Goal: Task Accomplishment & Management: Use online tool/utility

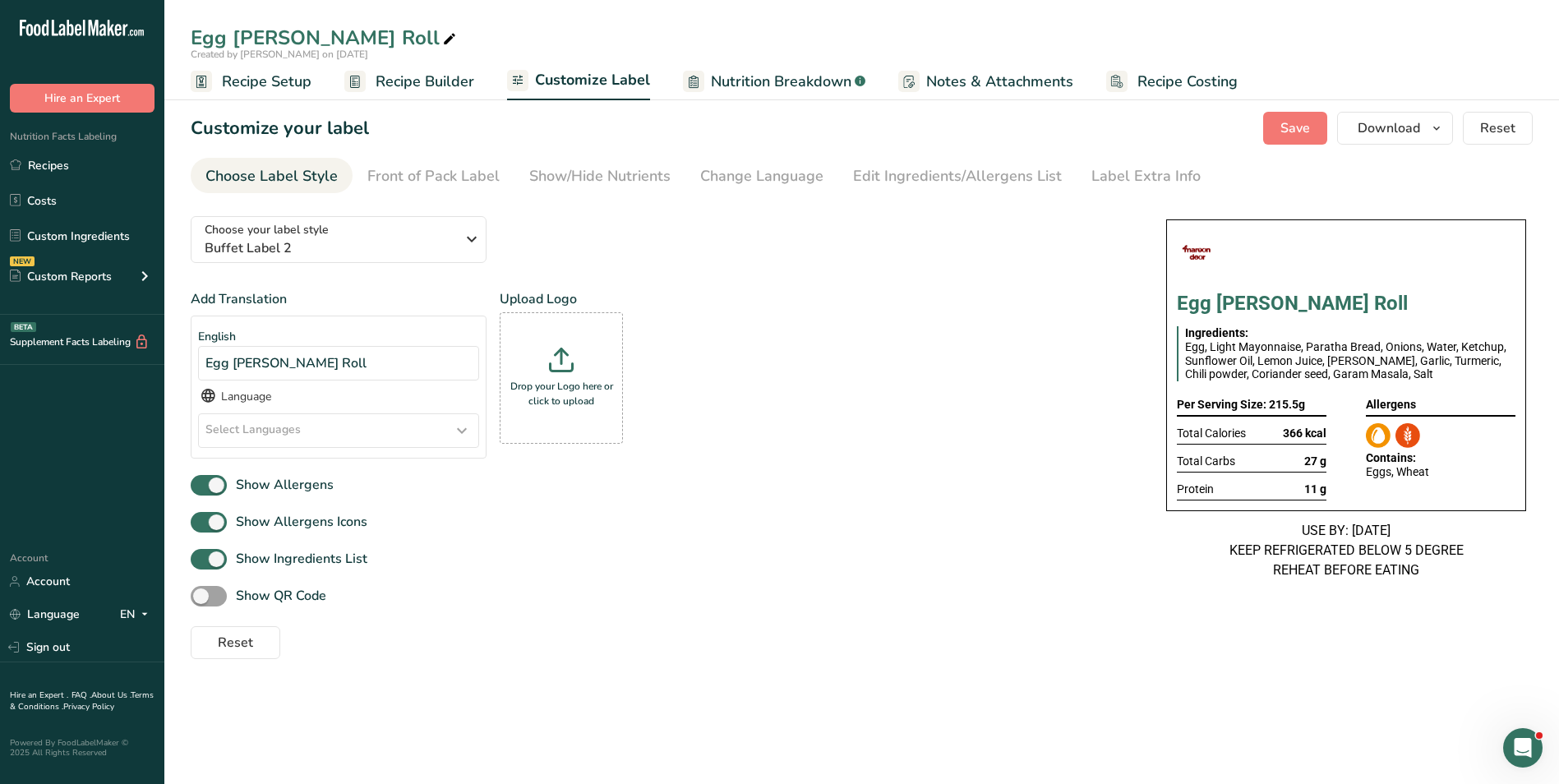
click at [825, 346] on div "Add Translation English Egg [PERSON_NAME] Roll Language Select Languages Afar […" at bounding box center [662, 380] width 942 height 182
click at [1159, 175] on div "Label Extra Info" at bounding box center [1146, 175] width 109 height 22
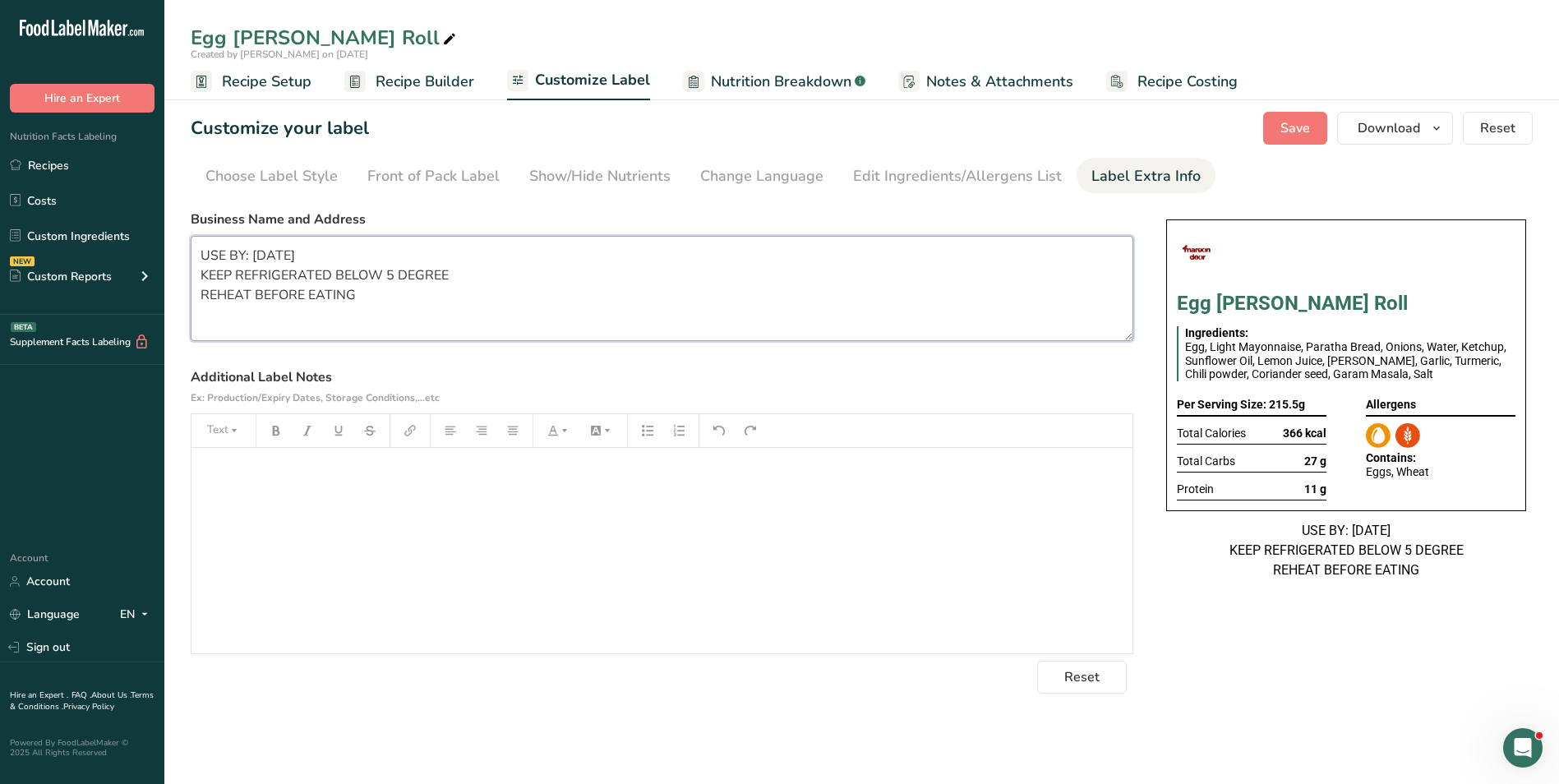
click at [455, 291] on textarea "USE BY: [DATE] KEEP REFRIGERATED BELOW 5 DEGREE REHEAT BEFORE EATING" at bounding box center [662, 288] width 942 height 105
paste textarea "BREAKFAST Use by: [DATE] Storage: Keep Refrigerated under 5 degrees Heating: Re…"
type textarea "BREAKFAST Use by: [DATE] Storage: Keep Refrigerated under 5 degrees Heating: Re…"
click at [1301, 132] on span "Save" at bounding box center [1294, 127] width 30 height 20
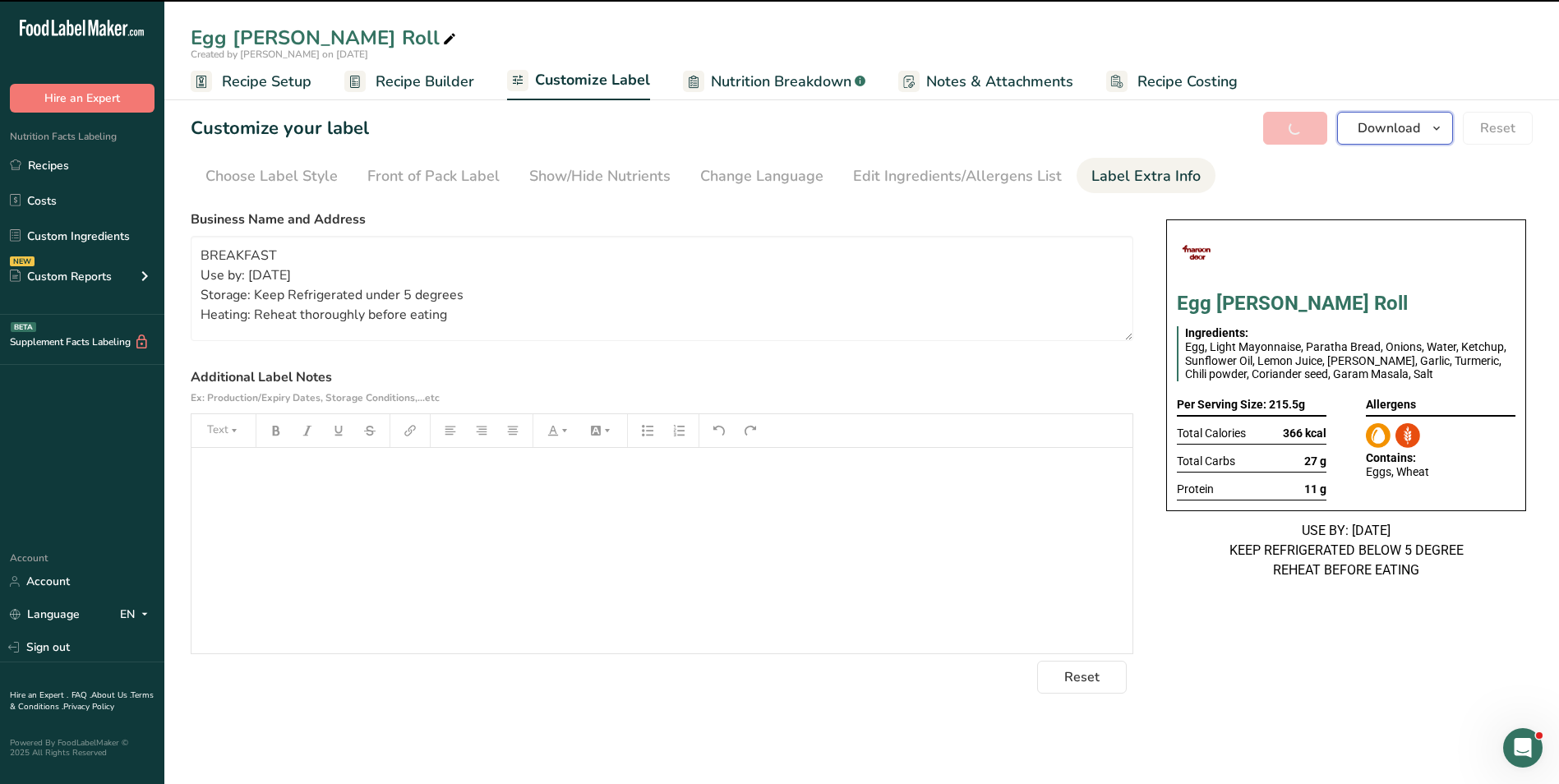
click at [1408, 126] on span "Download" at bounding box center [1388, 127] width 62 height 20
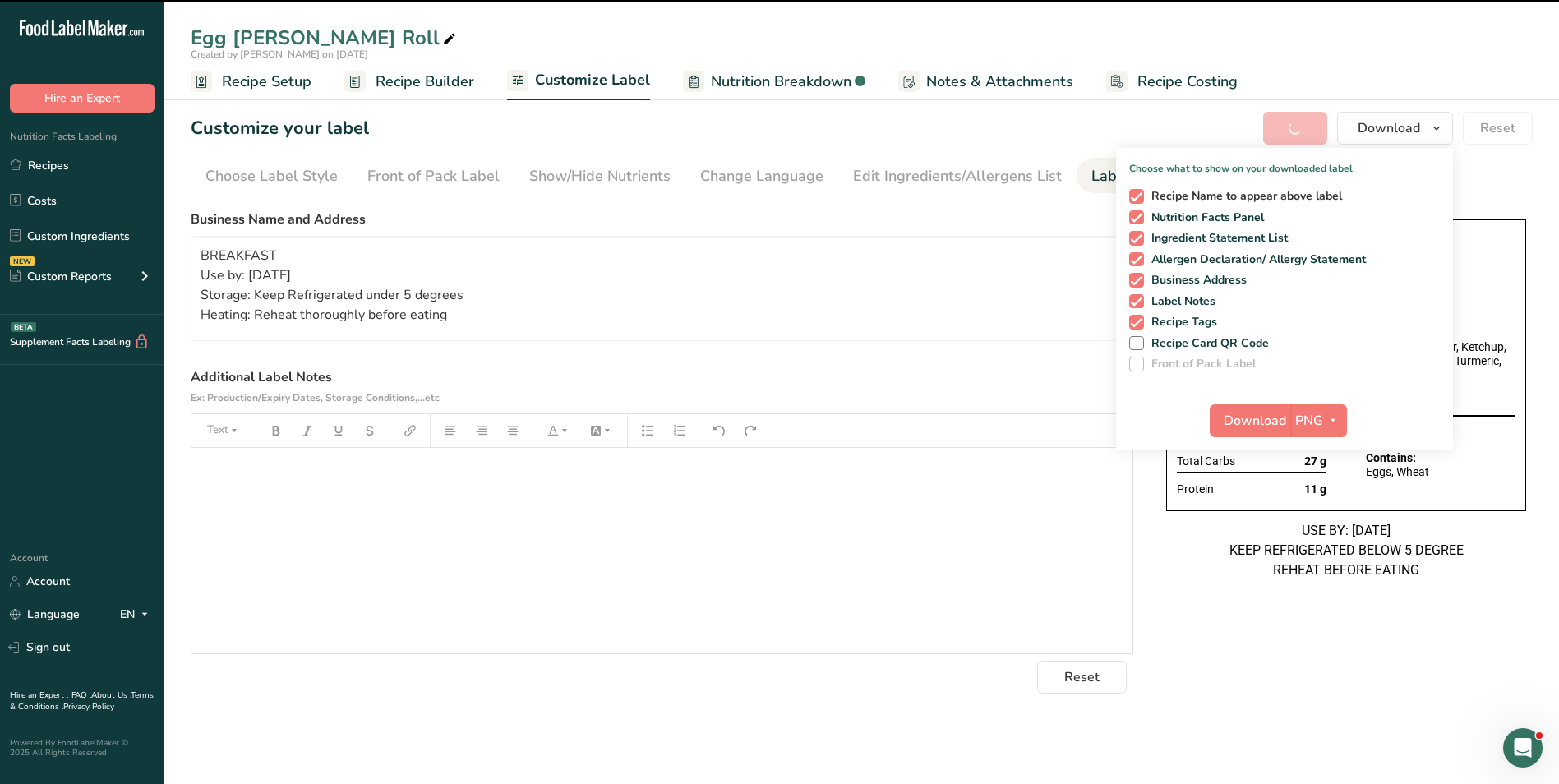
click at [1135, 193] on span at bounding box center [1136, 196] width 14 height 14
click at [1135, 193] on input "Recipe Name to appear above label" at bounding box center [1134, 196] width 11 height 11
checkbox input "false"
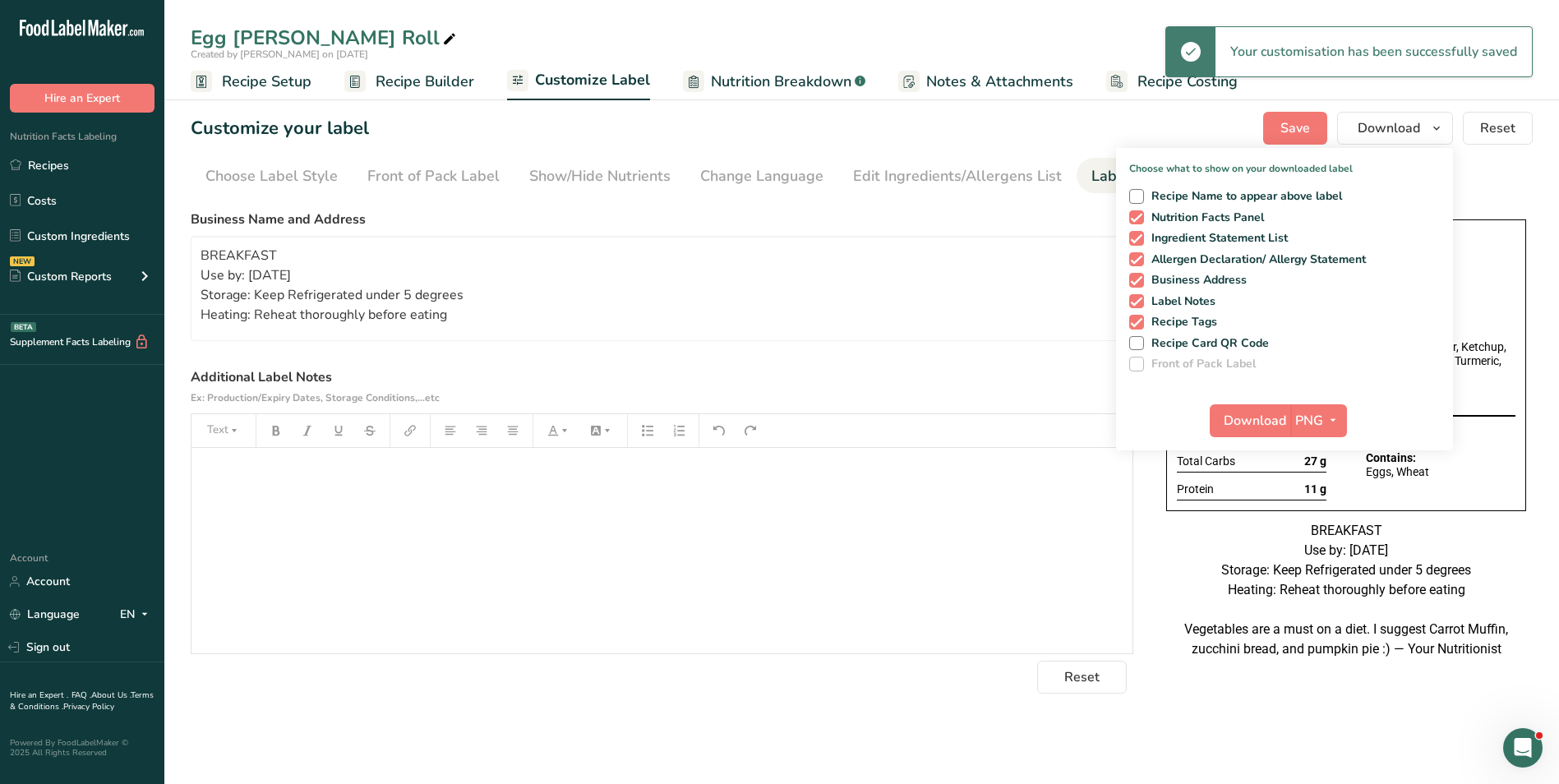
click at [1047, 219] on label "Business Name and Address" at bounding box center [662, 219] width 942 height 20
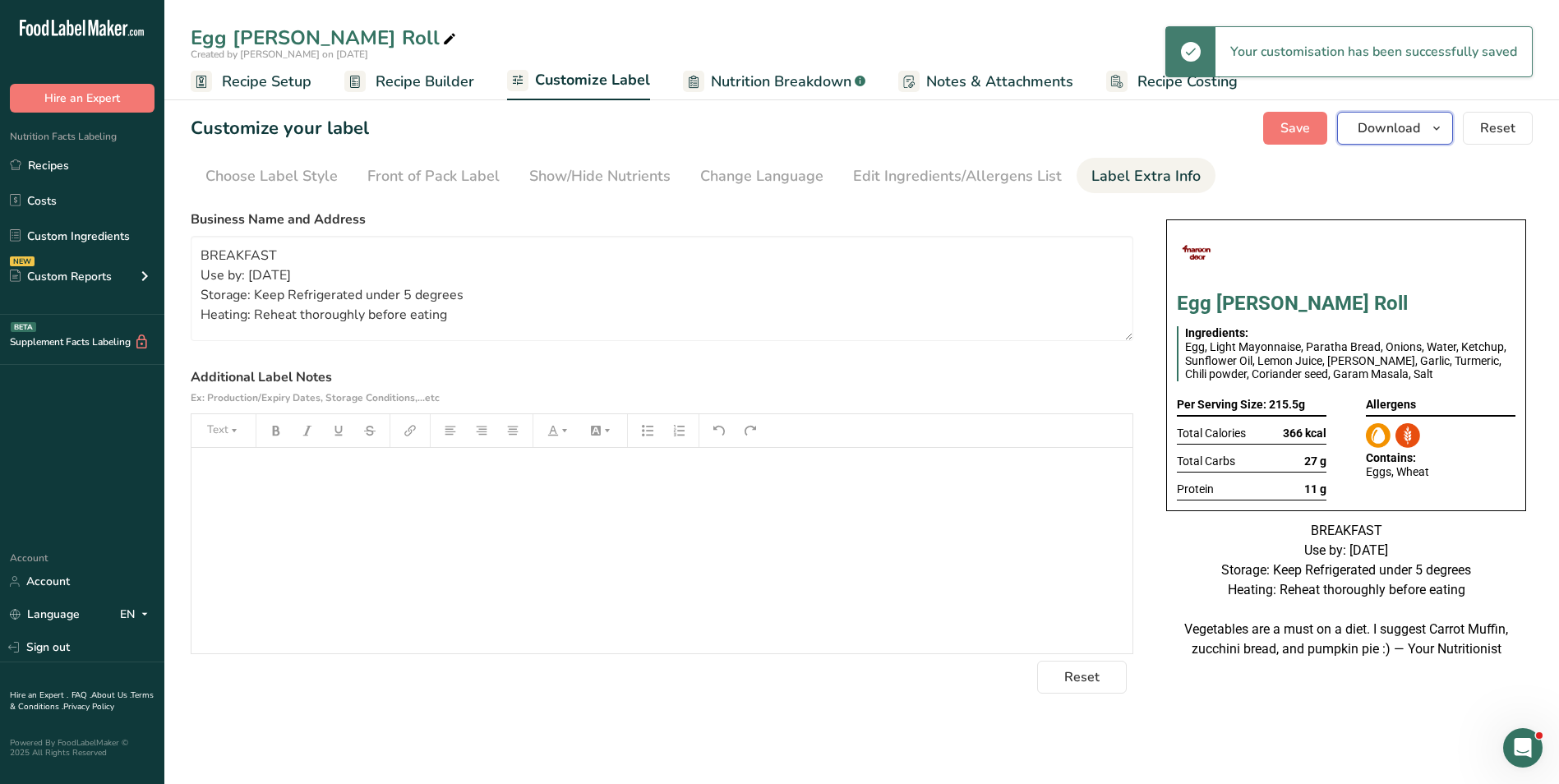
click at [1417, 134] on span "Download" at bounding box center [1388, 127] width 62 height 20
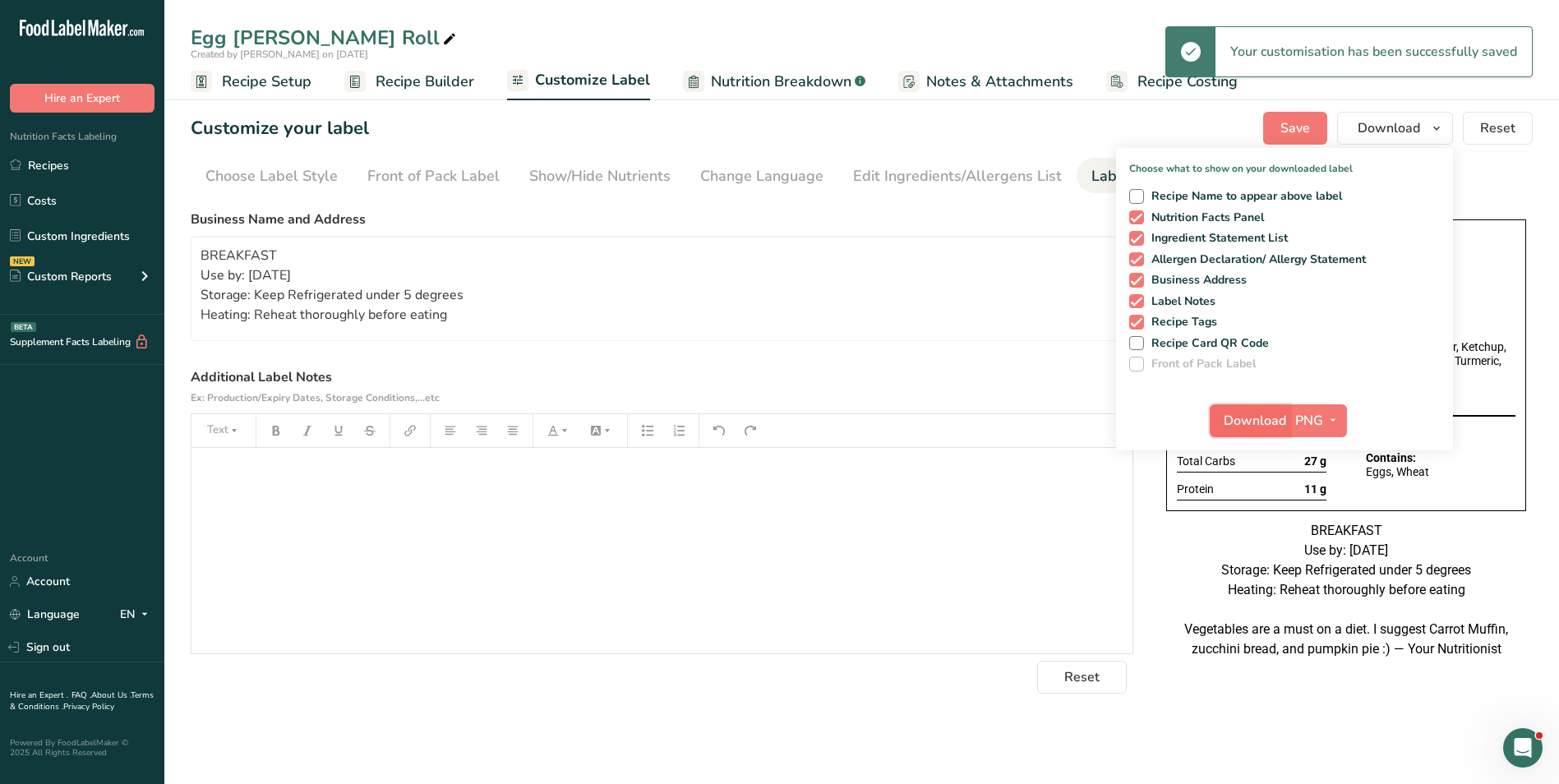
click at [1240, 422] on span "Download" at bounding box center [1254, 421] width 62 height 20
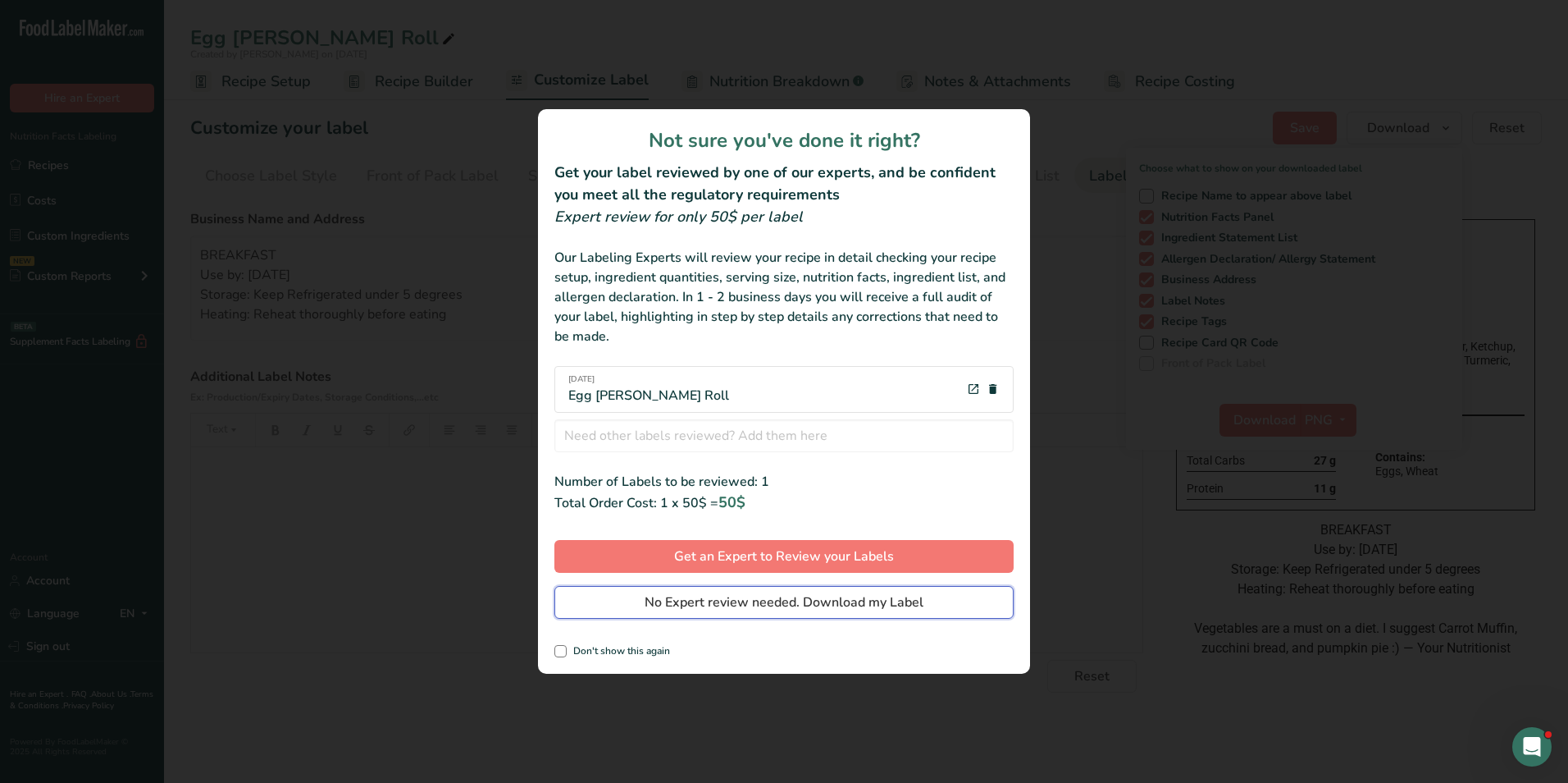
click at [803, 610] on span "No Expert review needed. Download my Label" at bounding box center [784, 602] width 278 height 20
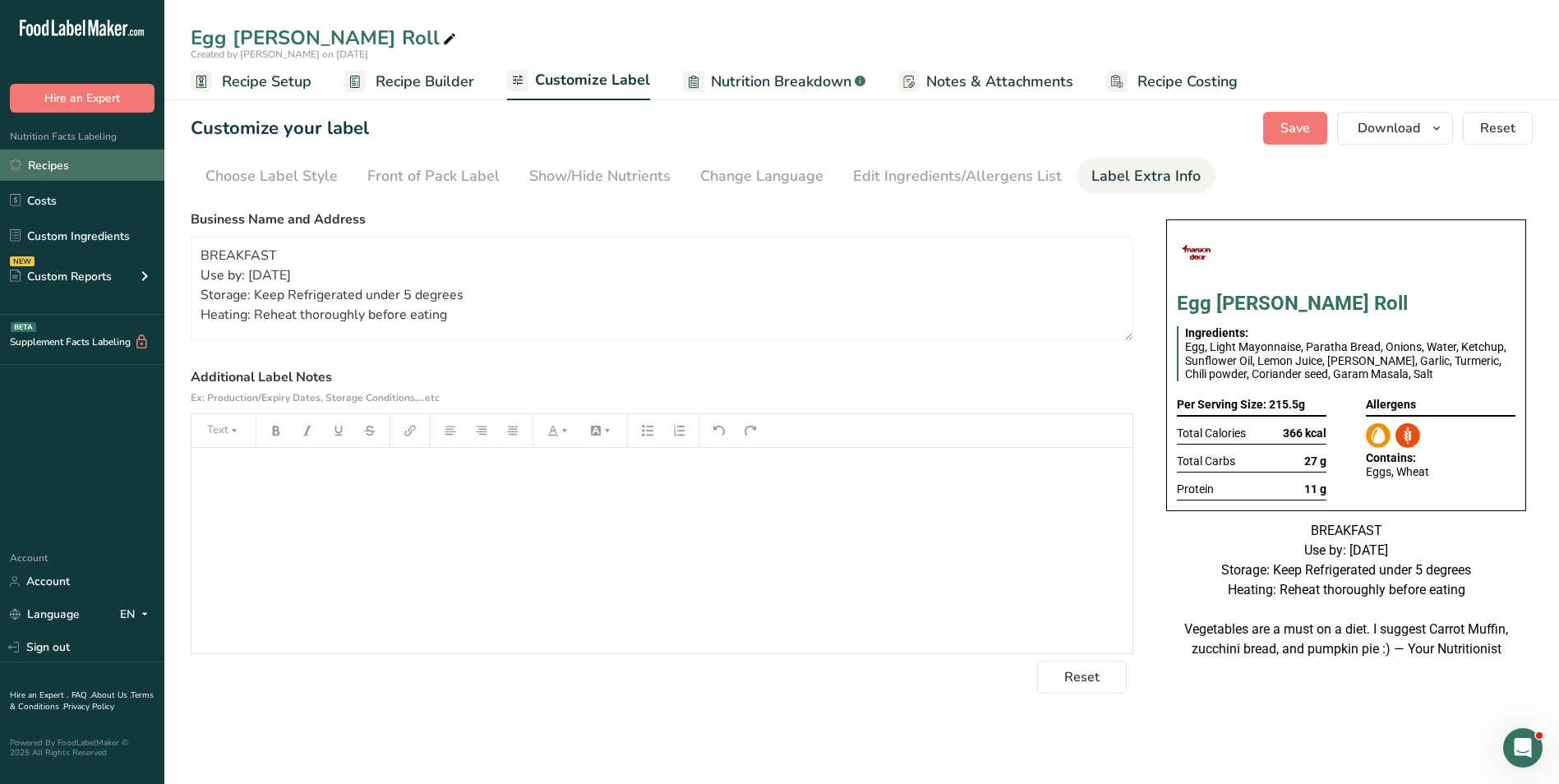
click at [128, 155] on link "Recipes" at bounding box center [81, 165] width 164 height 32
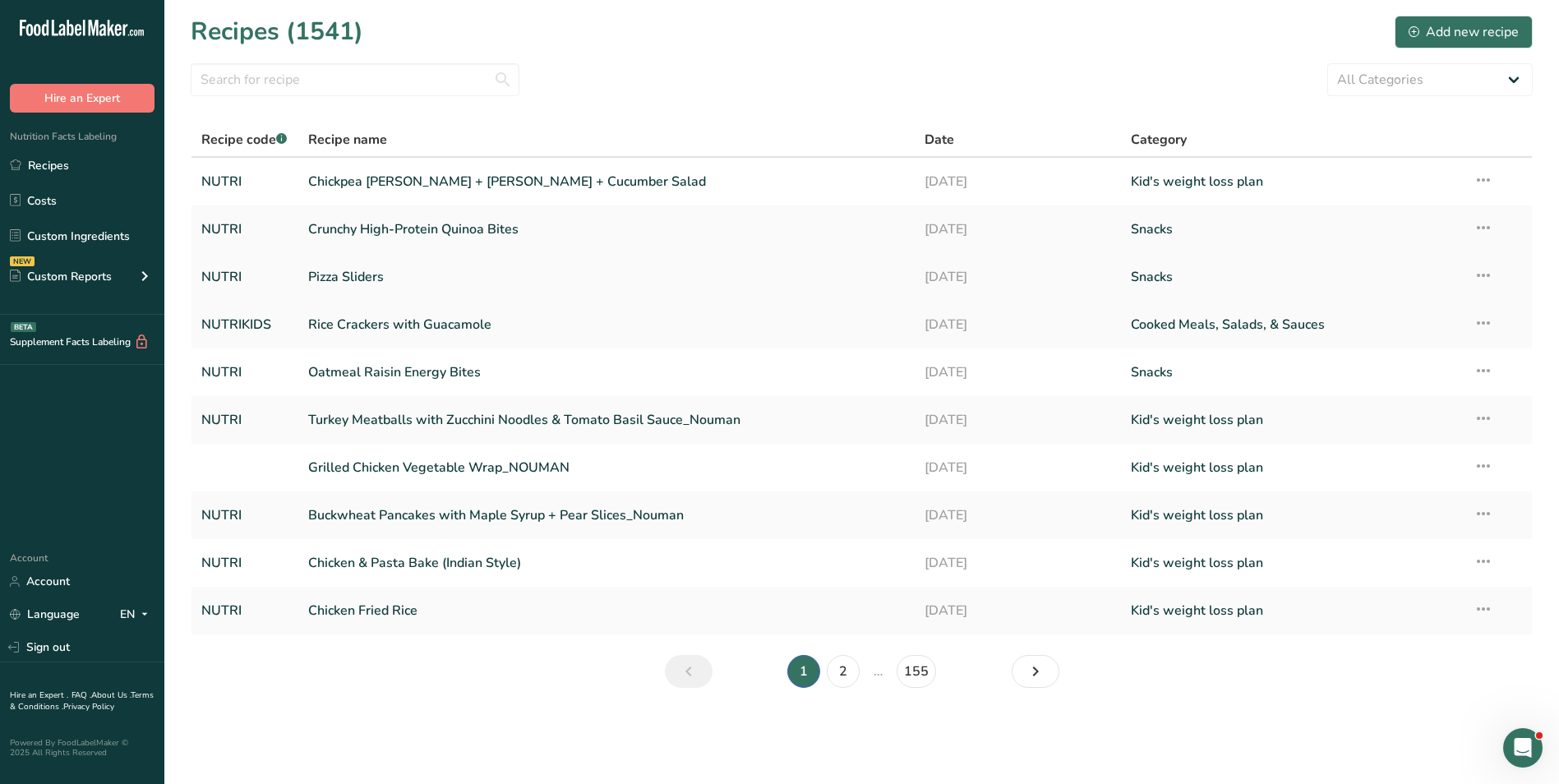
click at [420, 279] on link "Pizza Sliders" at bounding box center [606, 277] width 597 height 35
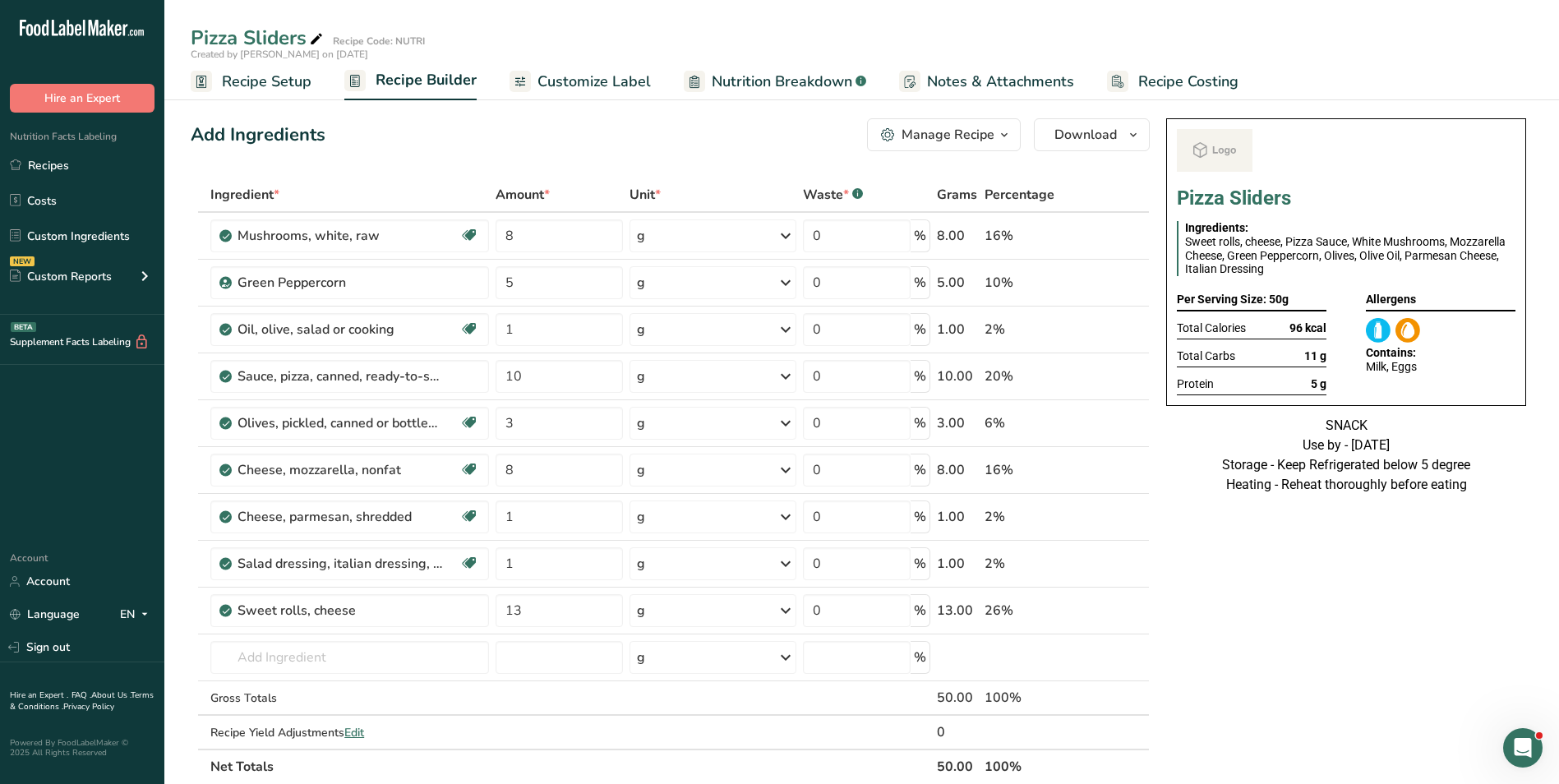
click at [613, 86] on span "Customize Label" at bounding box center [594, 81] width 113 height 22
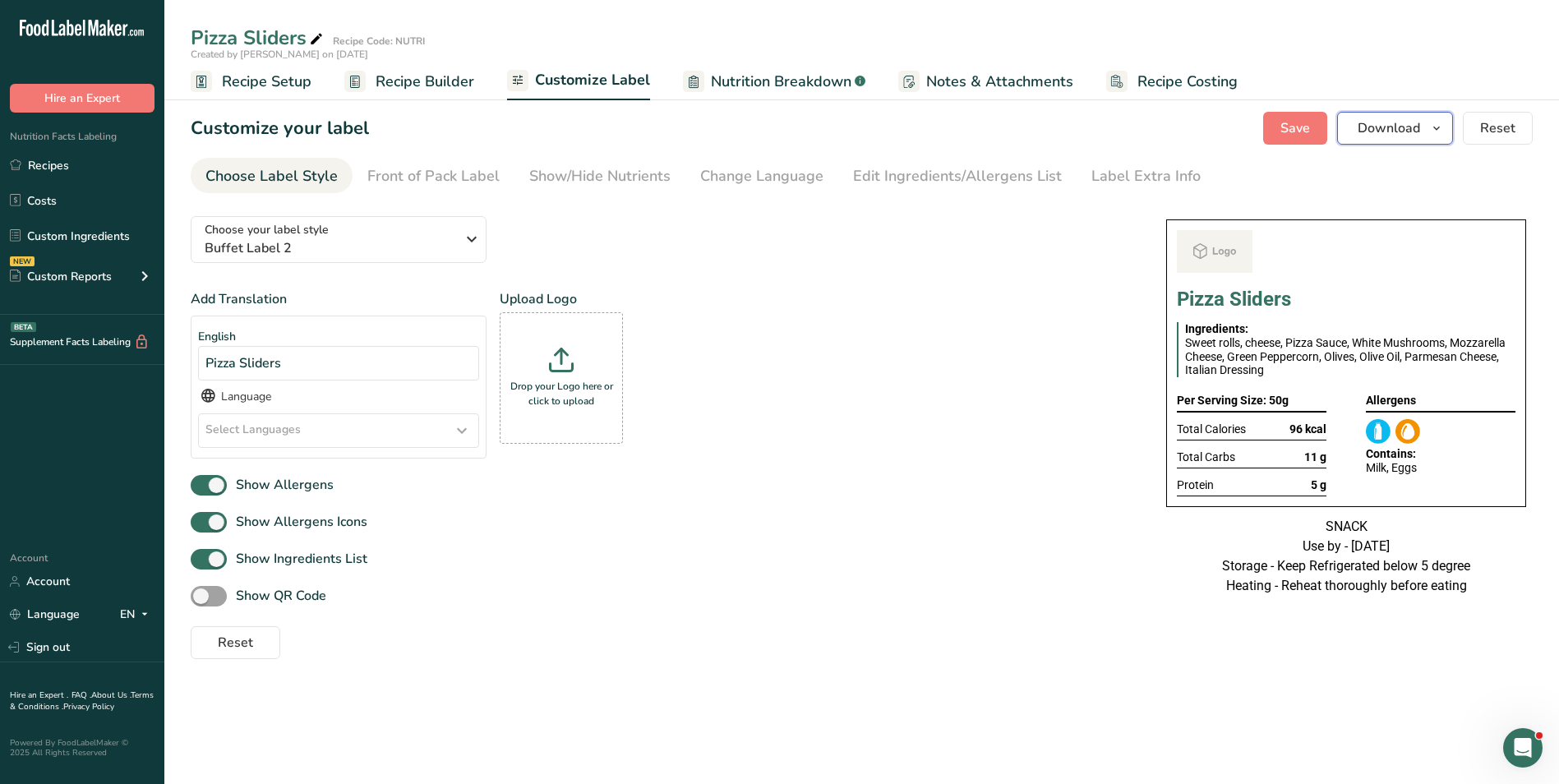
click at [1408, 134] on span "Download" at bounding box center [1388, 127] width 62 height 20
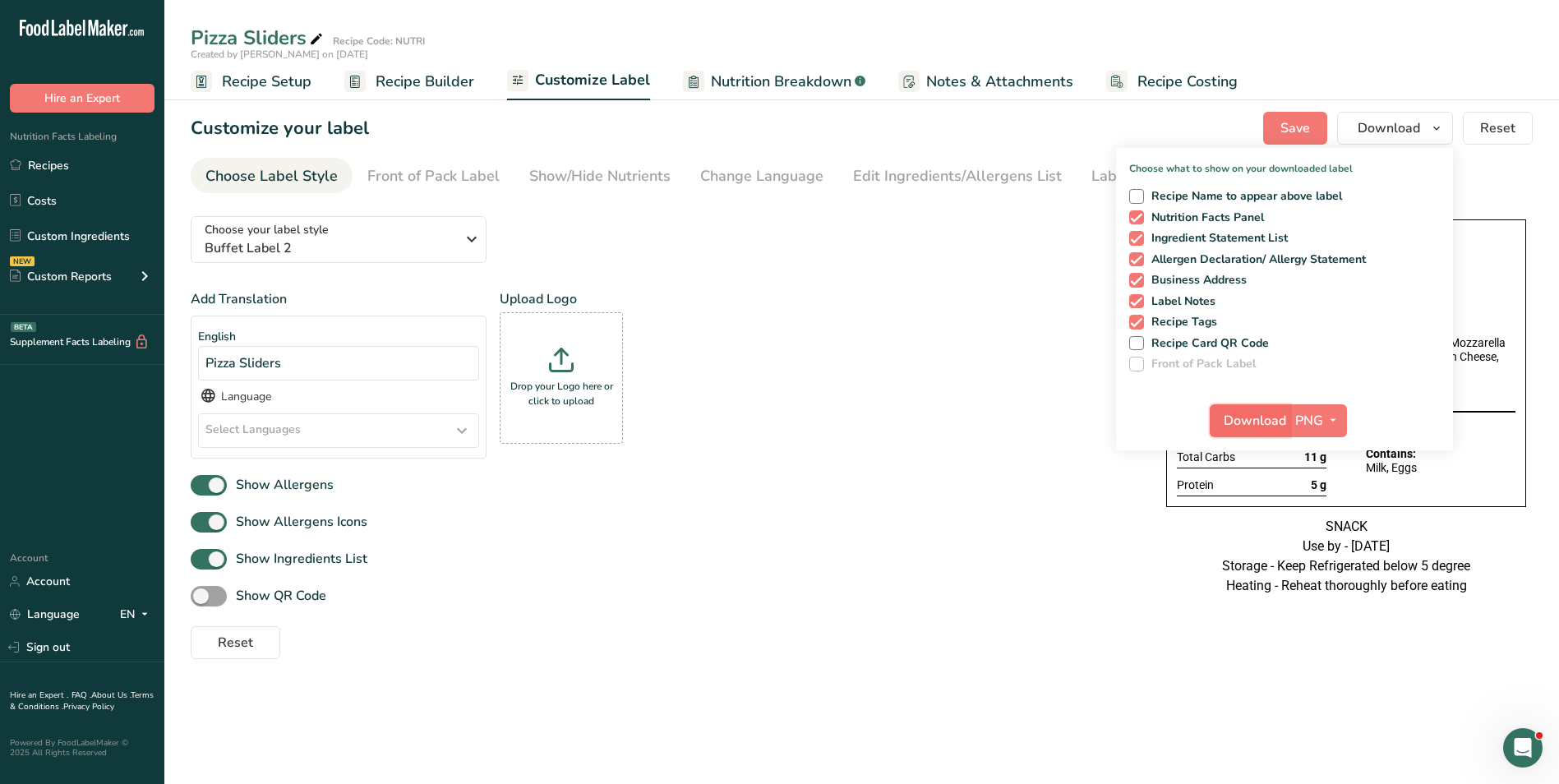
click at [1240, 419] on span "Download" at bounding box center [1254, 421] width 62 height 20
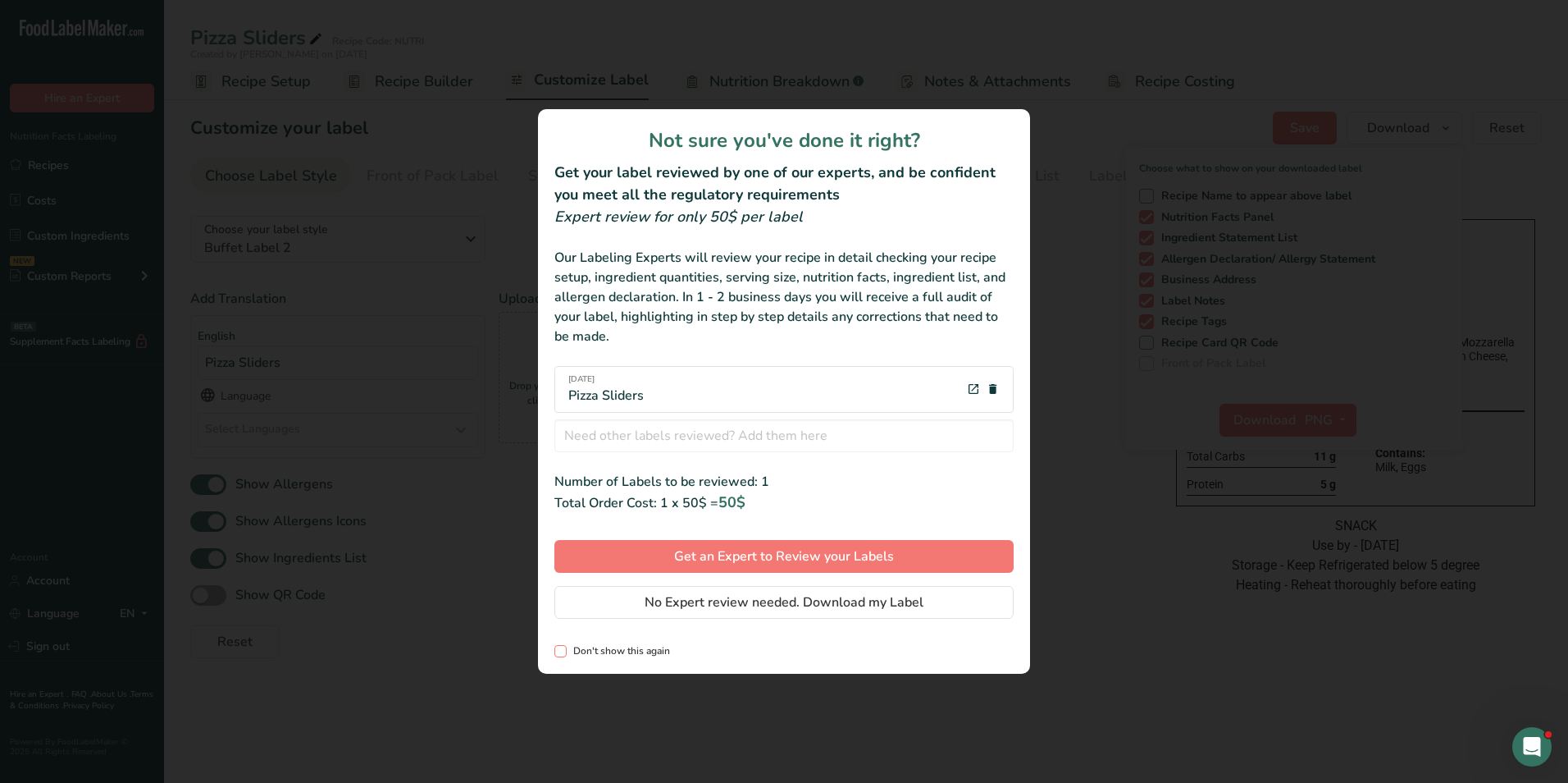
click at [629, 646] on span "Don't show this again" at bounding box center [618, 651] width 103 height 12
click at [565, 646] on input "Don't show this again" at bounding box center [559, 651] width 11 height 11
checkbox input "true"
click at [751, 608] on span "No Expert review needed. Download my Label" at bounding box center [784, 602] width 278 height 20
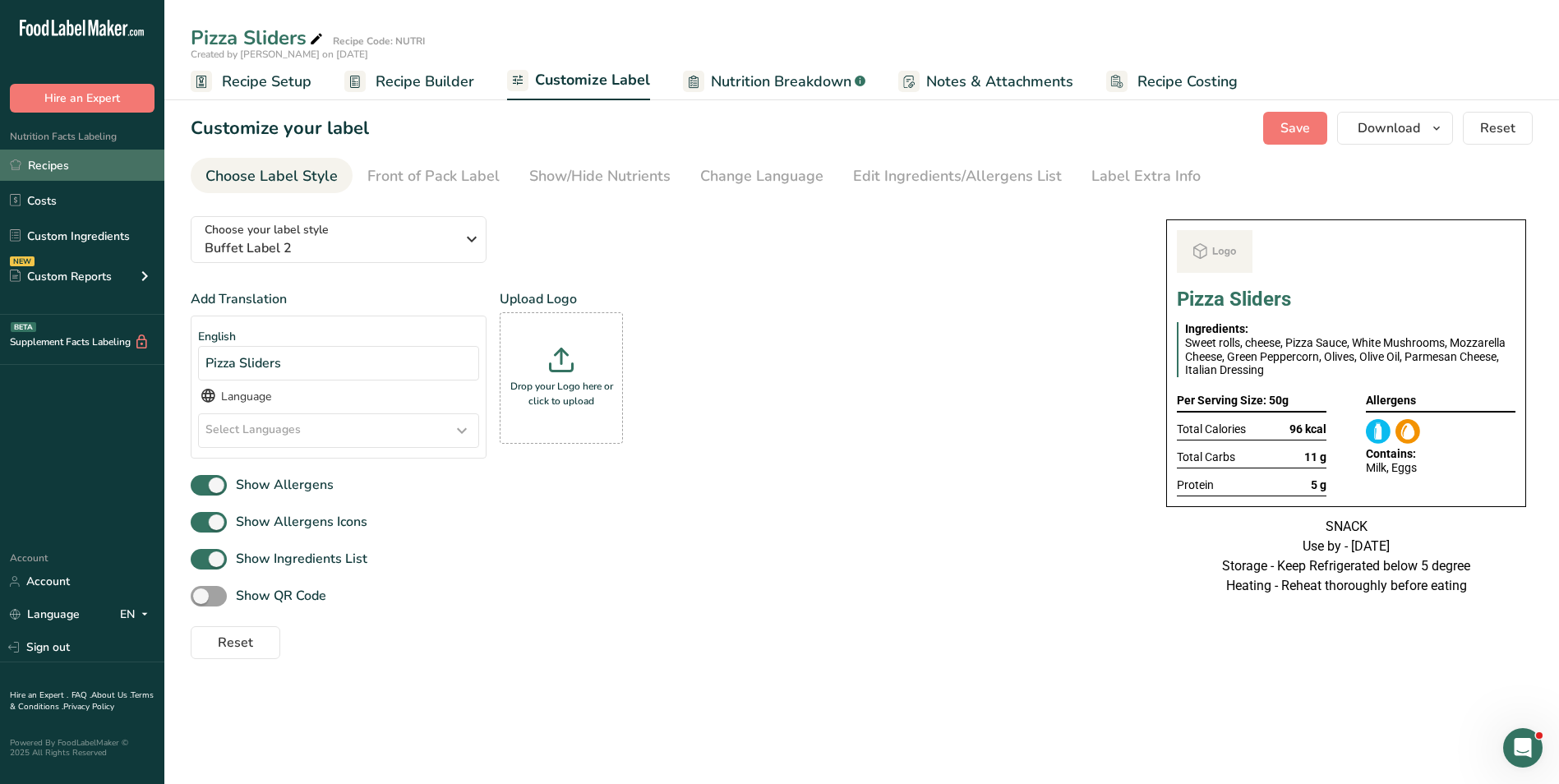
click at [49, 163] on link "Recipes" at bounding box center [81, 165] width 164 height 32
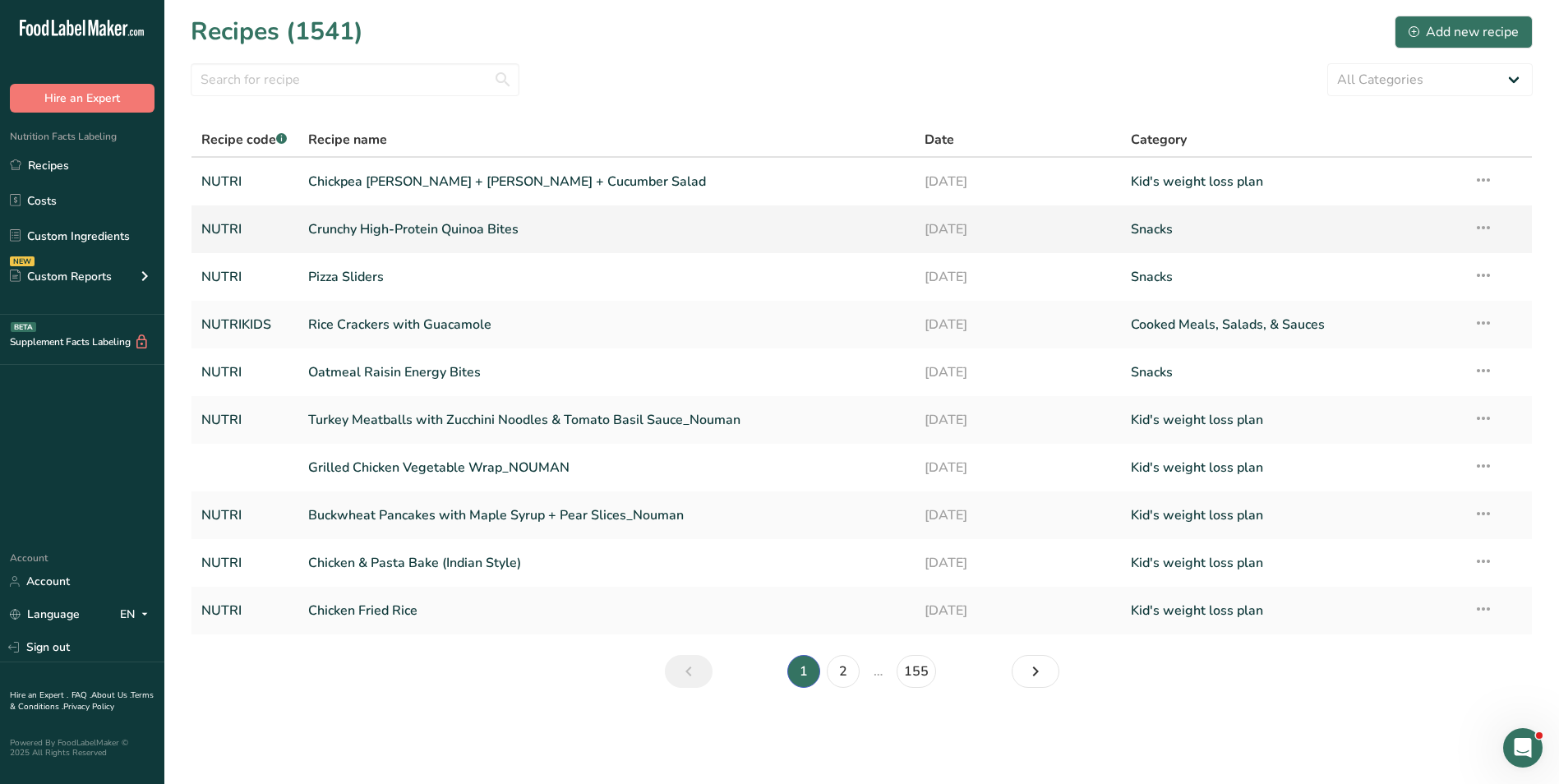
click at [398, 224] on link "Crunchy High-Protein Quinoa Bites" at bounding box center [606, 229] width 597 height 35
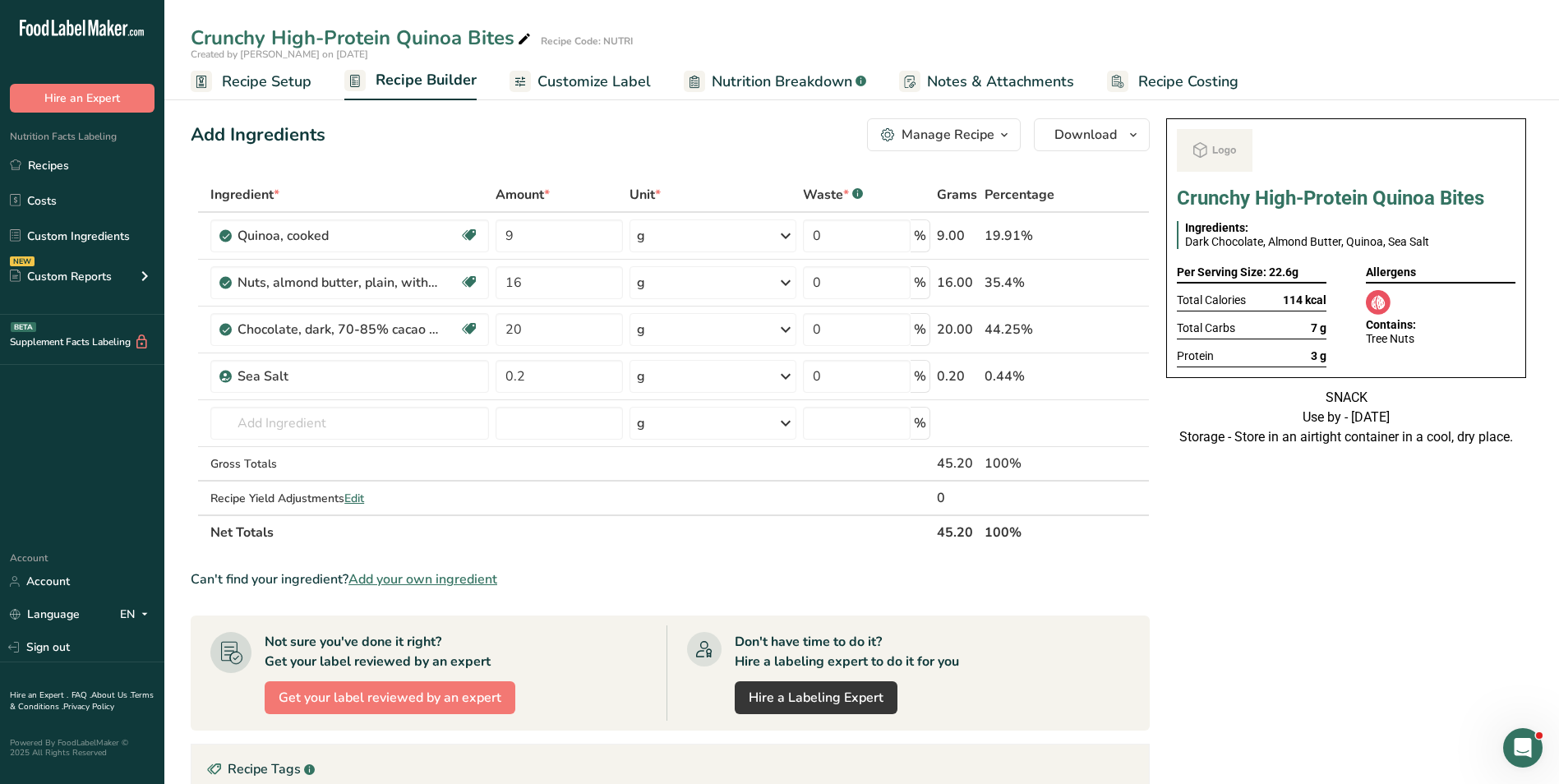
click at [591, 81] on span "Customize Label" at bounding box center [594, 81] width 113 height 22
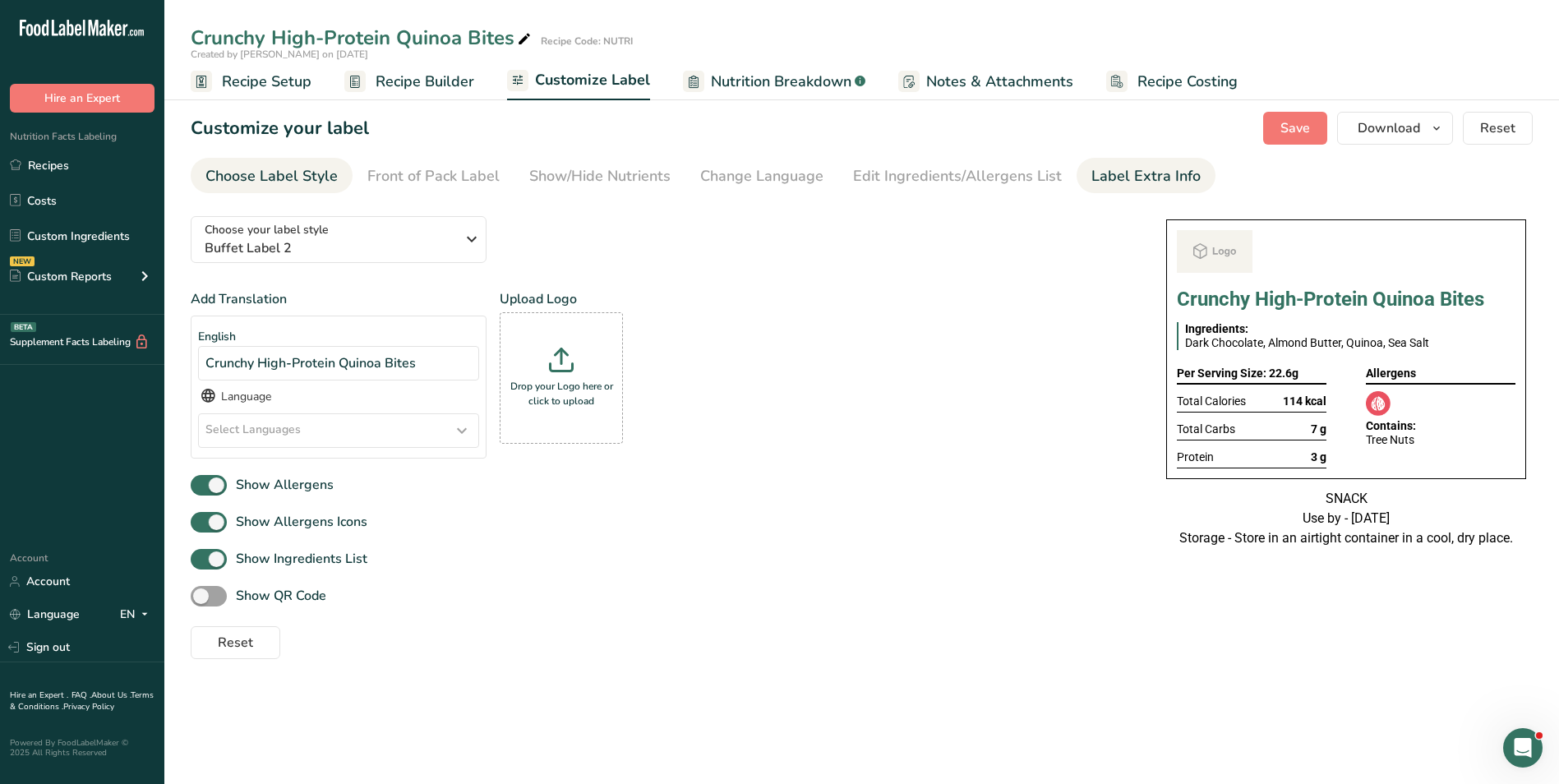
click at [1134, 181] on div "Label Extra Info" at bounding box center [1146, 175] width 109 height 22
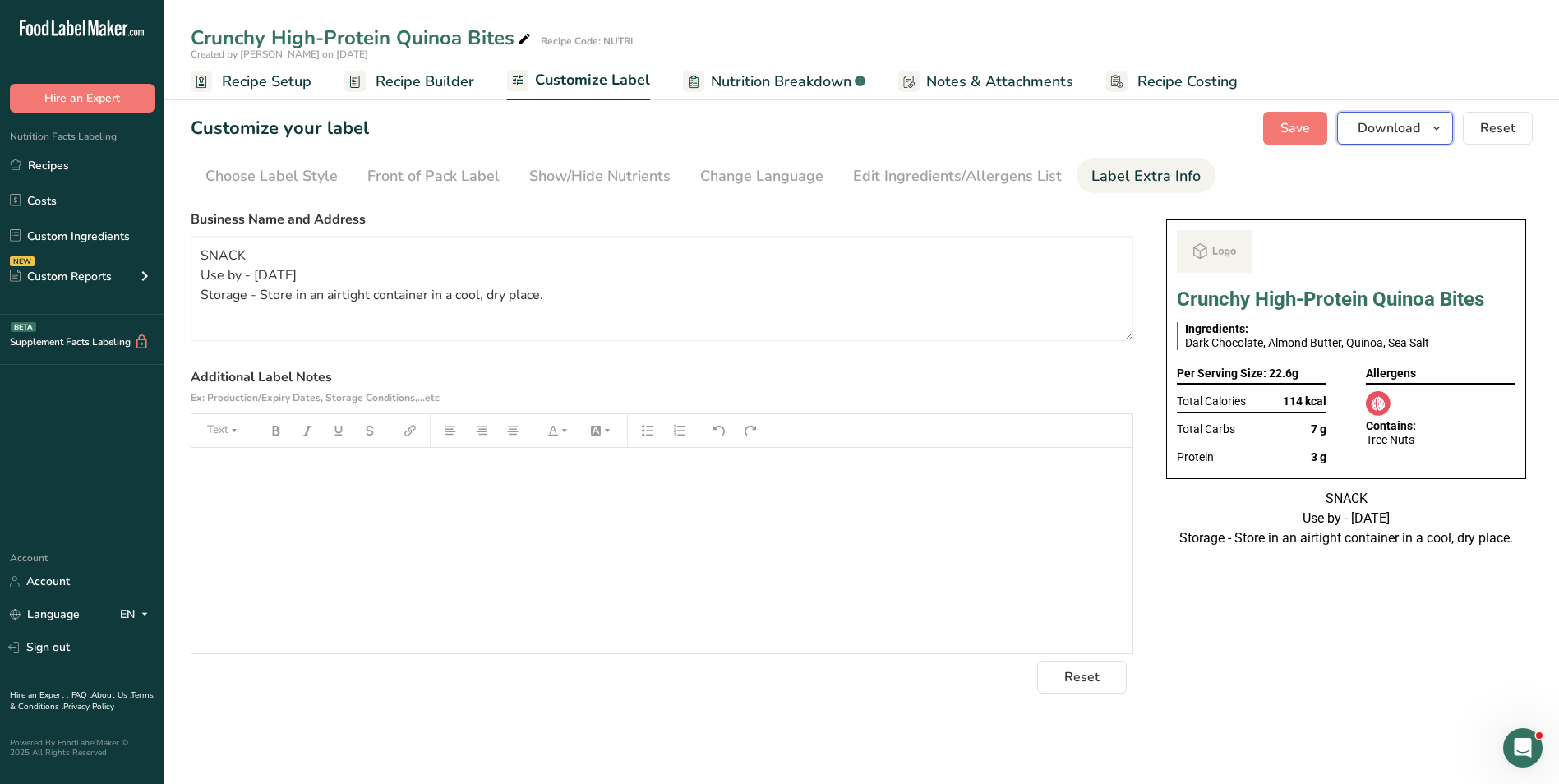
click at [1416, 133] on span "Download" at bounding box center [1388, 127] width 62 height 20
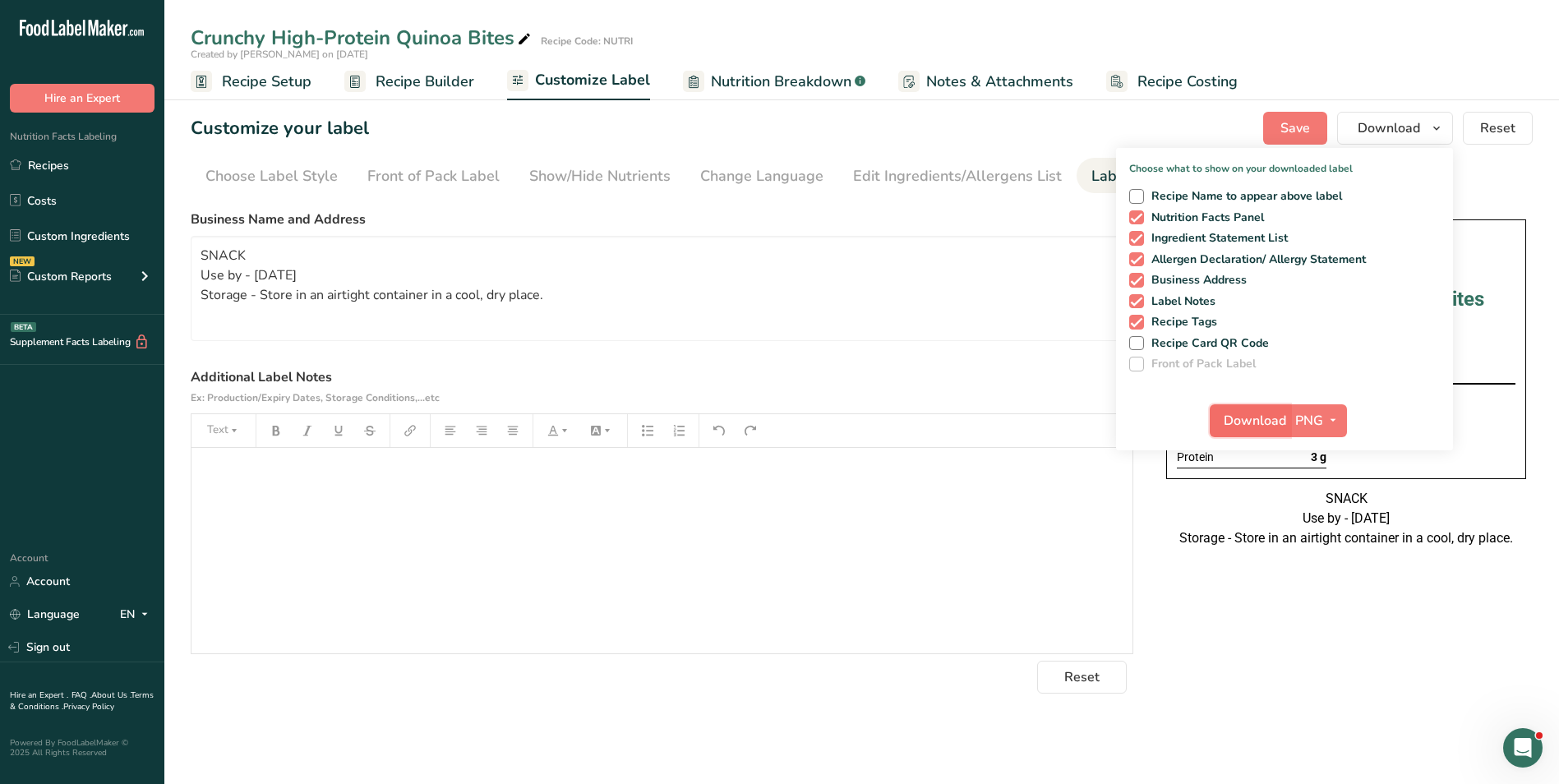
click at [1253, 408] on button "Download" at bounding box center [1250, 421] width 81 height 33
click at [84, 151] on link "Recipes" at bounding box center [81, 165] width 164 height 32
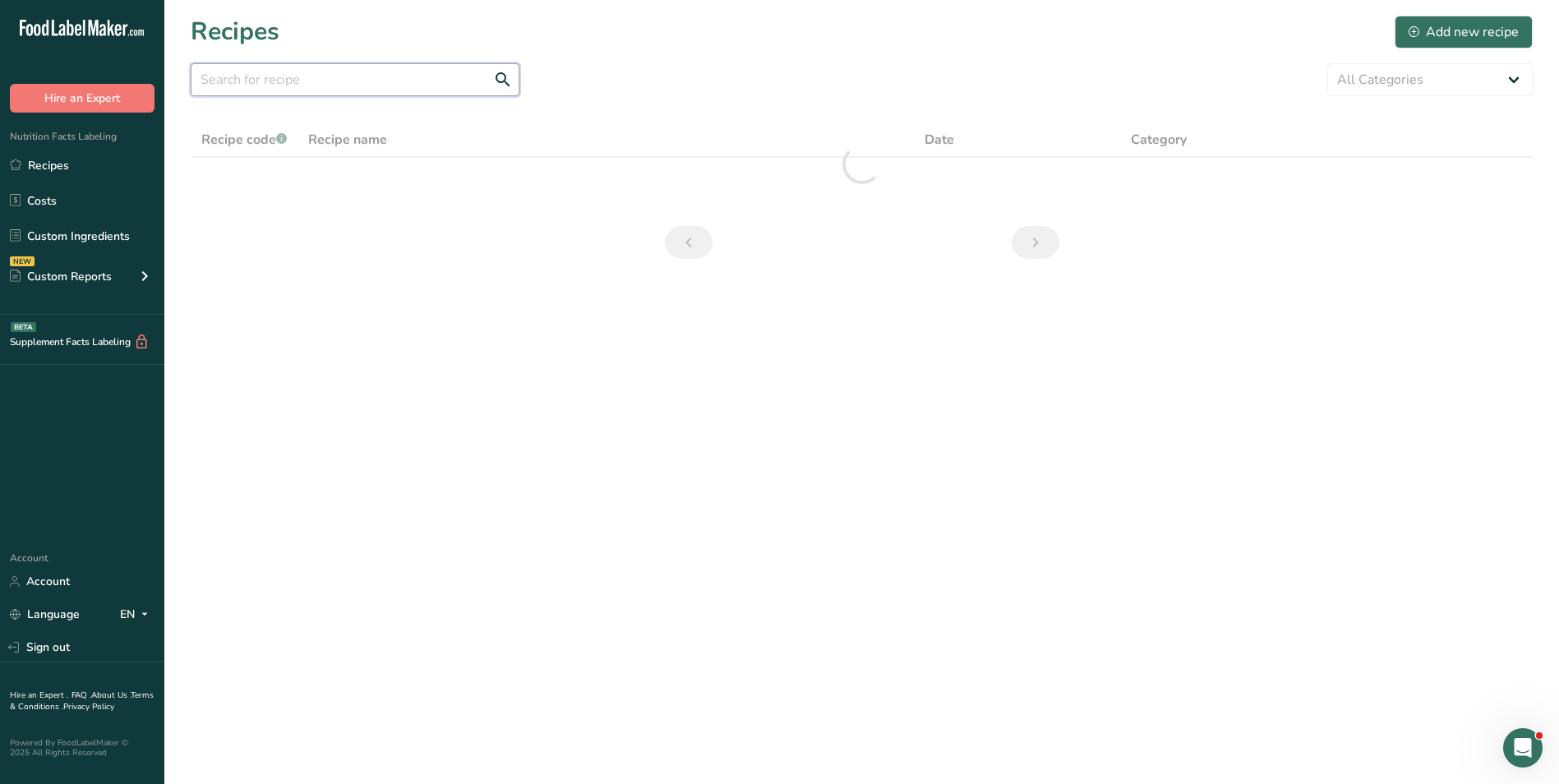
click at [270, 79] on input "text" at bounding box center [355, 80] width 329 height 33
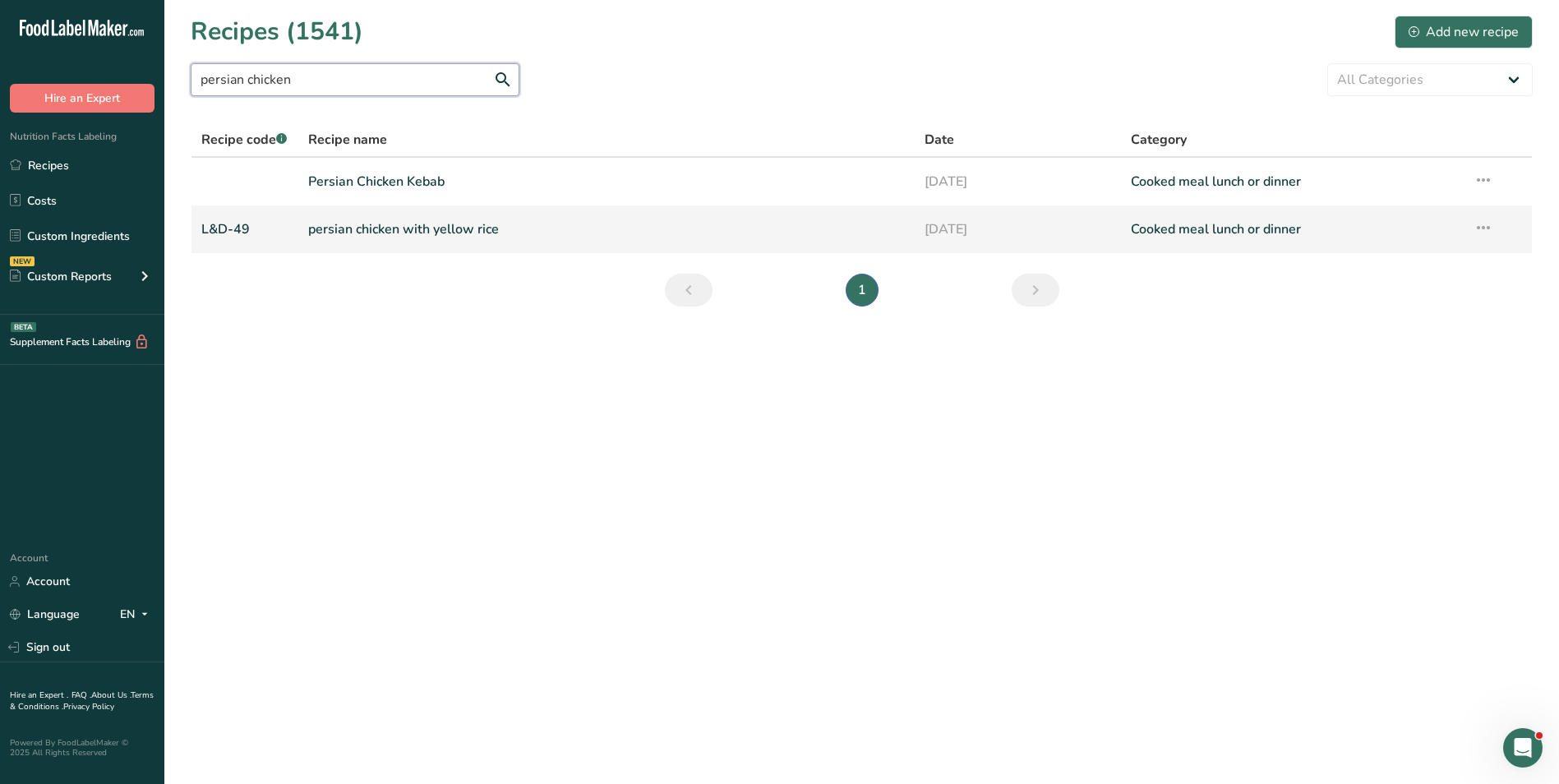
type input "persian chicken"
click at [444, 230] on link "persian chicken with yellow rice" at bounding box center [606, 229] width 597 height 35
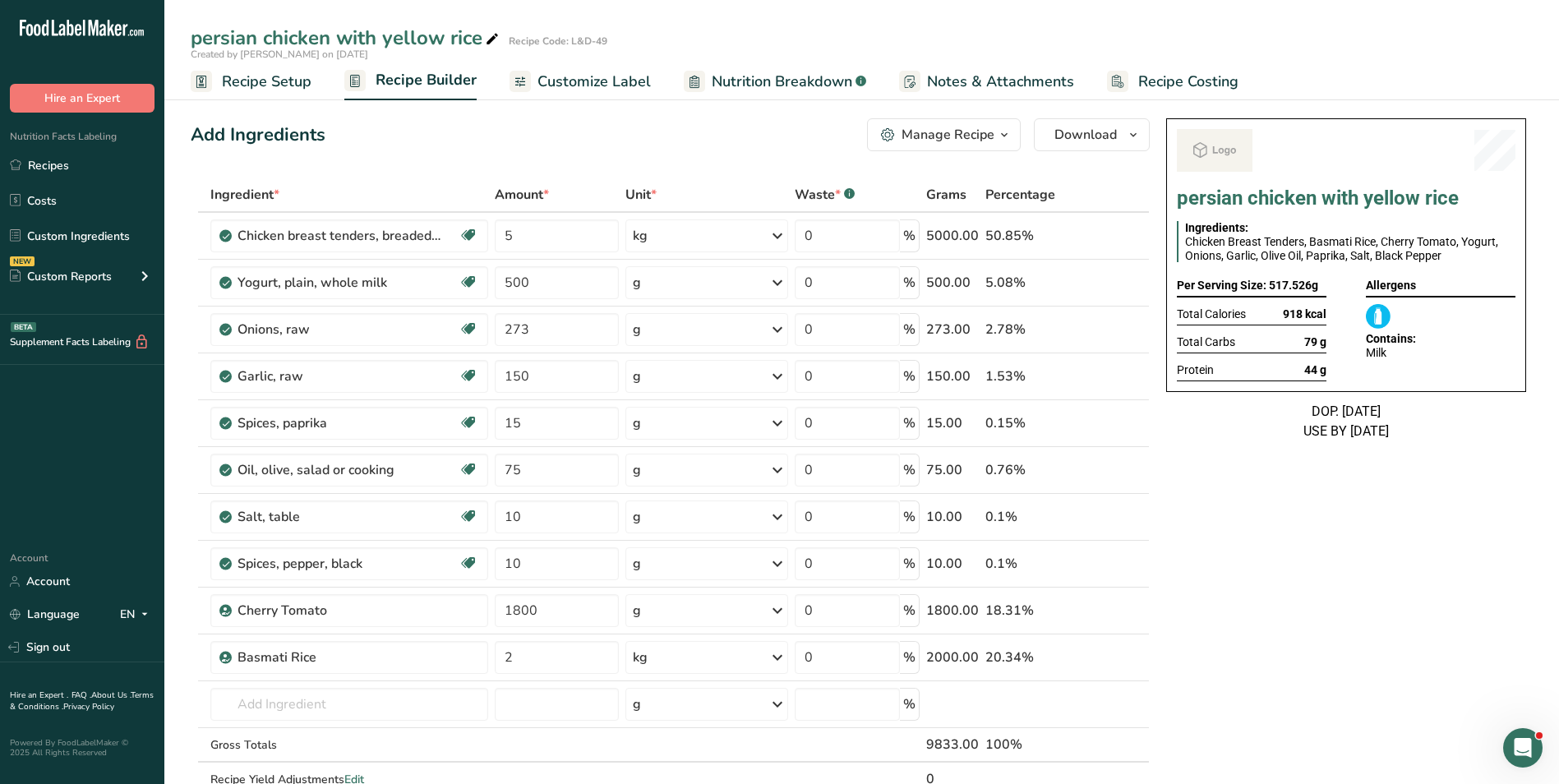
click at [421, 38] on div "persian chicken with yellow rice" at bounding box center [346, 37] width 312 height 30
click at [421, 38] on input "persian chicken with yellow rice" at bounding box center [809, 37] width 1237 height 30
click at [271, 36] on input "Persian chicken with Saffron rice" at bounding box center [809, 37] width 1237 height 30
type input "Persian Chicken with Saffron rice"
click at [279, 83] on span "Recipe Setup" at bounding box center [266, 81] width 89 height 22
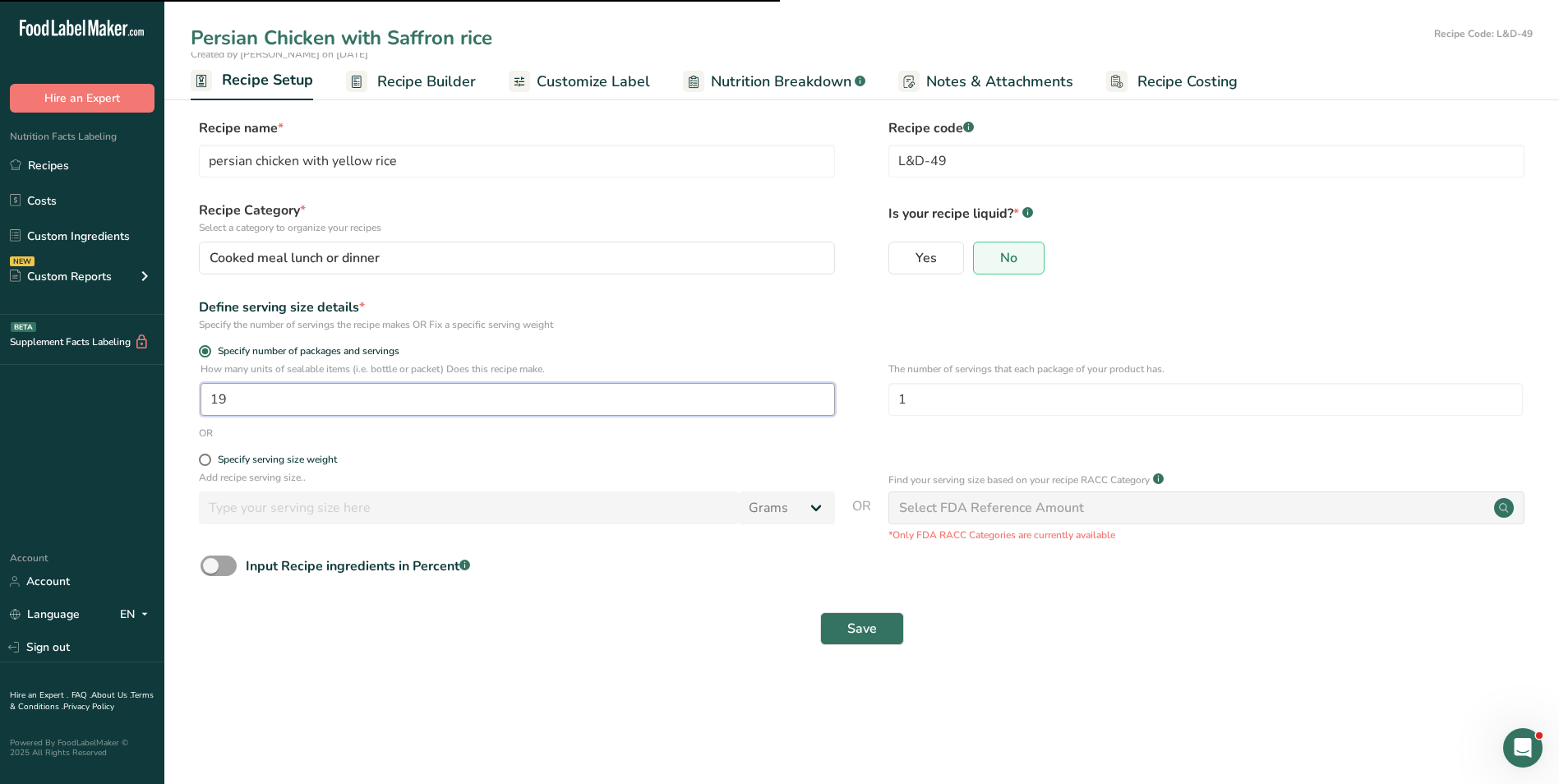
click at [210, 397] on input "19" at bounding box center [518, 399] width 635 height 33
type input "Persian Chicken with Saffron rice"
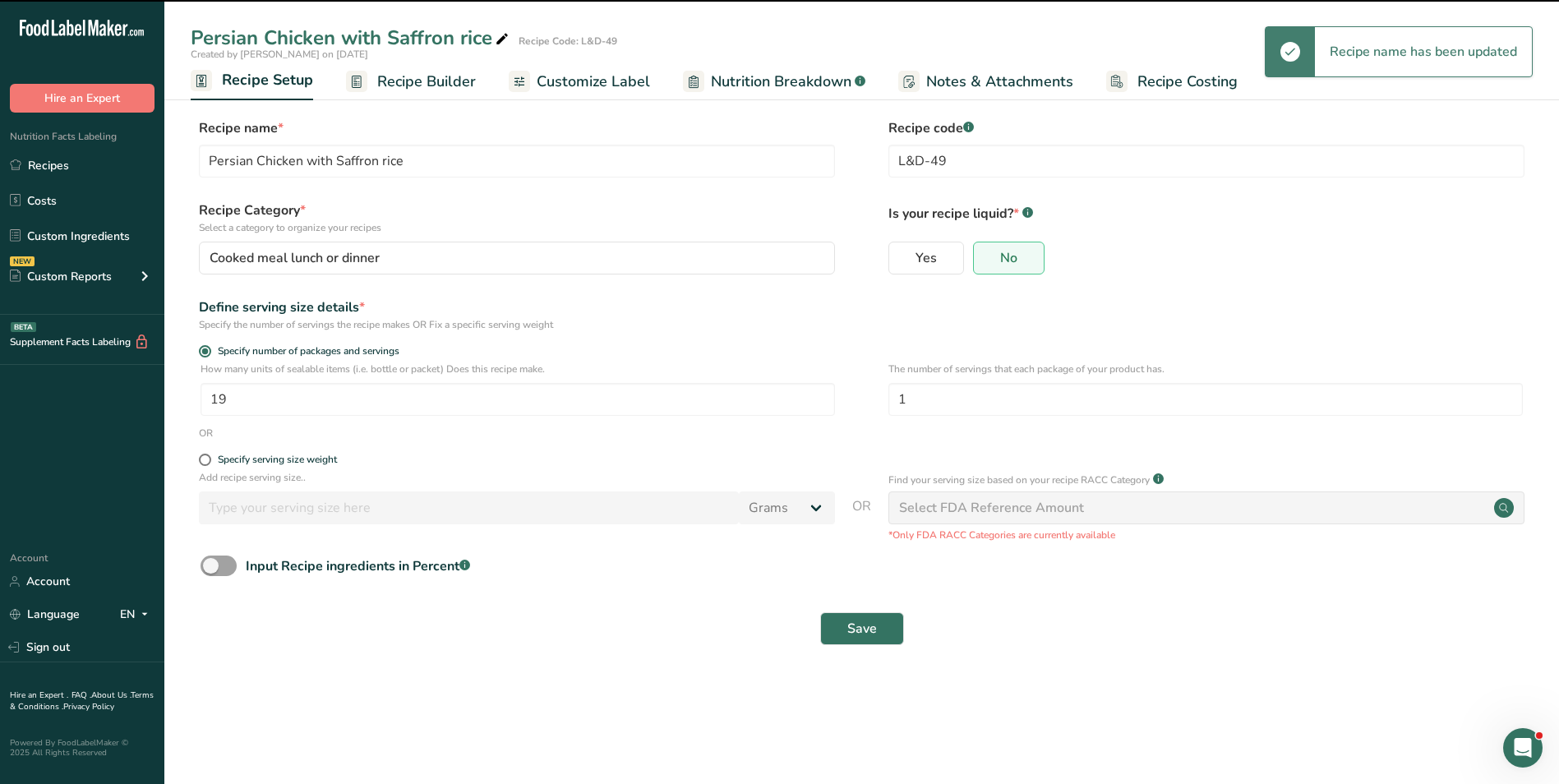
click at [419, 82] on span "Recipe Builder" at bounding box center [426, 81] width 99 height 22
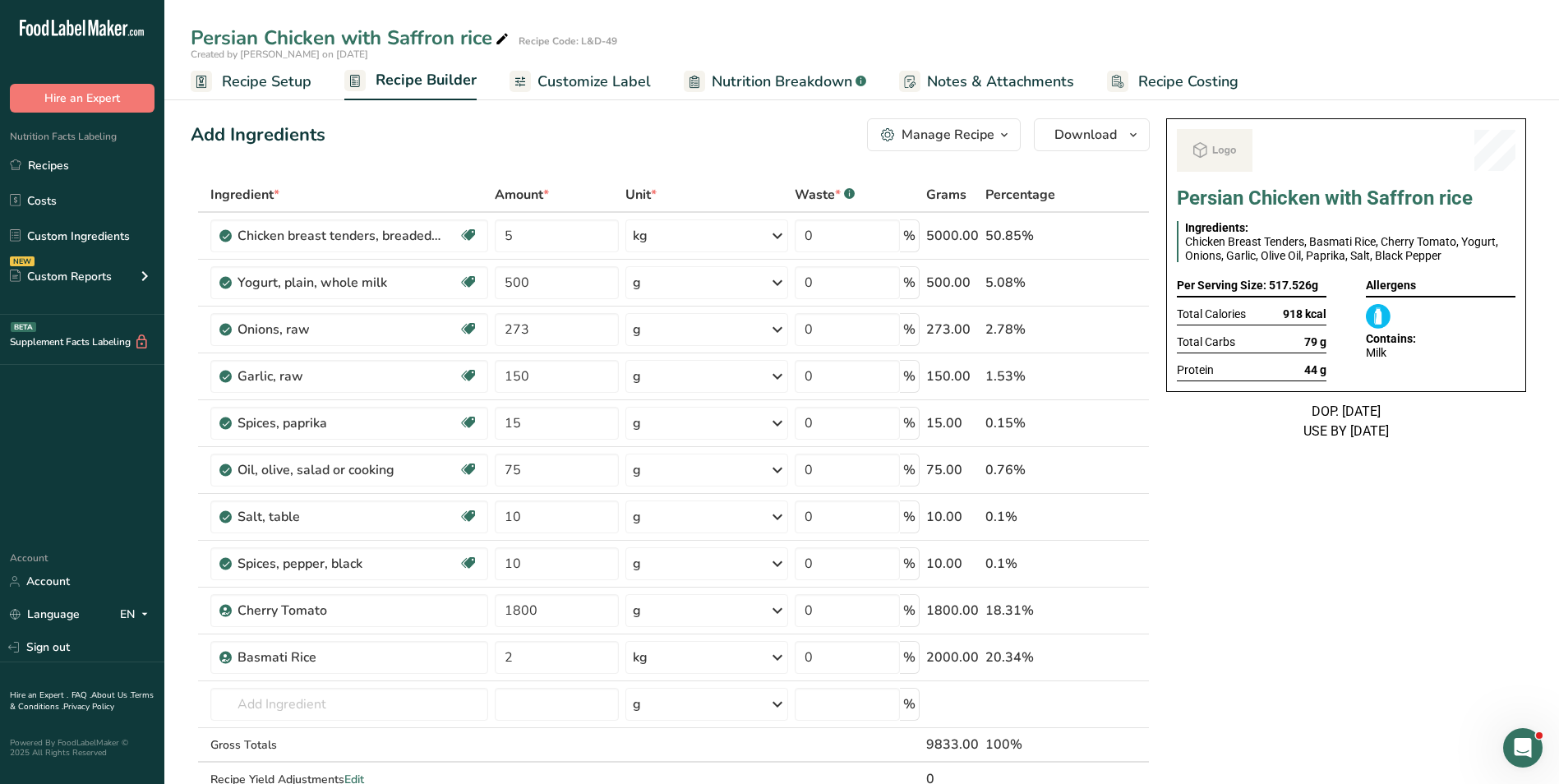
click at [291, 83] on span "Recipe Setup" at bounding box center [266, 81] width 89 height 22
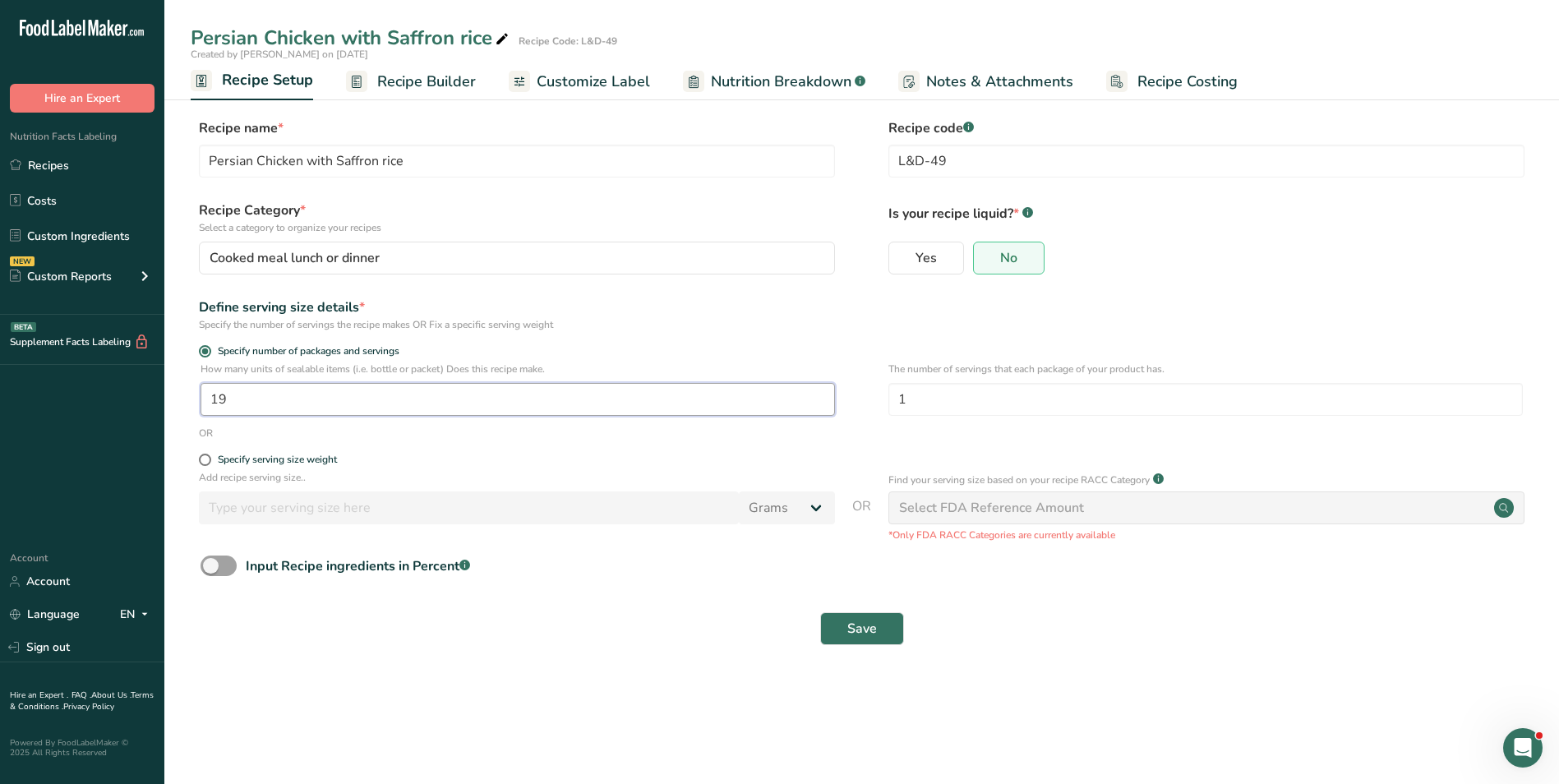
click at [204, 398] on input "19" at bounding box center [518, 399] width 635 height 33
type input "22"
click at [880, 635] on button "Save" at bounding box center [861, 629] width 83 height 33
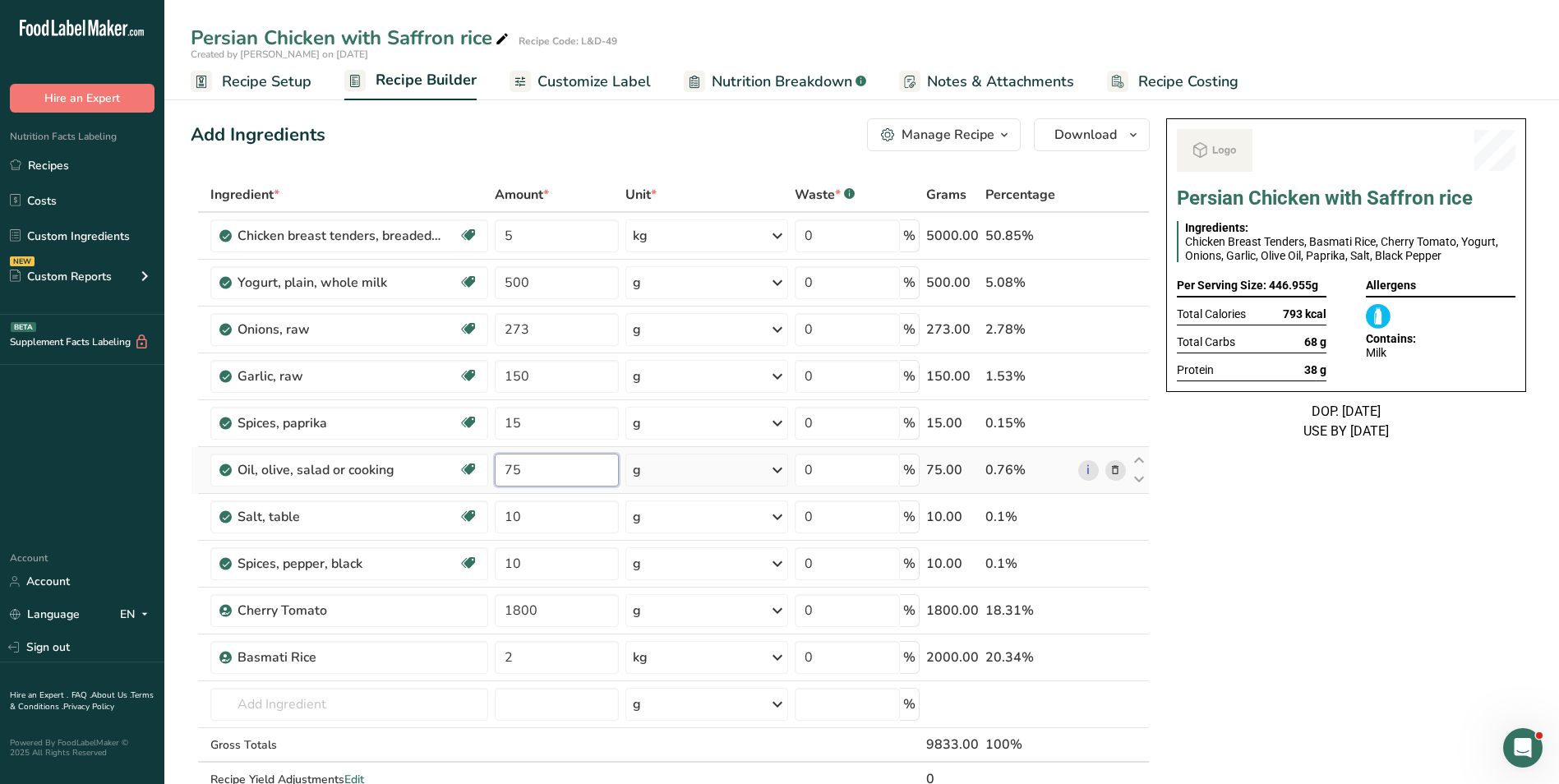
click at [505, 474] on input "75" at bounding box center [556, 470] width 124 height 33
type input "50"
click at [506, 616] on input "1800" at bounding box center [556, 611] width 124 height 33
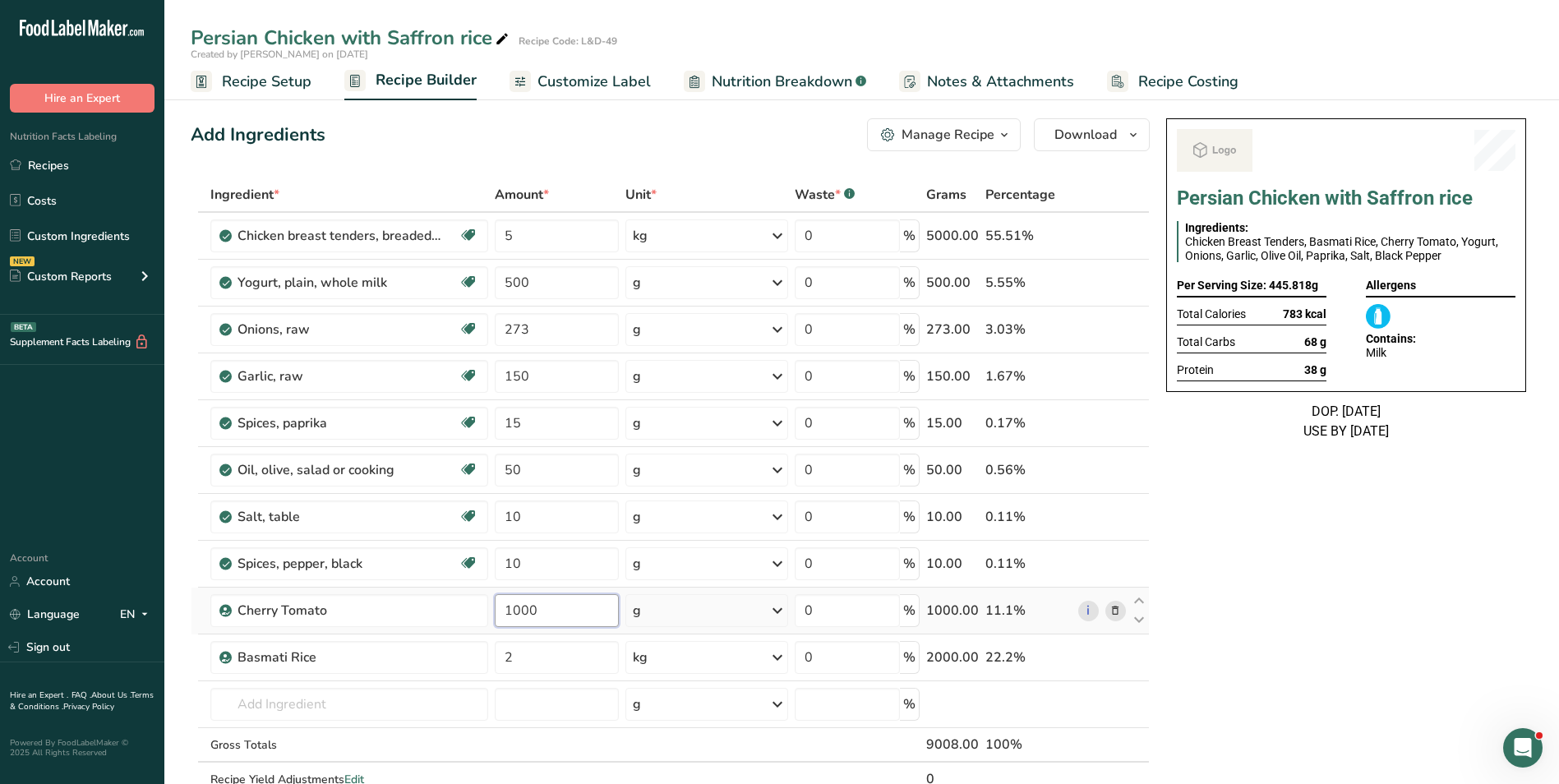
type input "1000"
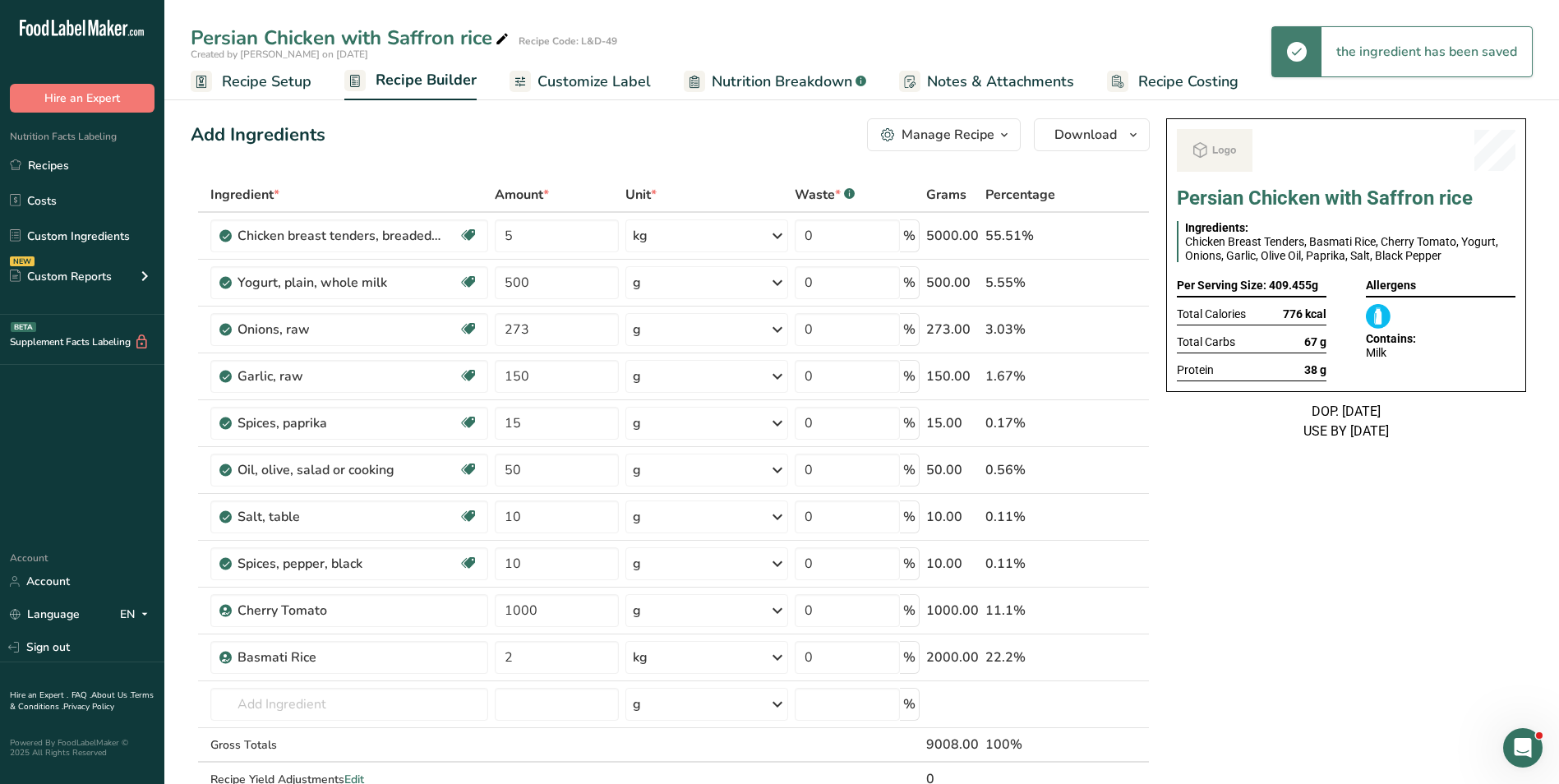
click at [271, 98] on link "Recipe Setup" at bounding box center [251, 81] width 121 height 37
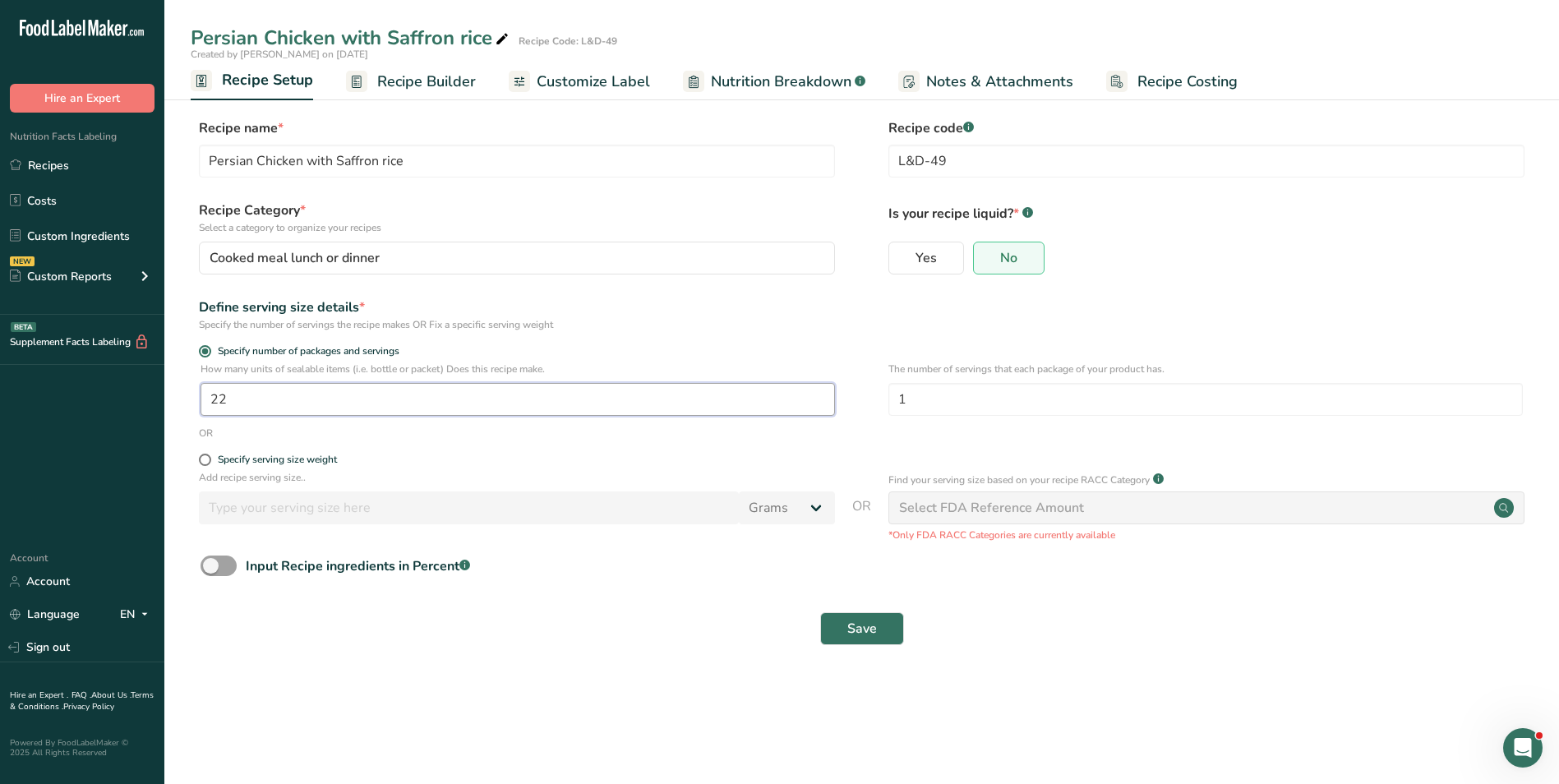
click at [210, 402] on input "22" at bounding box center [518, 399] width 635 height 33
type input "25"
click at [869, 614] on button "Save" at bounding box center [861, 629] width 83 height 33
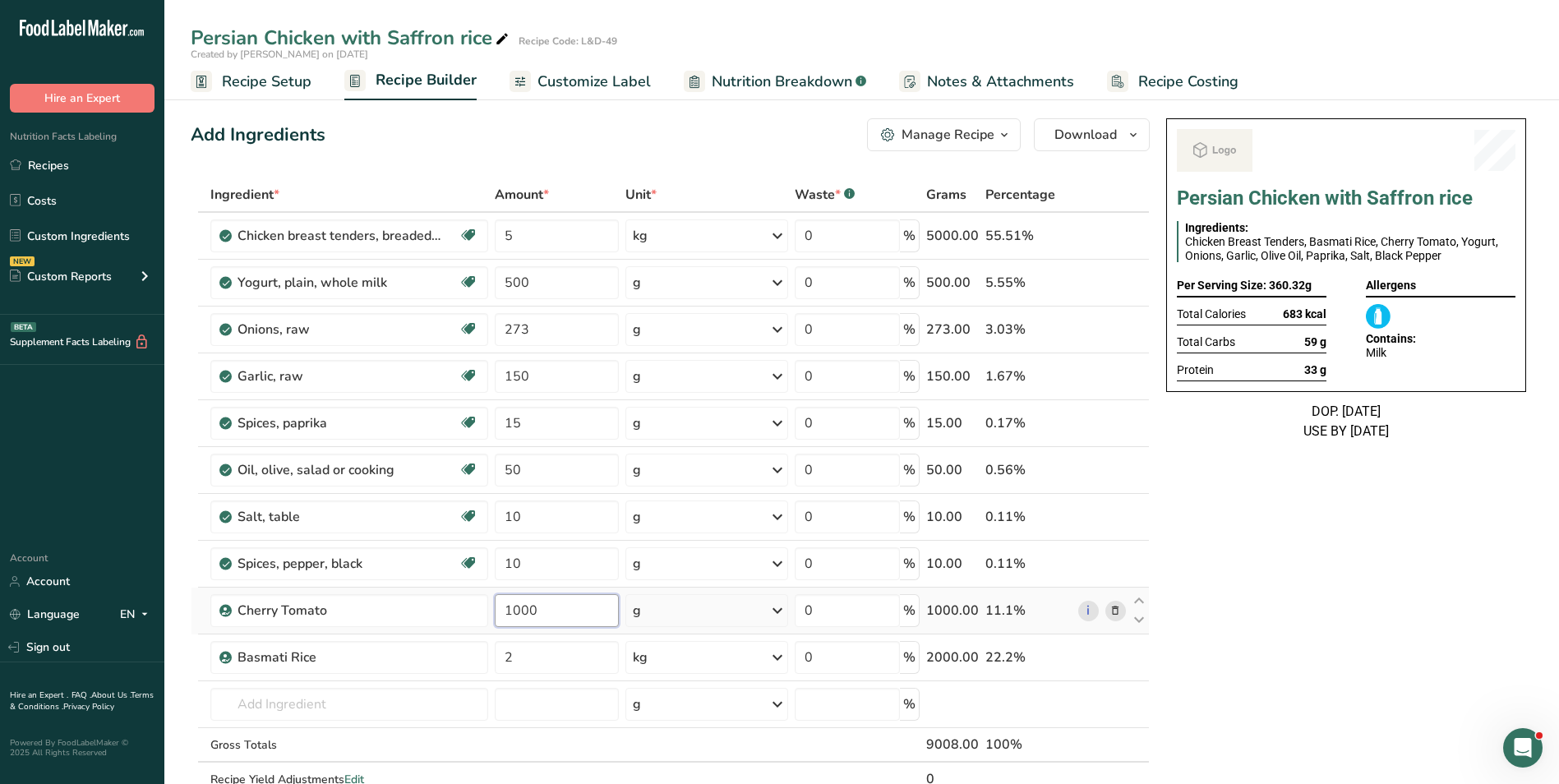
click at [519, 607] on input "1000" at bounding box center [556, 611] width 124 height 33
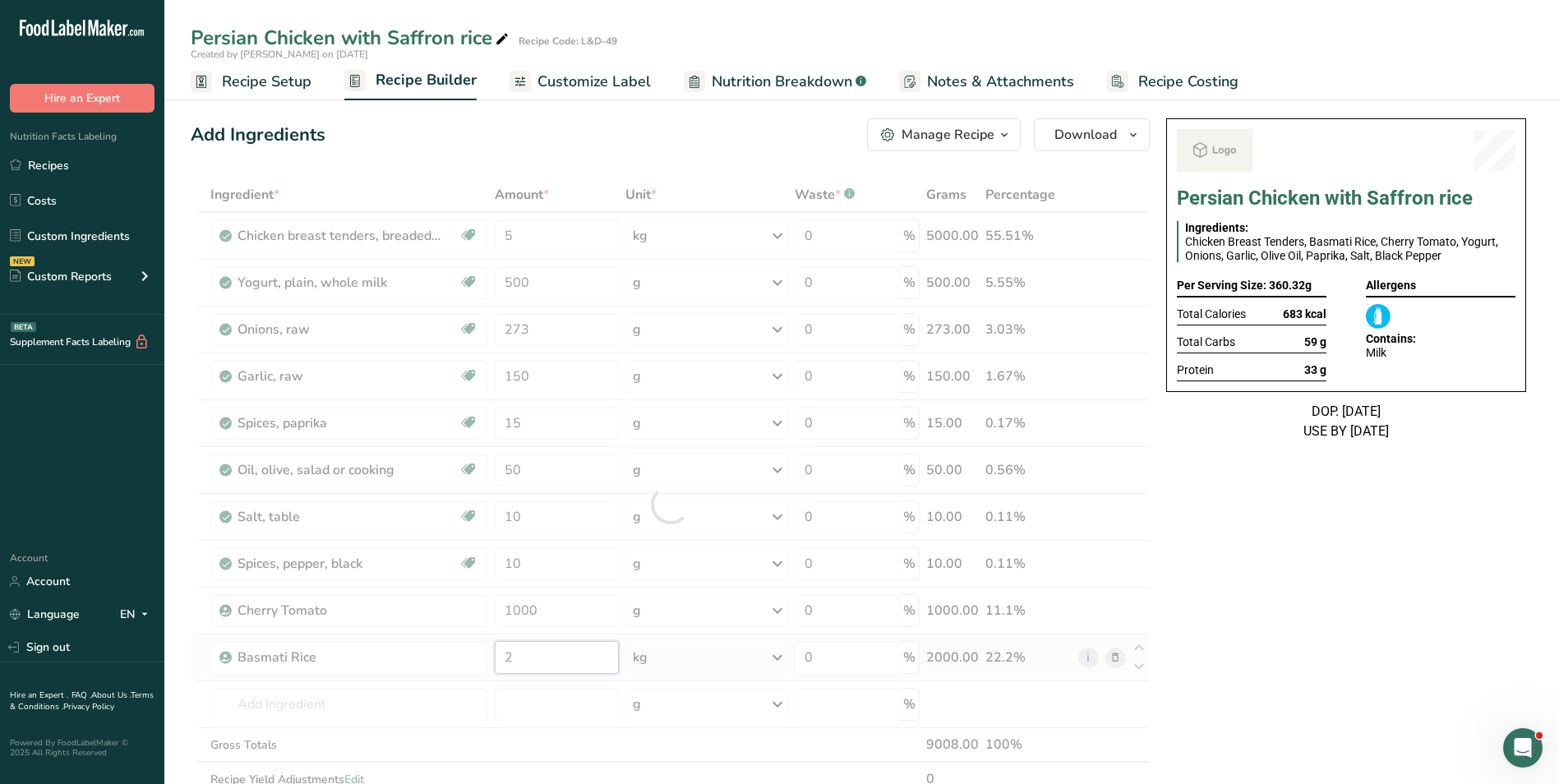
click at [503, 657] on div "Ingredient * Amount * Unit * Waste * .a-a{fill:#347362;}.b-a{fill:#fff;} Grams …" at bounding box center [670, 503] width 959 height 653
click at [503, 657] on div at bounding box center [670, 503] width 959 height 653
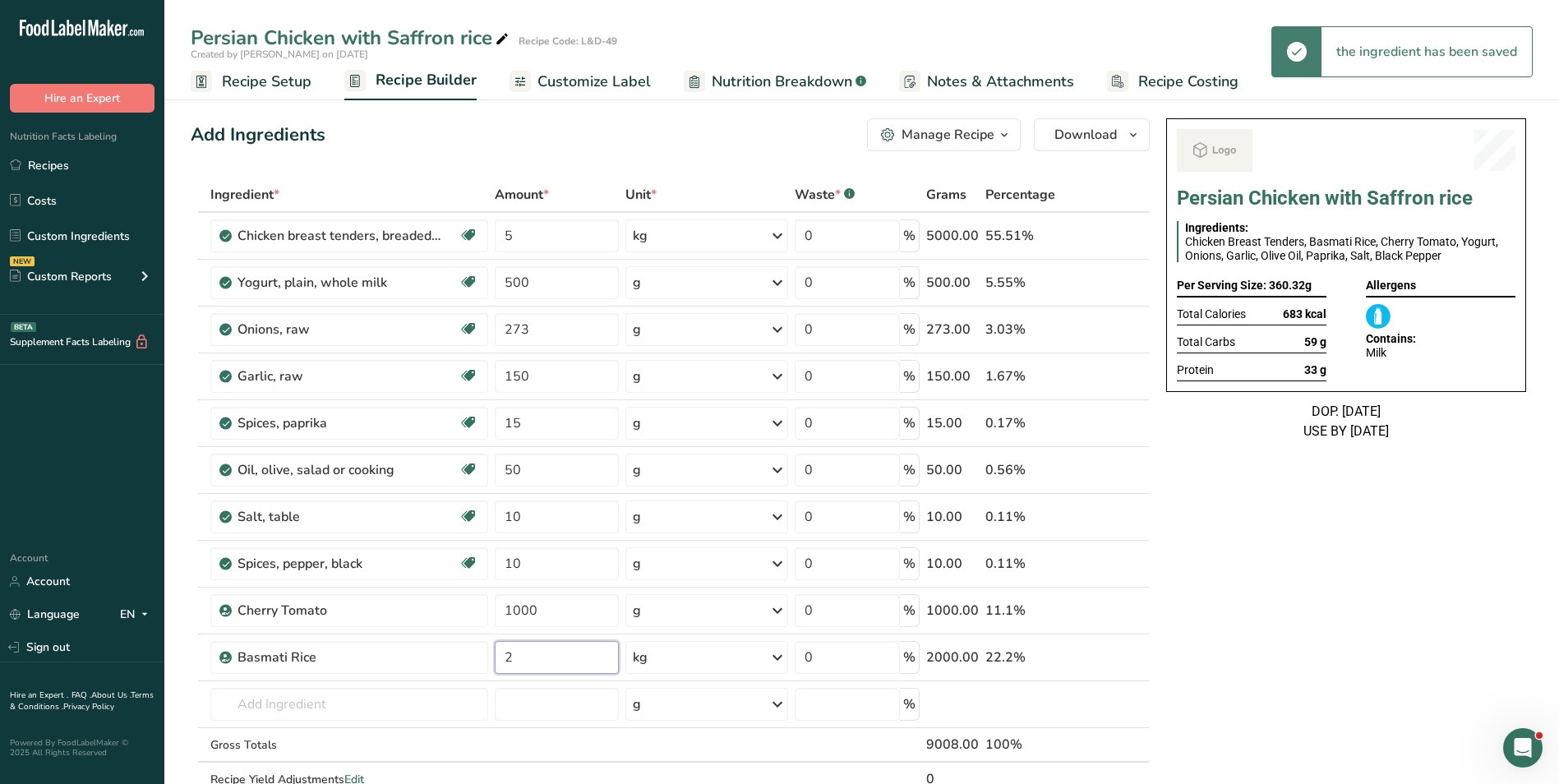
click at [503, 654] on input "2" at bounding box center [556, 657] width 124 height 33
type input "1.8"
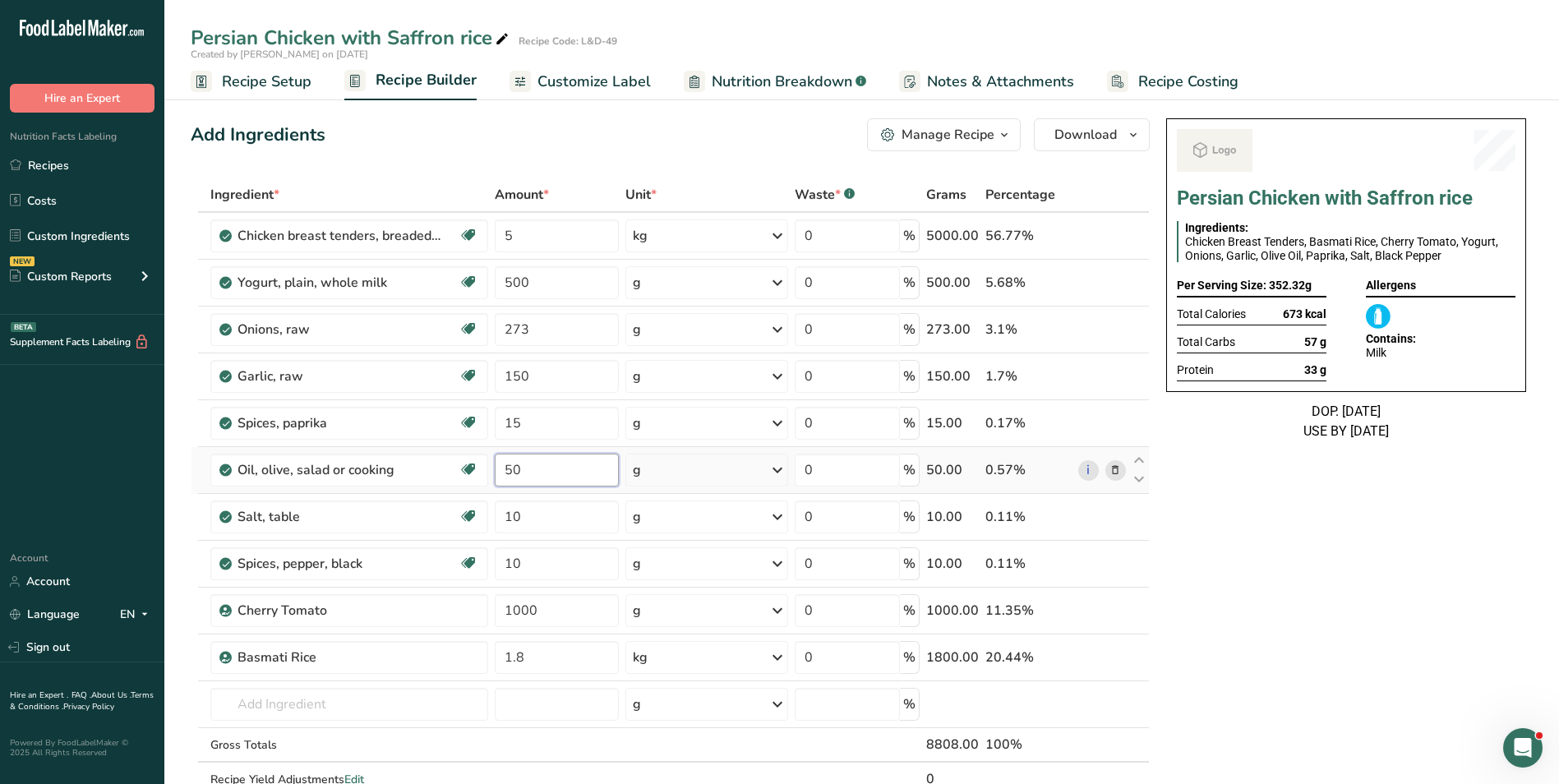
click at [506, 474] on input "50" at bounding box center [556, 470] width 124 height 33
type input "20"
click at [508, 283] on input "500" at bounding box center [556, 283] width 124 height 33
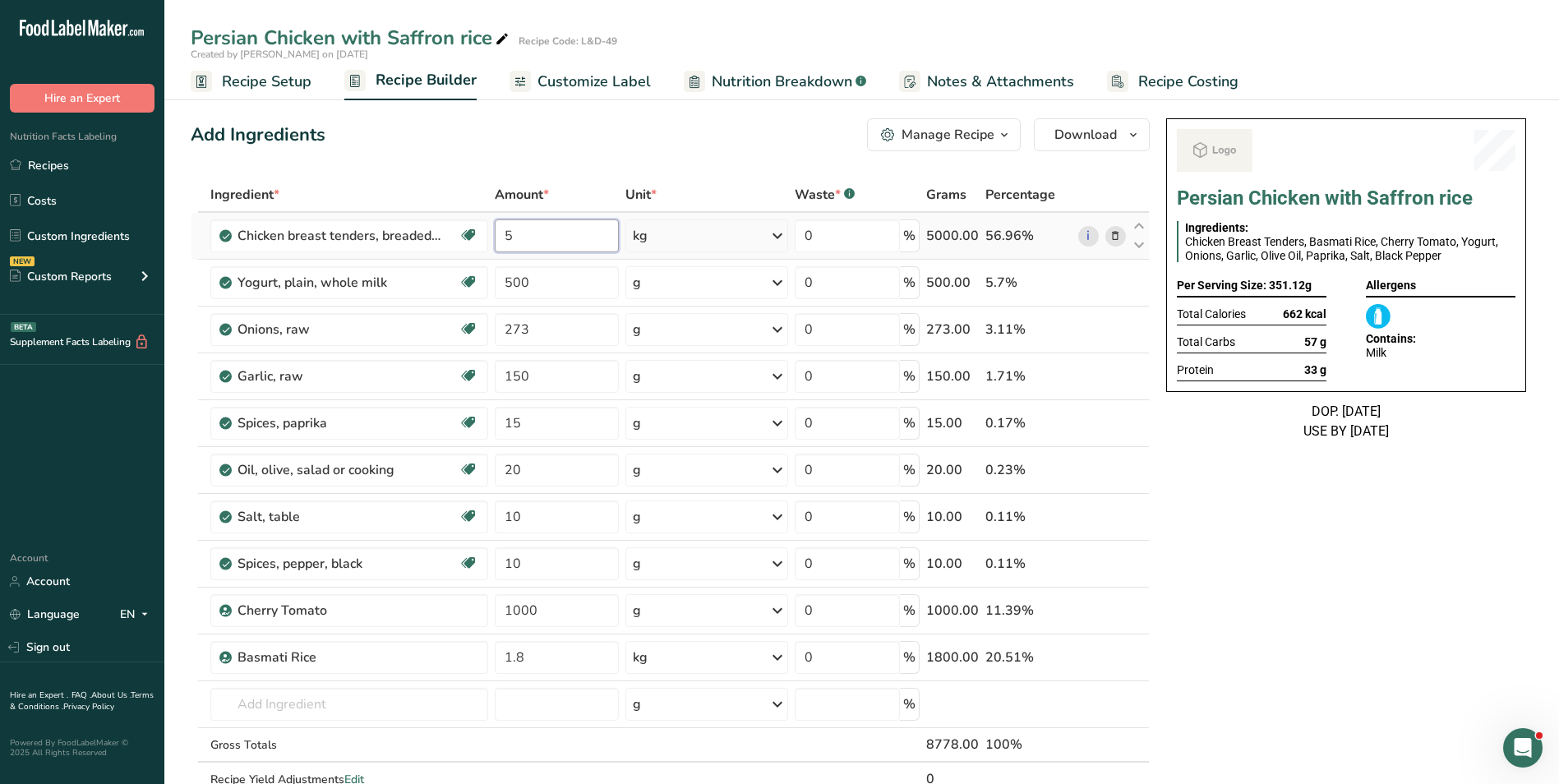
click at [506, 239] on div "Ingredient * Amount * Unit * Waste * .a-a{fill:#347362;}.b-a{fill:#fff;} Grams …" at bounding box center [670, 503] width 959 height 653
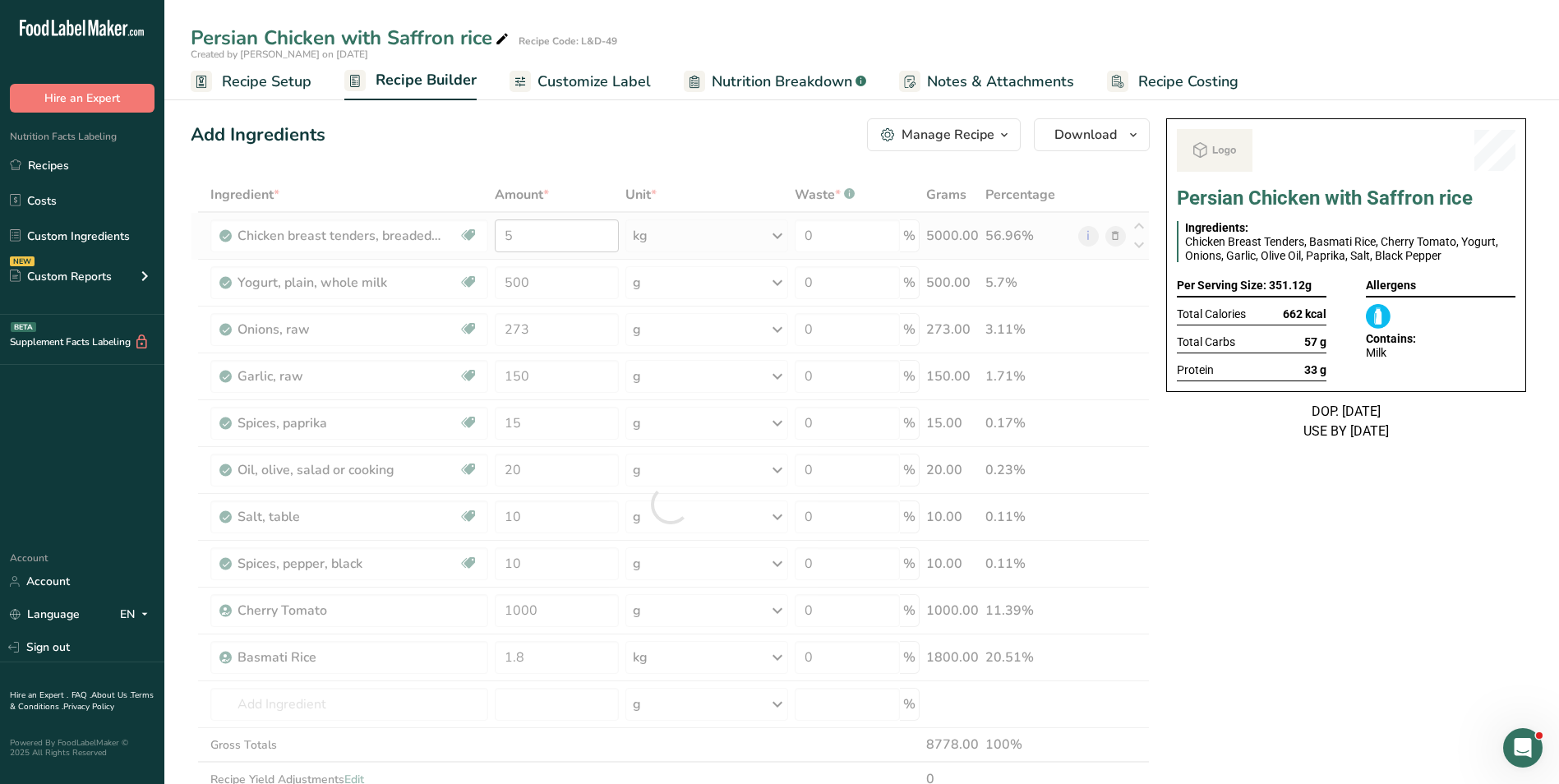
click at [506, 239] on div at bounding box center [670, 503] width 959 height 653
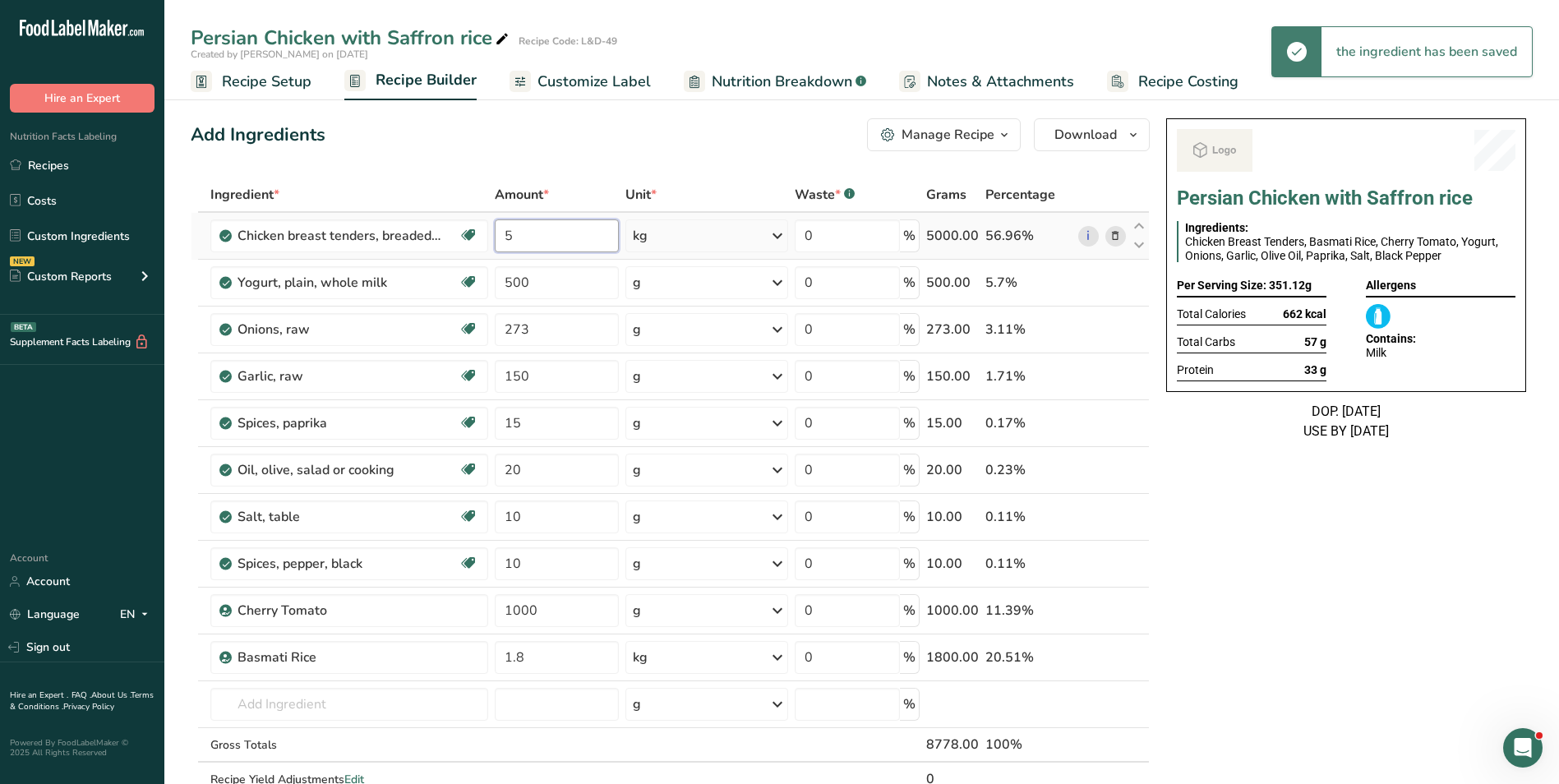
click at [506, 239] on input "5" at bounding box center [556, 236] width 124 height 33
type input "4"
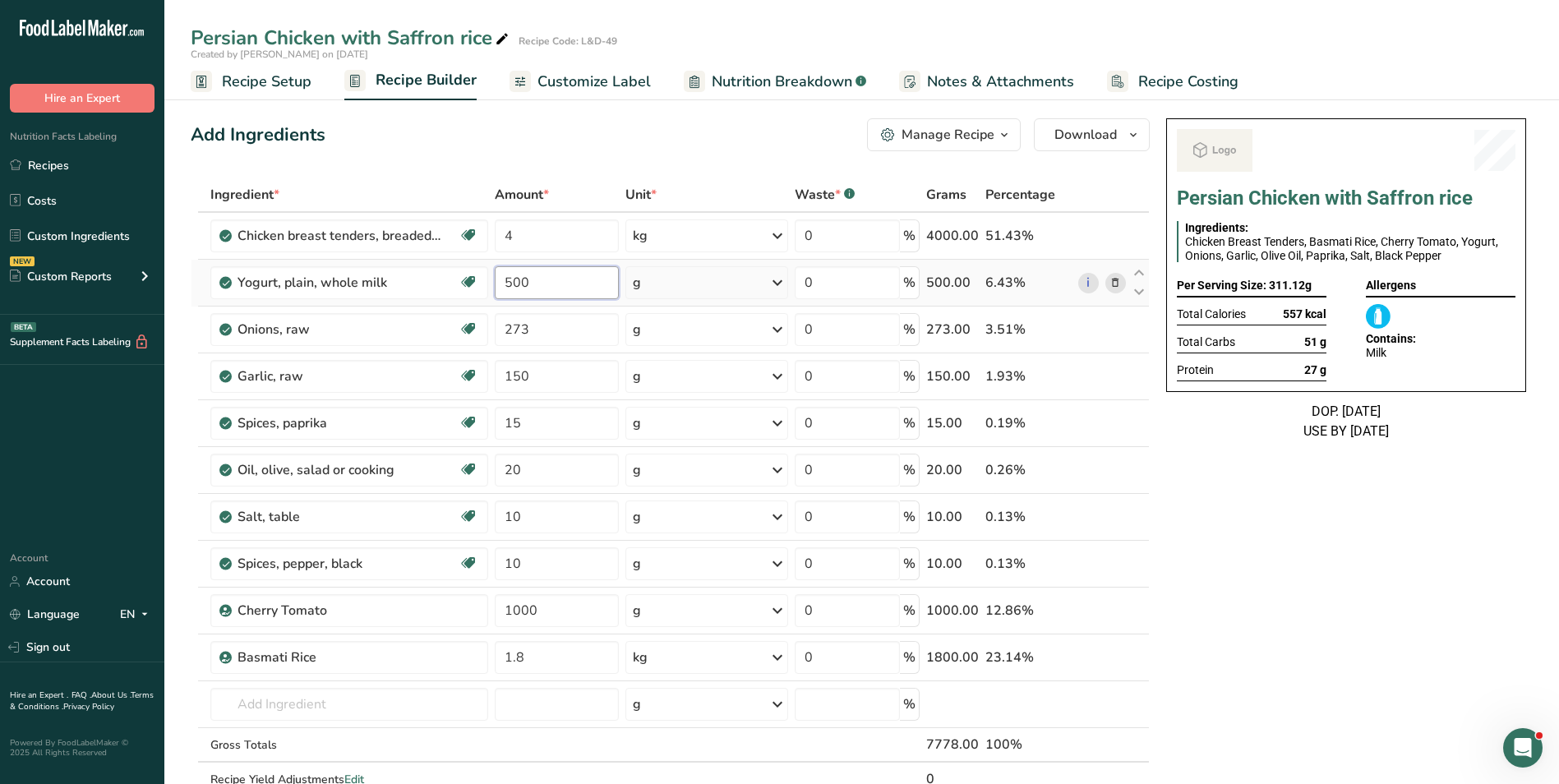
click at [521, 285] on input "500" at bounding box center [556, 283] width 124 height 33
type input "489"
click at [514, 651] on input "1.8" at bounding box center [556, 657] width 124 height 33
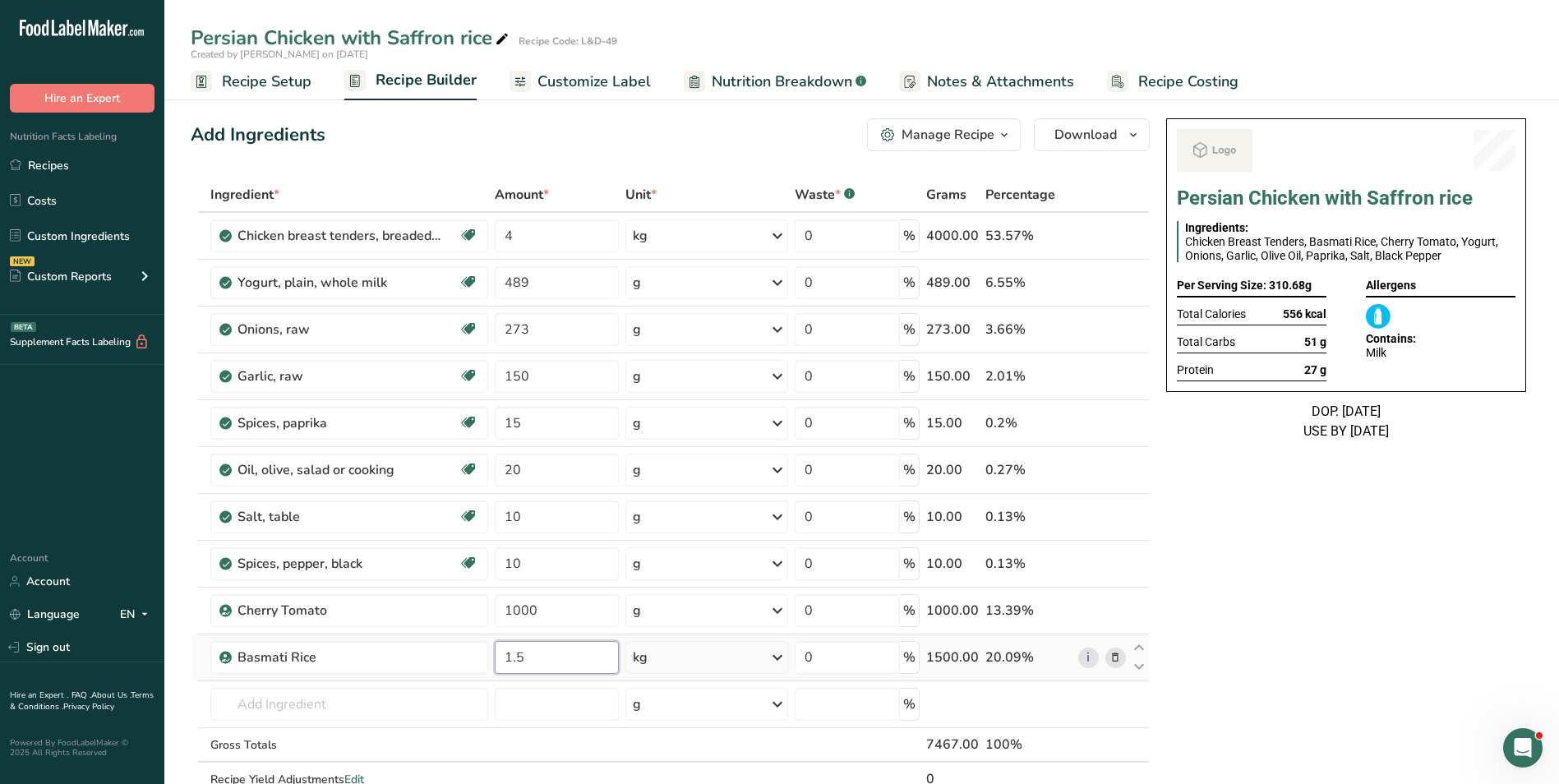
type input "1.5"
click at [512, 610] on input "1000" at bounding box center [556, 611] width 124 height 33
type input "600"
click at [578, 77] on span "Customize Label" at bounding box center [594, 81] width 113 height 22
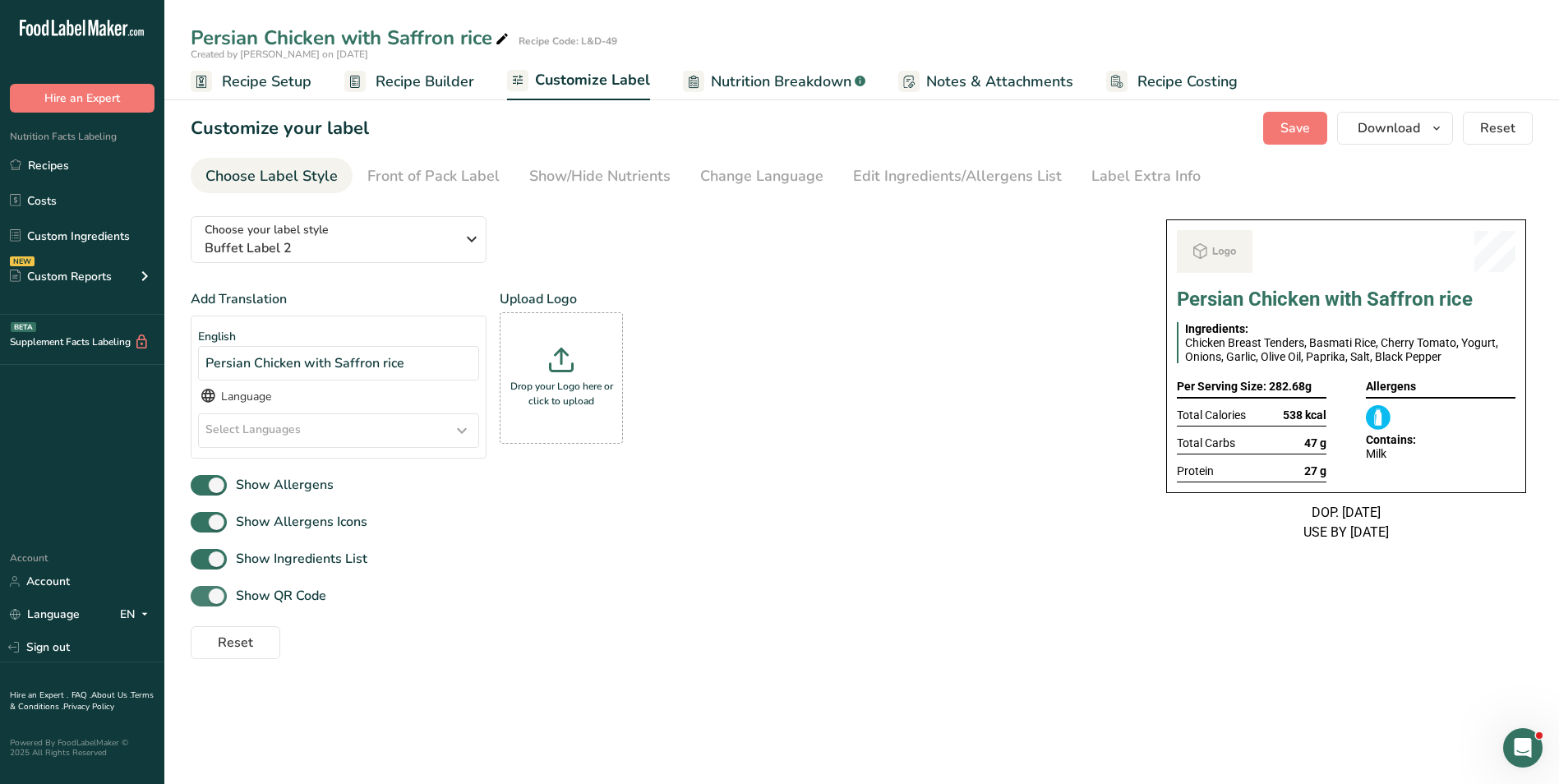
click at [217, 589] on span at bounding box center [209, 595] width 36 height 20
click at [201, 590] on input "Show QR Code" at bounding box center [196, 595] width 11 height 11
checkbox input "false"
click at [617, 173] on div "Show/Hide Nutrients" at bounding box center [599, 175] width 141 height 22
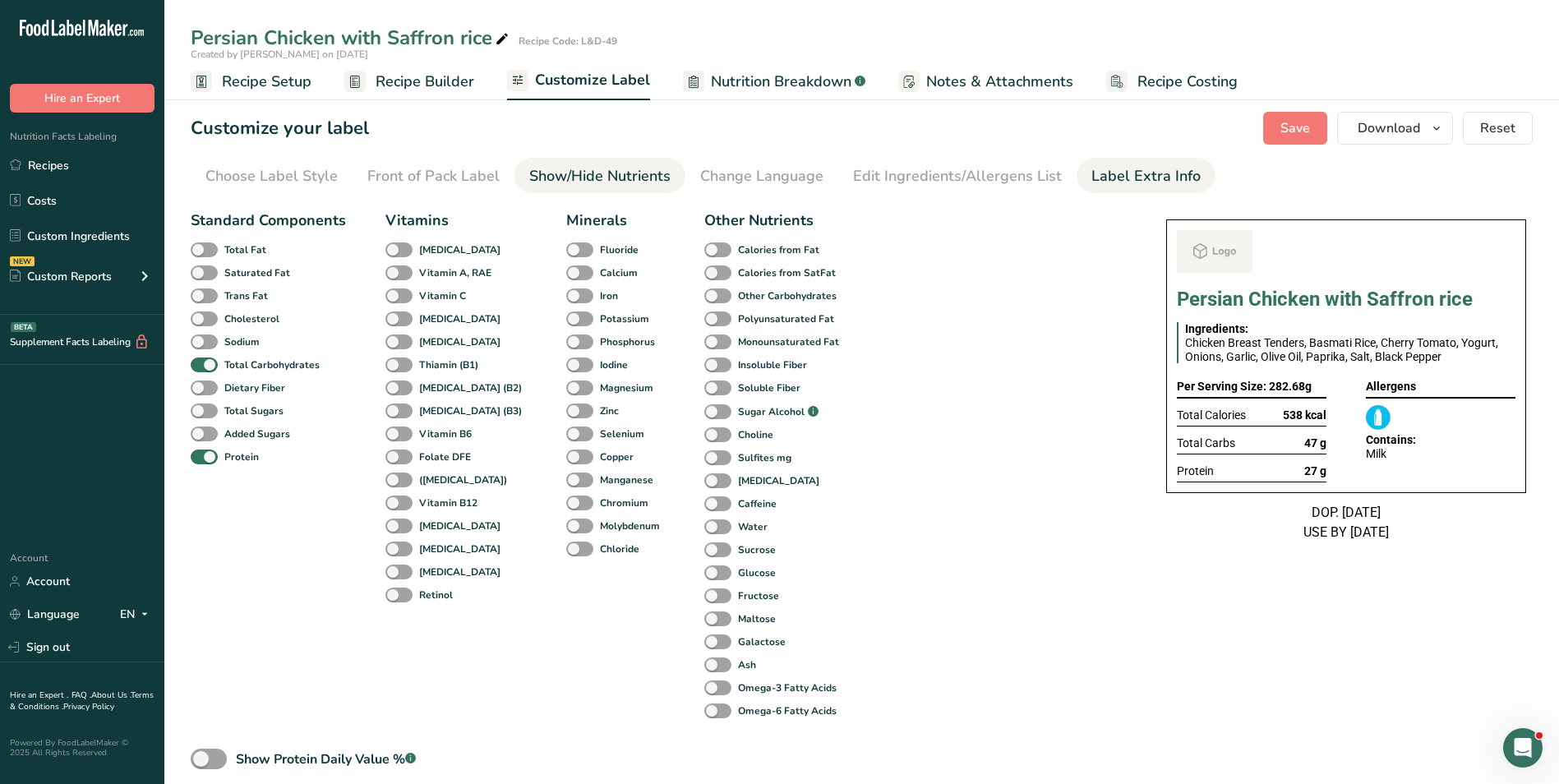
click at [1113, 170] on div "Label Extra Info" at bounding box center [1146, 175] width 109 height 22
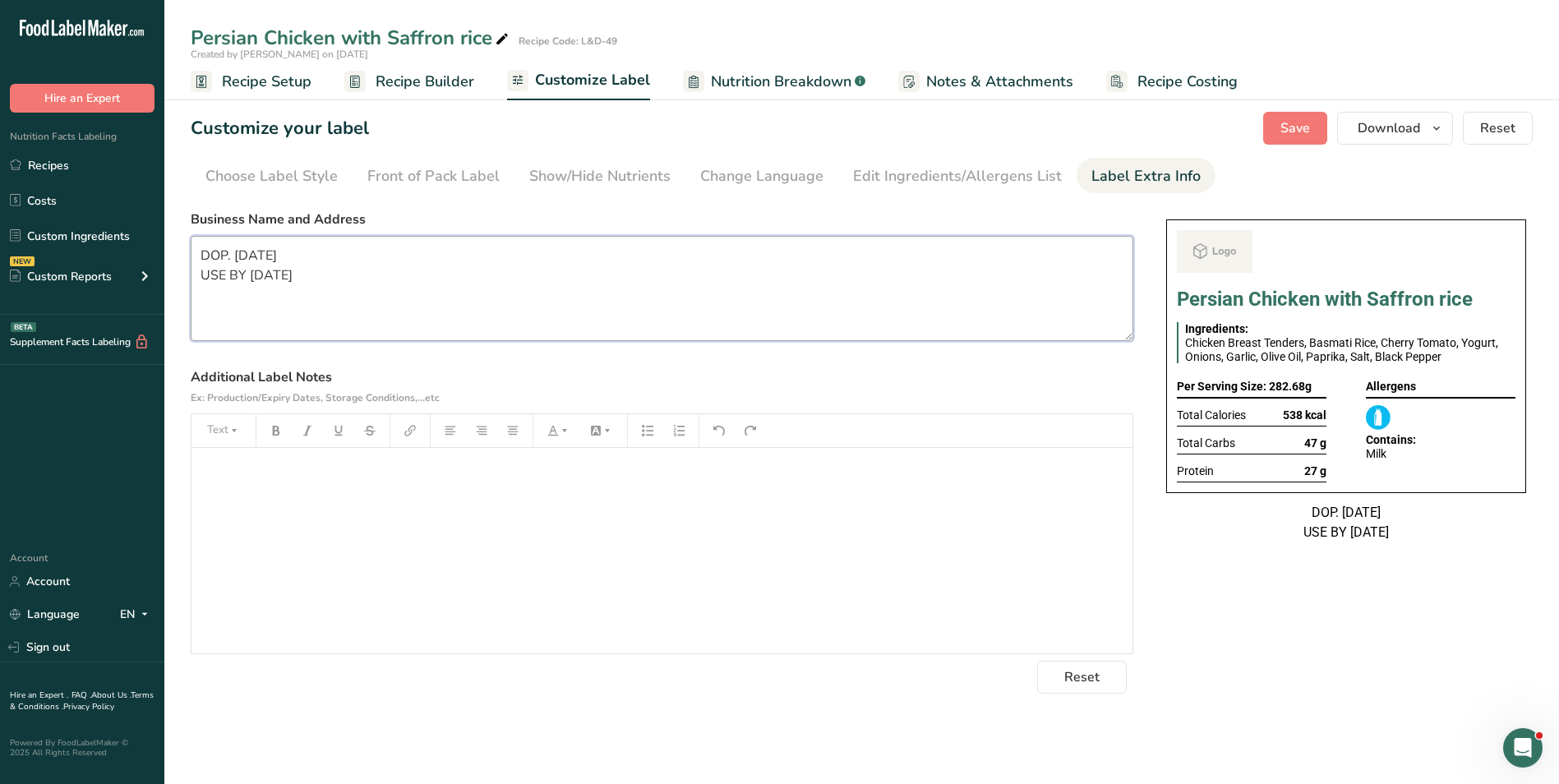
click at [483, 304] on textarea "DOP. 07/02/2025 USE BY 08/02/2025" at bounding box center [662, 288] width 942 height 105
paste textarea "BREAKFAST Use by: [DATE] Storage: Keep Refrigerated under 5 degrees Heating: Re…"
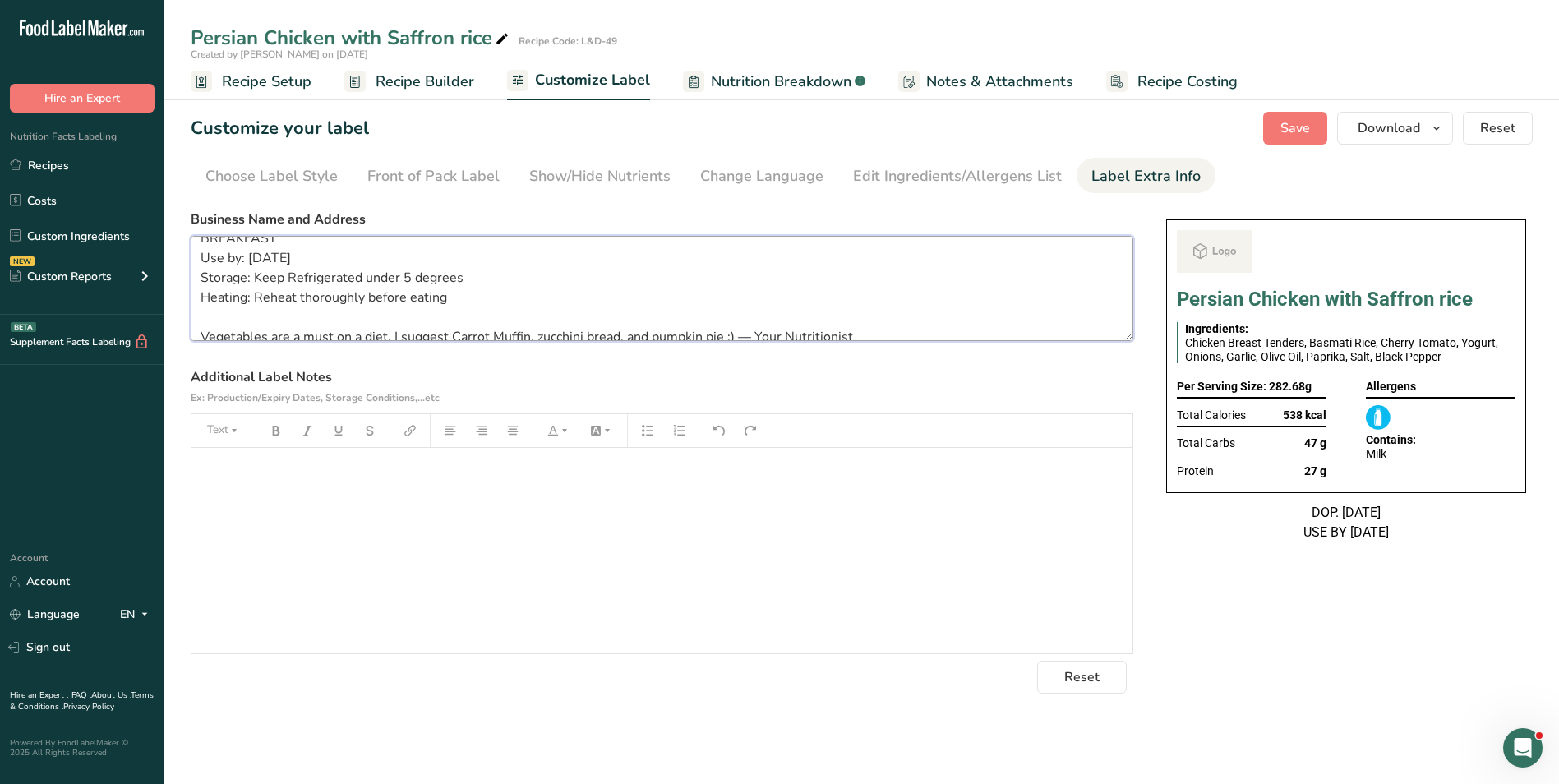
scroll to position [33, 0]
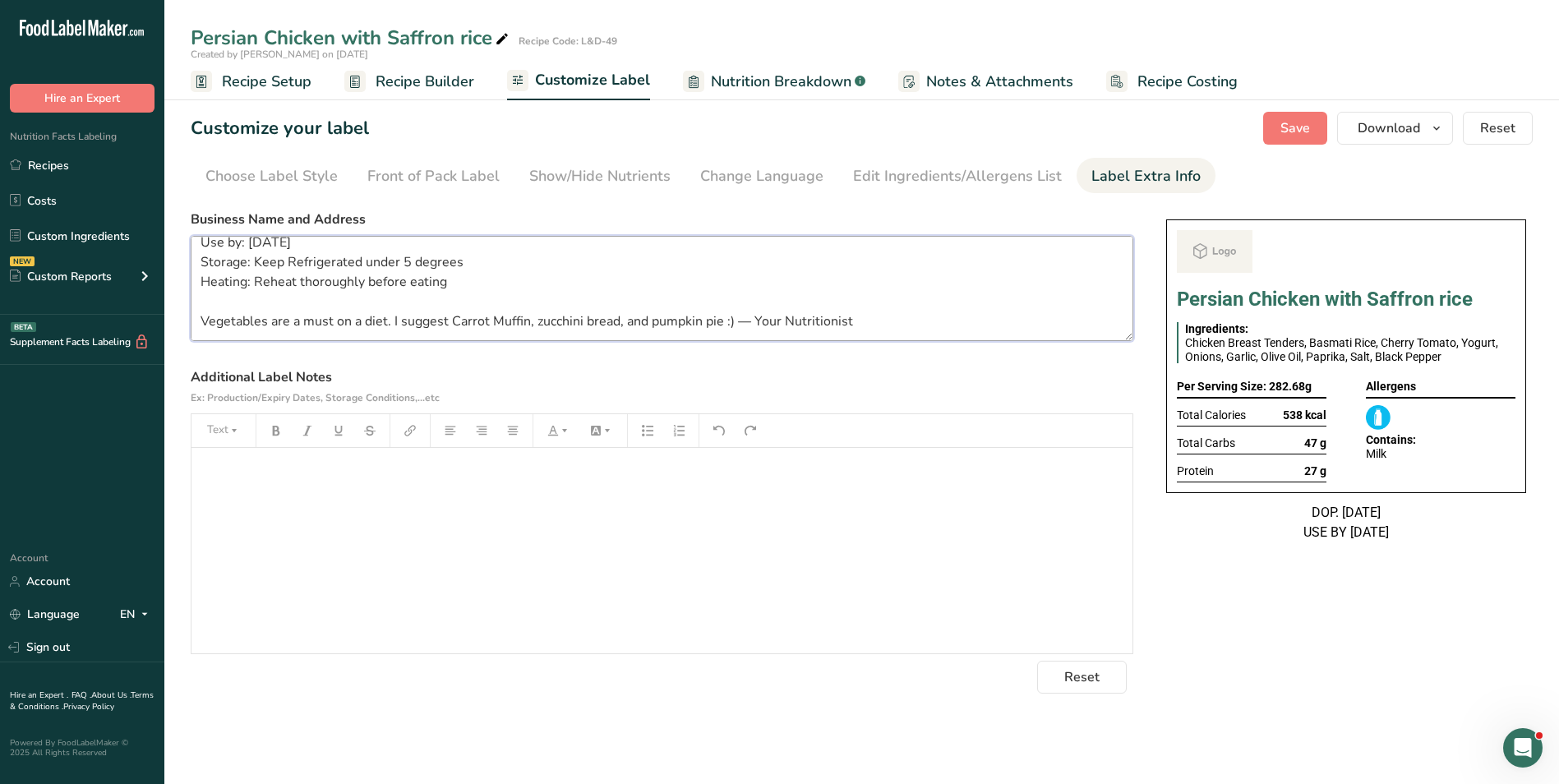
drag, startPoint x: 200, startPoint y: 322, endPoint x: 992, endPoint y: 325, distance: 792.0
click at [992, 325] on textarea "BREAKFAST Use by: [DATE] Storage: Keep Refrigerated under 5 degrees Heating: Re…" at bounding box center [662, 288] width 942 height 105
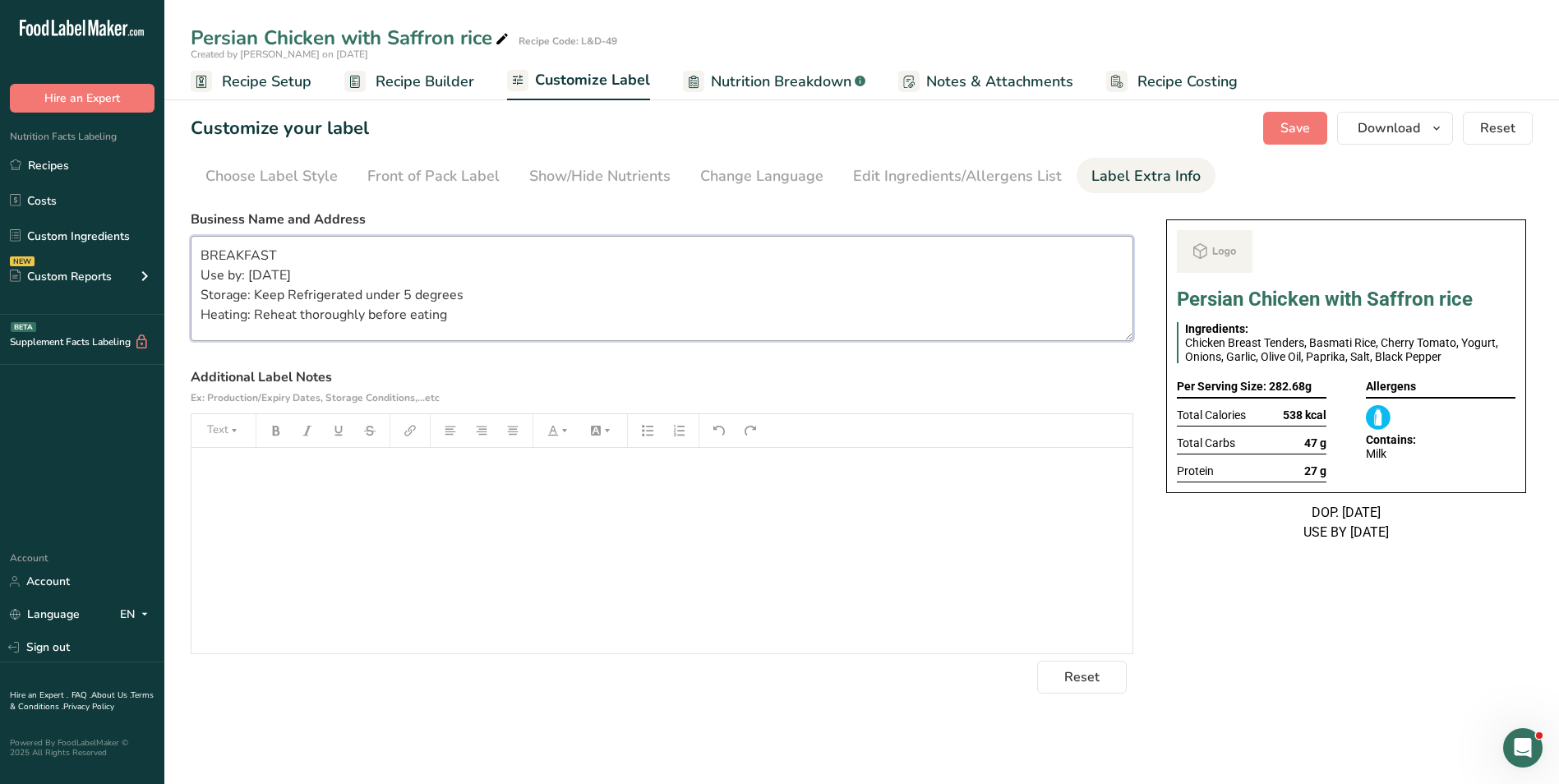
scroll to position [0, 0]
click at [244, 247] on textarea "BREAKFAST Use by: 17/09/2025 Storage: Keep Refrigerated under 5 degrees Heating…" at bounding box center [662, 288] width 942 height 105
click at [1313, 133] on button "Save" at bounding box center [1294, 128] width 64 height 33
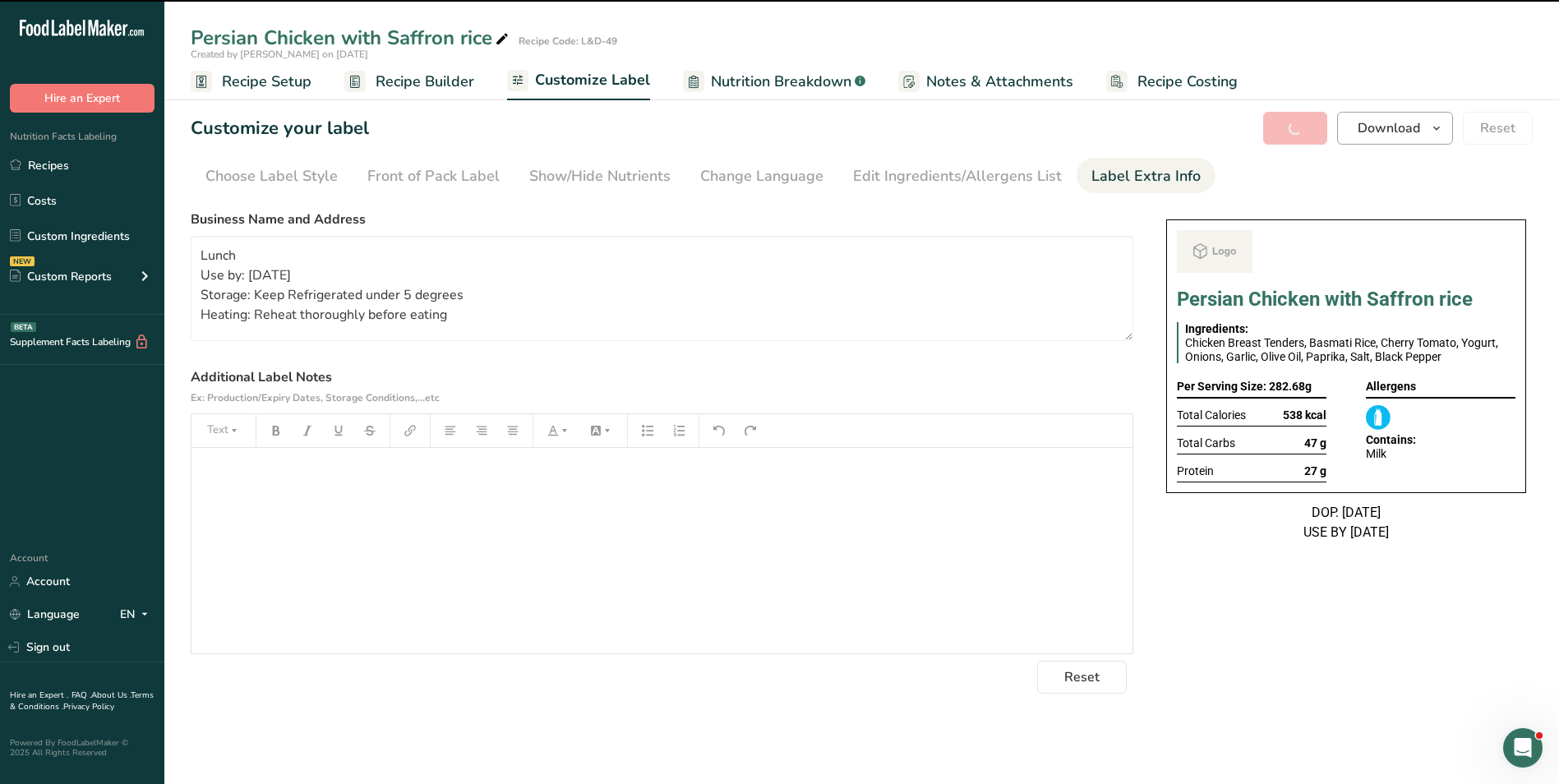
type textarea "Lunch Use by: 17/09/2025 Storage: Keep Refrigerated under 5 degrees Heating: Re…"
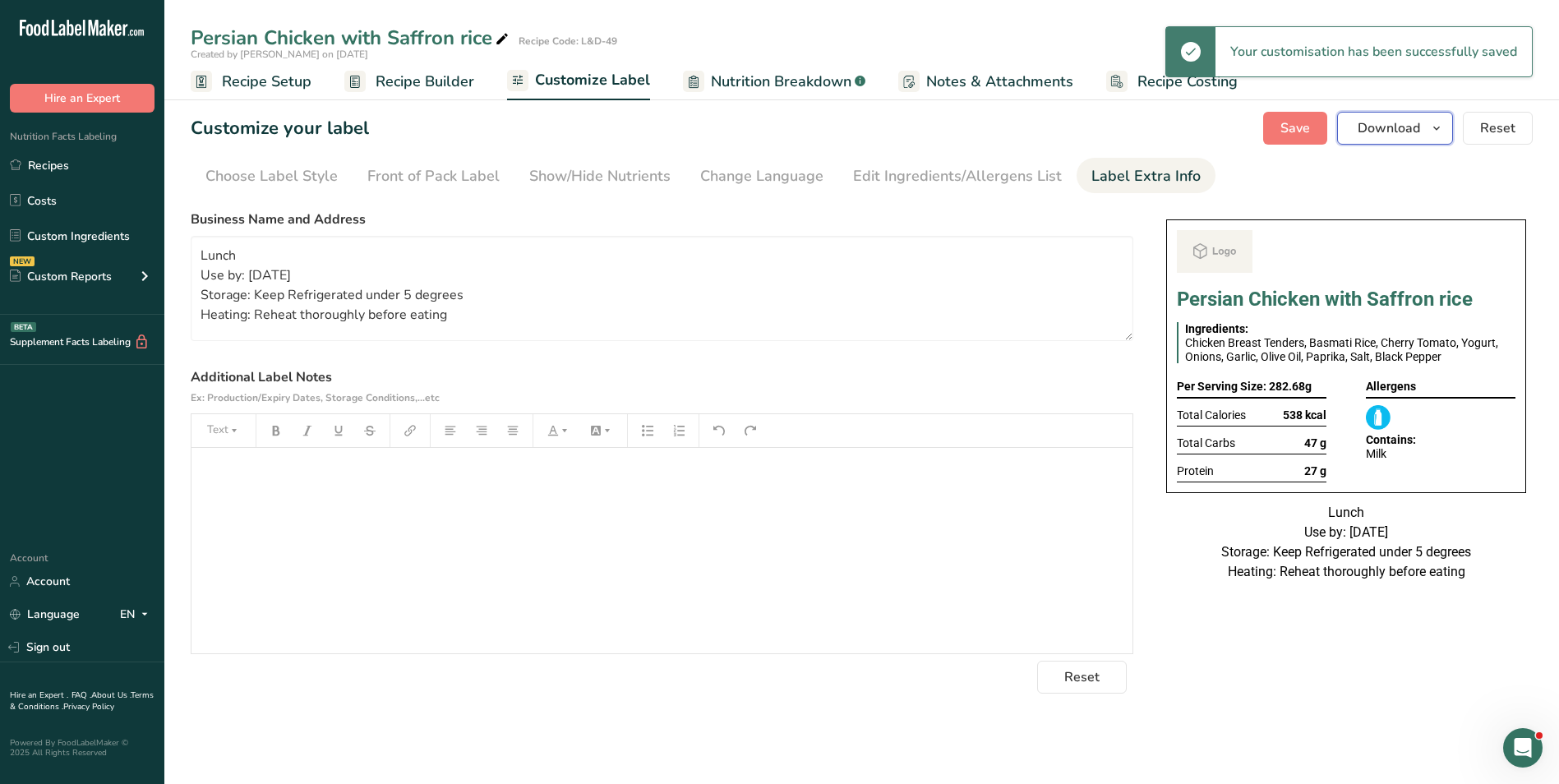
click at [1424, 124] on button "Download" at bounding box center [1395, 128] width 116 height 33
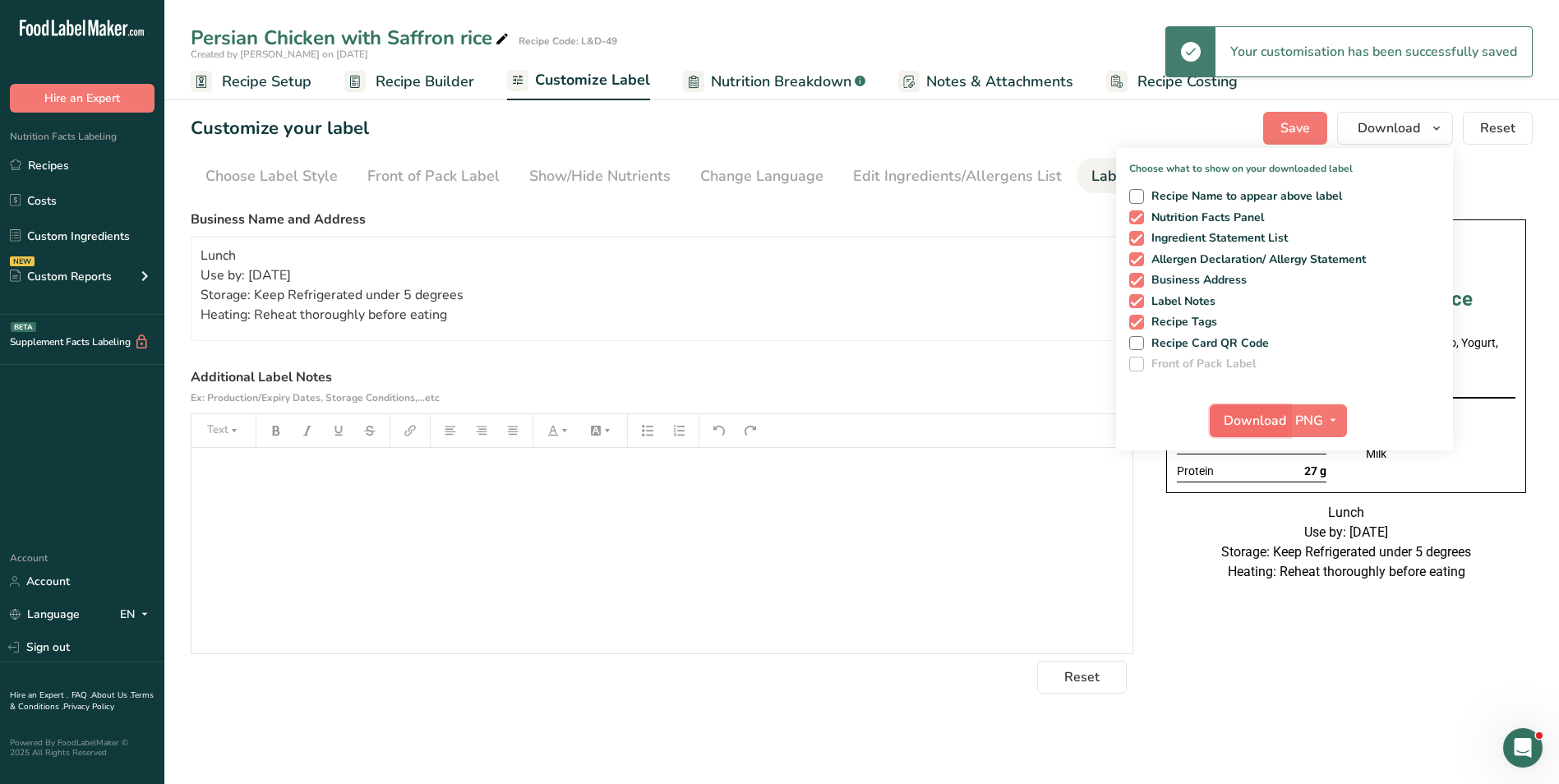
click at [1248, 415] on span "Download" at bounding box center [1254, 421] width 62 height 20
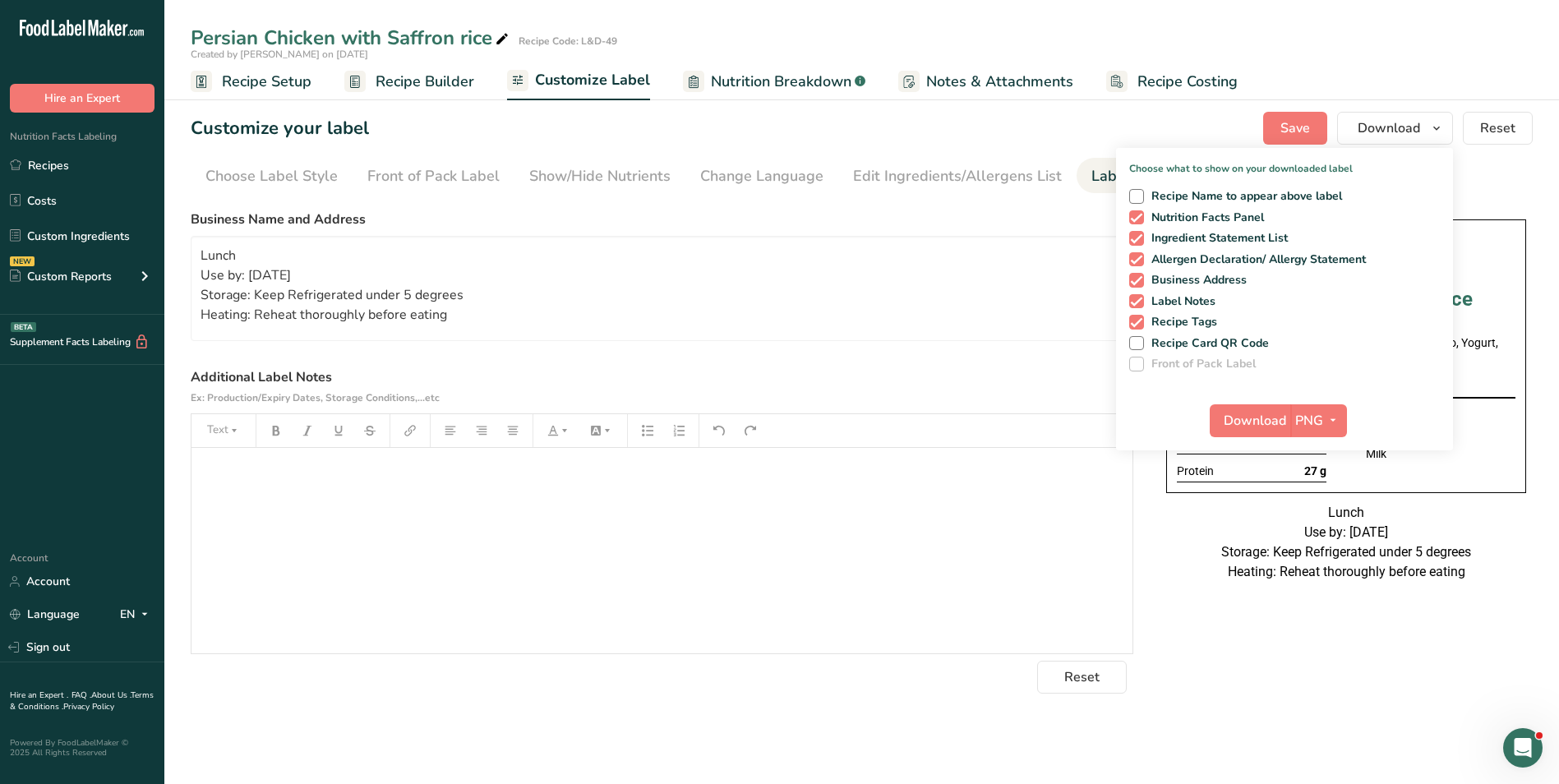
drag, startPoint x: 394, startPoint y: 91, endPoint x: 436, endPoint y: 106, distance: 44.6
click at [394, 91] on span "Recipe Builder" at bounding box center [425, 81] width 99 height 22
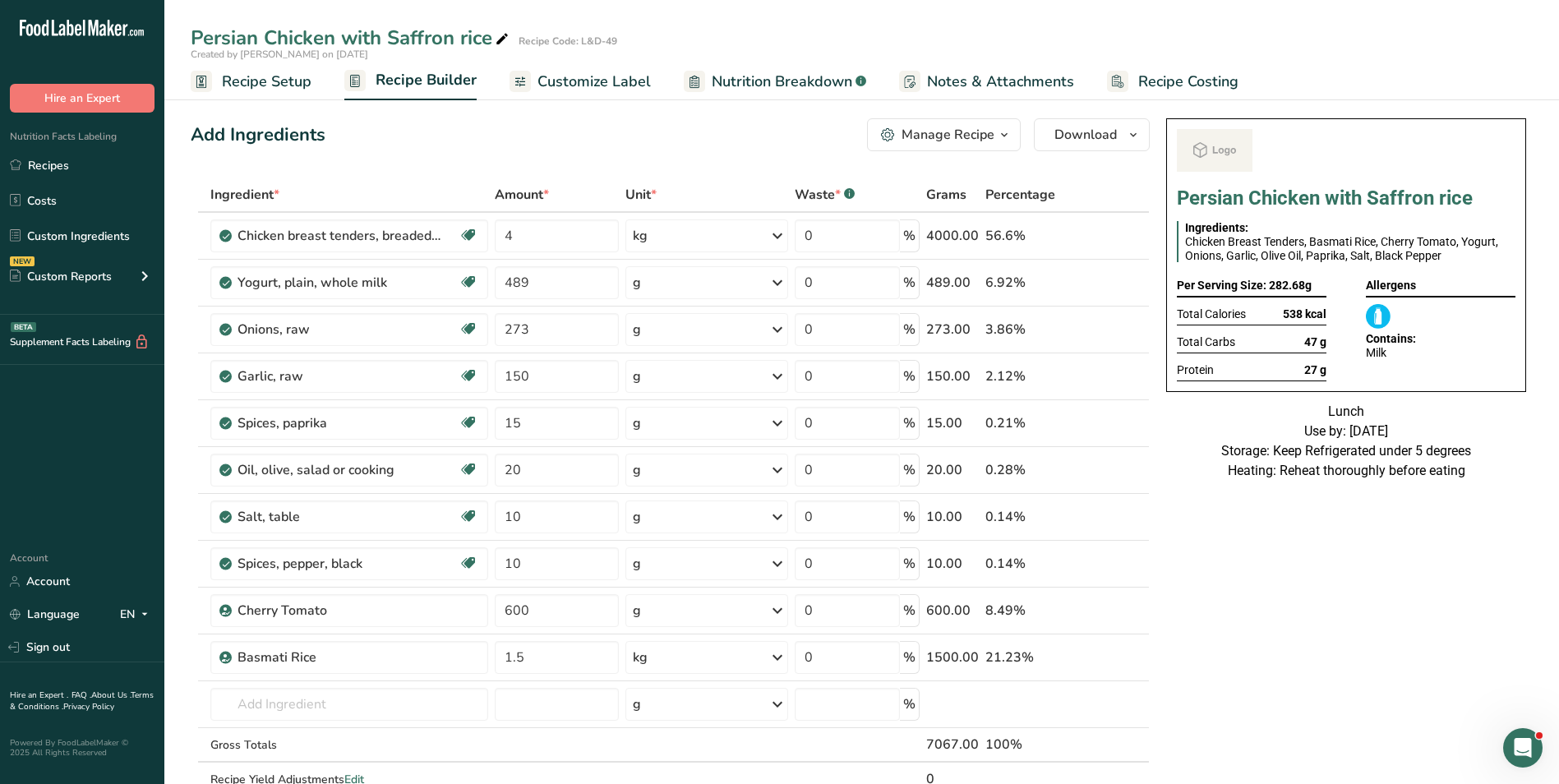
click at [1002, 138] on icon "button" at bounding box center [1005, 134] width 13 height 20
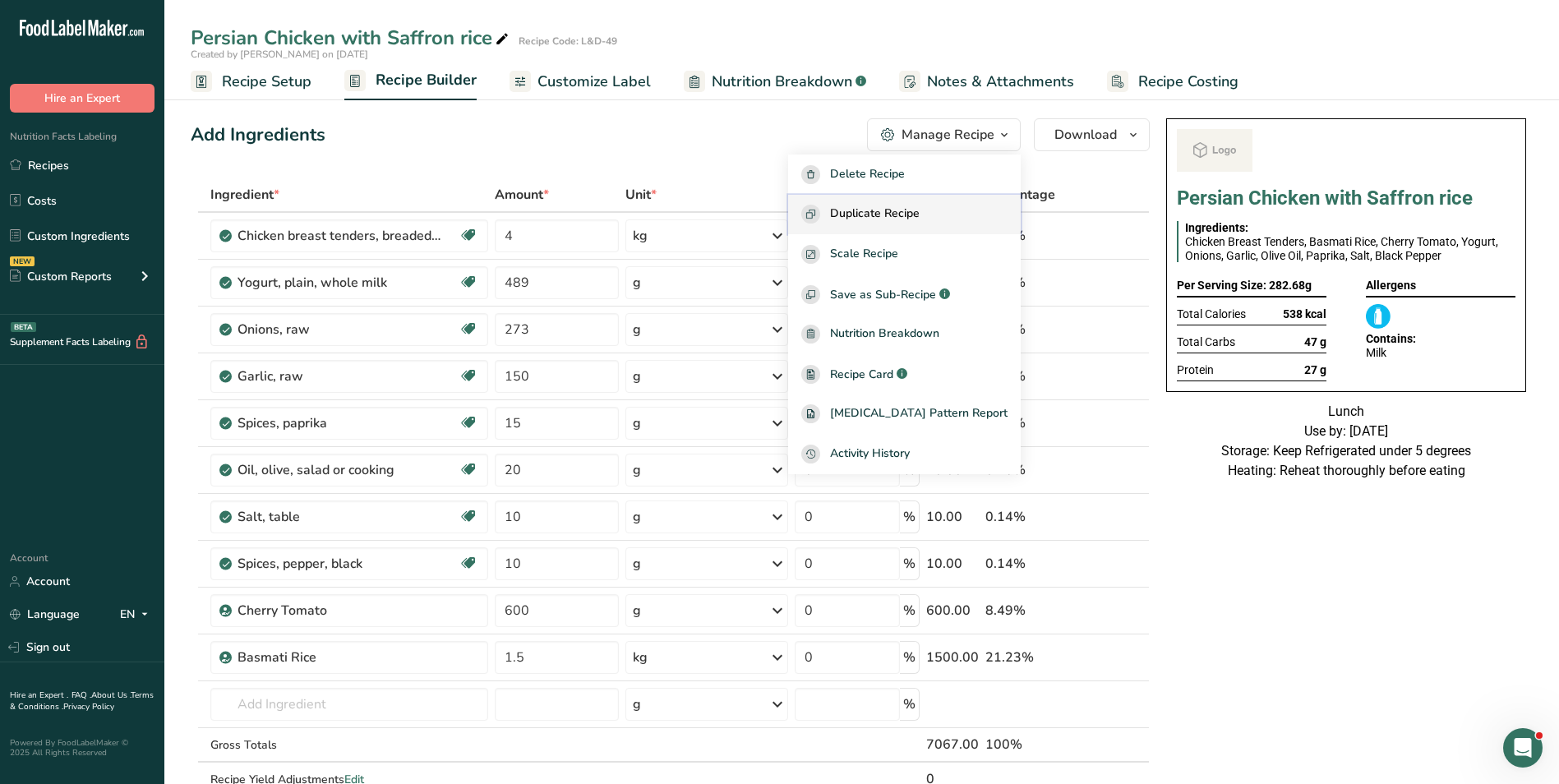
click at [933, 203] on button "Duplicate Recipe" at bounding box center [904, 215] width 233 height 40
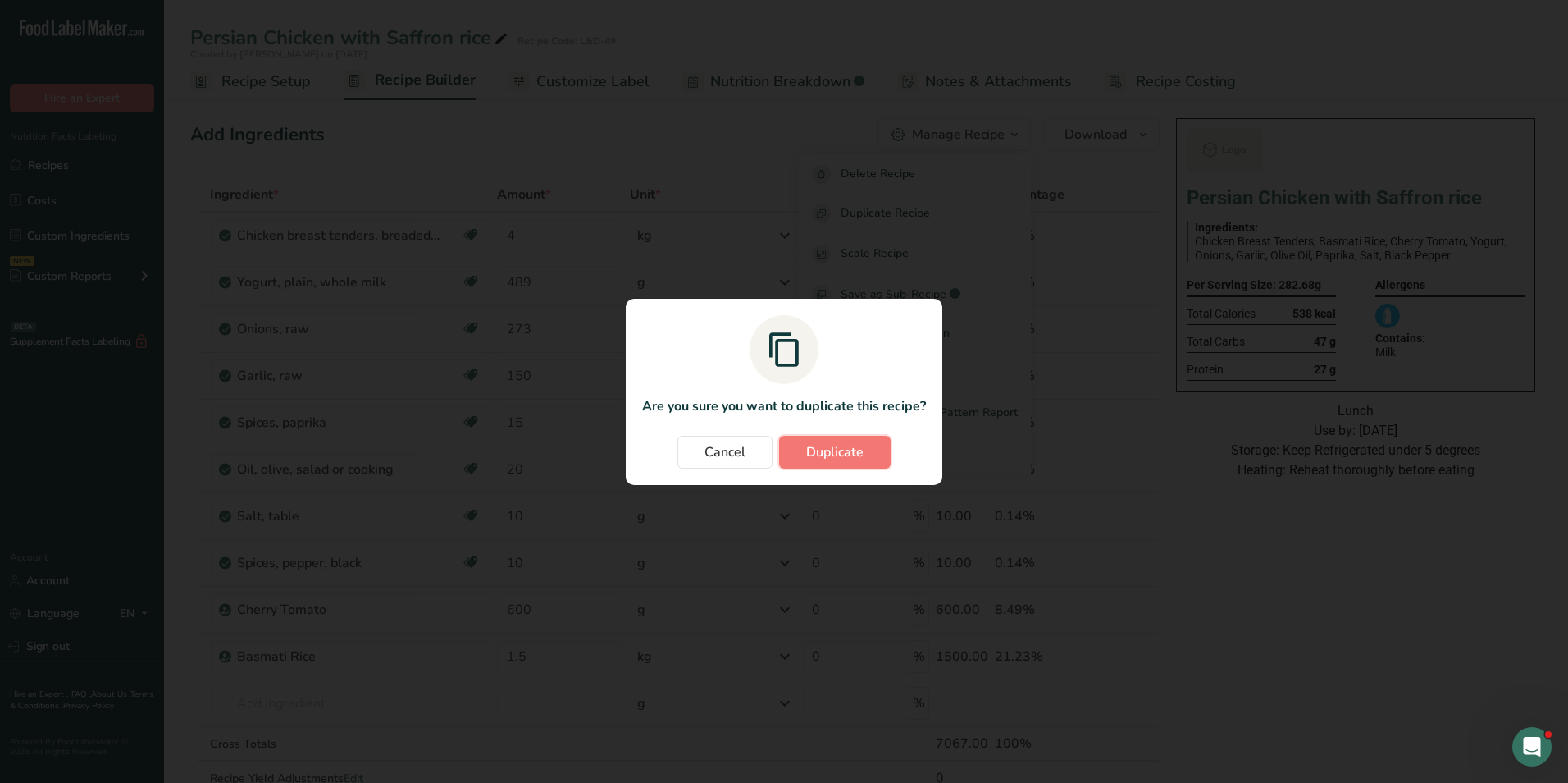
drag, startPoint x: 844, startPoint y: 459, endPoint x: 851, endPoint y: 463, distance: 8.1
click at [843, 457] on span "Duplicate" at bounding box center [835, 452] width 57 height 20
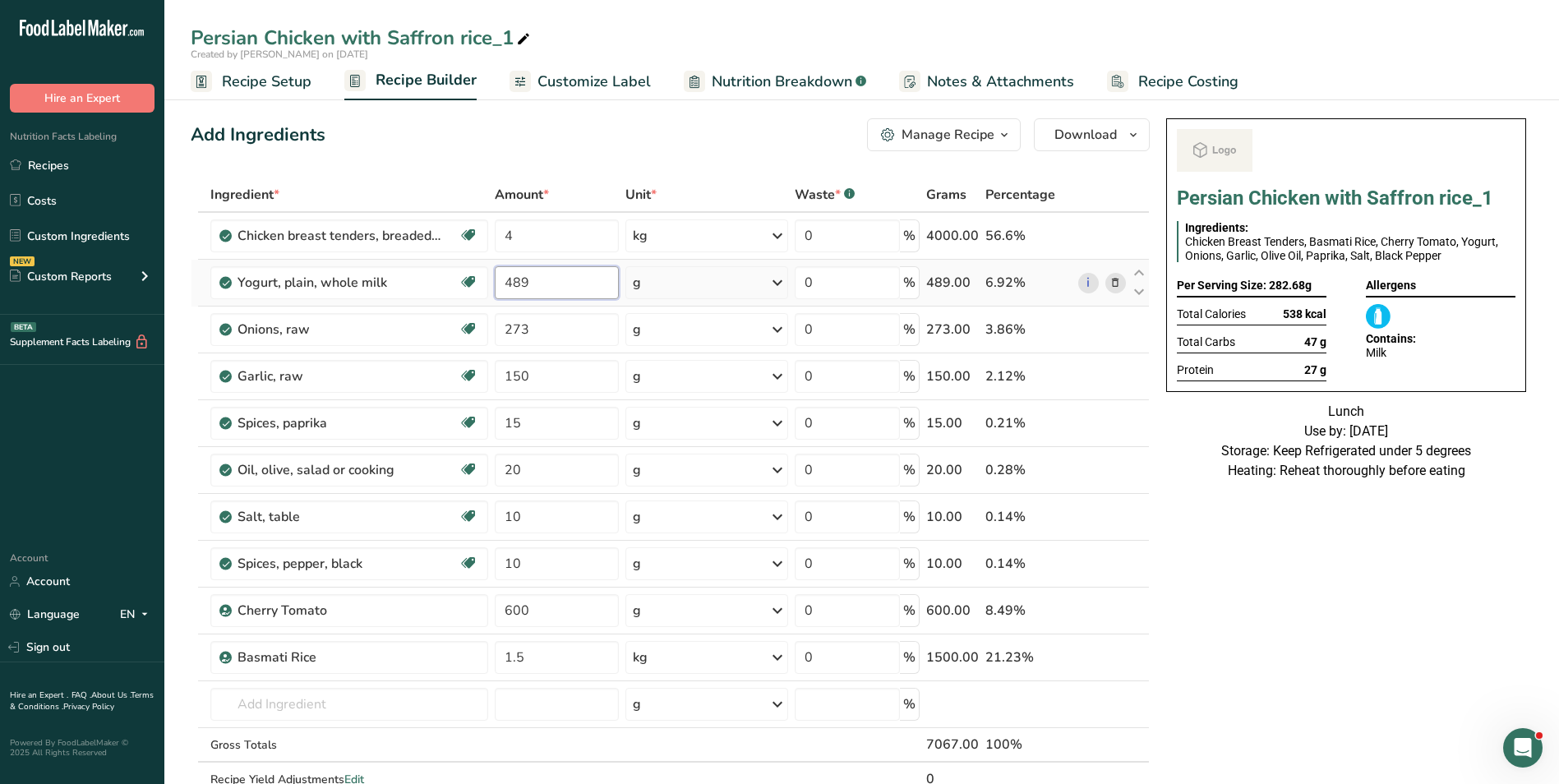
click at [516, 281] on input "489" at bounding box center [556, 283] width 124 height 33
type input "500"
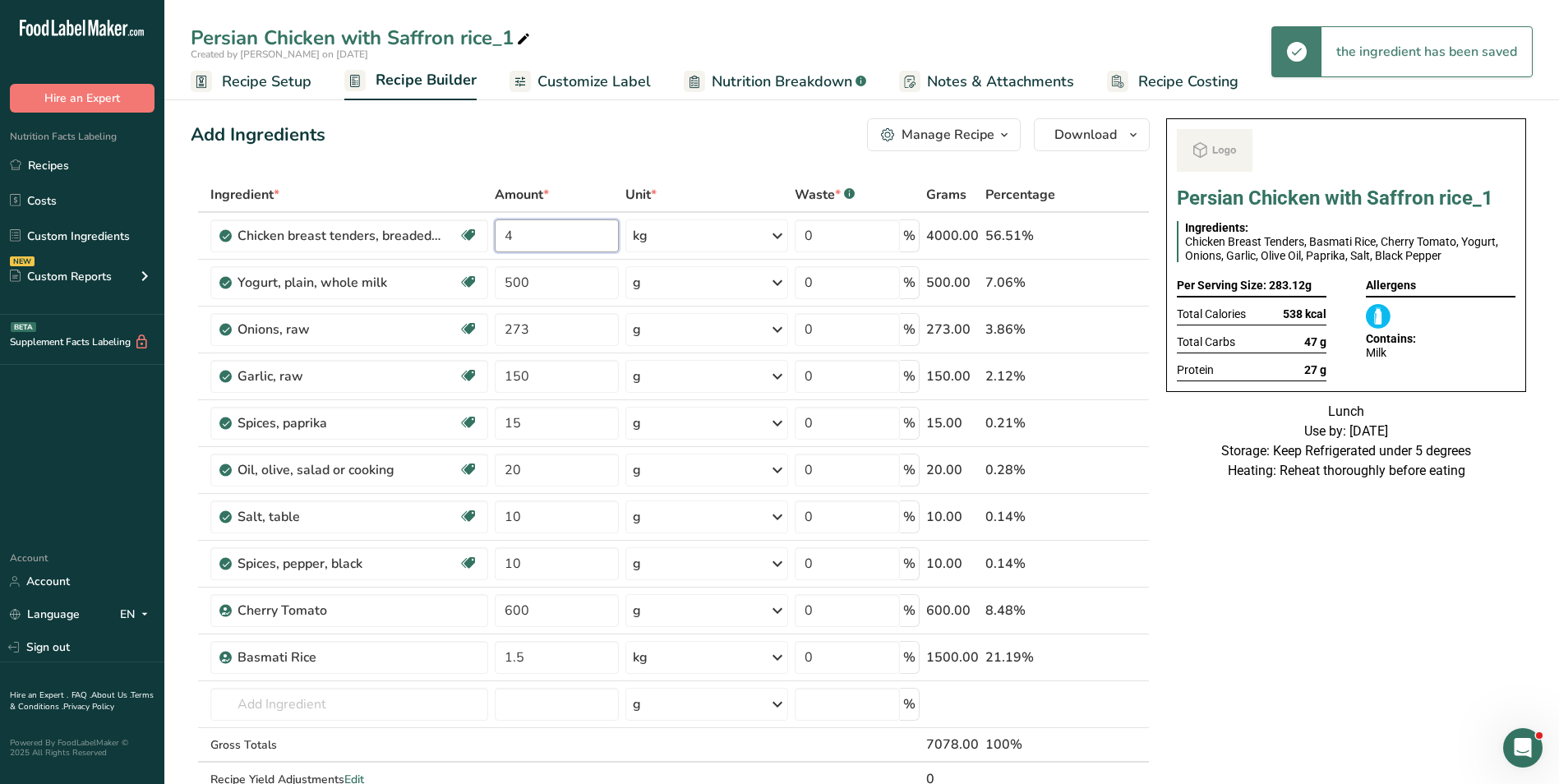
click at [505, 233] on input "4" at bounding box center [556, 236] width 124 height 33
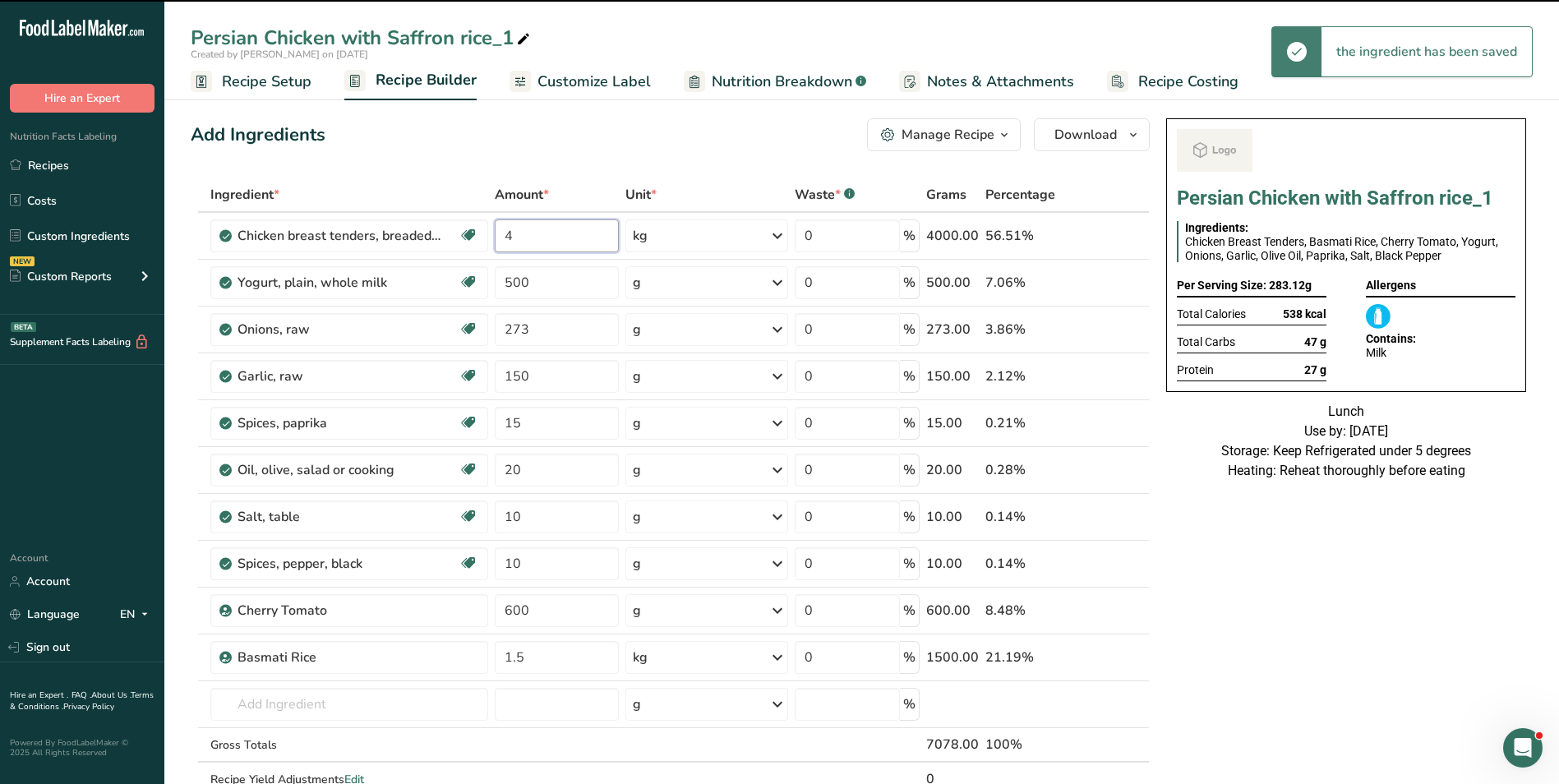
click at [505, 233] on input "4" at bounding box center [556, 236] width 124 height 33
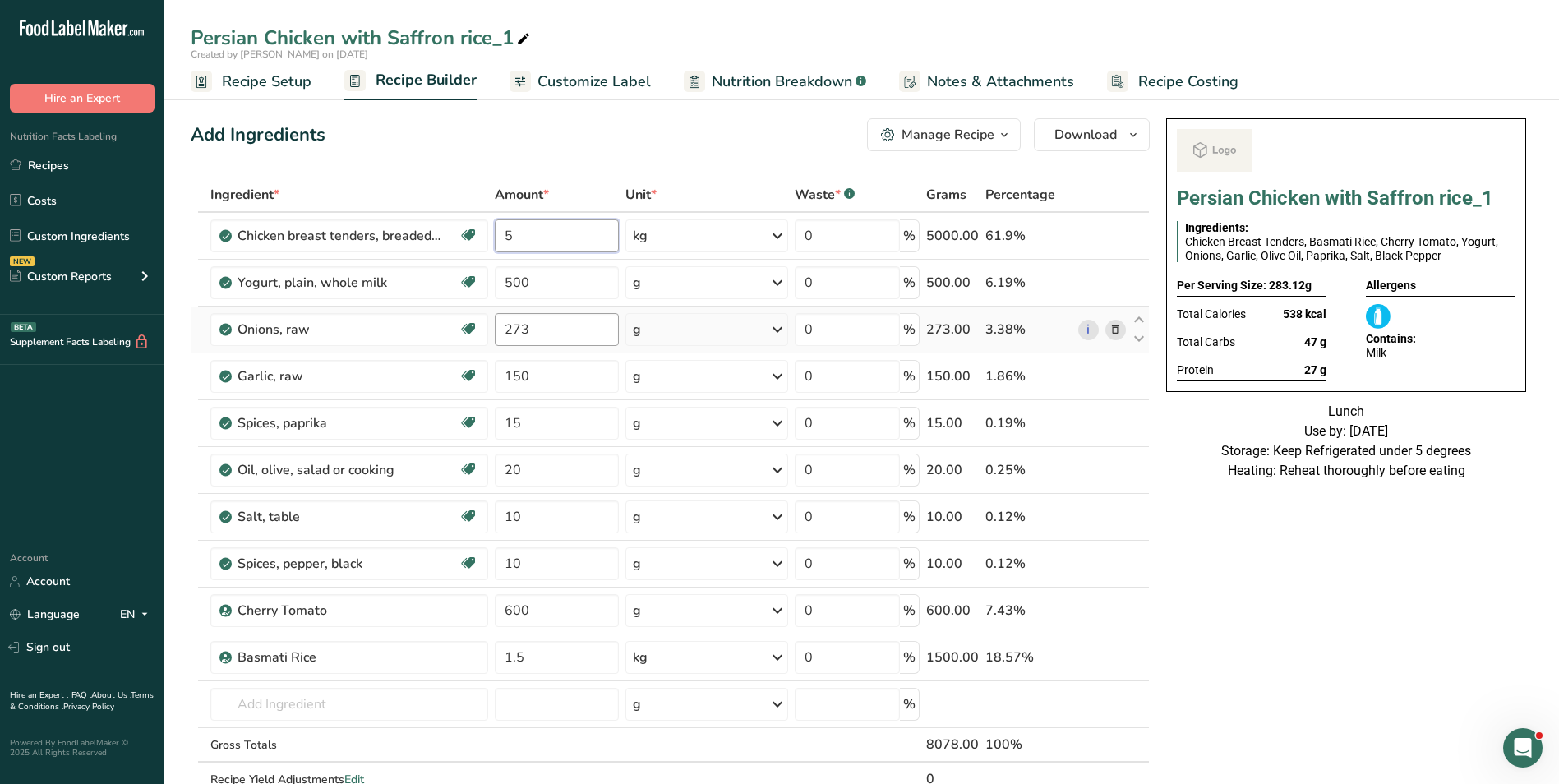
type input "5"
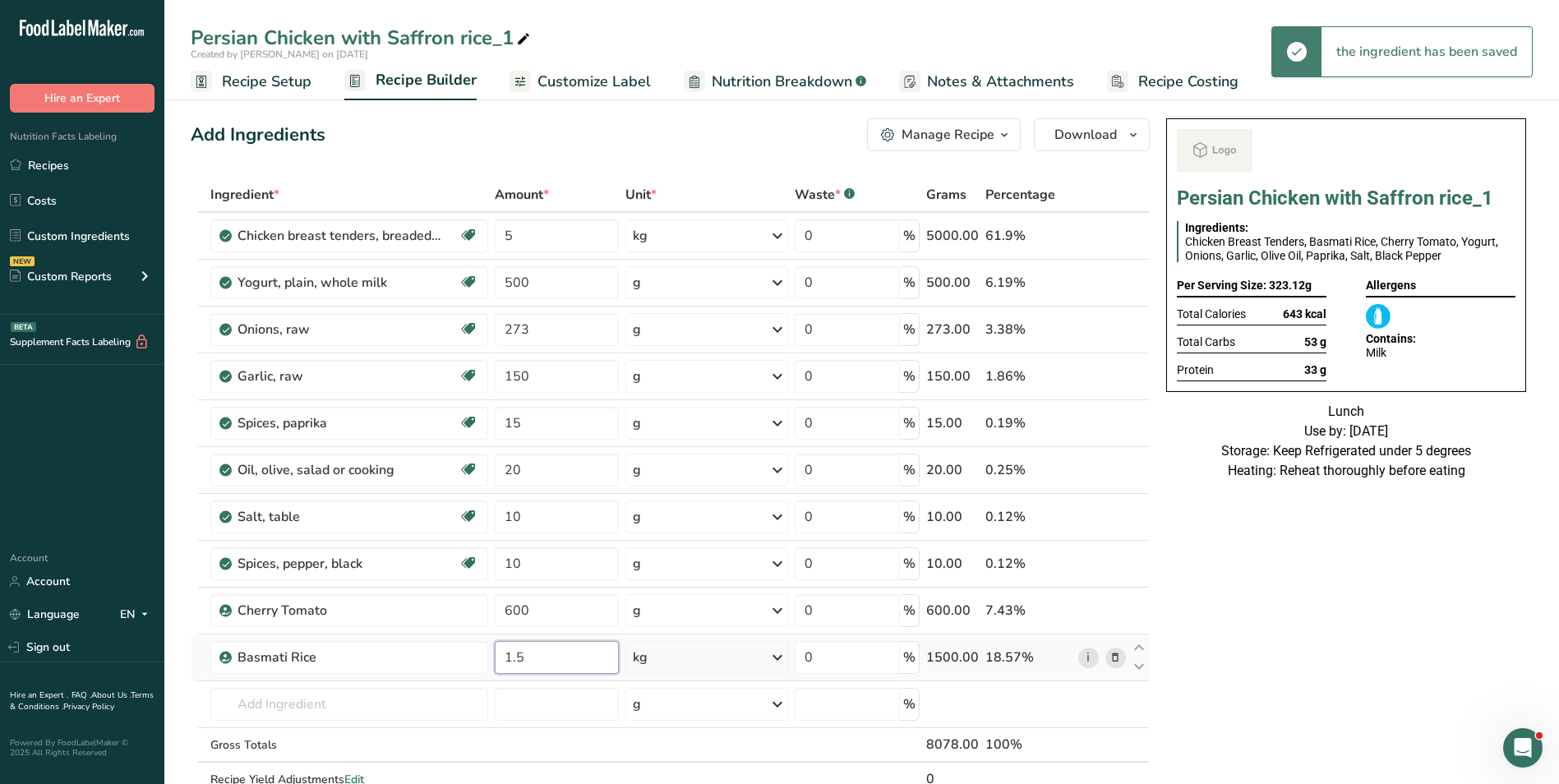
click at [520, 664] on input "1.5" at bounding box center [556, 657] width 124 height 33
type input "2"
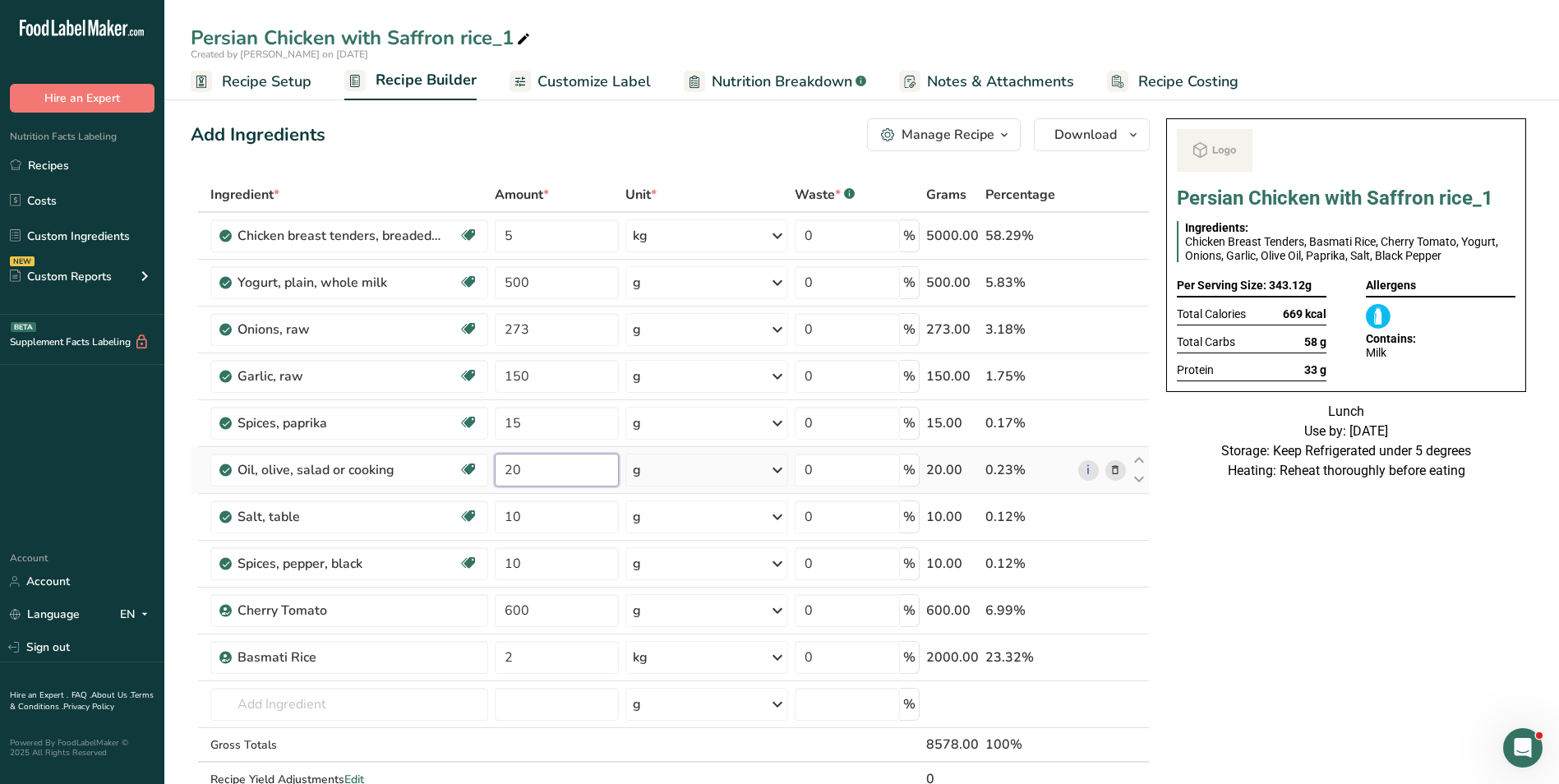
click at [509, 474] on input "20" at bounding box center [556, 470] width 124 height 33
click at [503, 477] on input "50" at bounding box center [556, 470] width 124 height 33
type input "80"
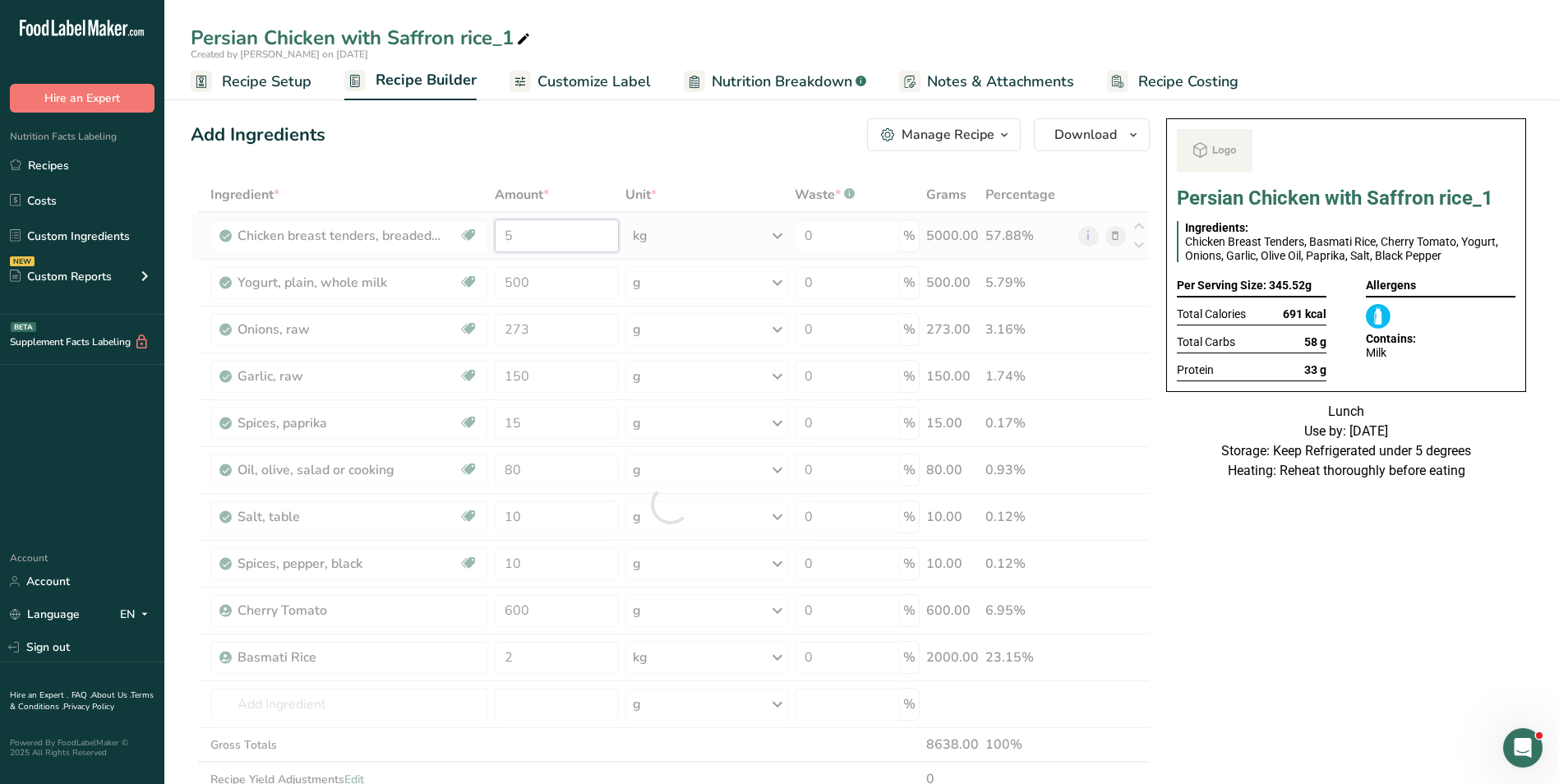
click at [504, 229] on div "Ingredient * Amount * Unit * Waste * .a-a{fill:#347362;}.b-a{fill:#fff;} Grams …" at bounding box center [670, 503] width 959 height 653
click at [504, 229] on div at bounding box center [670, 503] width 959 height 653
click at [506, 236] on input "5" at bounding box center [556, 236] width 124 height 33
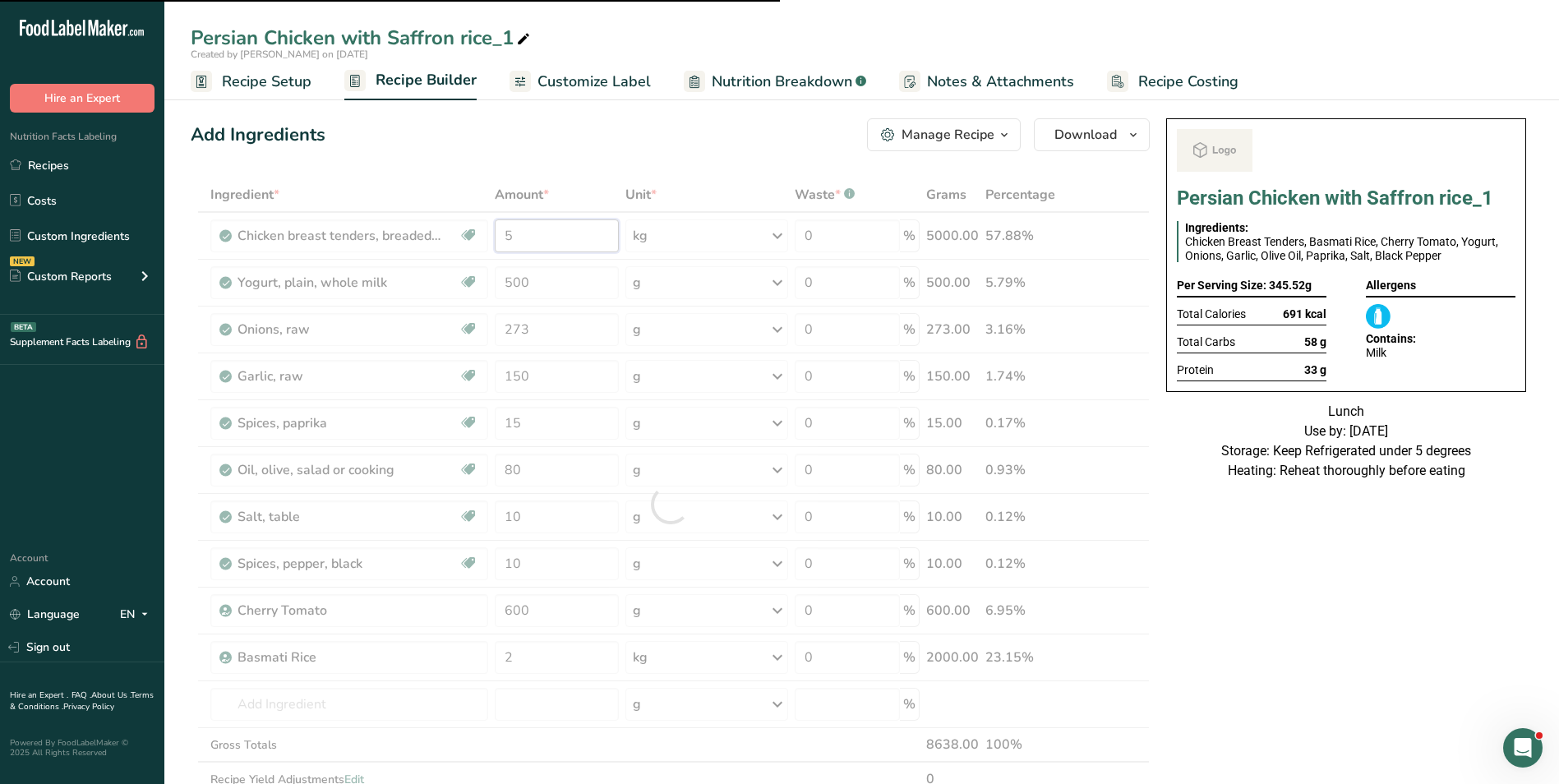
click at [506, 236] on input "5" at bounding box center [556, 236] width 124 height 33
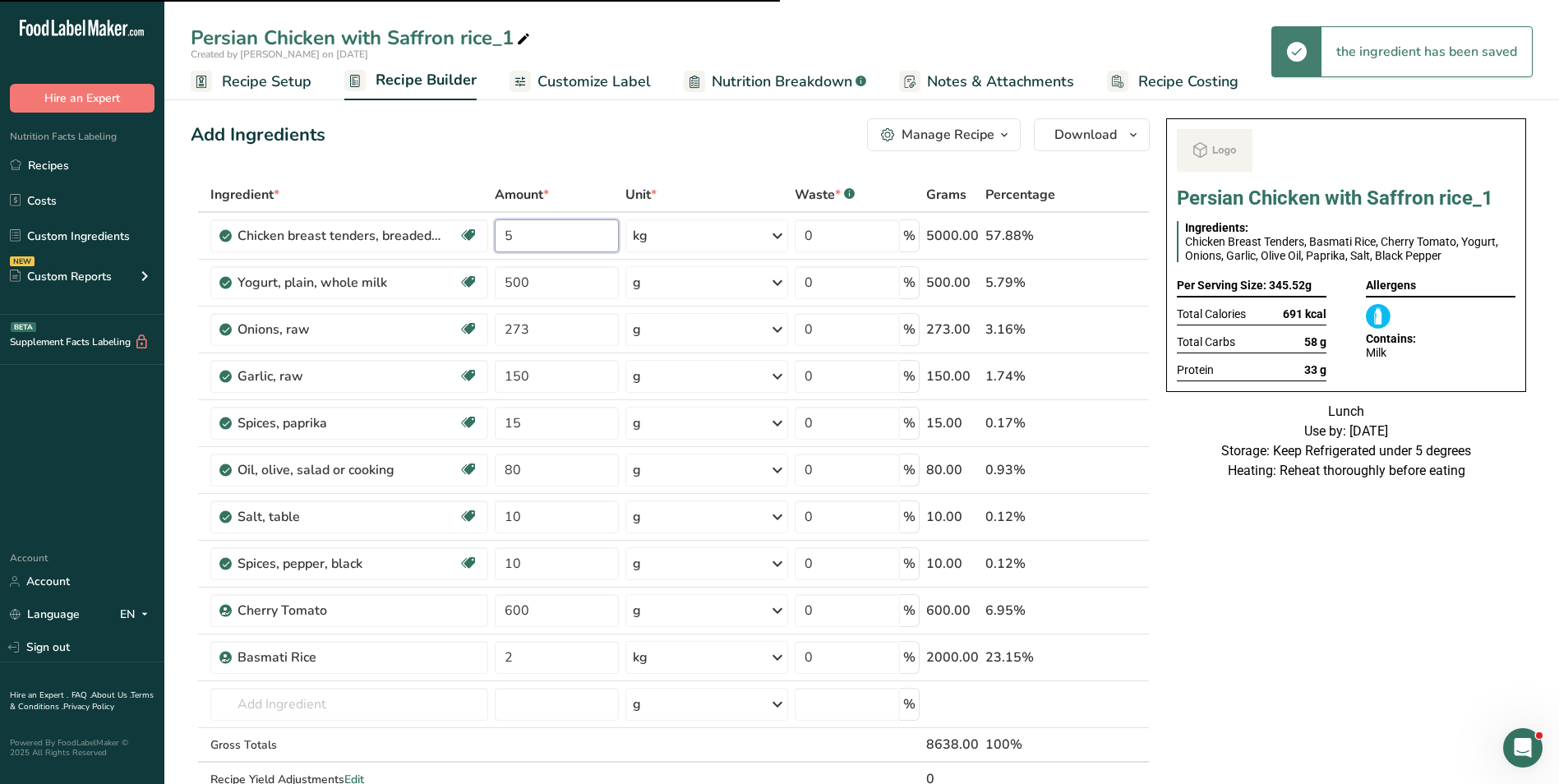
click at [506, 236] on input "5" at bounding box center [556, 236] width 124 height 33
type input "7"
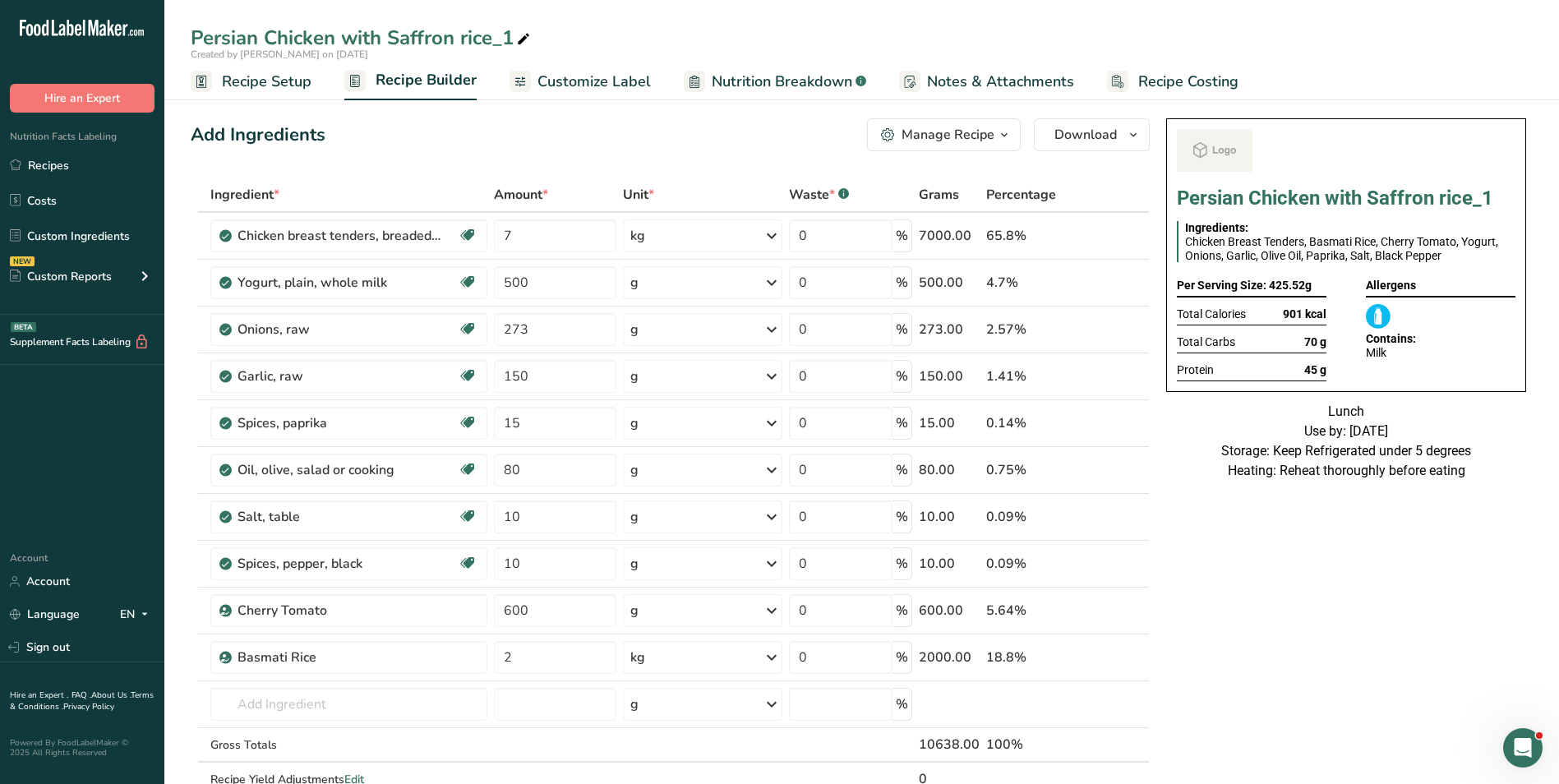
click at [595, 83] on span "Customize Label" at bounding box center [594, 81] width 113 height 22
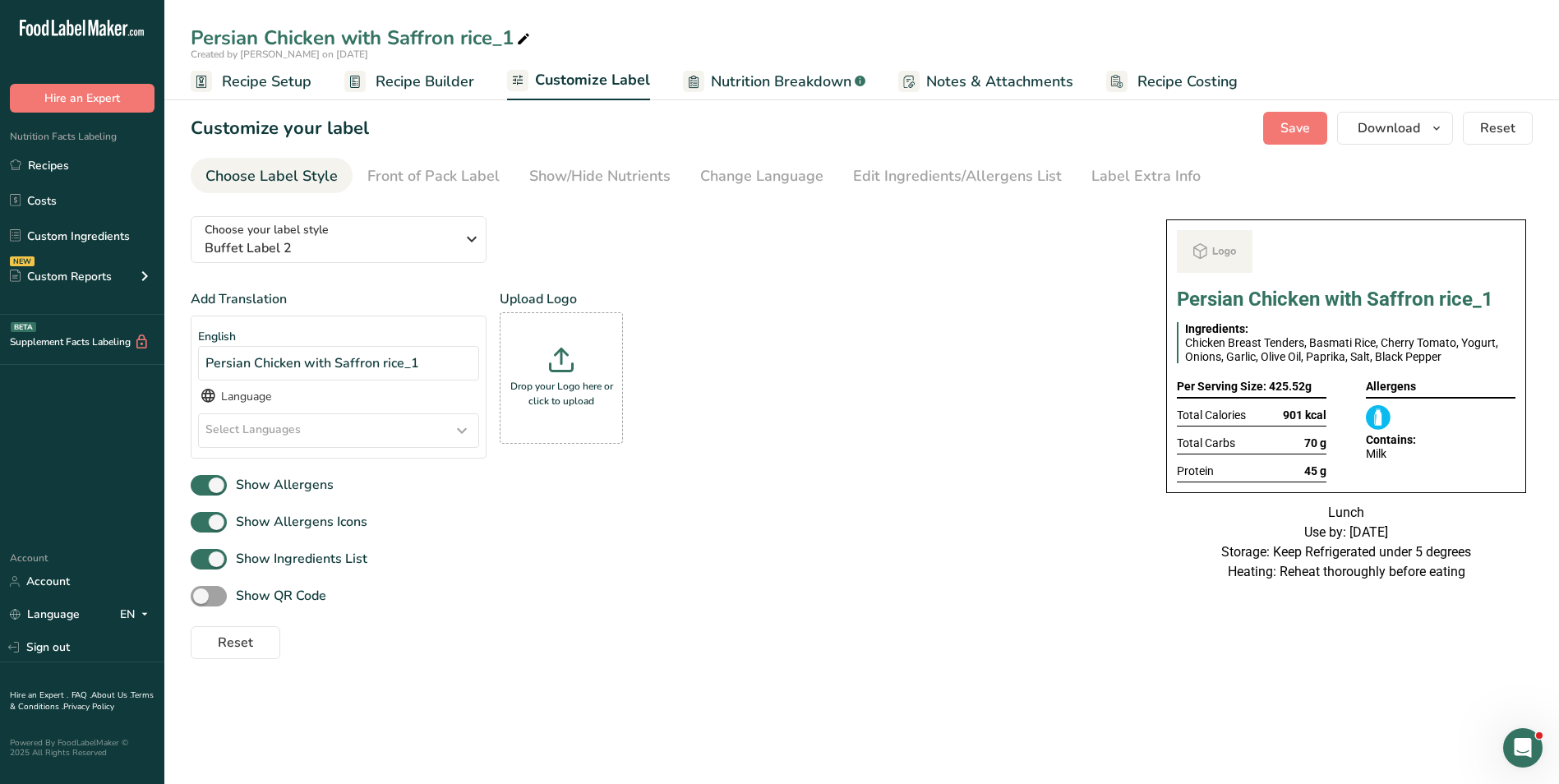
click at [524, 34] on icon at bounding box center [523, 39] width 14 height 23
click at [524, 34] on input "Persian Chicken with Saffron rice_sHUJAAT" at bounding box center [862, 37] width 1342 height 30
type input "Persian Chicken with Saffron rice_Shujaat"
click at [1310, 131] on span "Save" at bounding box center [1294, 127] width 30 height 20
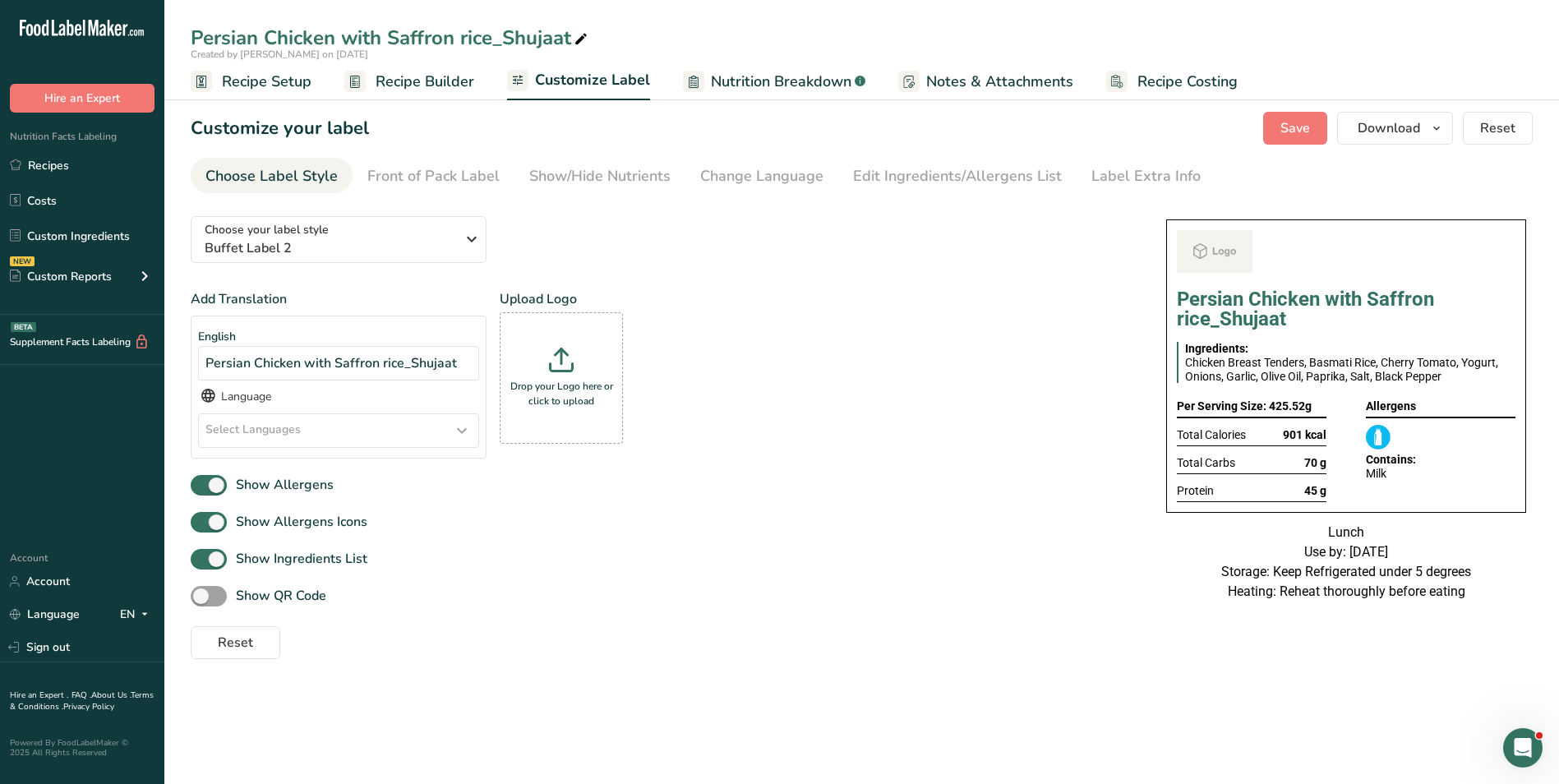
drag, startPoint x: 1082, startPoint y: 290, endPoint x: 1090, endPoint y: 286, distance: 8.9
click at [1084, 287] on div "Choose your label style Buffet Label 2 USA (FDA) Standard FDA label Tabular FDA…" at bounding box center [662, 431] width 942 height 456
click at [1361, 128] on span "Download" at bounding box center [1388, 127] width 62 height 20
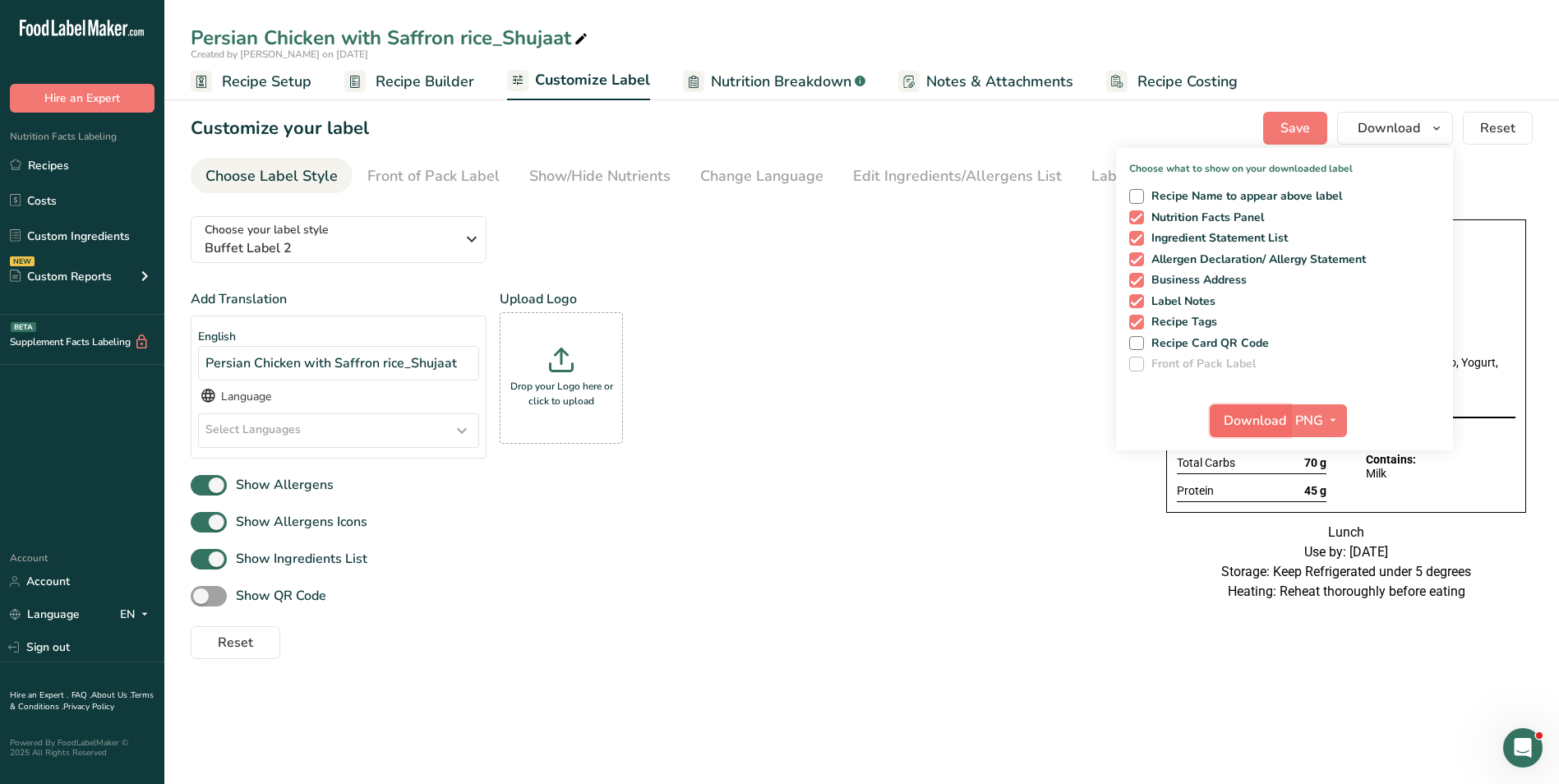
click at [1264, 413] on span "Download" at bounding box center [1254, 421] width 62 height 20
click at [584, 36] on icon at bounding box center [580, 39] width 14 height 23
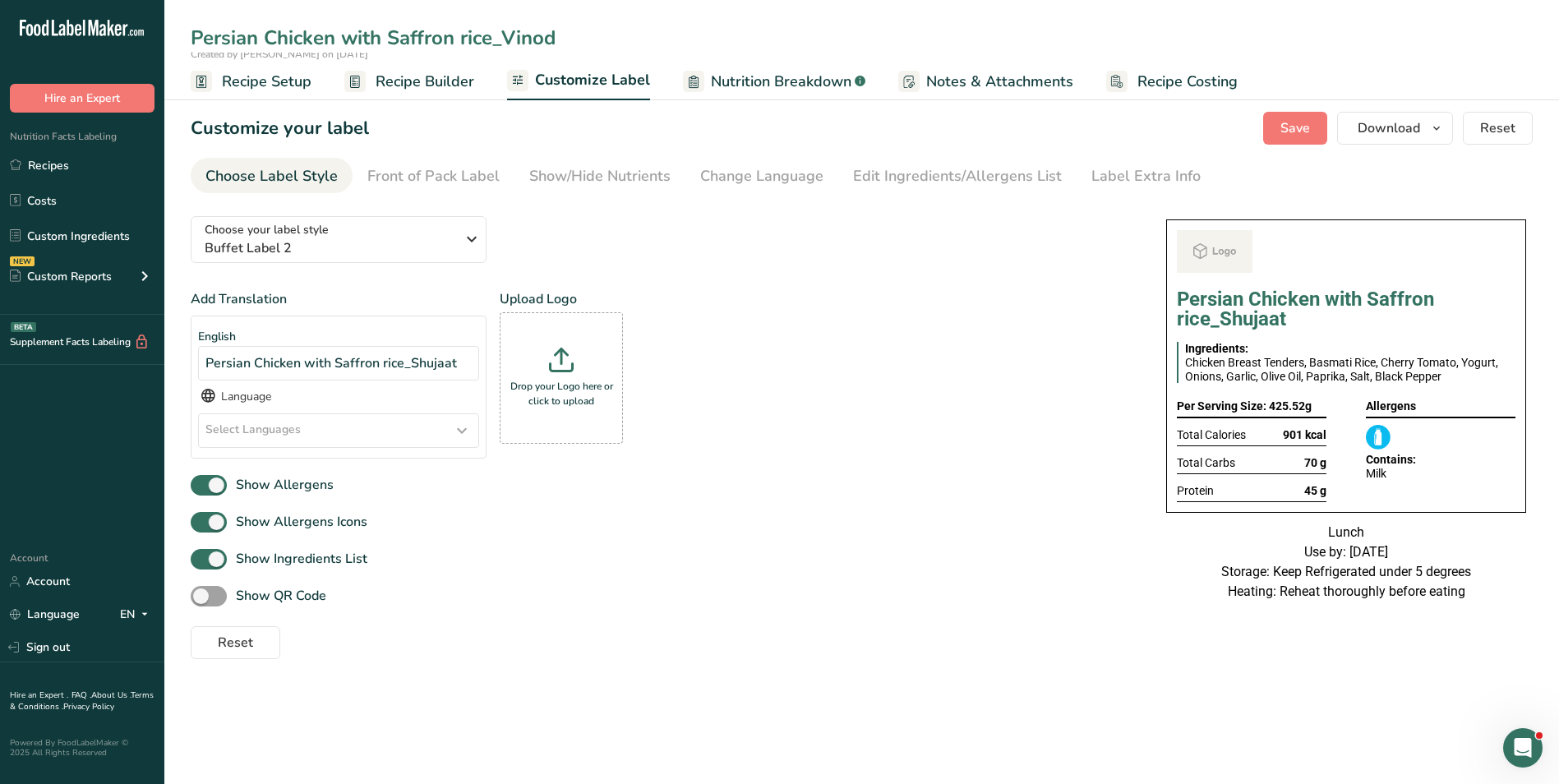
type input "Persian Chicken with Saffron rice_Vinod"
click at [426, 88] on span "Recipe Builder" at bounding box center [425, 81] width 99 height 22
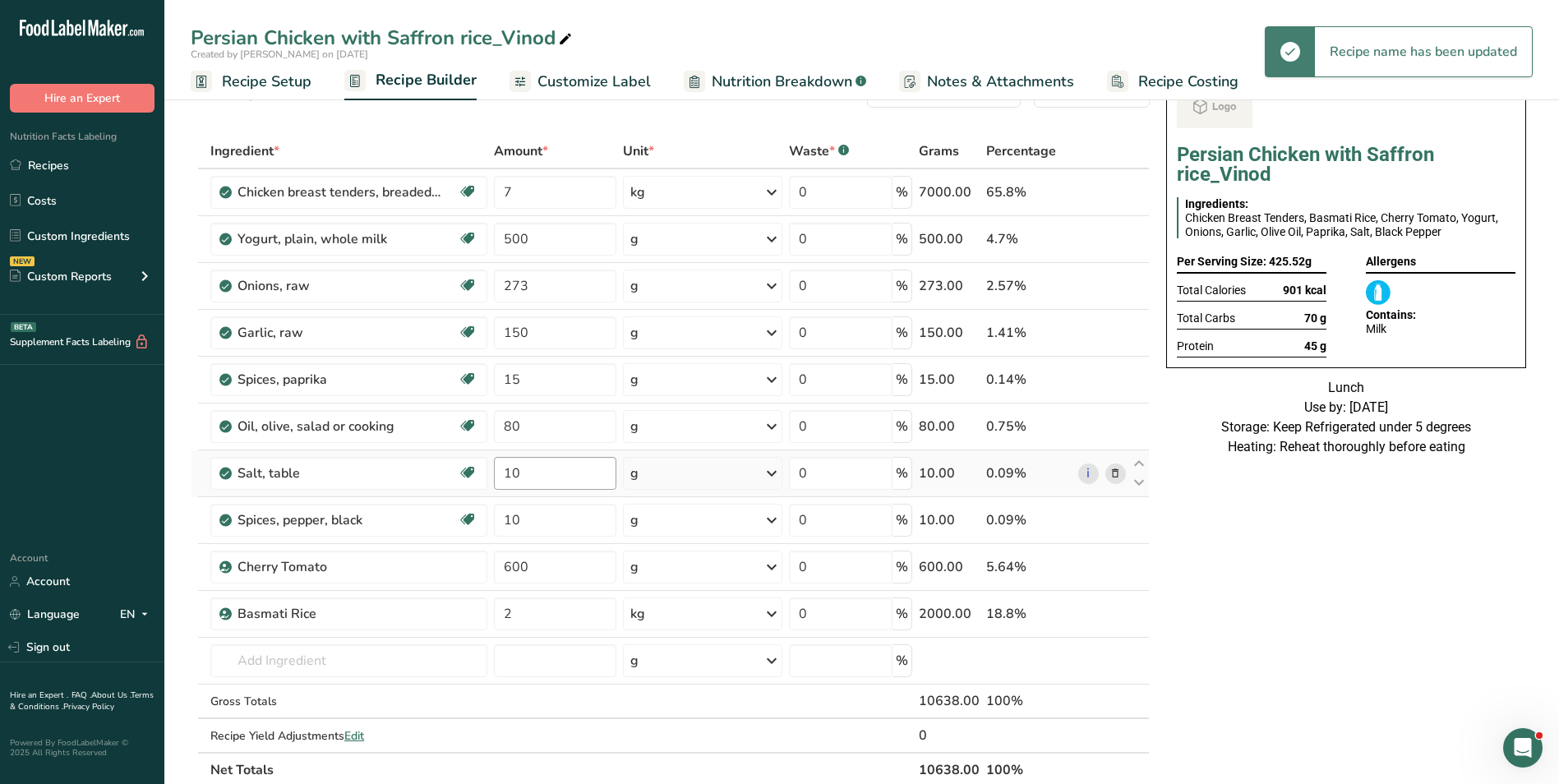
scroll to position [82, 0]
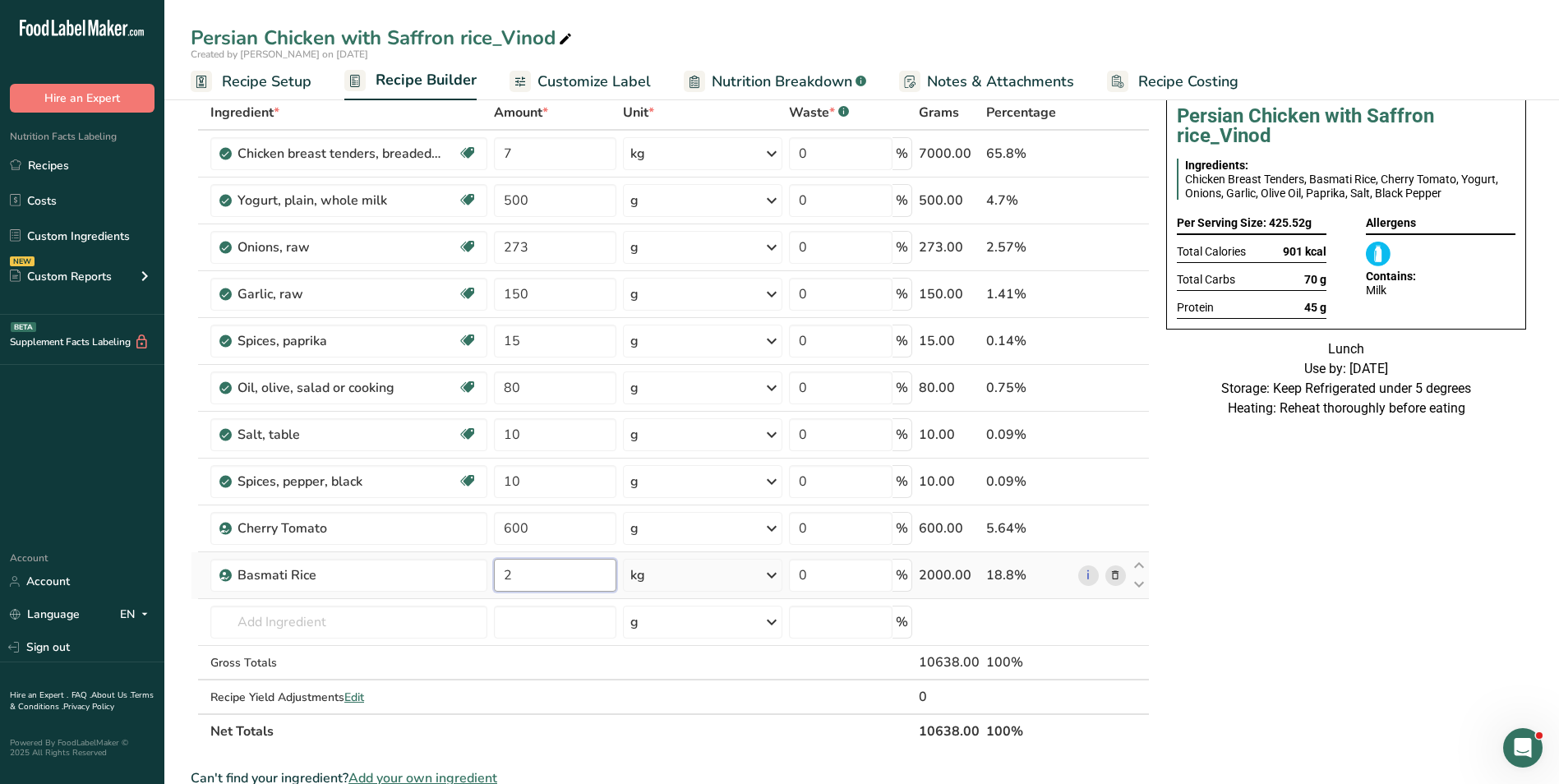
click at [504, 578] on input "2" at bounding box center [555, 575] width 123 height 33
type input "1.5"
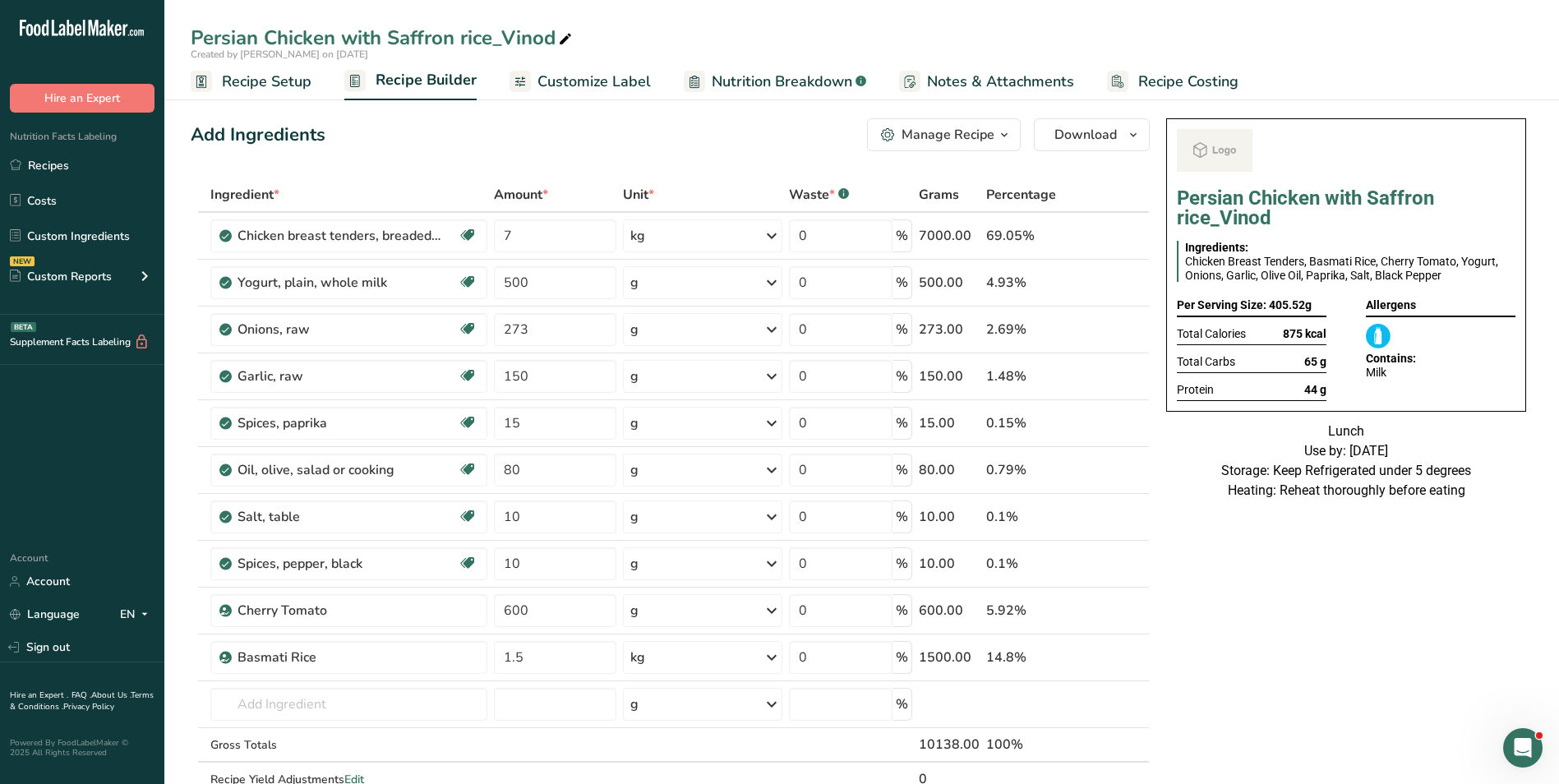
click at [607, 98] on link "Customize Label" at bounding box center [579, 81] width 141 height 37
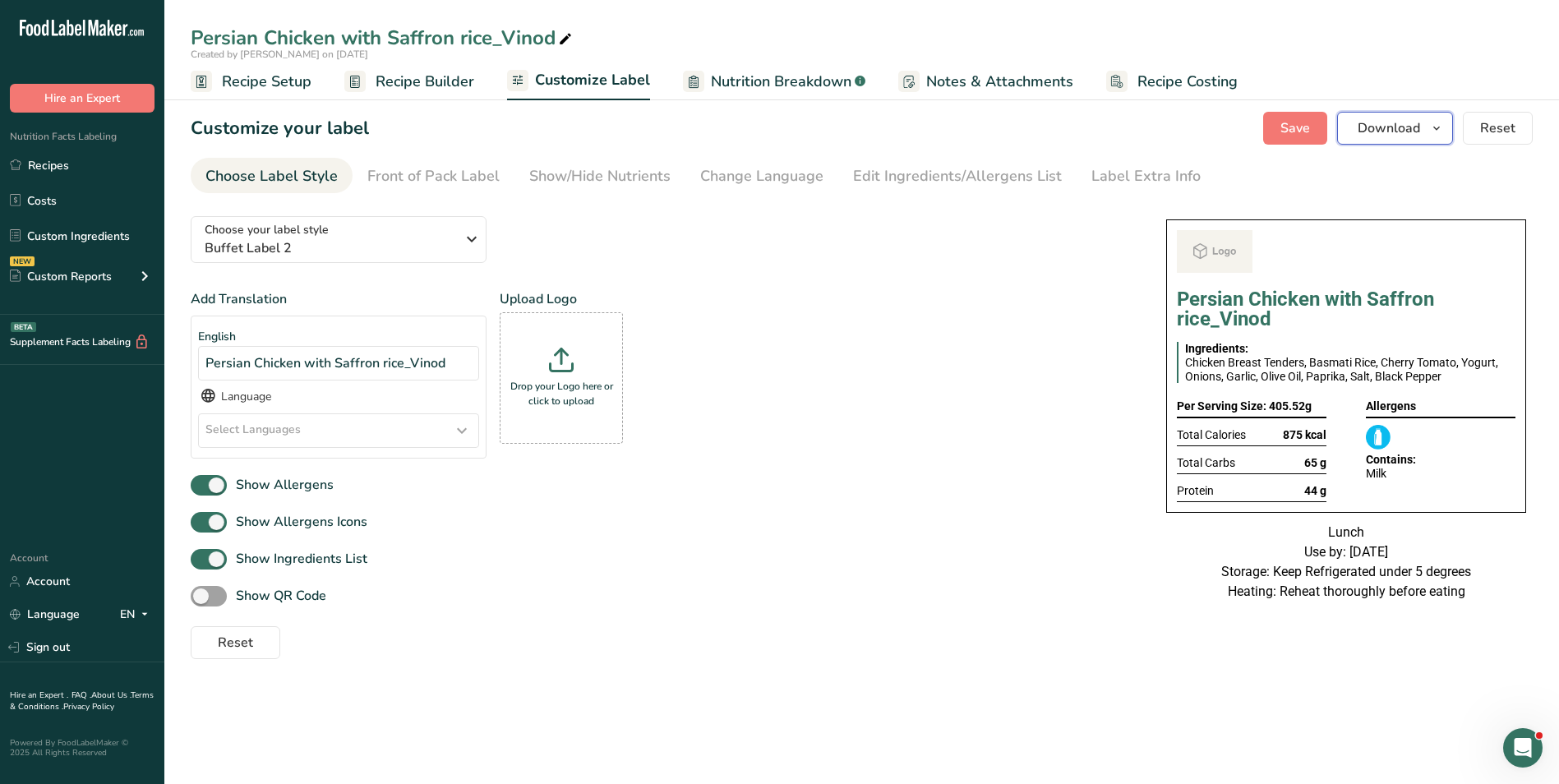
click at [1390, 135] on span "Download" at bounding box center [1388, 127] width 62 height 20
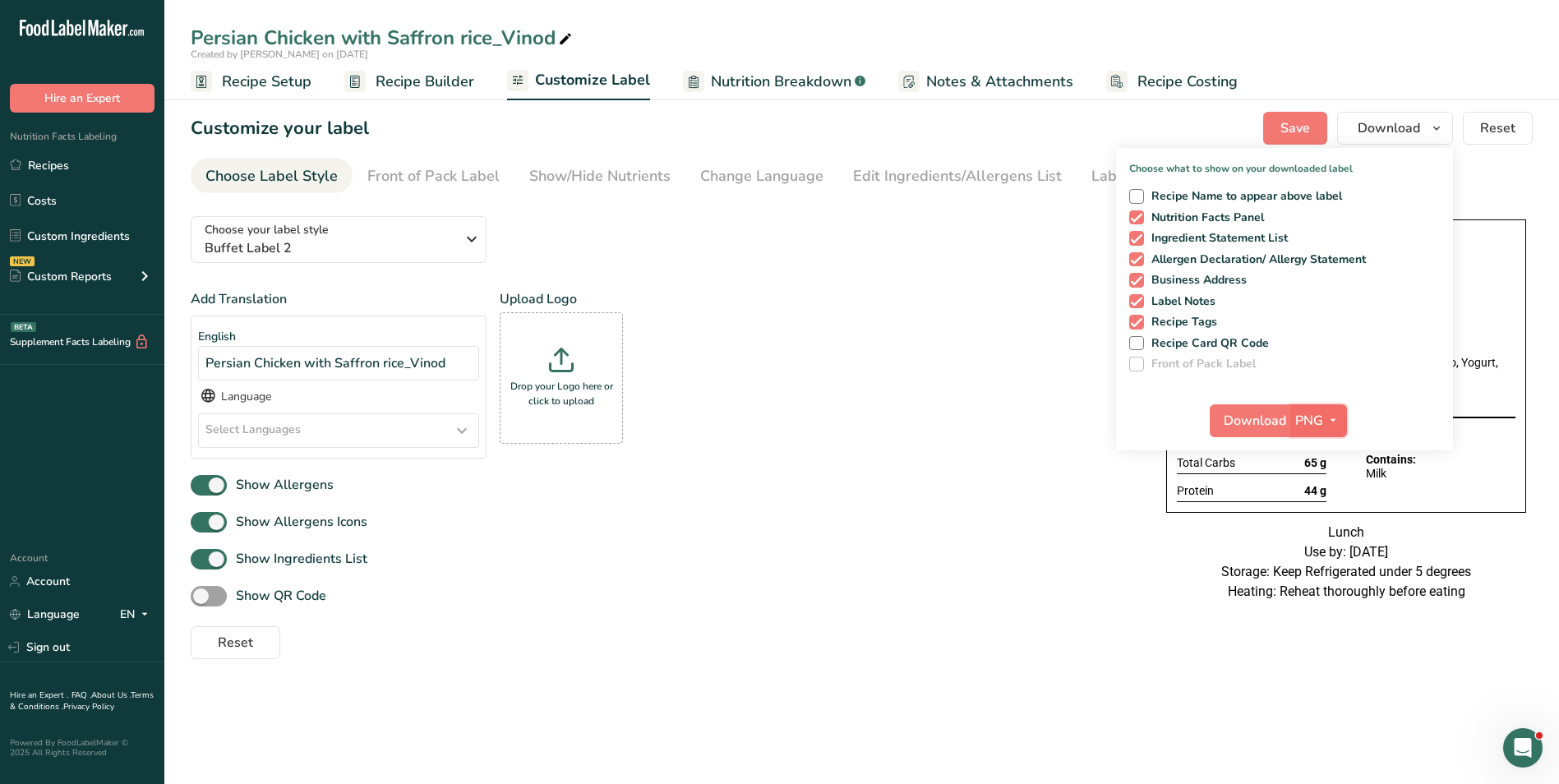
click at [1291, 414] on button "PNG" at bounding box center [1318, 421] width 57 height 33
click at [1271, 418] on span "Download" at bounding box center [1254, 421] width 62 height 20
click at [400, 89] on span "Recipe Builder" at bounding box center [425, 81] width 99 height 22
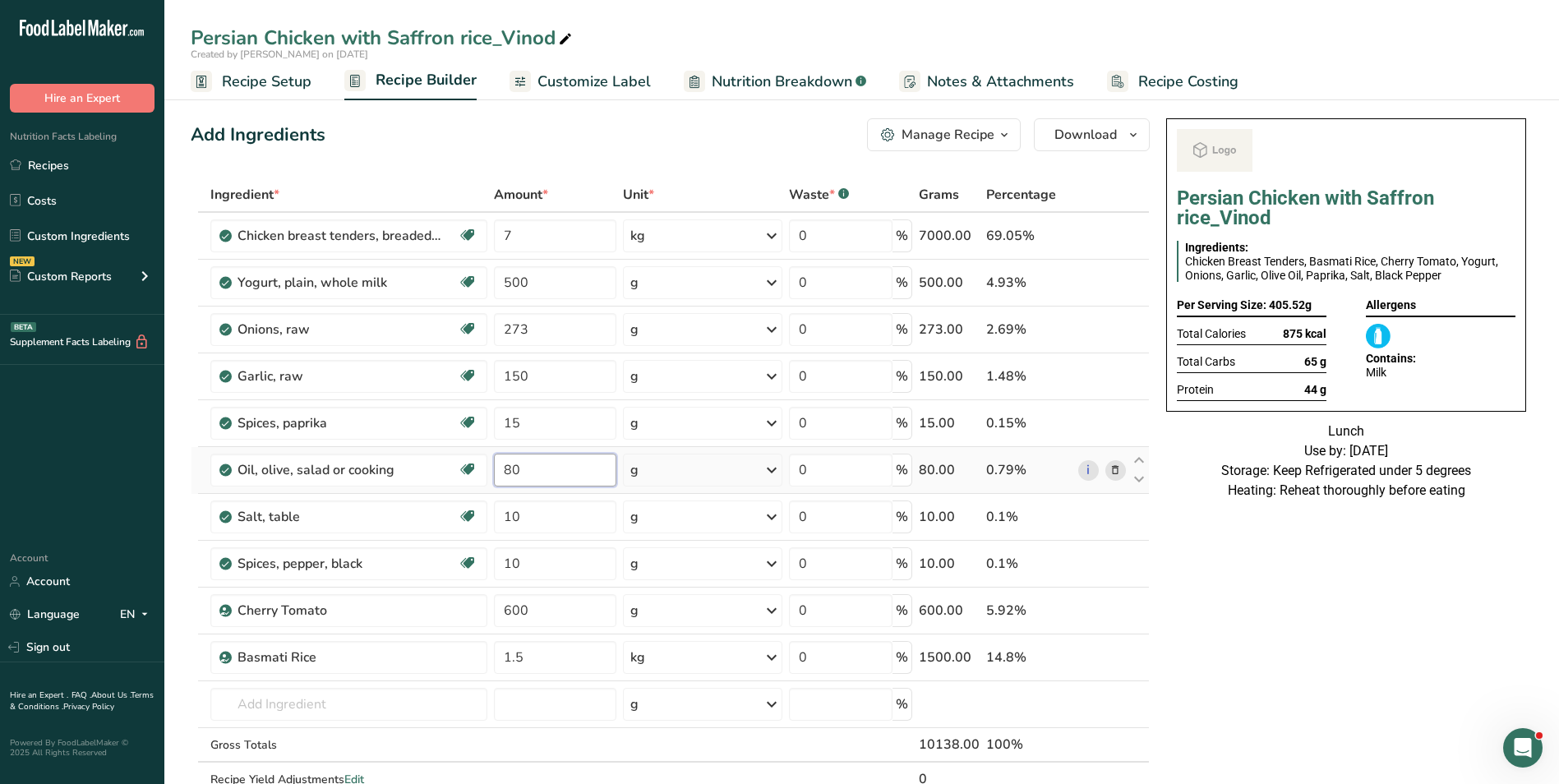
click at [508, 473] on input "80" at bounding box center [555, 470] width 123 height 33
type input "50"
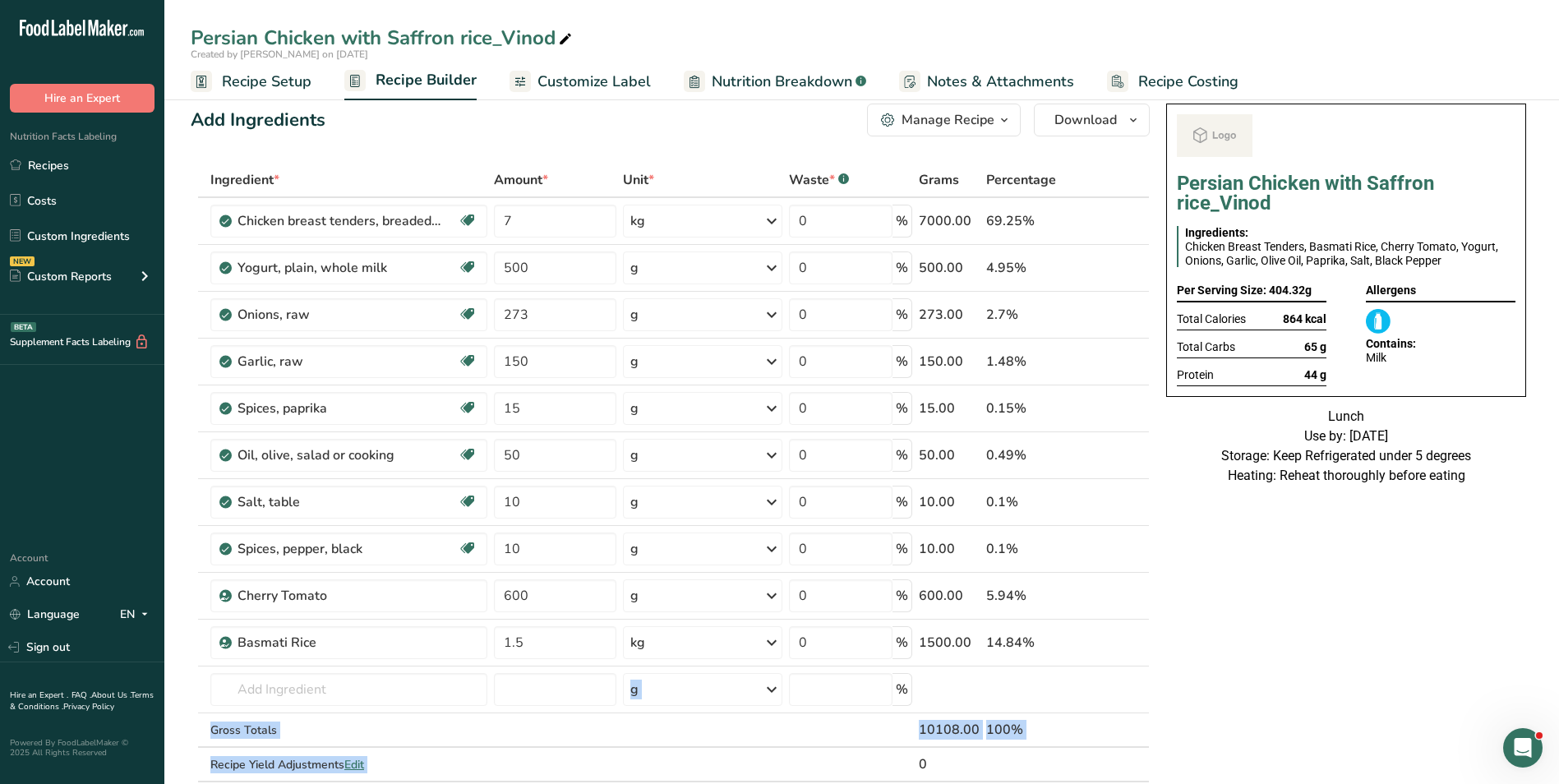
drag, startPoint x: 541, startPoint y: 740, endPoint x: 501, endPoint y: 779, distance: 55.9
click at [503, 778] on table "Ingredient * Amount * Unit * Waste * .a-a{fill:#347362;}.b-a{fill:#fff;} Grams …" at bounding box center [670, 489] width 959 height 653
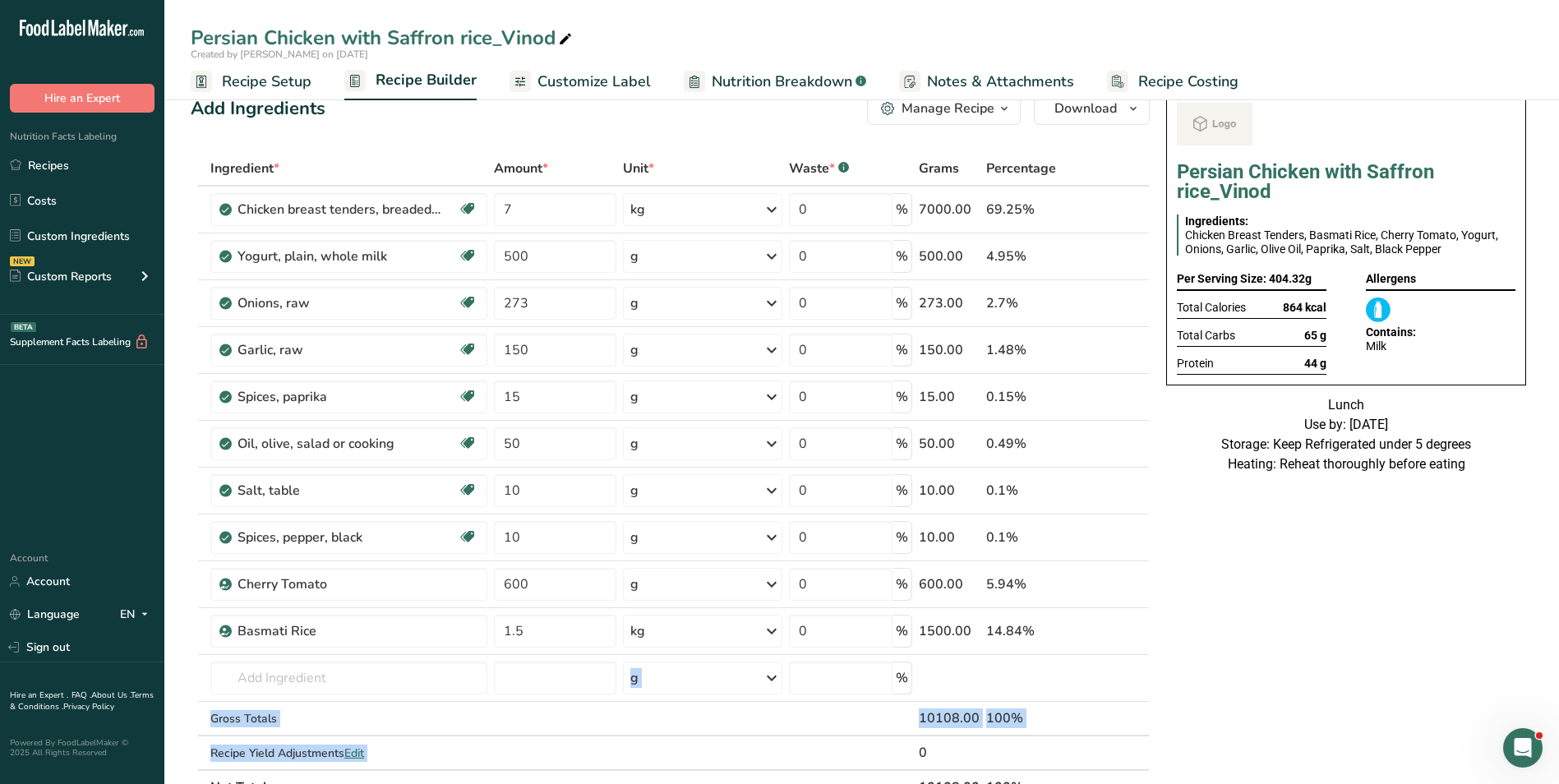
click at [607, 84] on span "Customize Label" at bounding box center [594, 81] width 113 height 22
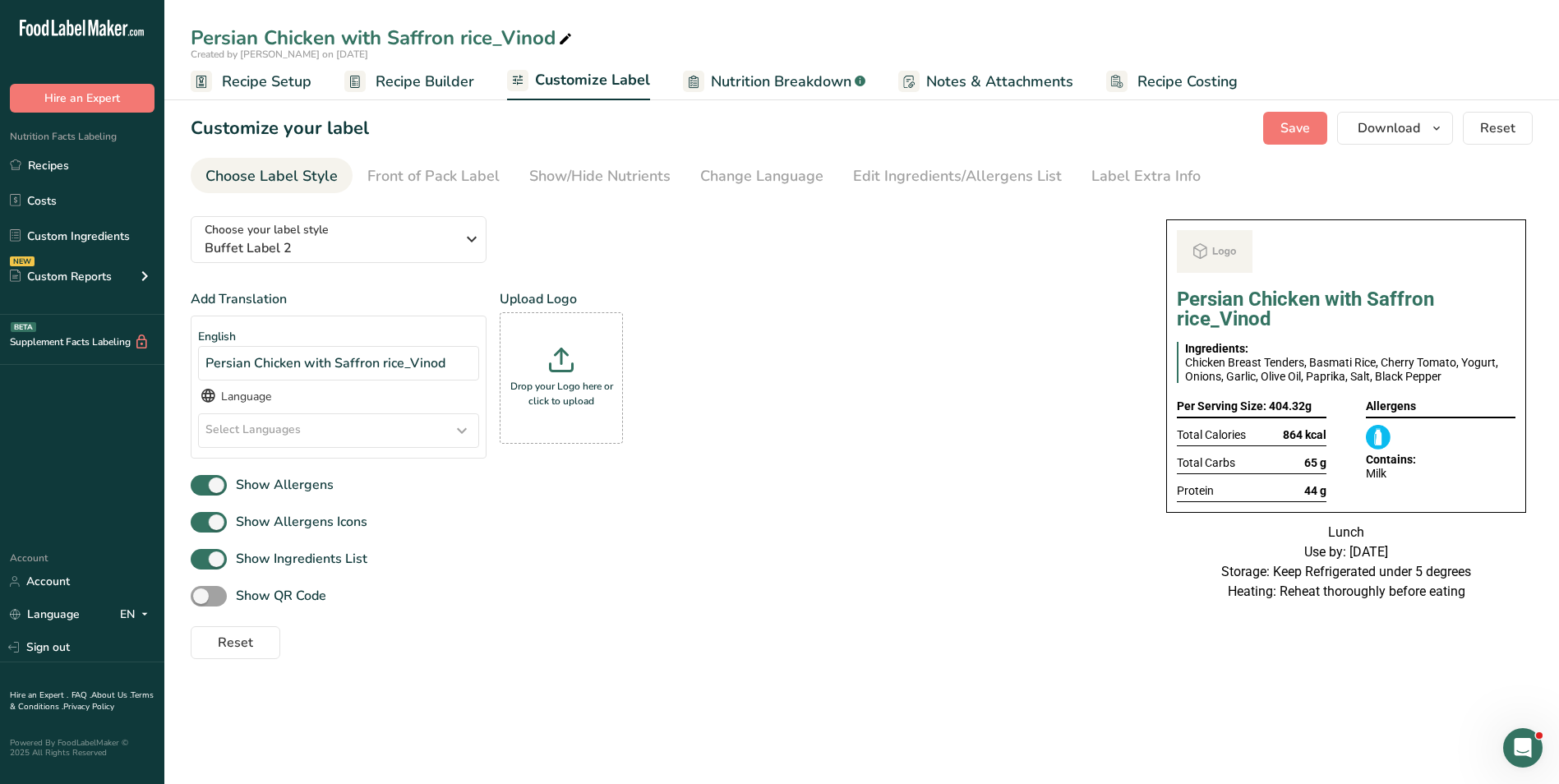
click at [1501, 50] on div "Created by [PERSON_NAME] on [DATE]" at bounding box center [861, 54] width 1395 height 14
click at [1397, 145] on section "Customize your label Save Download Choose what to show on your downloaded label…" at bounding box center [861, 385] width 1395 height 600
click at [1410, 132] on span "Download" at bounding box center [1388, 127] width 62 height 20
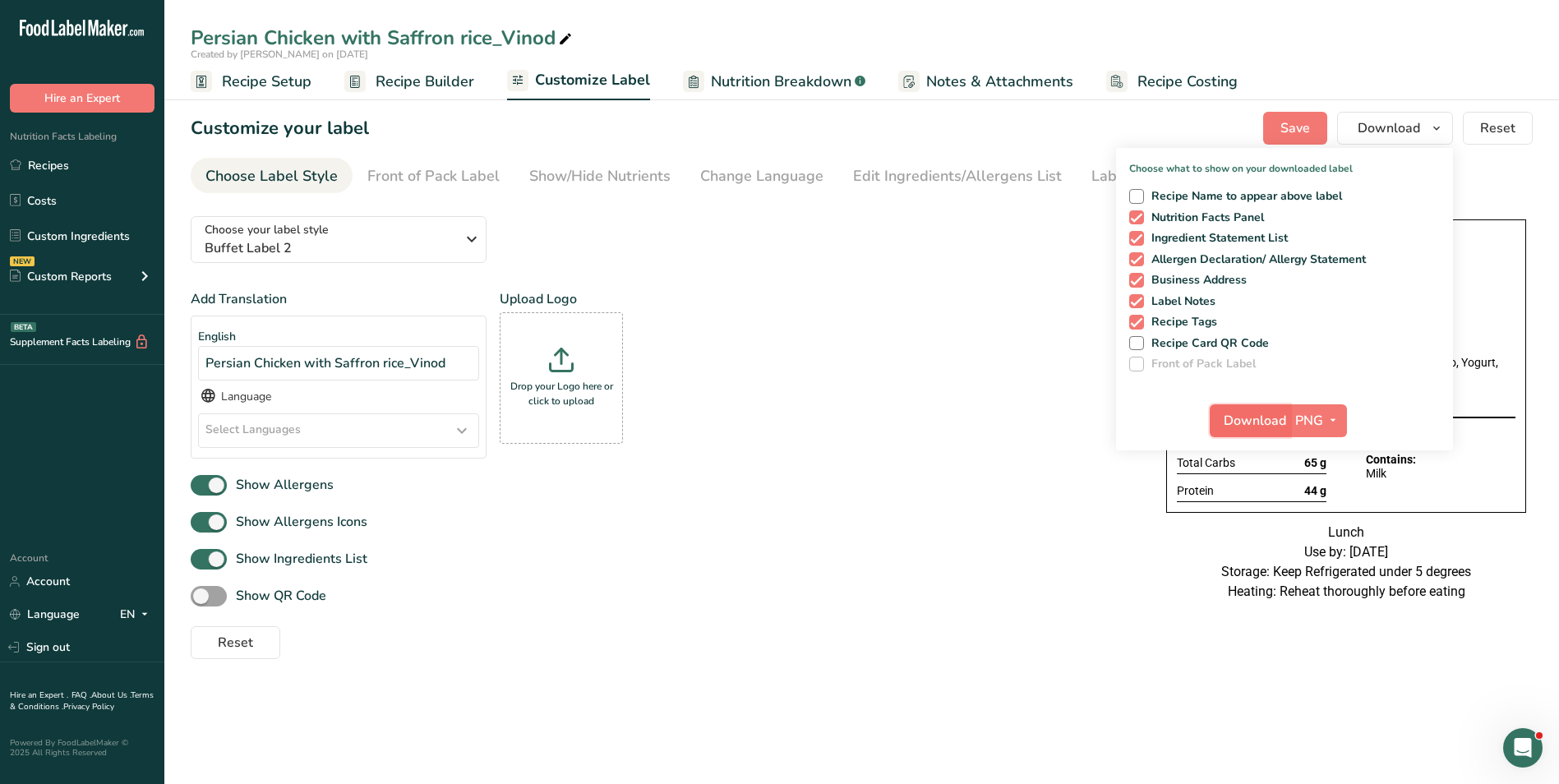
click at [1268, 426] on span "Download" at bounding box center [1254, 421] width 62 height 20
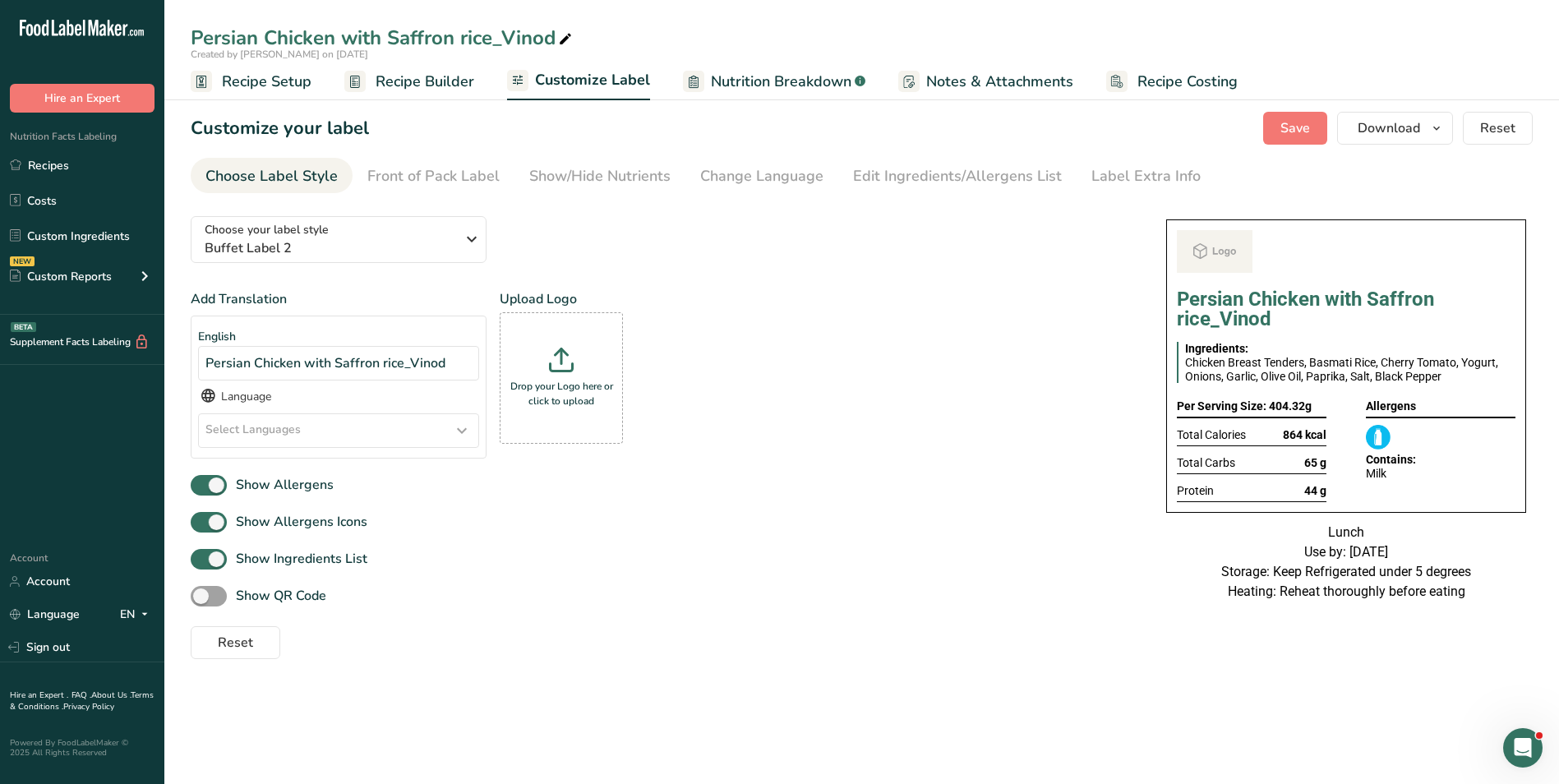
click at [443, 89] on span "Recipe Builder" at bounding box center [425, 81] width 99 height 22
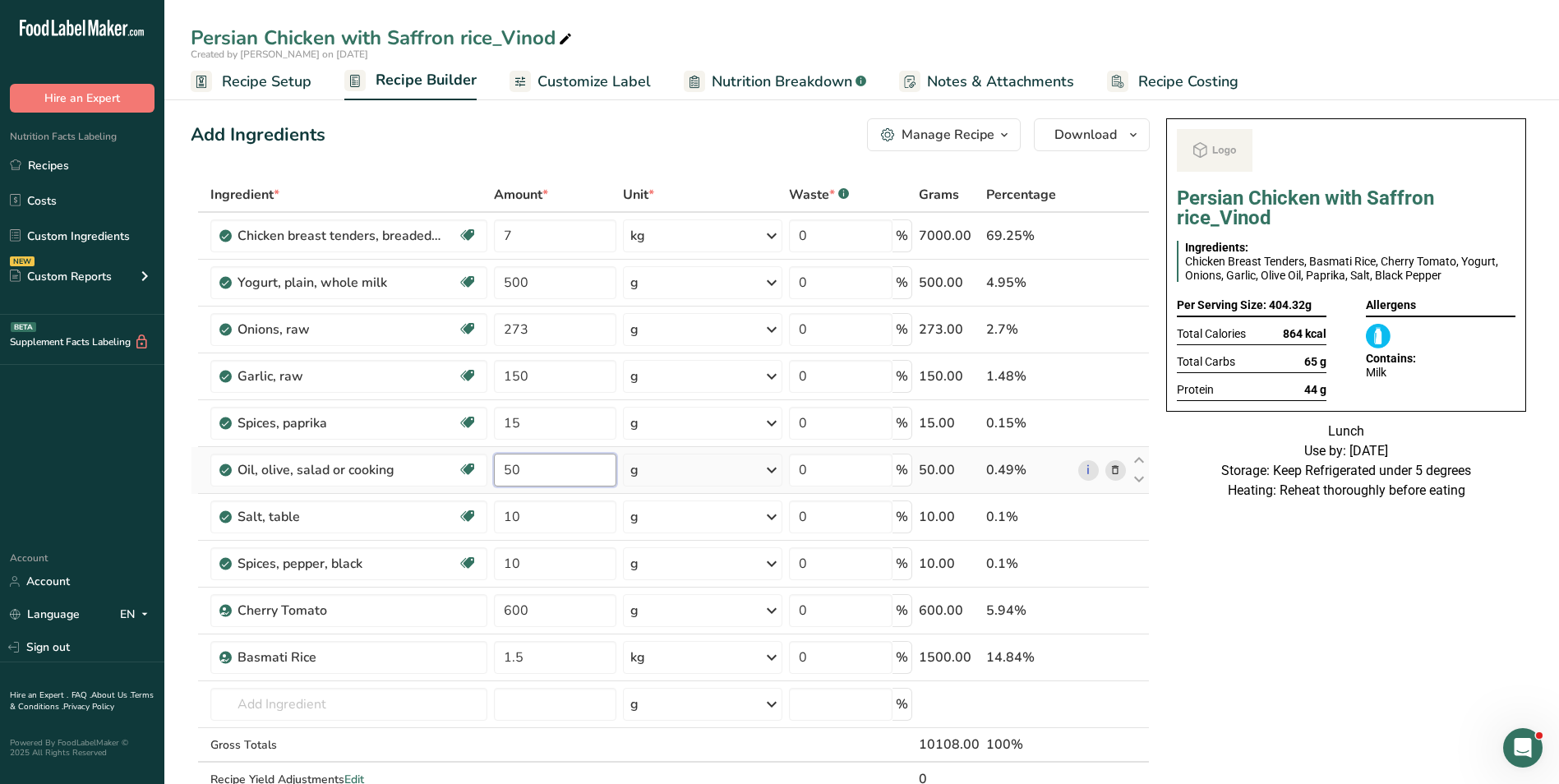
click at [503, 472] on input "50" at bounding box center [555, 470] width 123 height 33
type input "1"
type input "20"
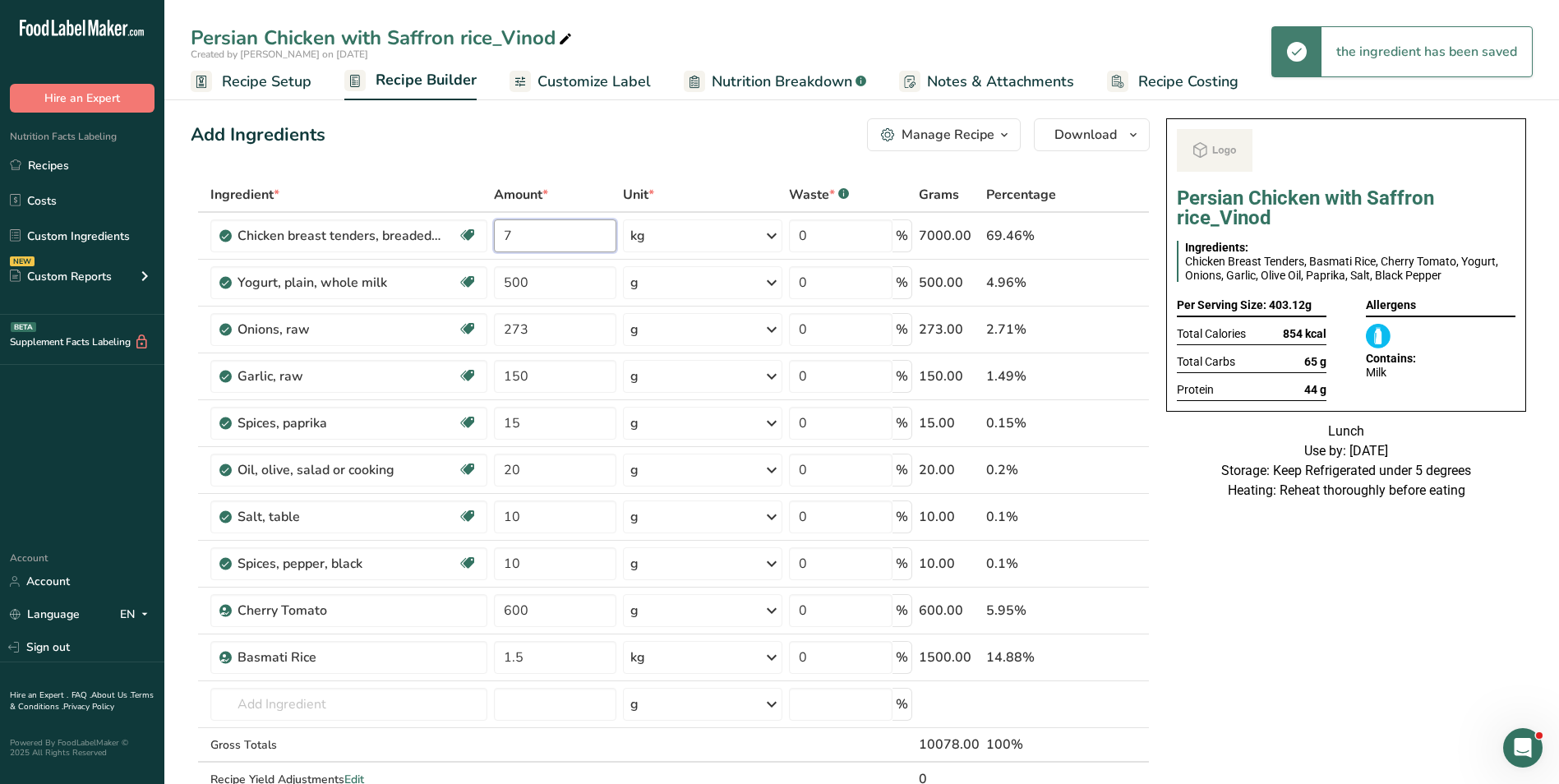
click at [504, 235] on input "7" at bounding box center [555, 236] width 123 height 33
type input "5"
click at [516, 650] on input "1.5" at bounding box center [556, 657] width 124 height 33
click at [515, 650] on input "1.5" at bounding box center [556, 657] width 124 height 33
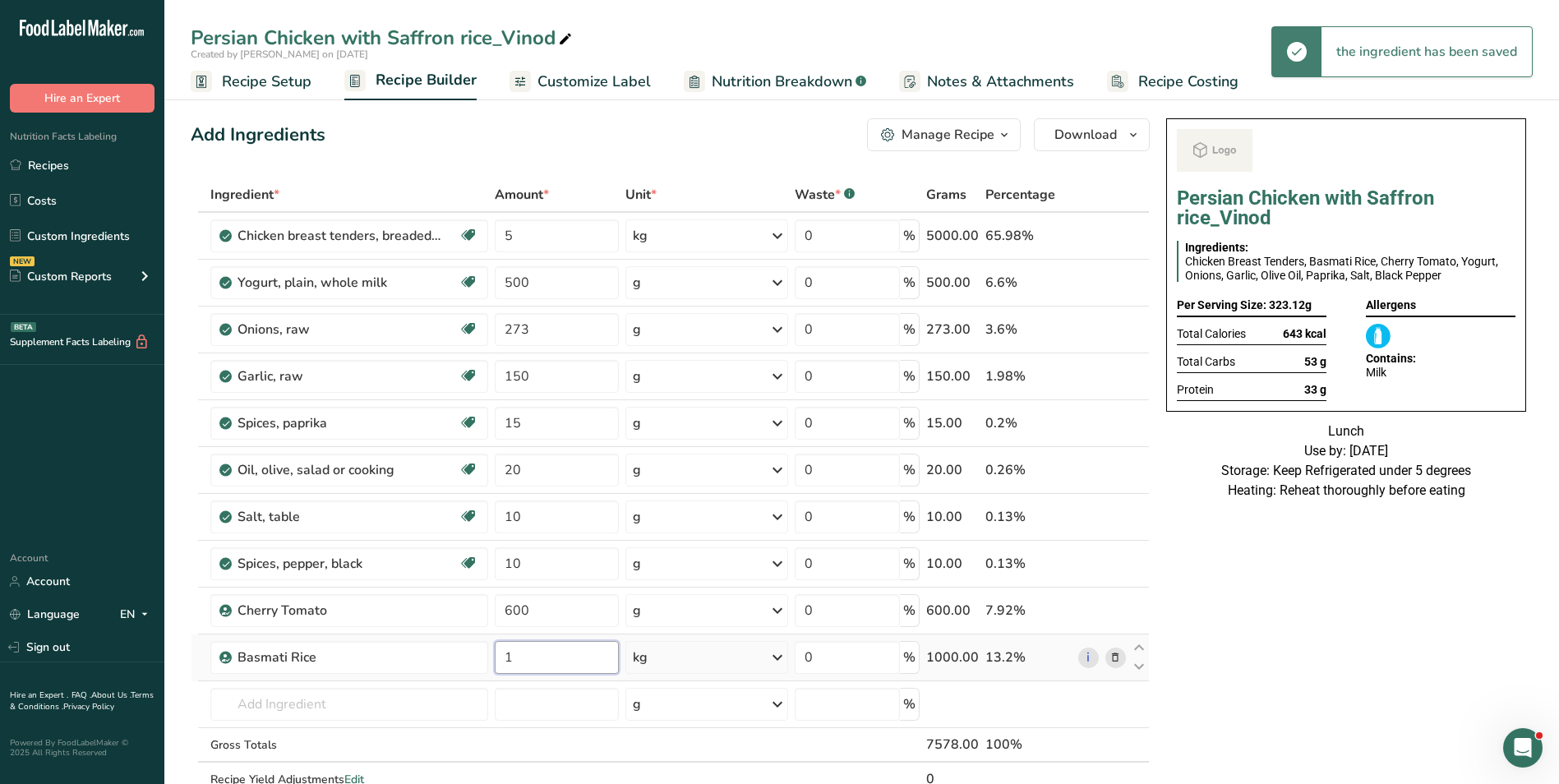
type input "1"
click at [508, 241] on input "5" at bounding box center [556, 236] width 124 height 33
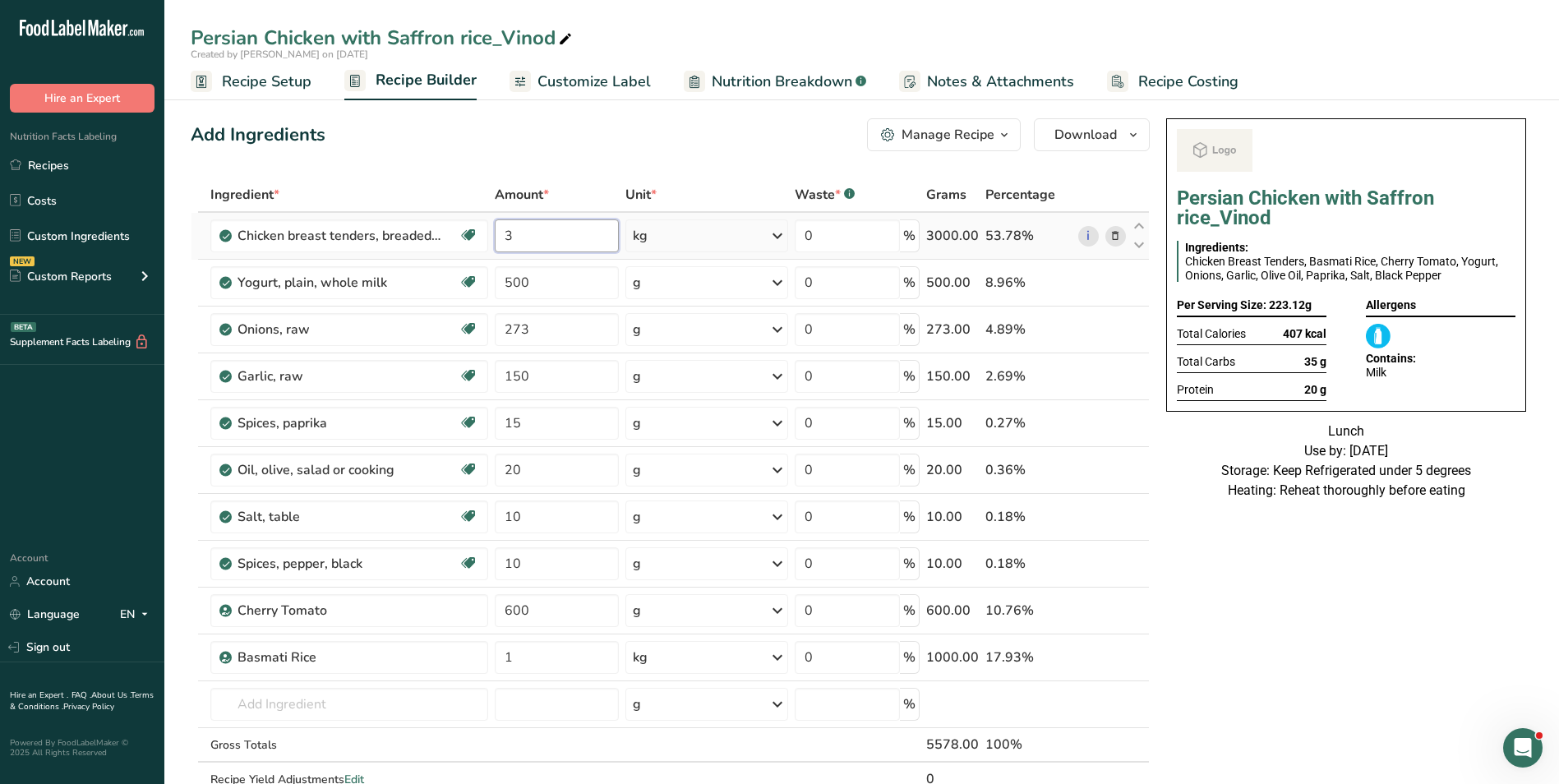
click at [502, 235] on input "3" at bounding box center [556, 236] width 124 height 33
type input "2"
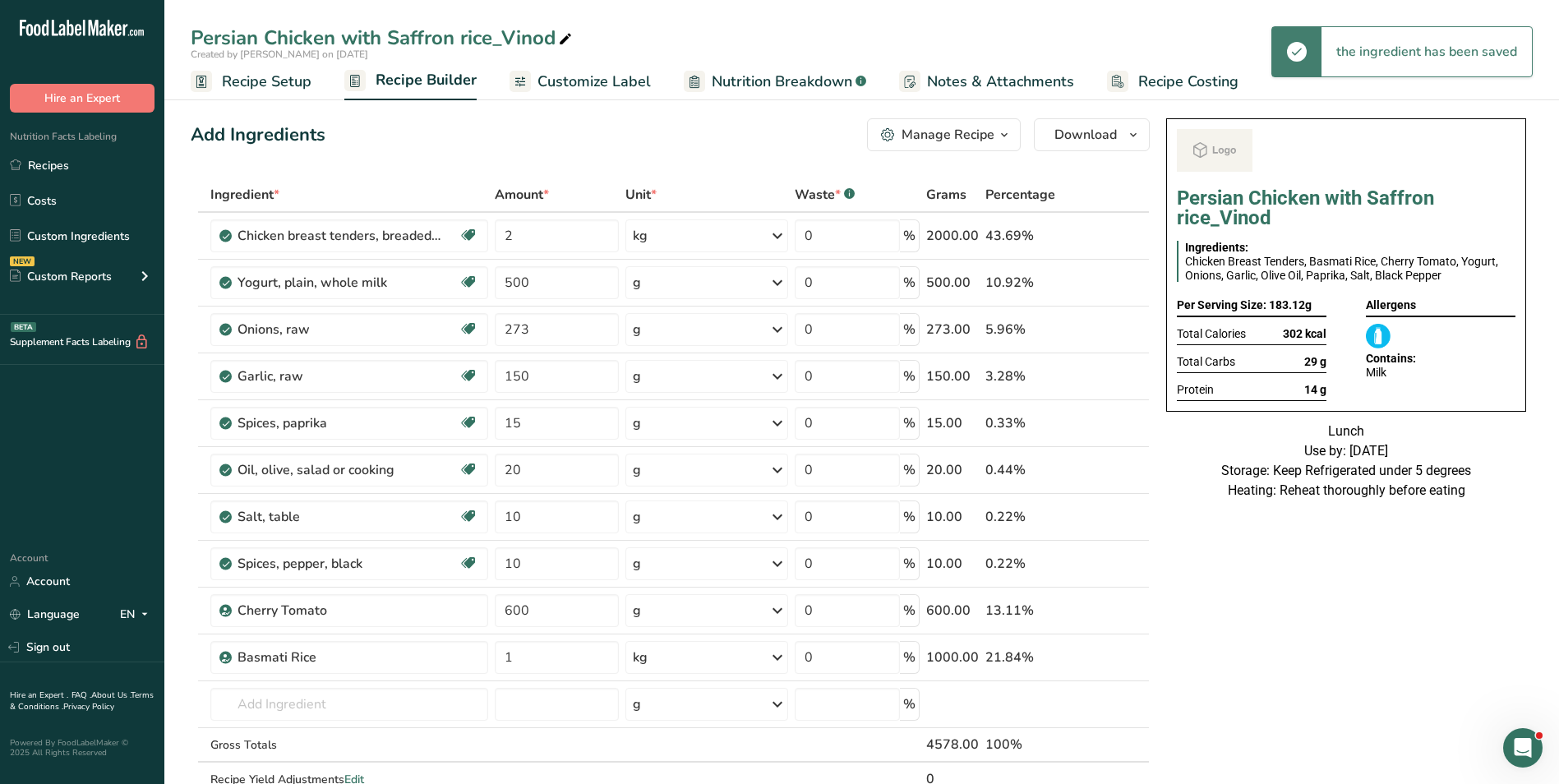
click at [561, 40] on icon at bounding box center [565, 39] width 14 height 23
type input "Persian Chicken with Saffron rice_Insia"
drag, startPoint x: 523, startPoint y: 153, endPoint x: 534, endPoint y: 157, distance: 11.7
click at [523, 153] on div "Add Ingredients Manage Recipe Delete Recipe Duplicate Recipe Scale Recipe Save …" at bounding box center [675, 762] width 969 height 1301
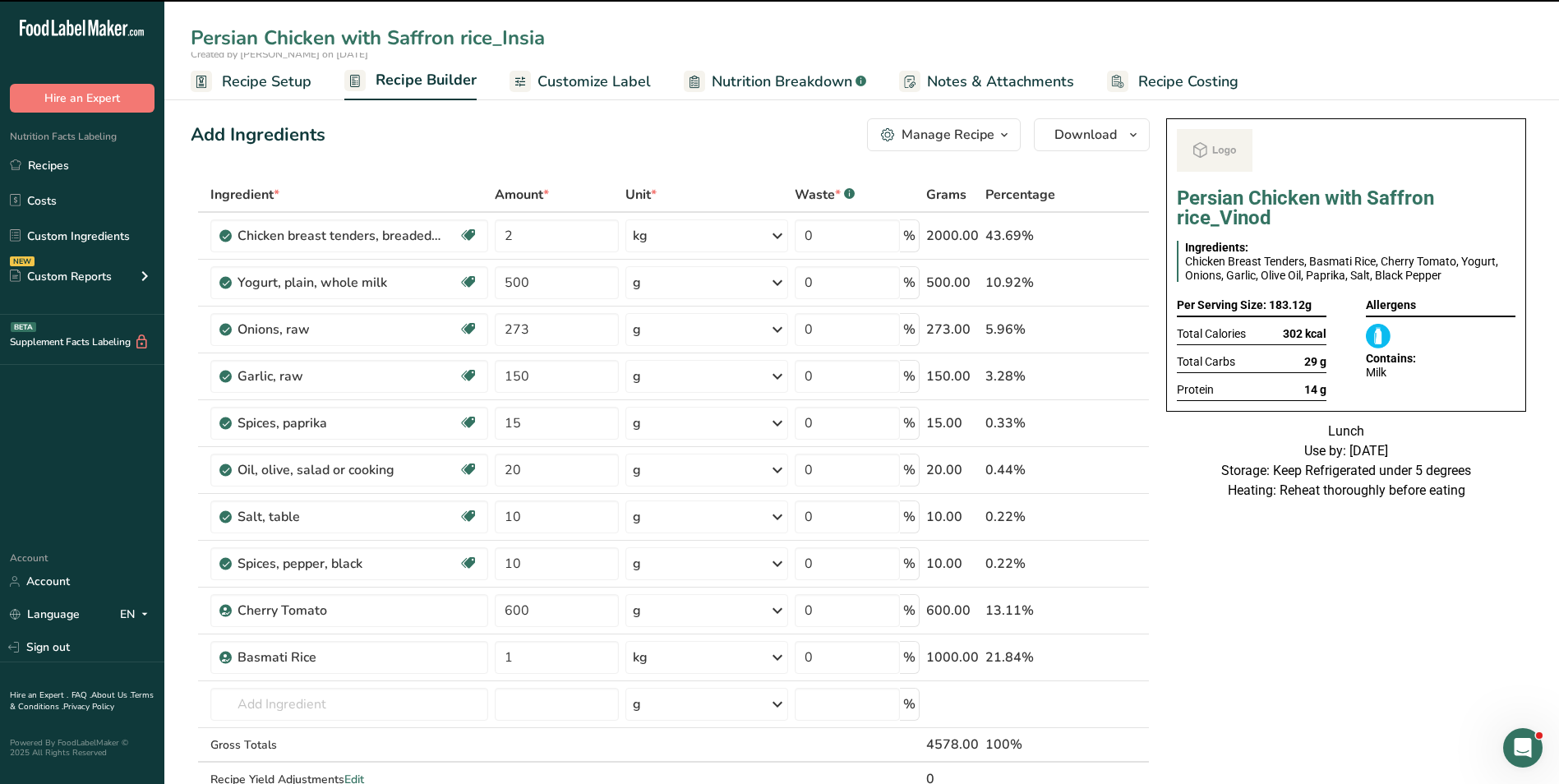
click at [599, 89] on span "Customize Label" at bounding box center [594, 81] width 113 height 22
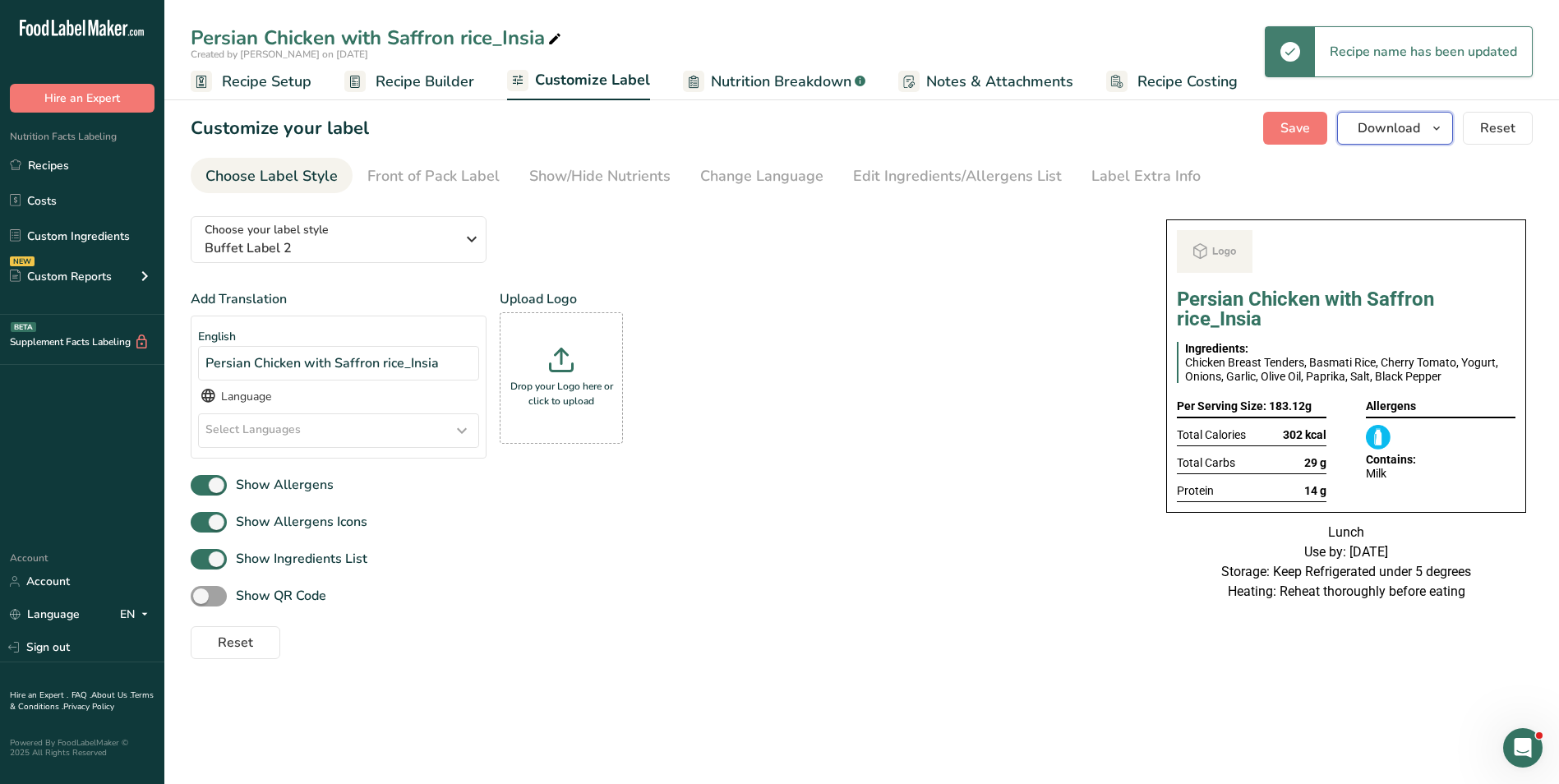
click at [1414, 130] on span "Download" at bounding box center [1388, 127] width 62 height 20
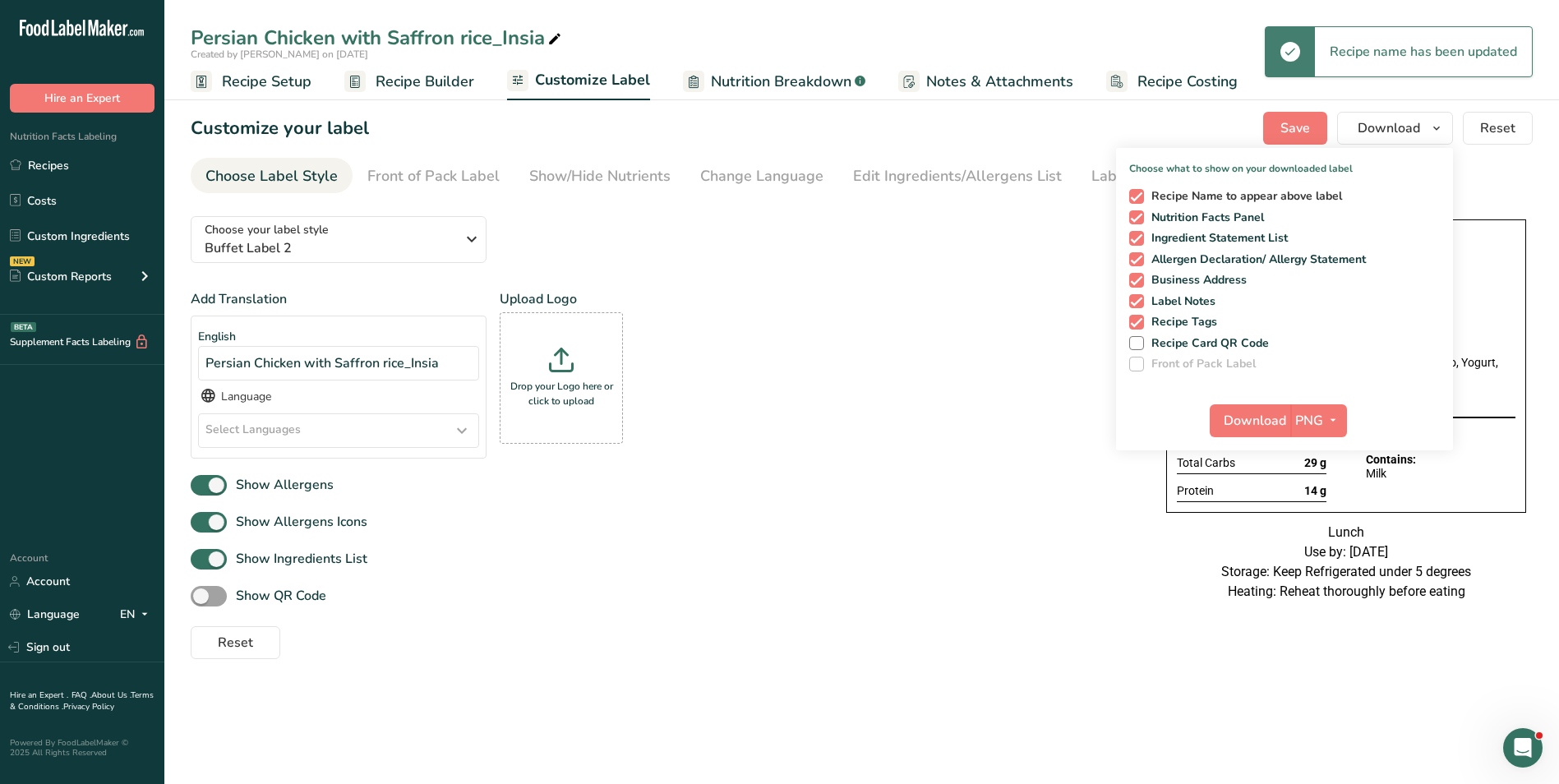
click at [1149, 196] on span "Recipe Name to appear above label" at bounding box center [1243, 196] width 198 height 14
click at [1140, 196] on input "Recipe Name to appear above label" at bounding box center [1134, 196] width 11 height 11
checkbox input "false"
click at [1252, 409] on button "Download" at bounding box center [1250, 421] width 81 height 33
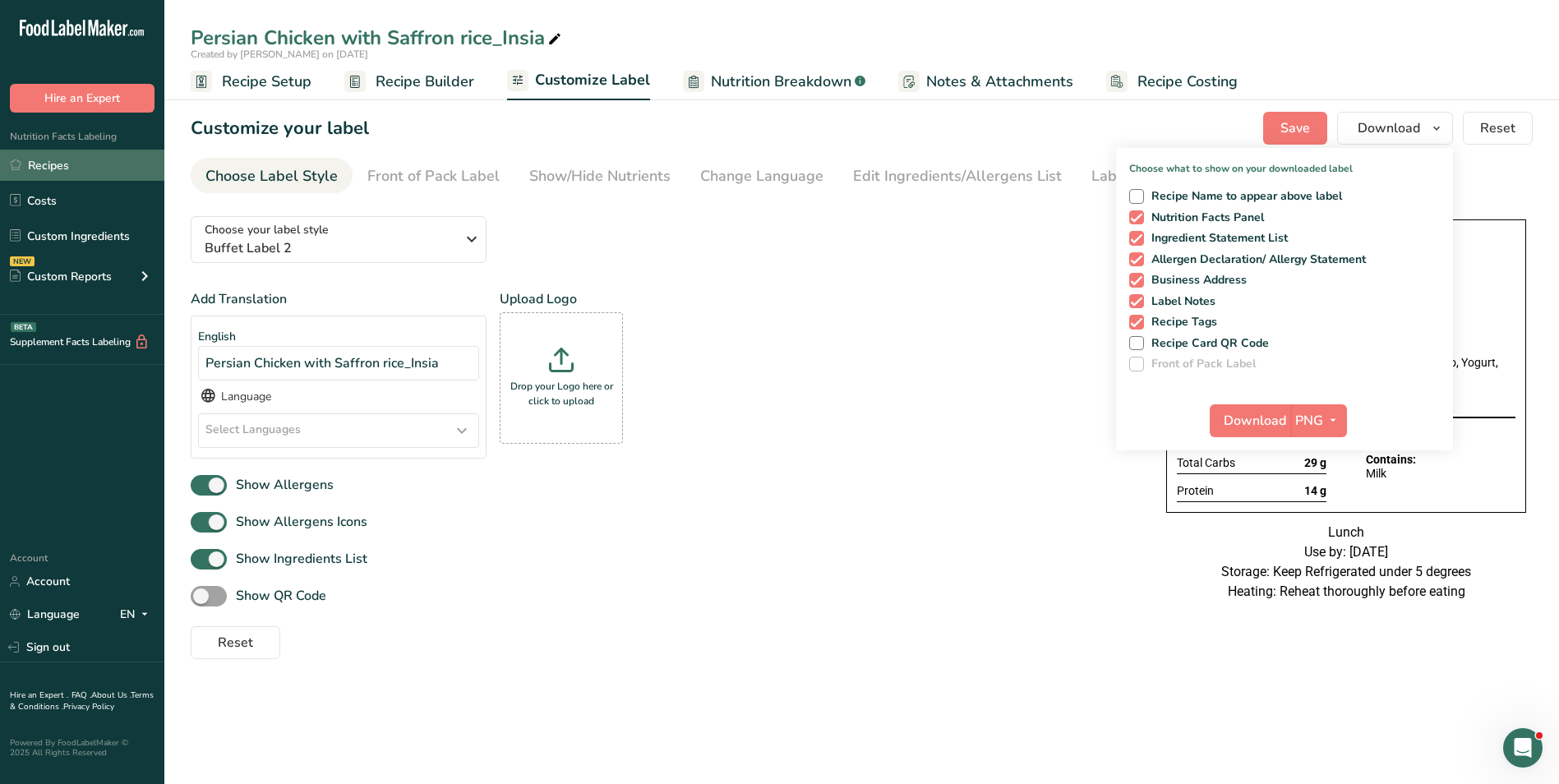
click at [33, 168] on link "Recipes" at bounding box center [81, 165] width 164 height 32
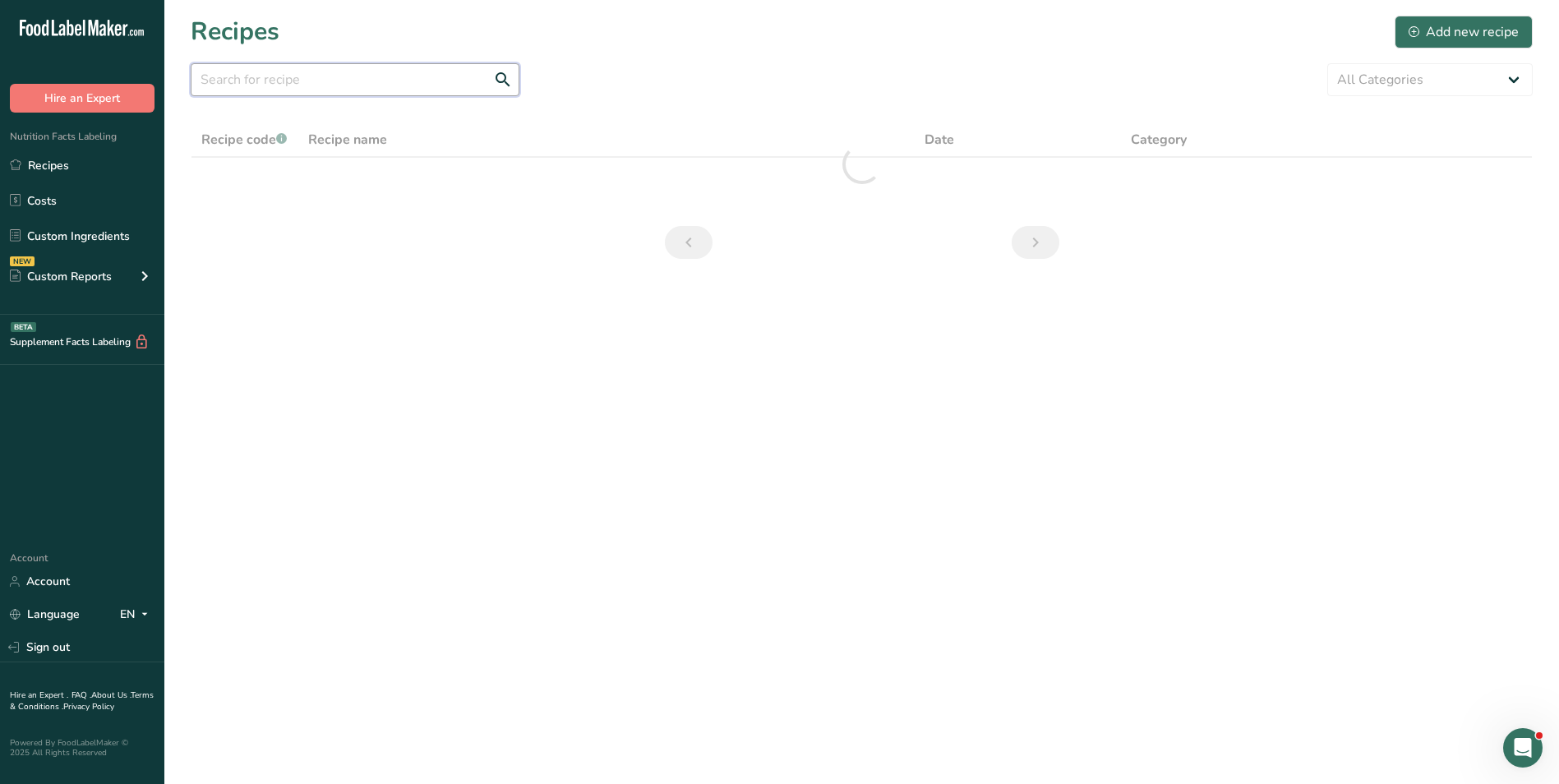
click at [289, 82] on input "text" at bounding box center [355, 80] width 329 height 33
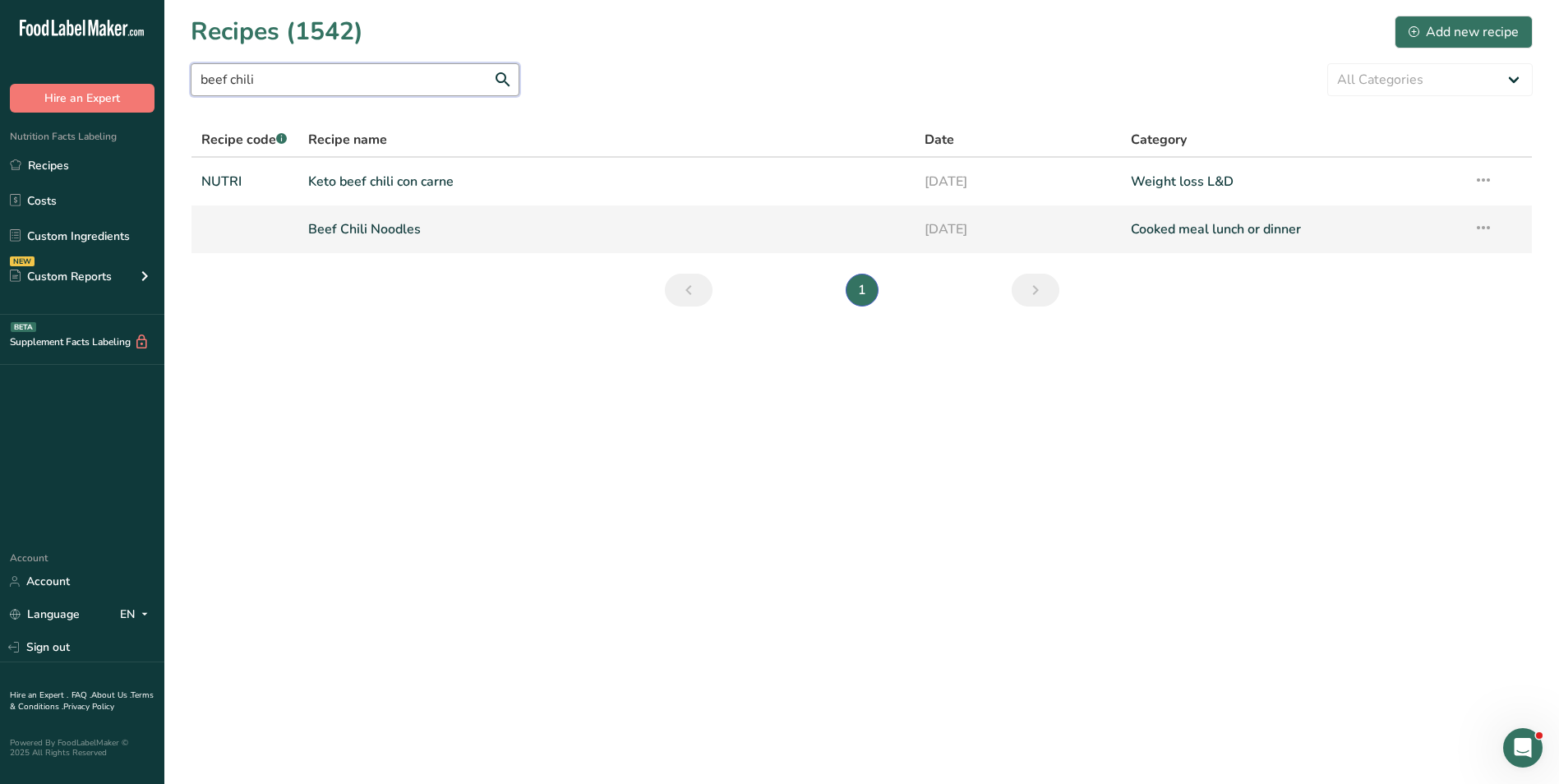
type input "beef chili"
click at [420, 236] on link "Beef Chili Noodles" at bounding box center [606, 229] width 597 height 35
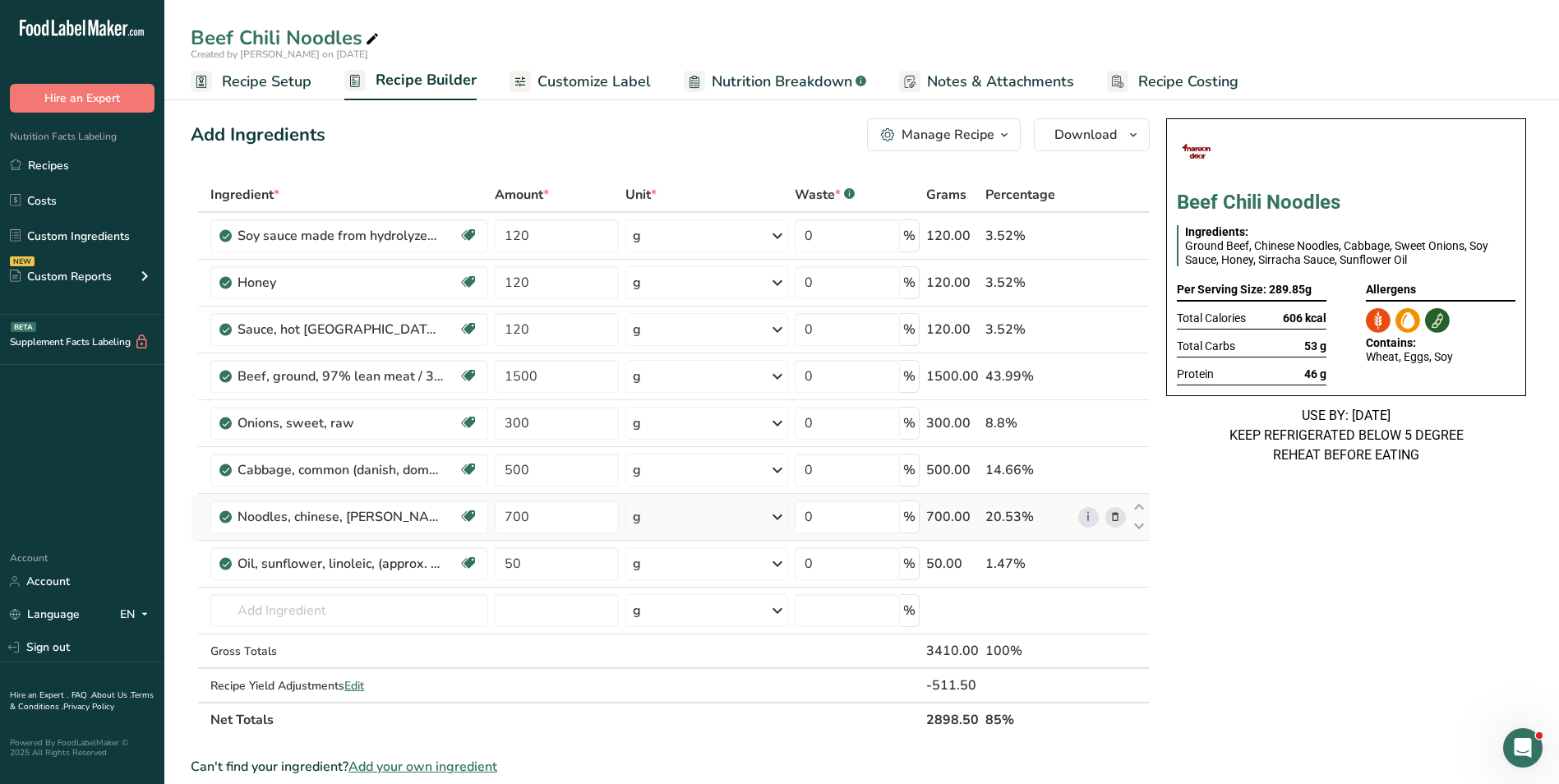
click at [1112, 517] on icon at bounding box center [1115, 518] width 12 height 17
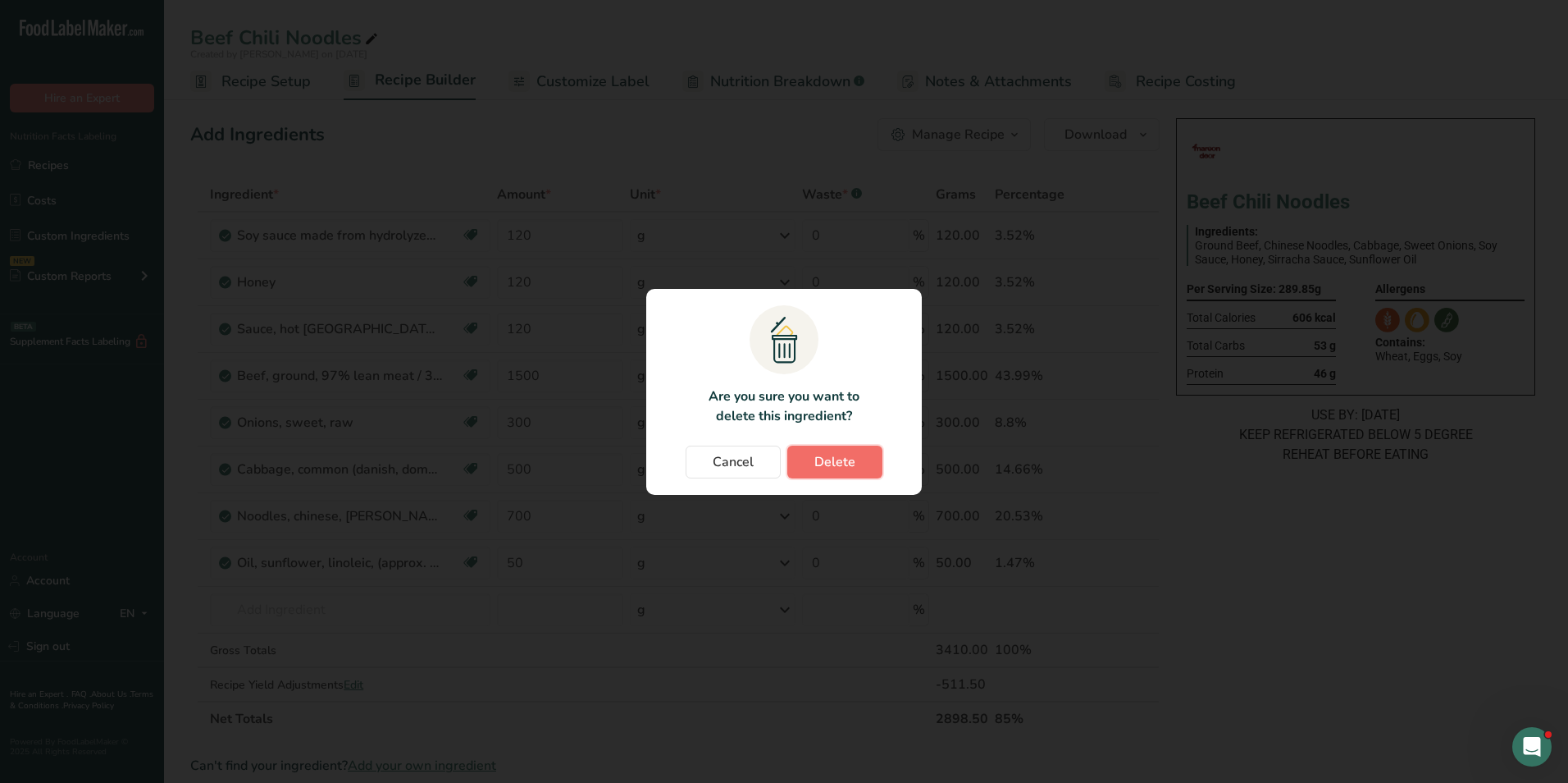
click at [847, 451] on button "Delete" at bounding box center [834, 461] width 95 height 33
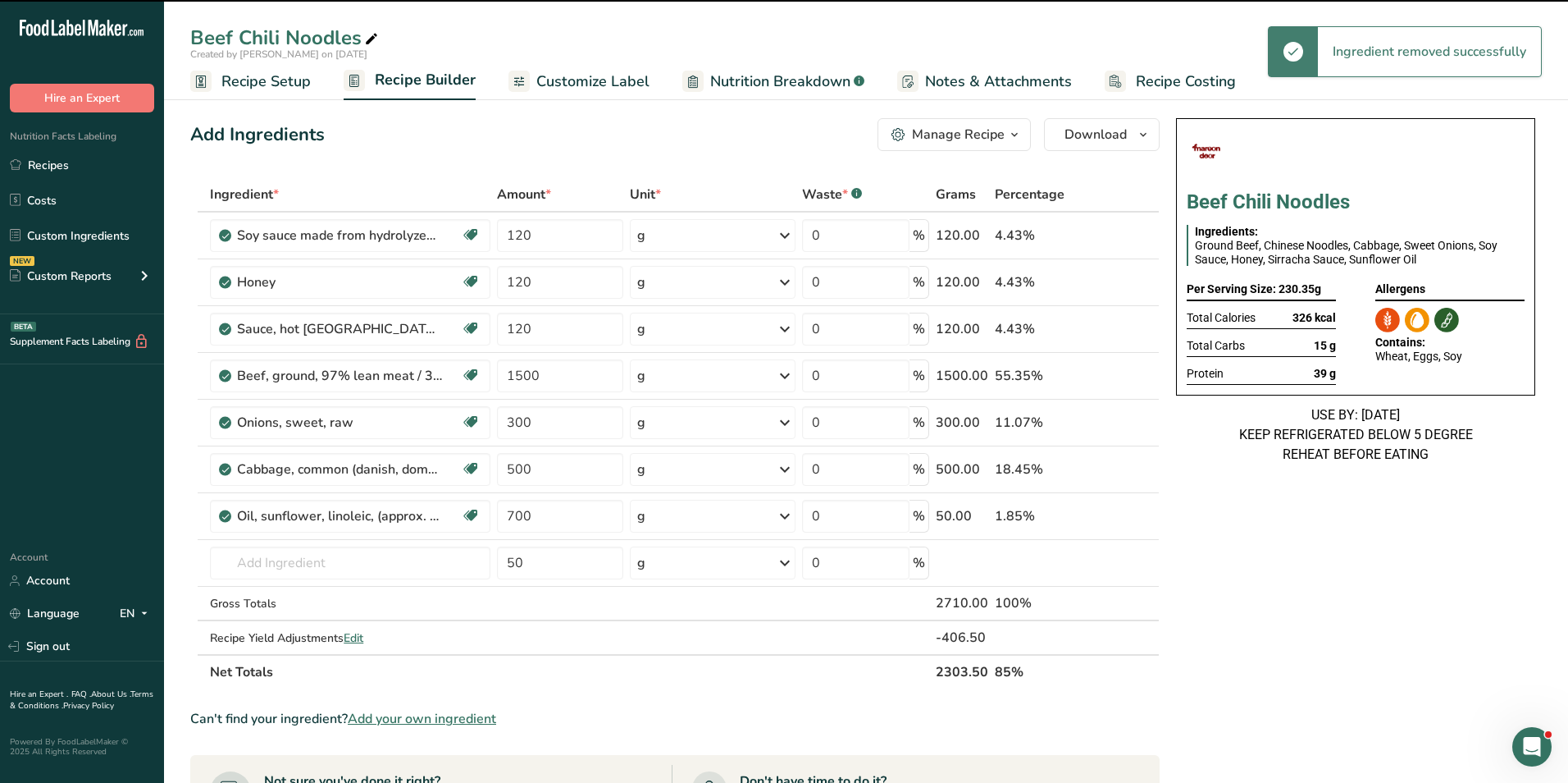
type input "50"
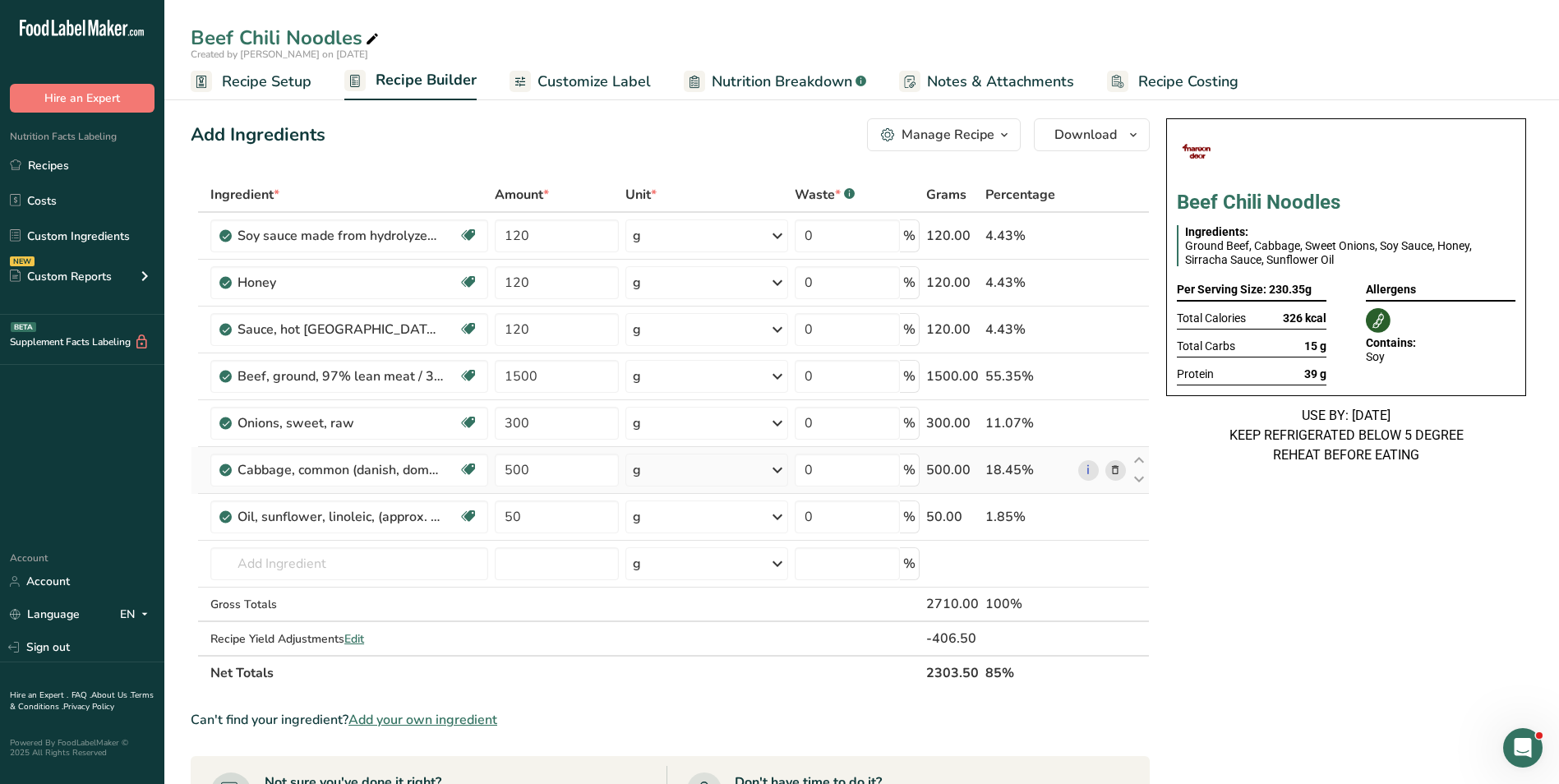
click at [1121, 472] on icon at bounding box center [1115, 471] width 12 height 17
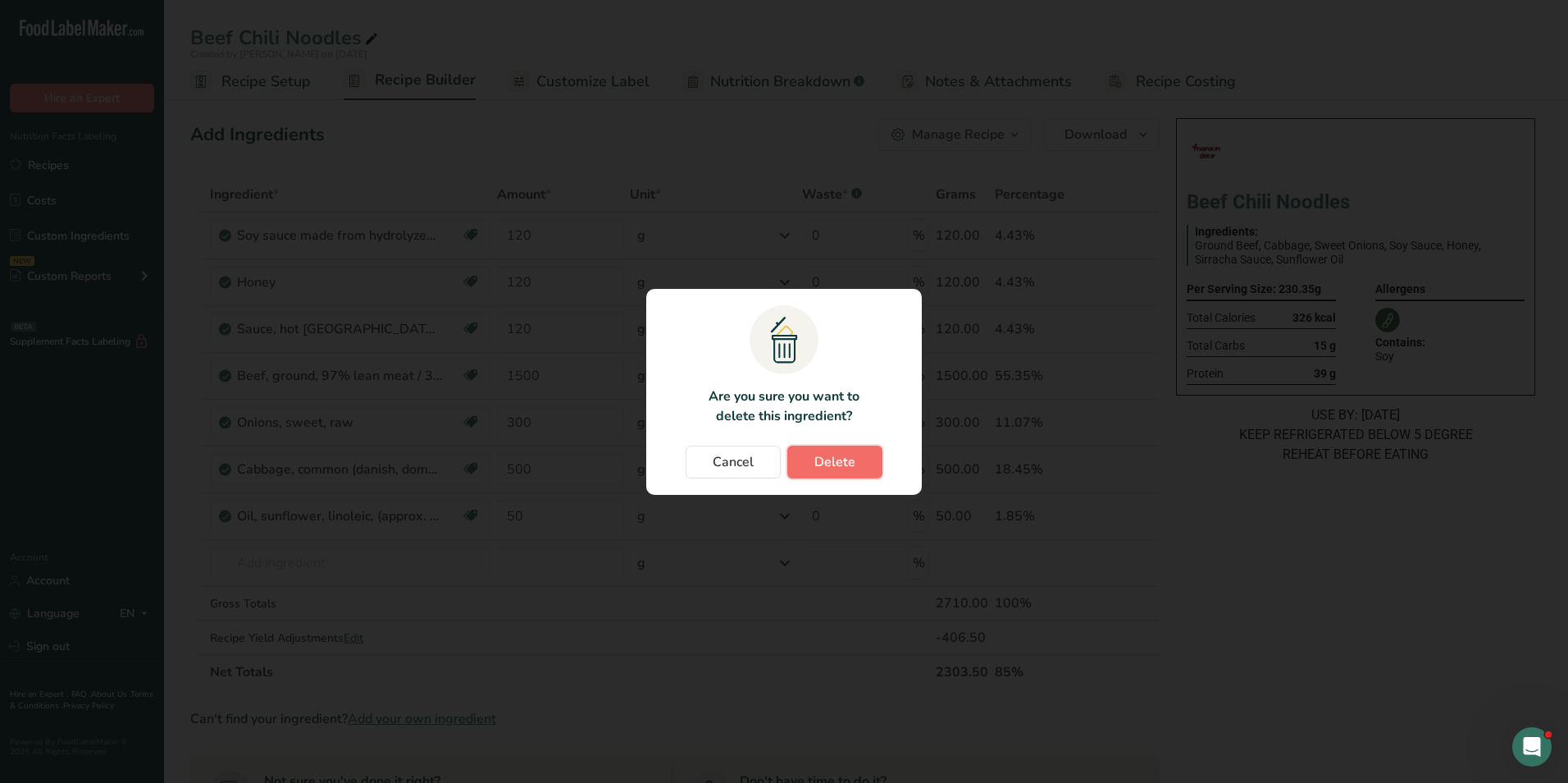
click at [841, 466] on span "Delete" at bounding box center [834, 461] width 41 height 20
type input "50"
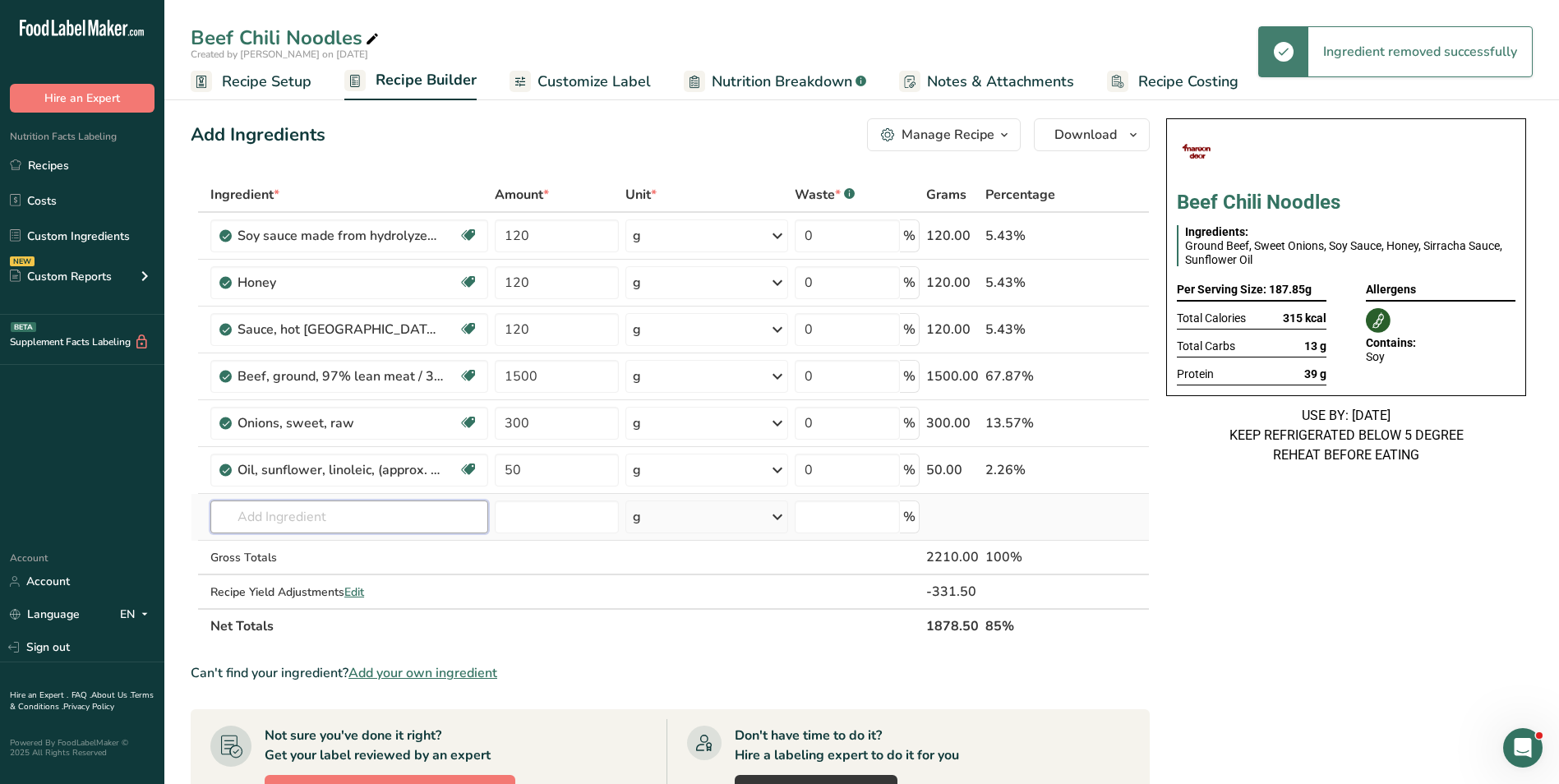
click at [332, 516] on input "text" at bounding box center [349, 517] width 278 height 33
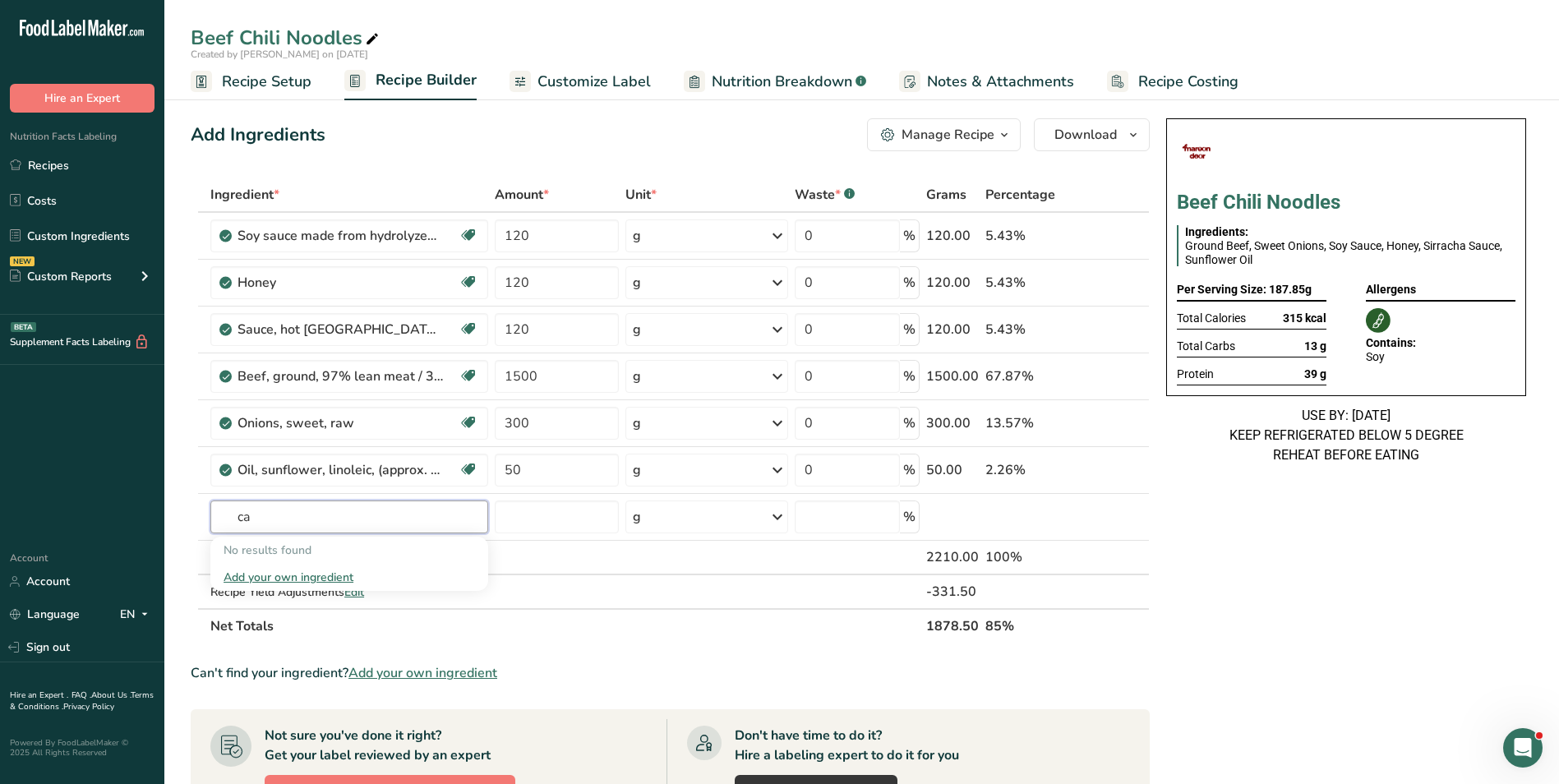
type input "c"
type input "bell pe"
click at [363, 597] on div "Bellpepper" at bounding box center [336, 604] width 225 height 17
type input "Bellpepper"
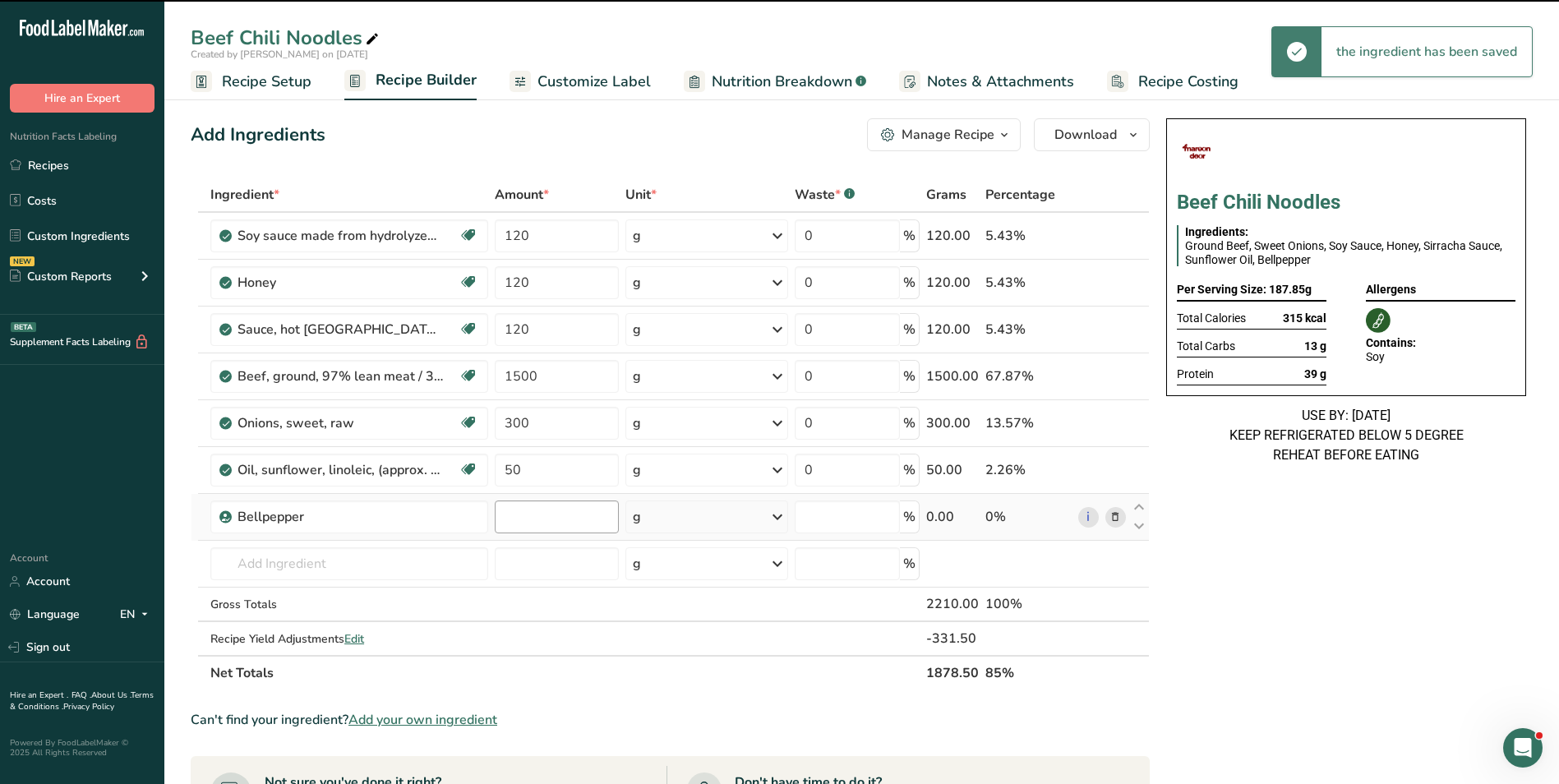
type input "0"
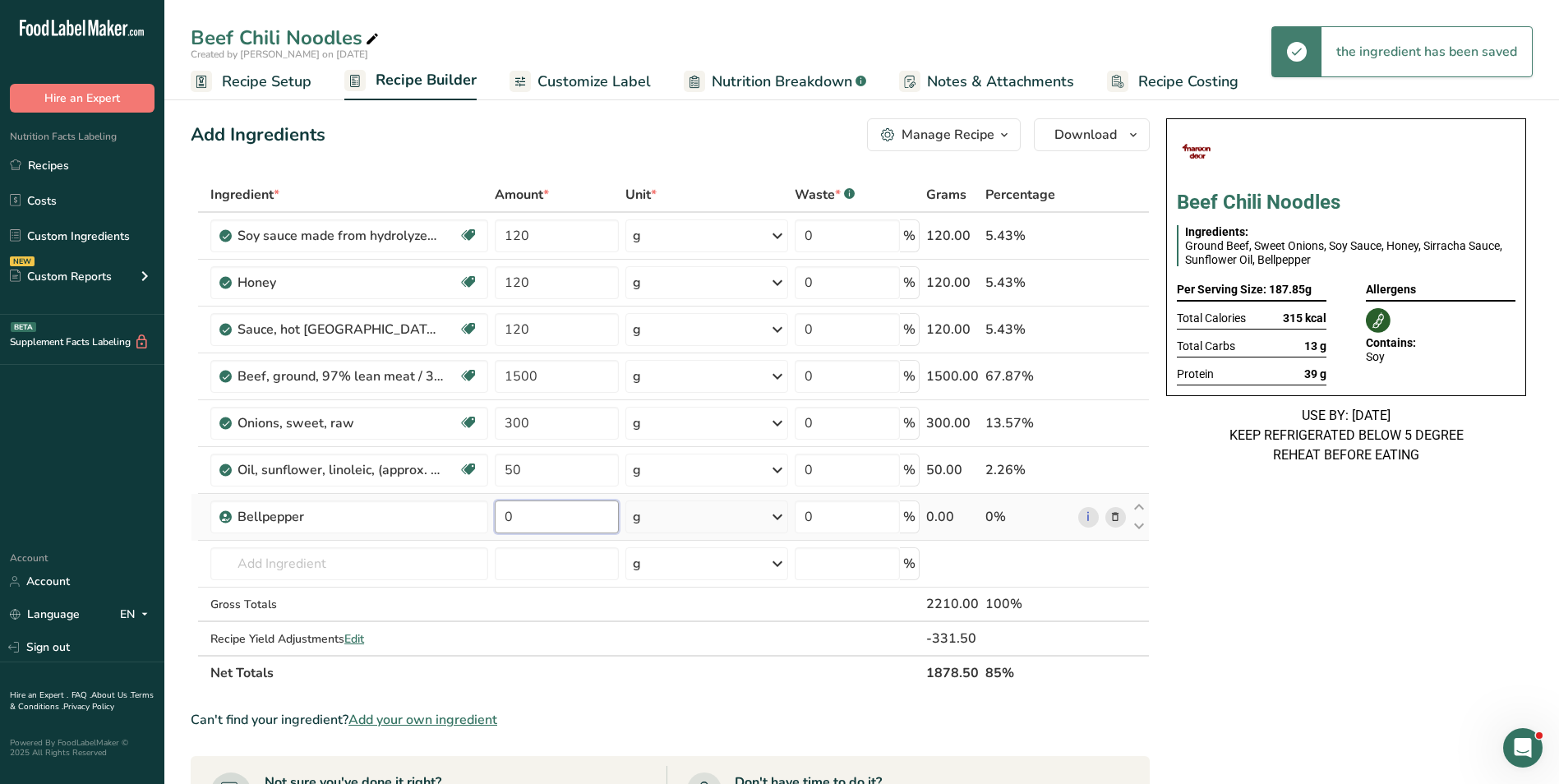
click at [502, 516] on input "0" at bounding box center [556, 517] width 124 height 33
type input "300"
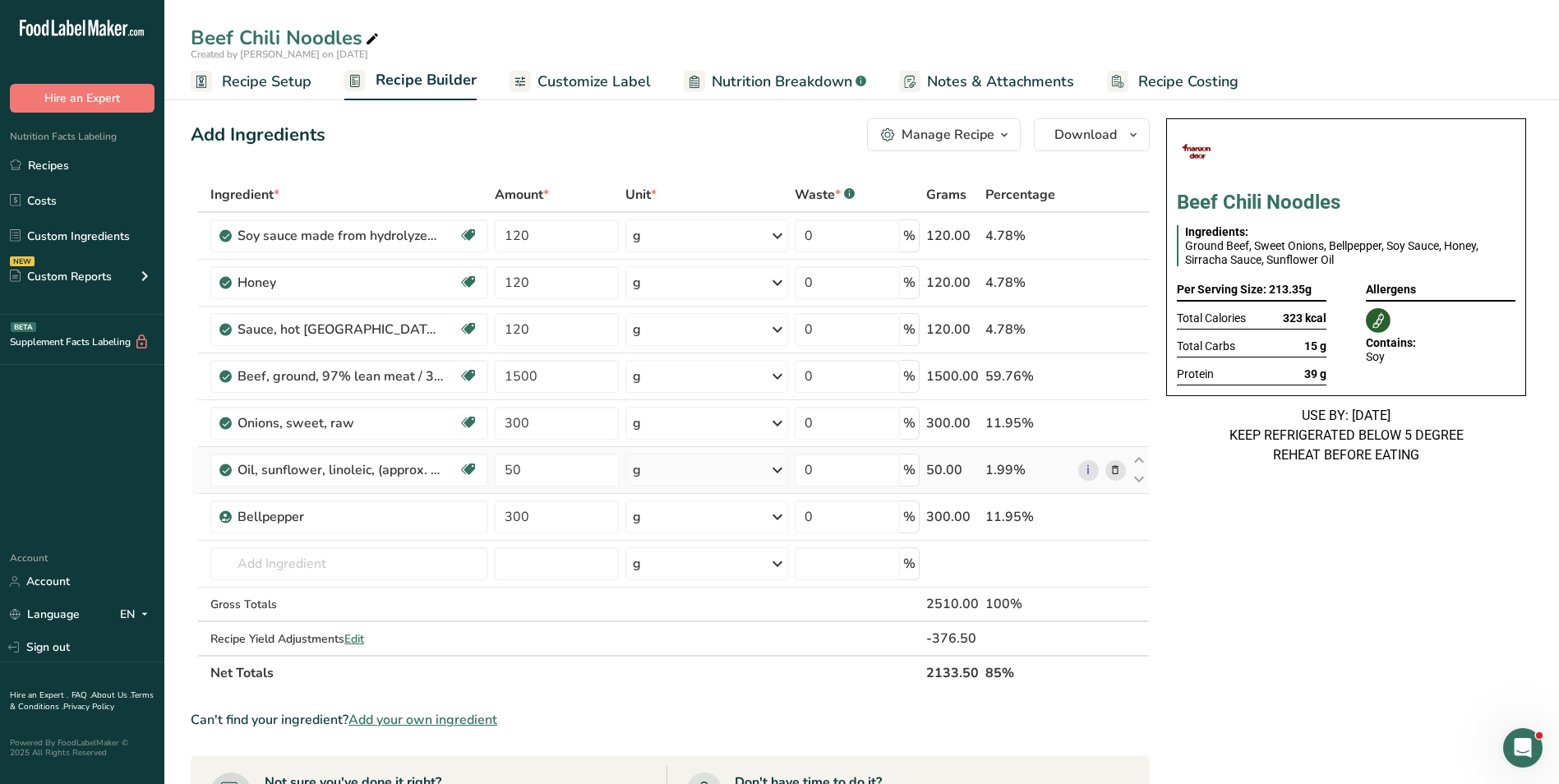
click at [1118, 471] on icon at bounding box center [1115, 471] width 12 height 17
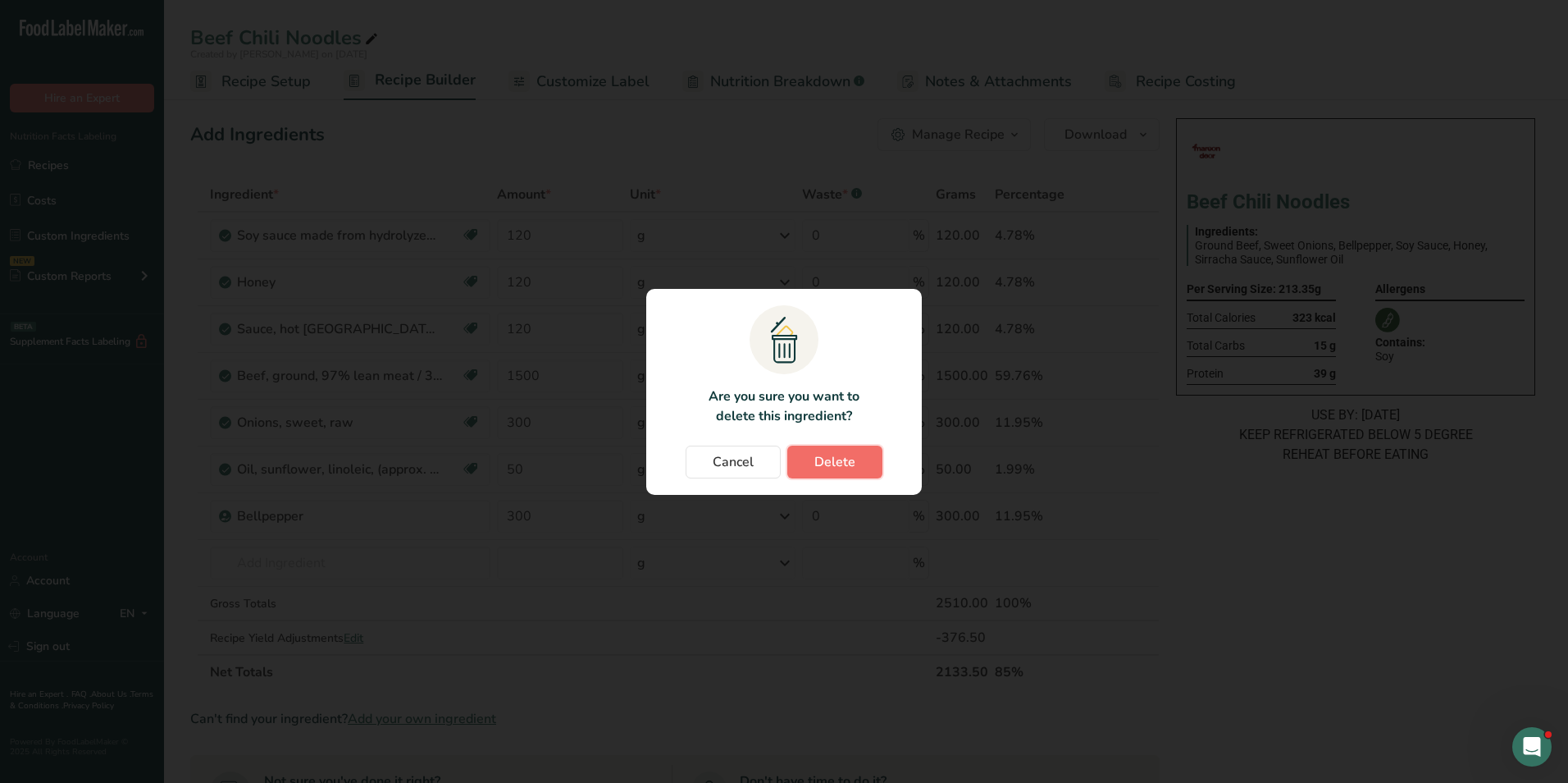
click at [827, 461] on span "Delete" at bounding box center [834, 461] width 41 height 20
type input "300"
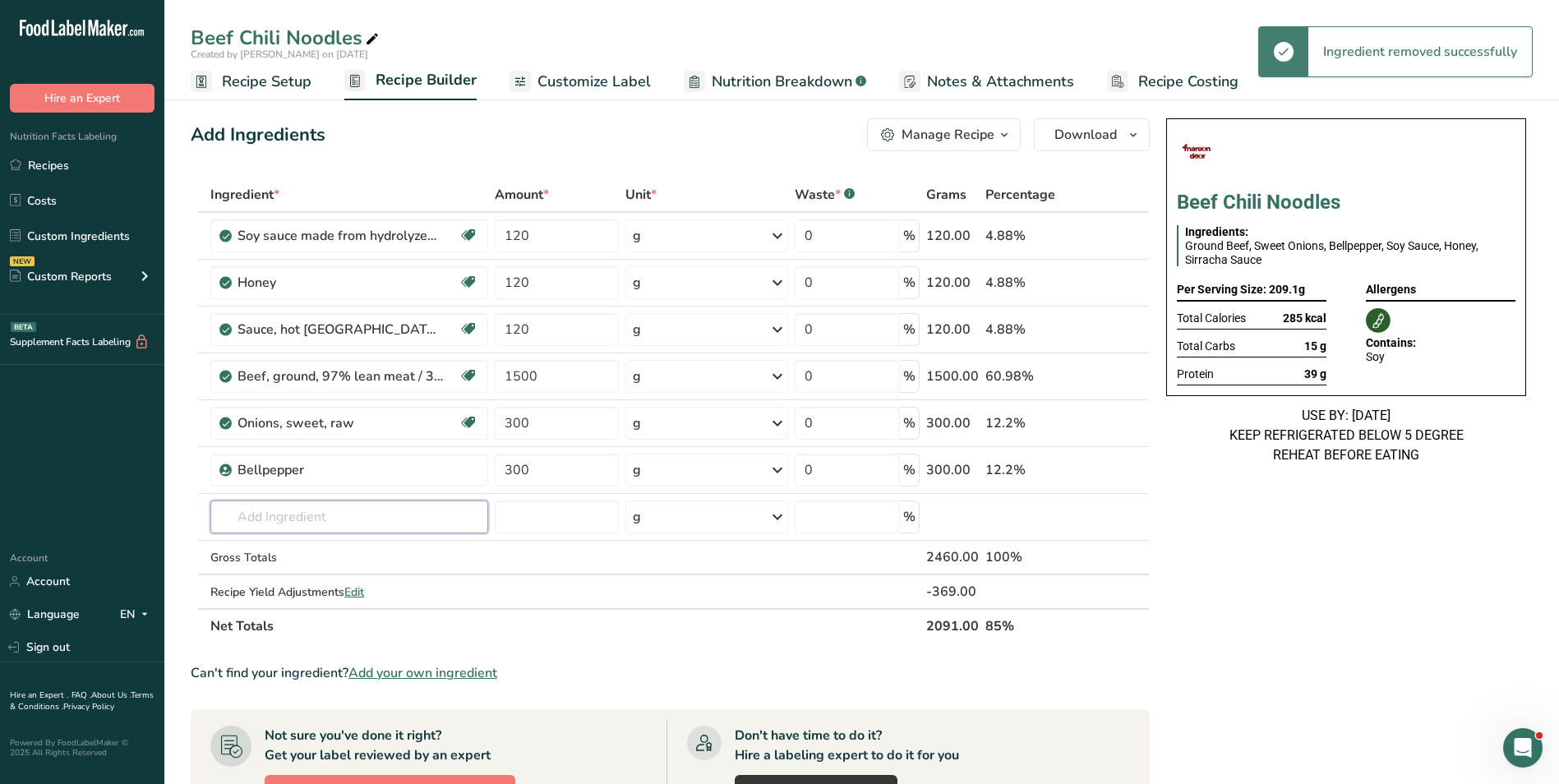
click at [315, 520] on input "text" at bounding box center [349, 517] width 278 height 33
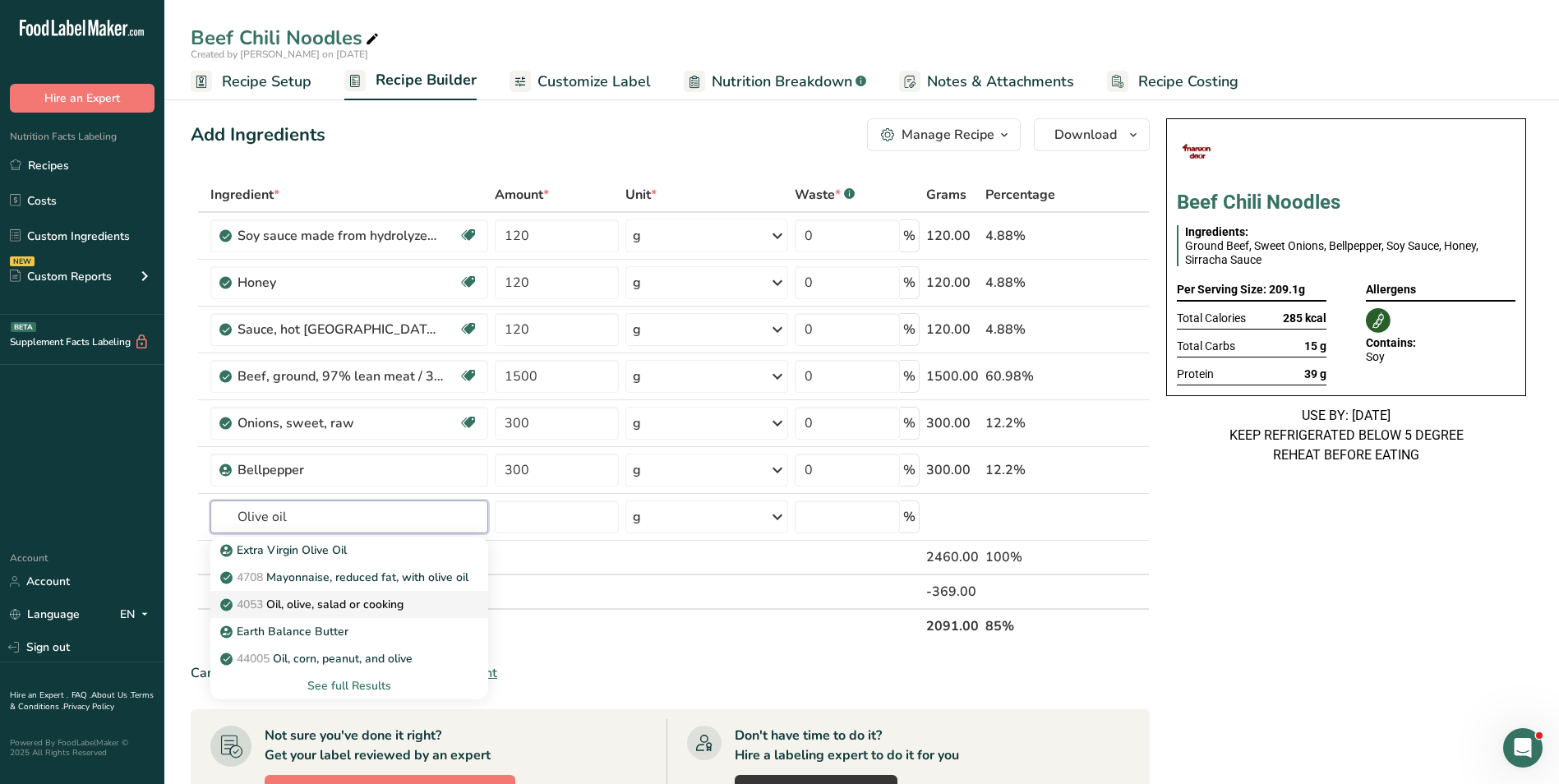
type input "Olive oil"
click at [370, 607] on p "4053 Oil, olive, salad or cooking" at bounding box center [314, 604] width 180 height 17
type input "Oil, olive, salad or cooking"
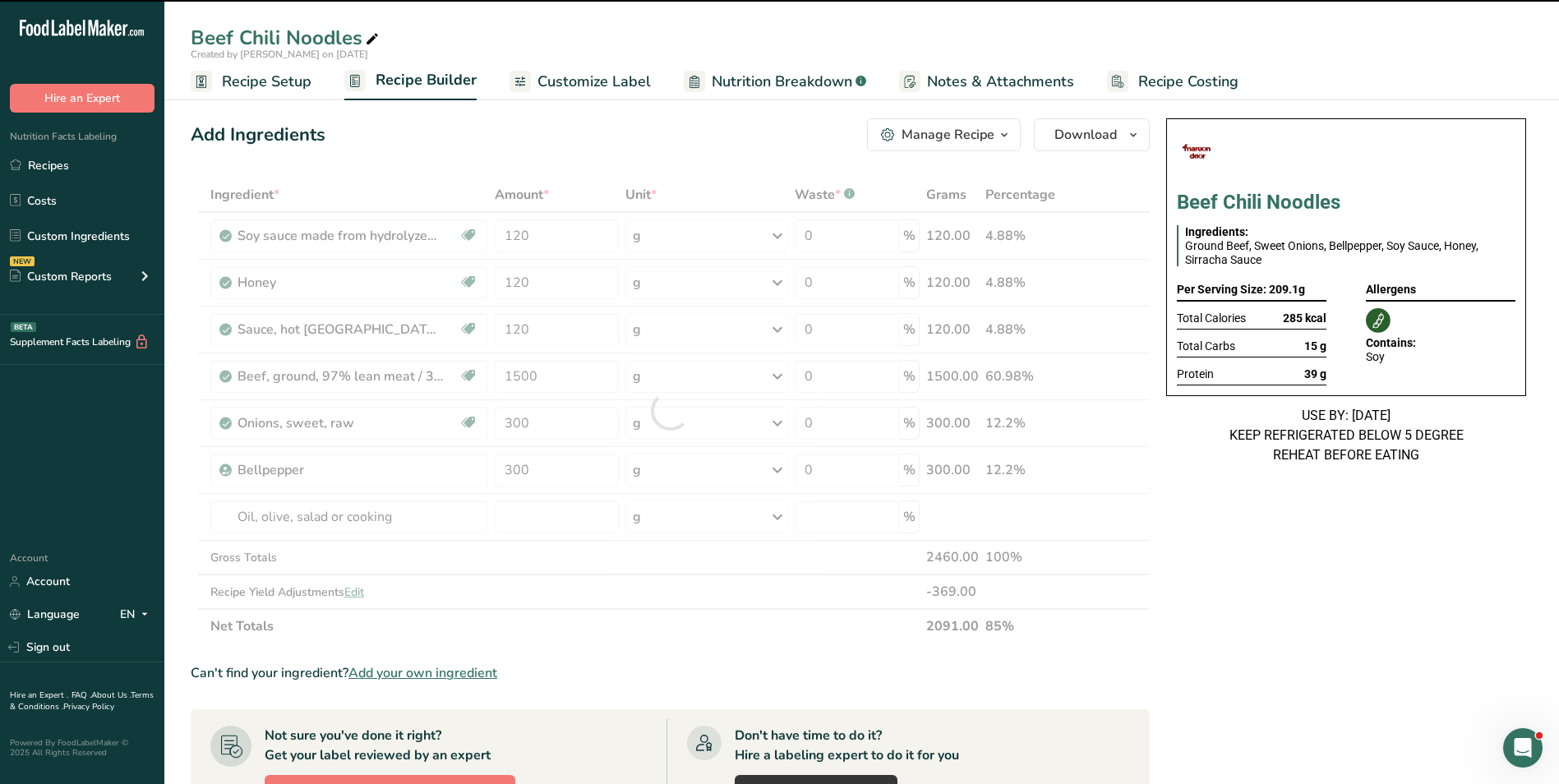
type input "0"
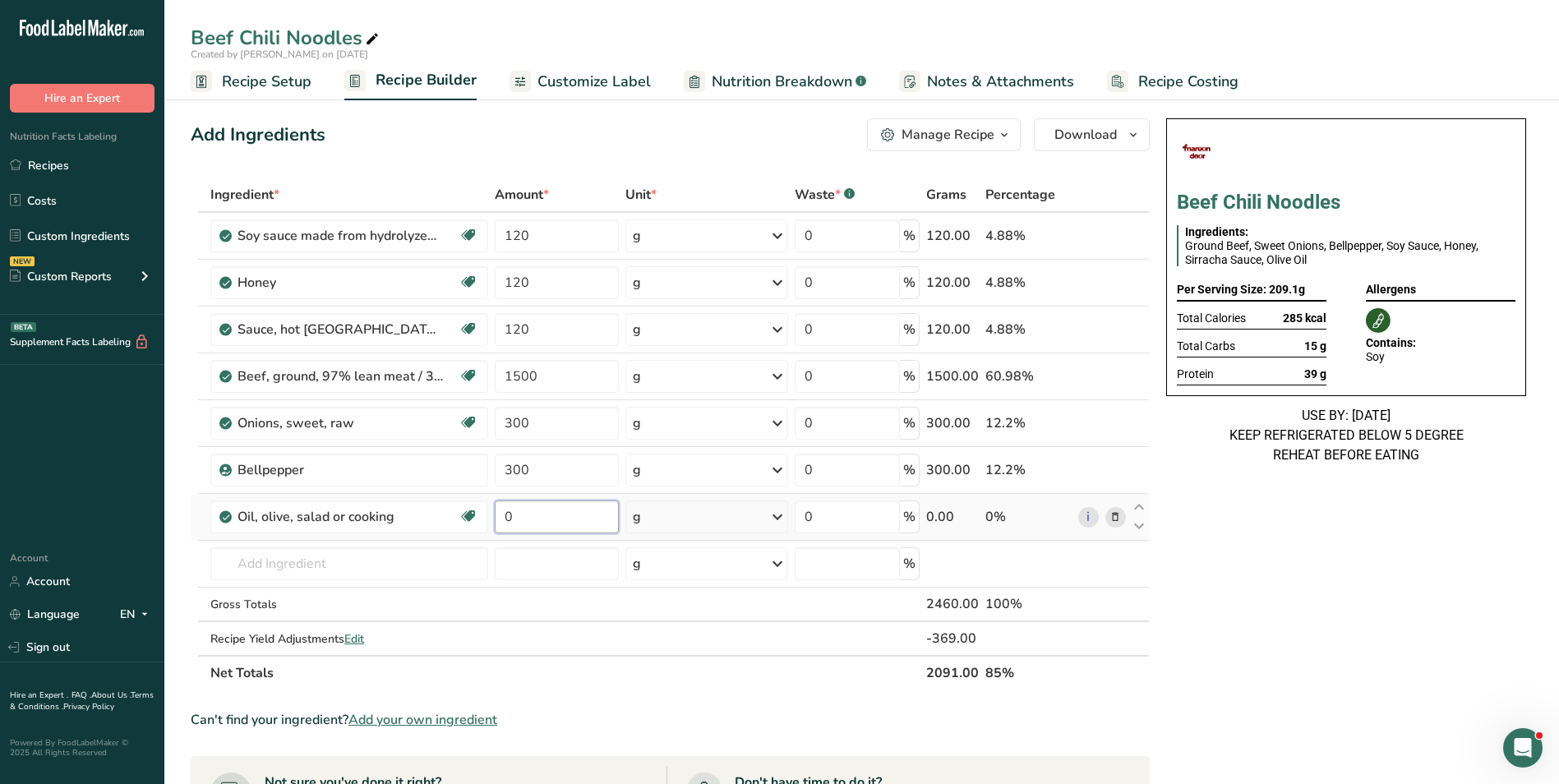
click at [509, 519] on input "0" at bounding box center [556, 517] width 124 height 33
type input "50"
click at [567, 83] on span "Customize Label" at bounding box center [594, 81] width 113 height 22
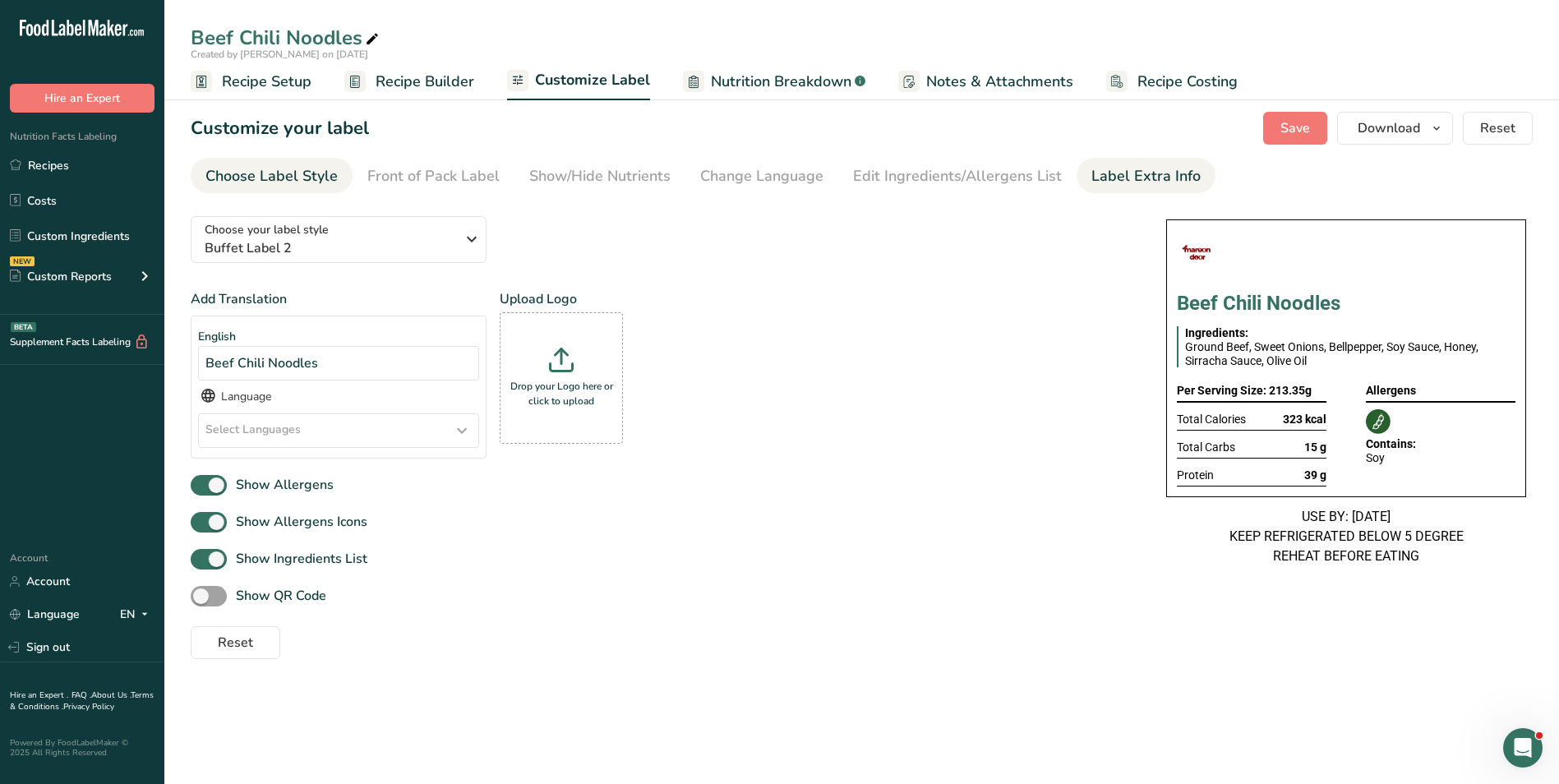
click at [1136, 175] on div "Label Extra Info" at bounding box center [1146, 175] width 109 height 22
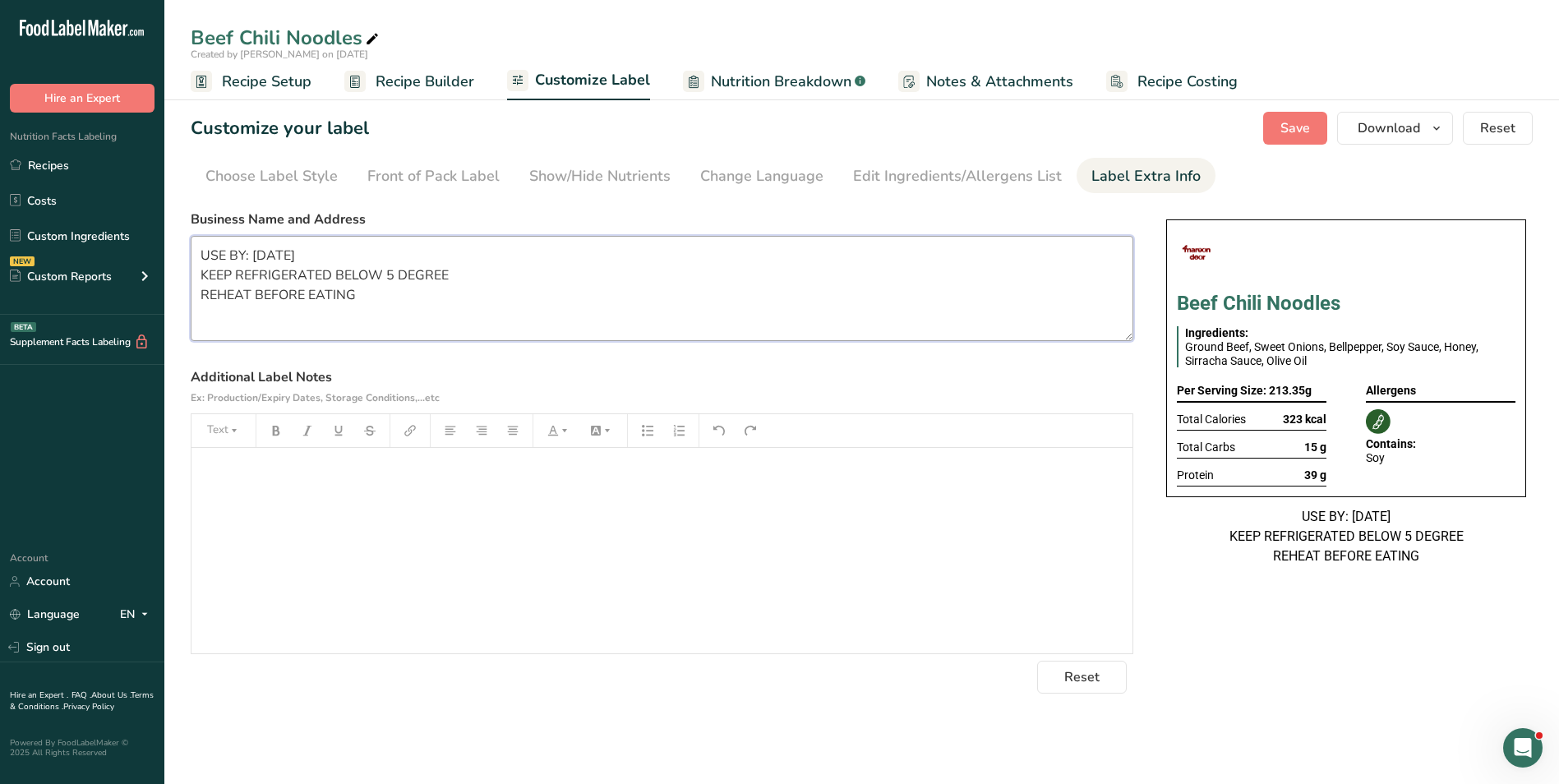
click at [896, 283] on textarea "USE BY: 22/05/2025 KEEP REFRIGERATED BELOW 5 DEGREE REHEAT BEFORE EATING" at bounding box center [662, 288] width 942 height 105
paste textarea "BREAKFAST Use by: [DATE] Storage: Keep Refrigerated under 5 degrees Heating: Re…"
click at [379, 326] on textarea "BREAKFAST Use by: [DATE] Storage: Keep Refrigerated under 5 degrees Heating: Re…" at bounding box center [662, 288] width 942 height 105
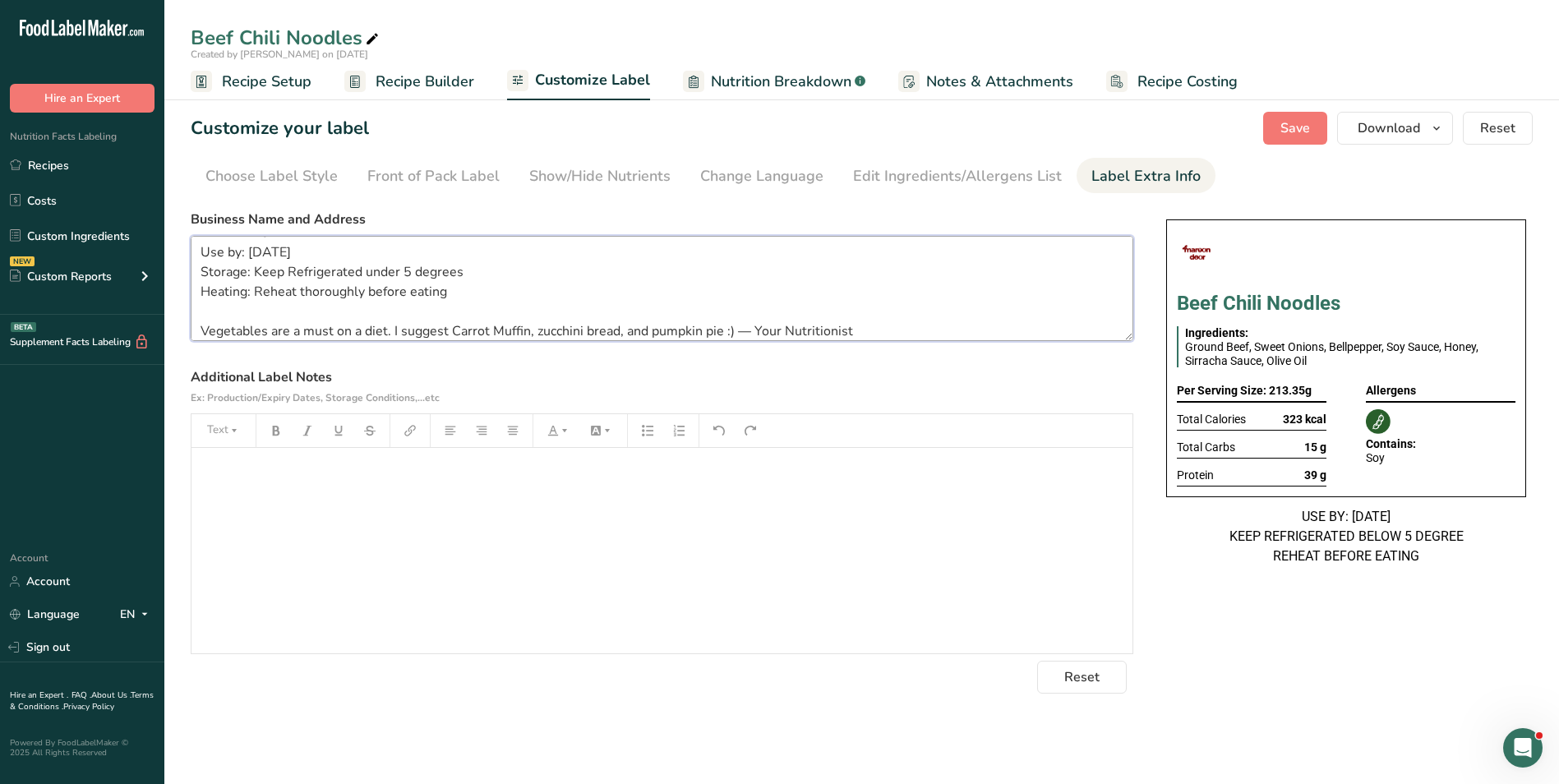
click at [379, 326] on textarea "BREAKFAST Use by: [DATE] Storage: Keep Refrigerated under 5 degrees Heating: Re…" at bounding box center [662, 288] width 942 height 105
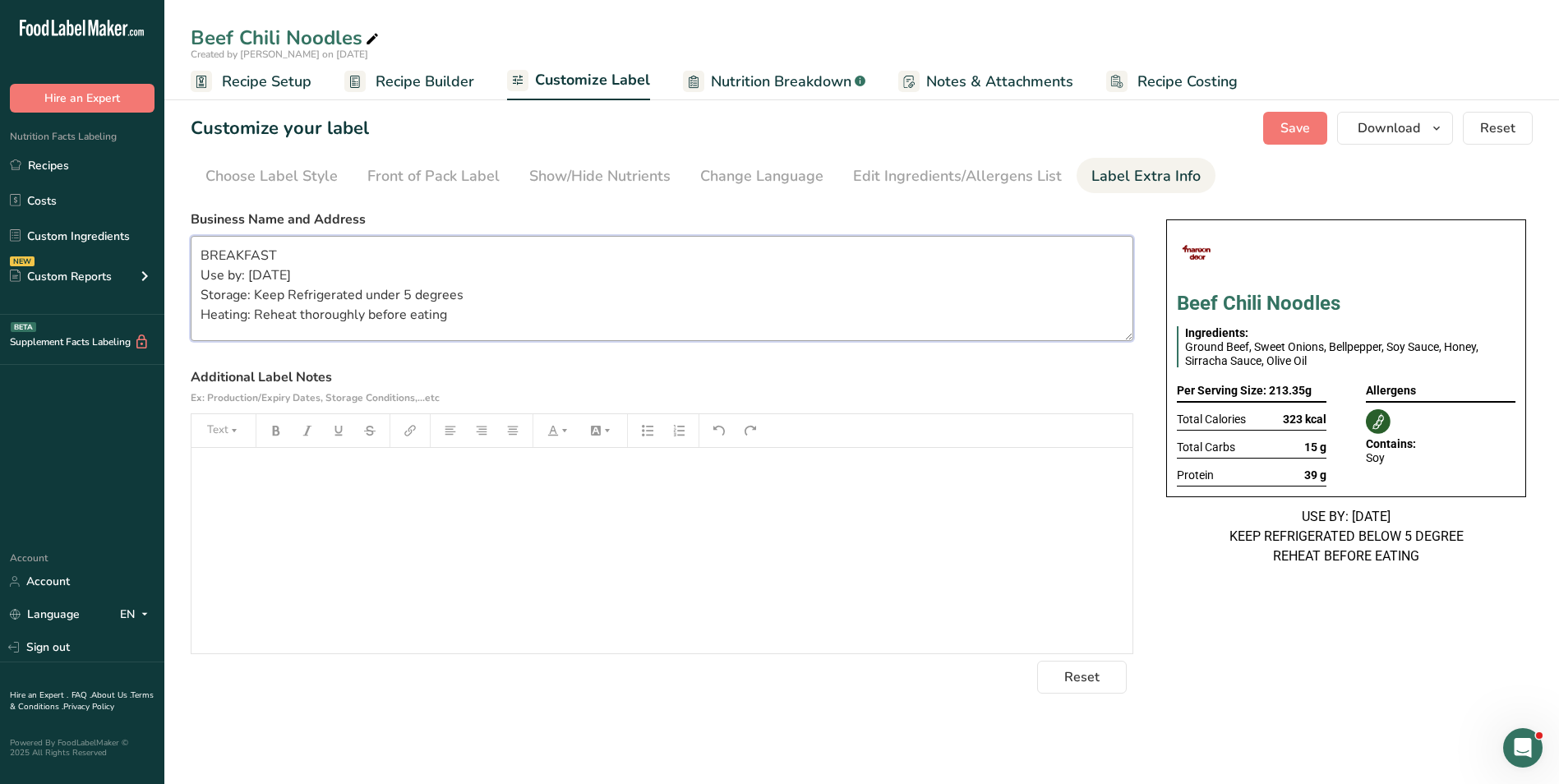
scroll to position [0, 0]
click at [218, 251] on textarea "BREAKFAST Use by: 17/09/2025 Storage: Keep Refrigerated under 5 degrees Heating…" at bounding box center [662, 288] width 942 height 105
click at [1310, 127] on span "Save" at bounding box center [1294, 127] width 30 height 20
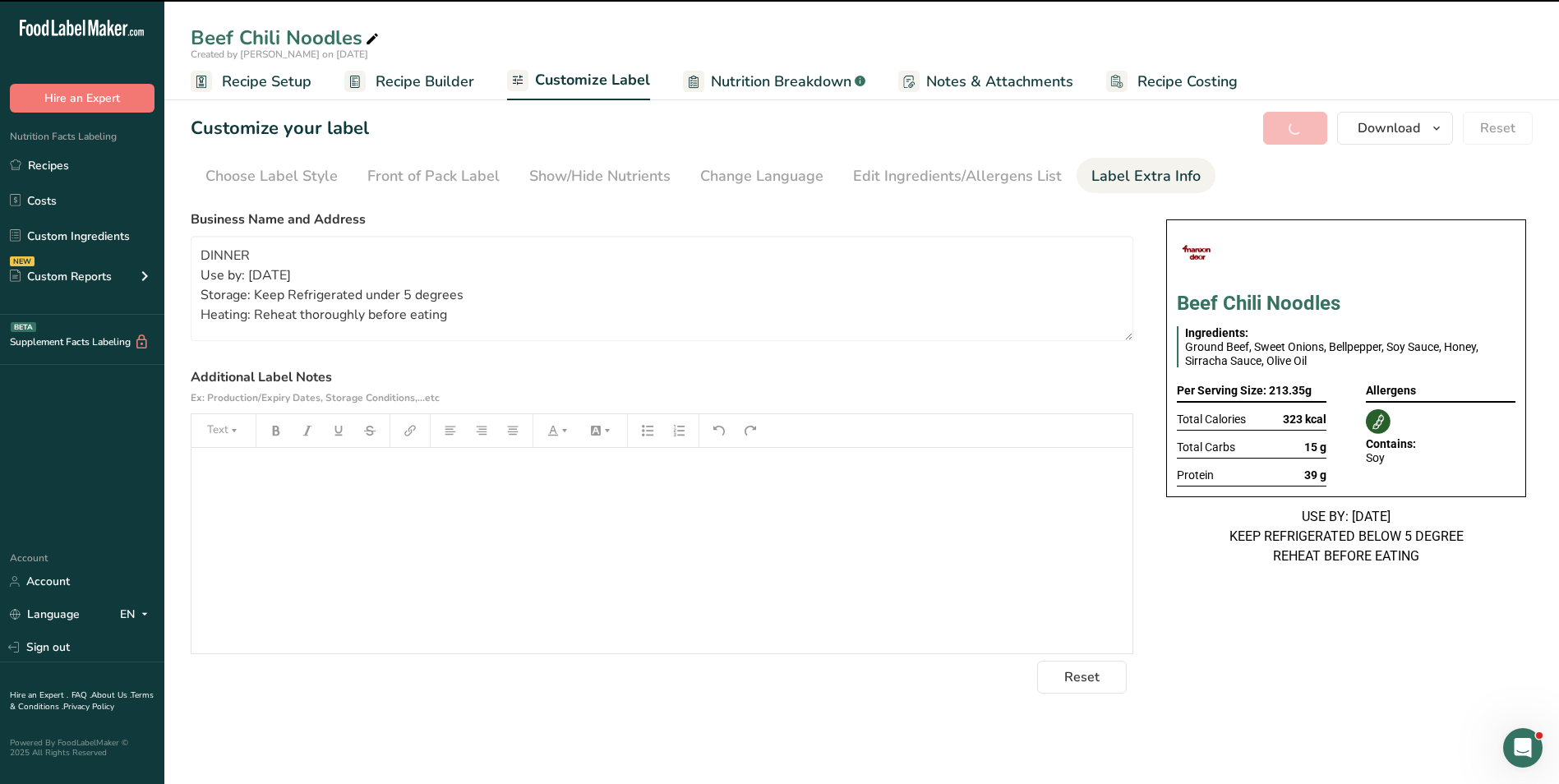
type textarea "DINNER Use by: 17/09/2025 Storage: Keep Refrigerated under 5 degrees Heating: R…"
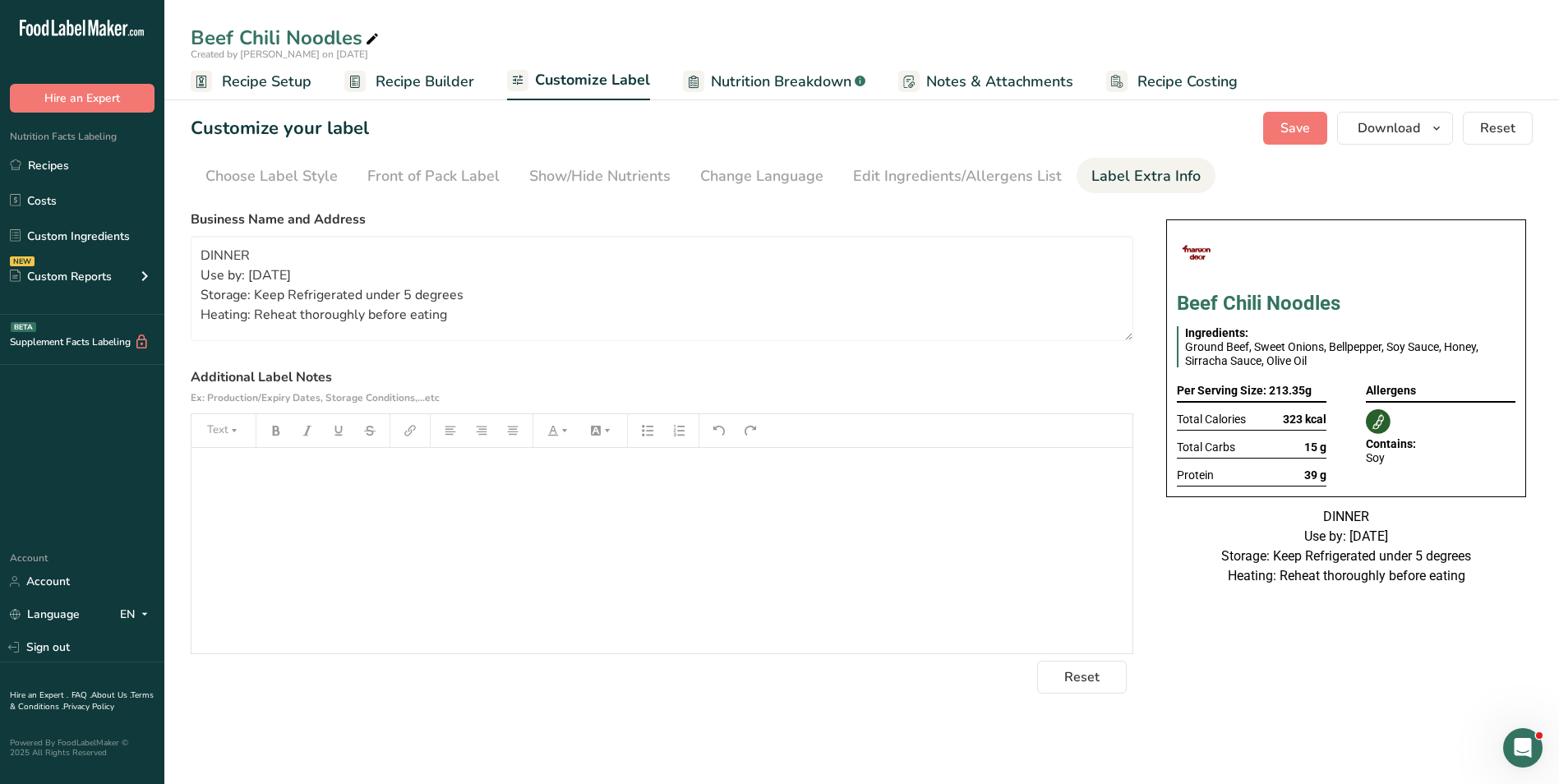
click at [979, 132] on div "Customize your label Save Download Choose what to show on your downloaded label…" at bounding box center [862, 128] width 1342 height 33
click at [1426, 123] on button "Download" at bounding box center [1395, 128] width 116 height 33
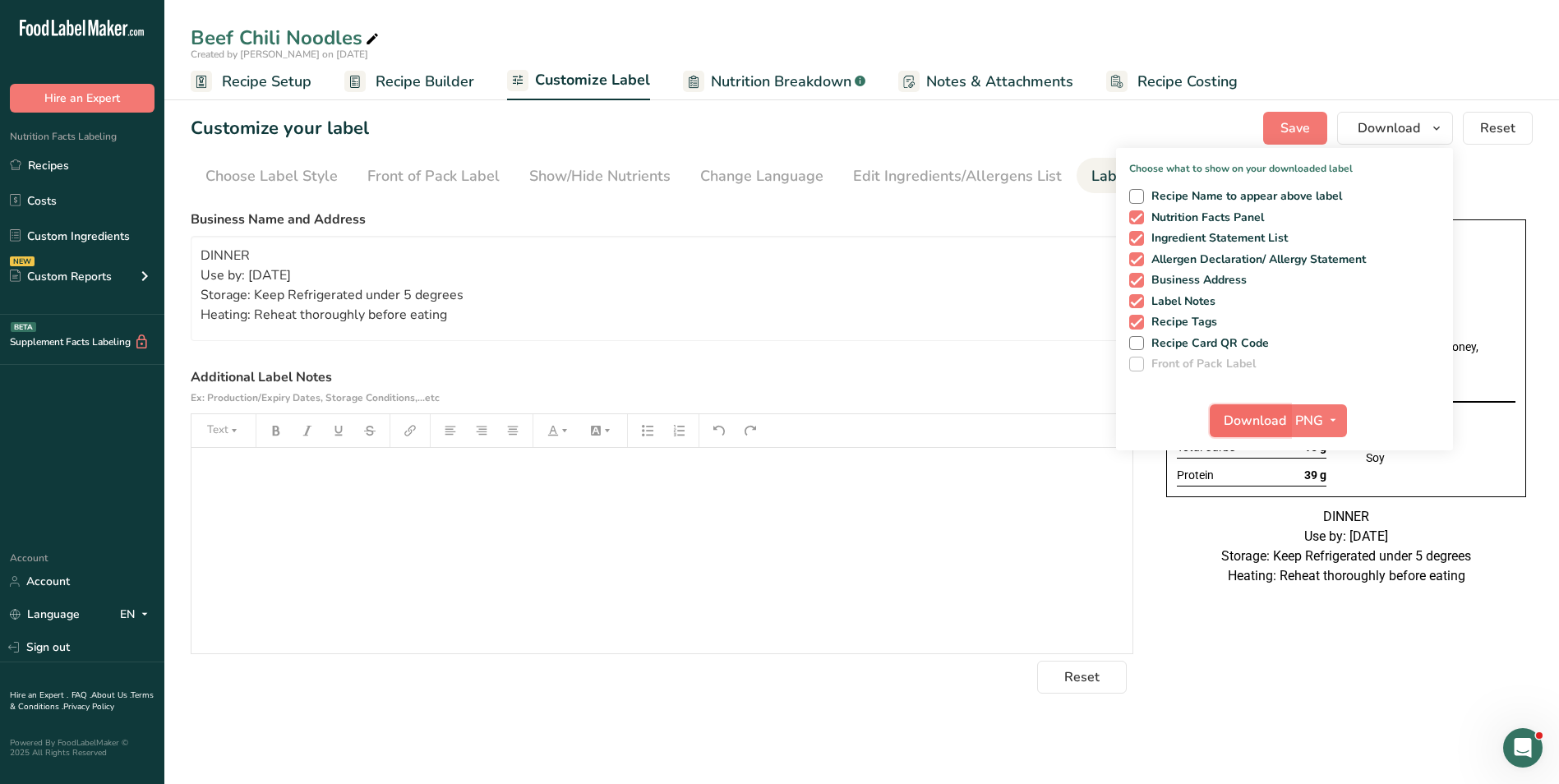
click at [1271, 420] on span "Download" at bounding box center [1254, 421] width 62 height 20
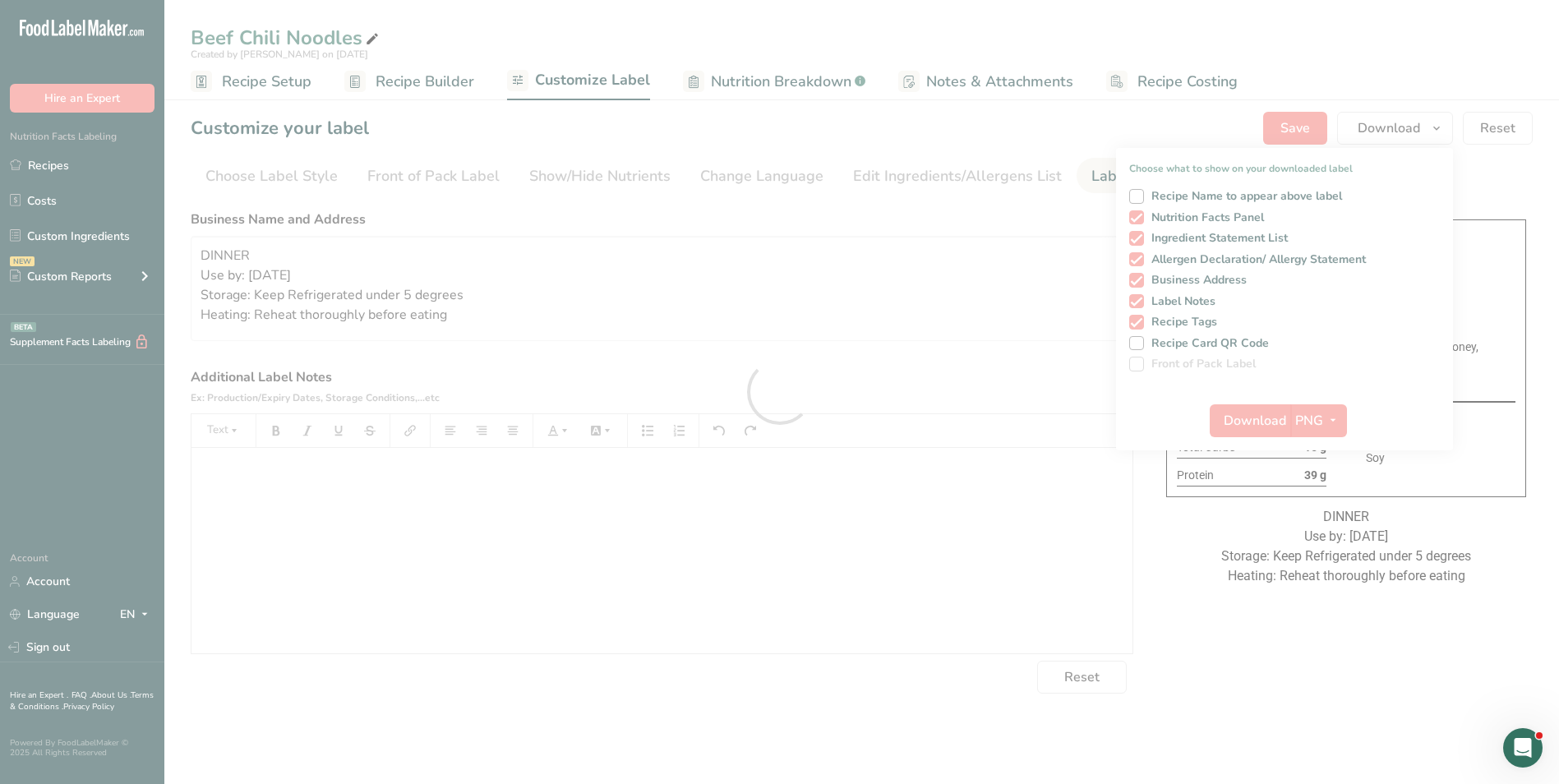
drag, startPoint x: 1234, startPoint y: 418, endPoint x: 431, endPoint y: 83, distance: 870.1
click at [808, 278] on div at bounding box center [780, 392] width 1559 height 784
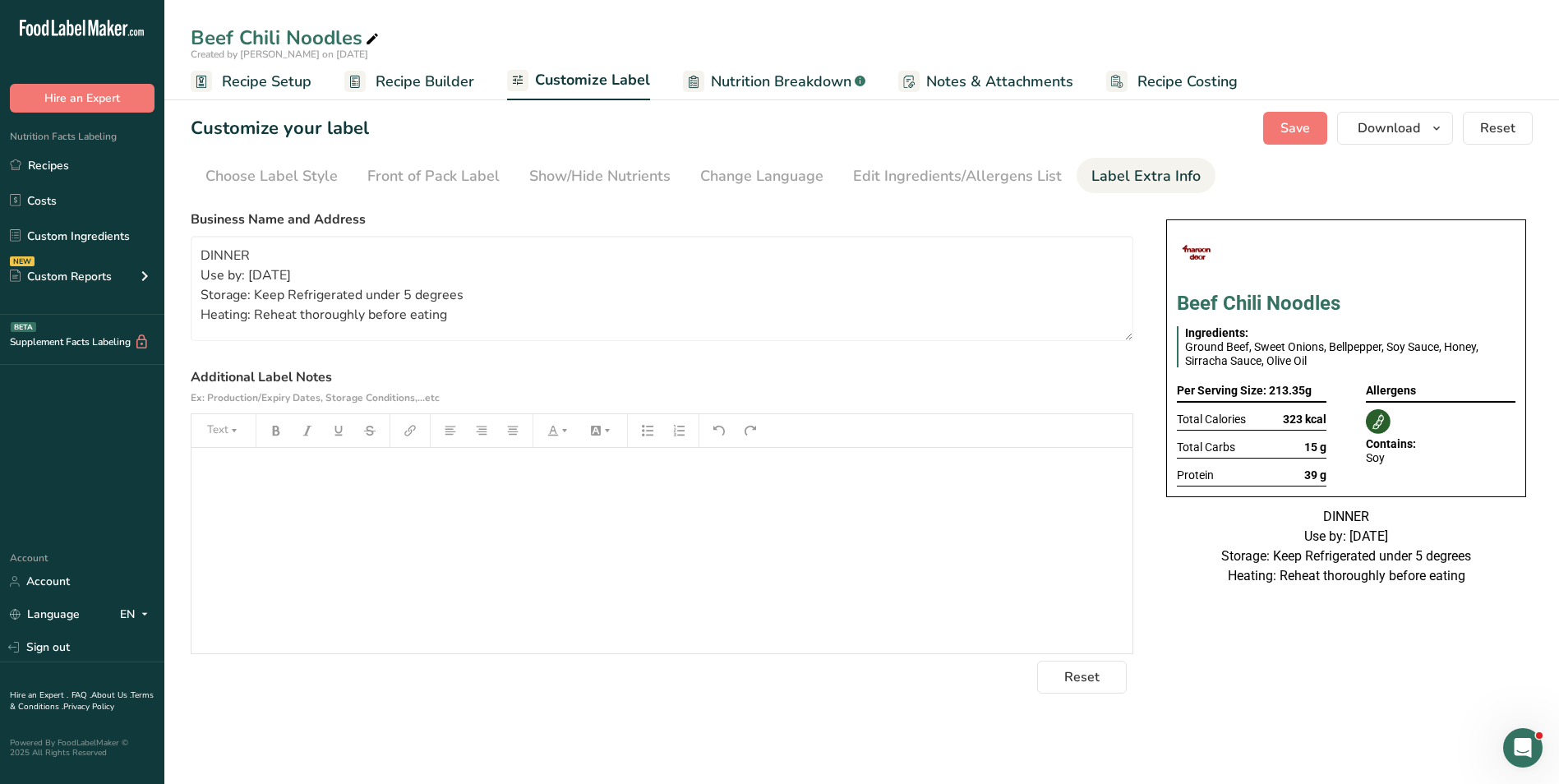
click at [431, 83] on span "Recipe Builder" at bounding box center [425, 81] width 99 height 22
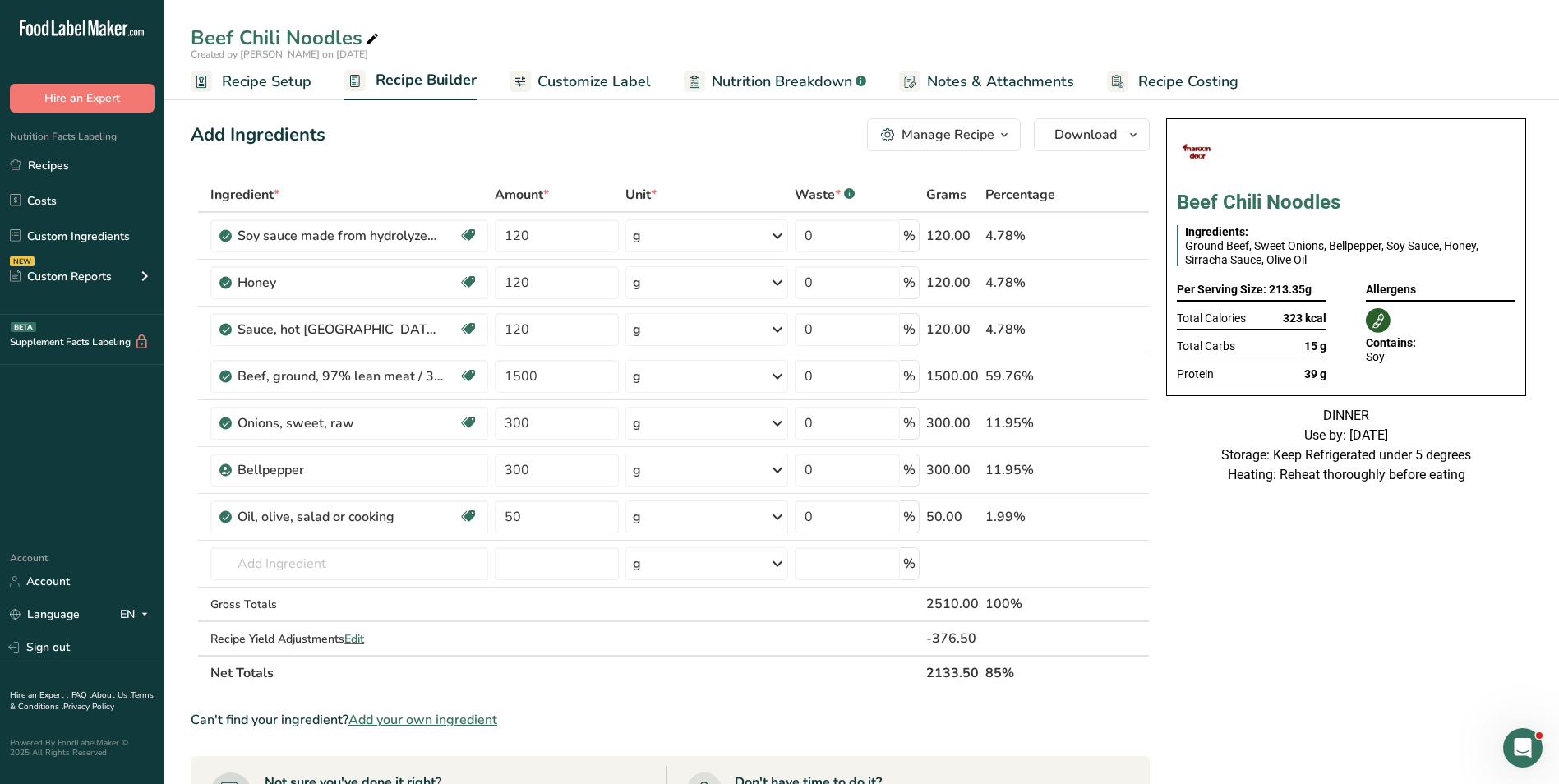
click at [946, 125] on div "Manage Recipe" at bounding box center [947, 134] width 93 height 20
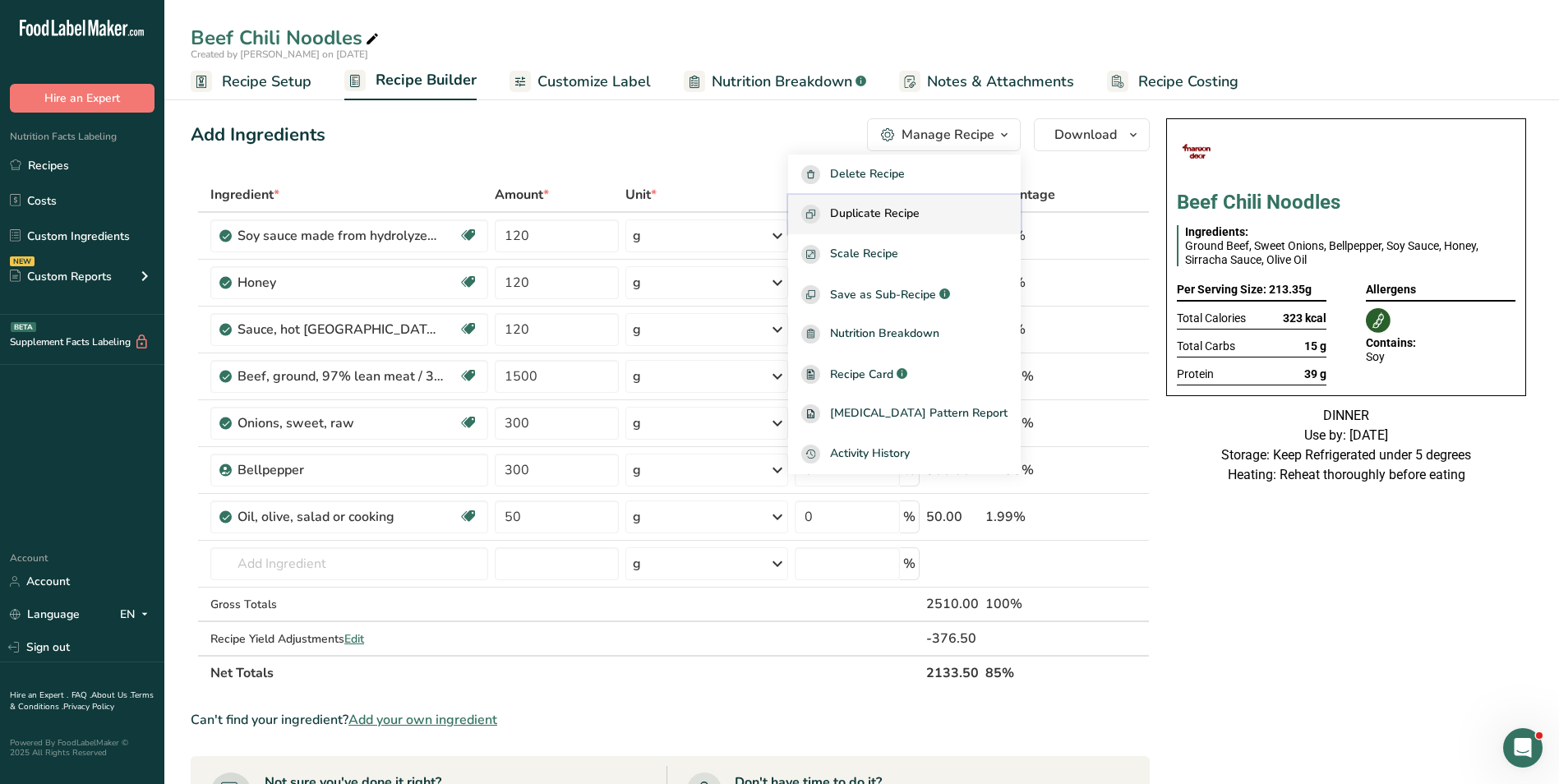
click at [897, 215] on span "Duplicate Recipe" at bounding box center [874, 214] width 89 height 19
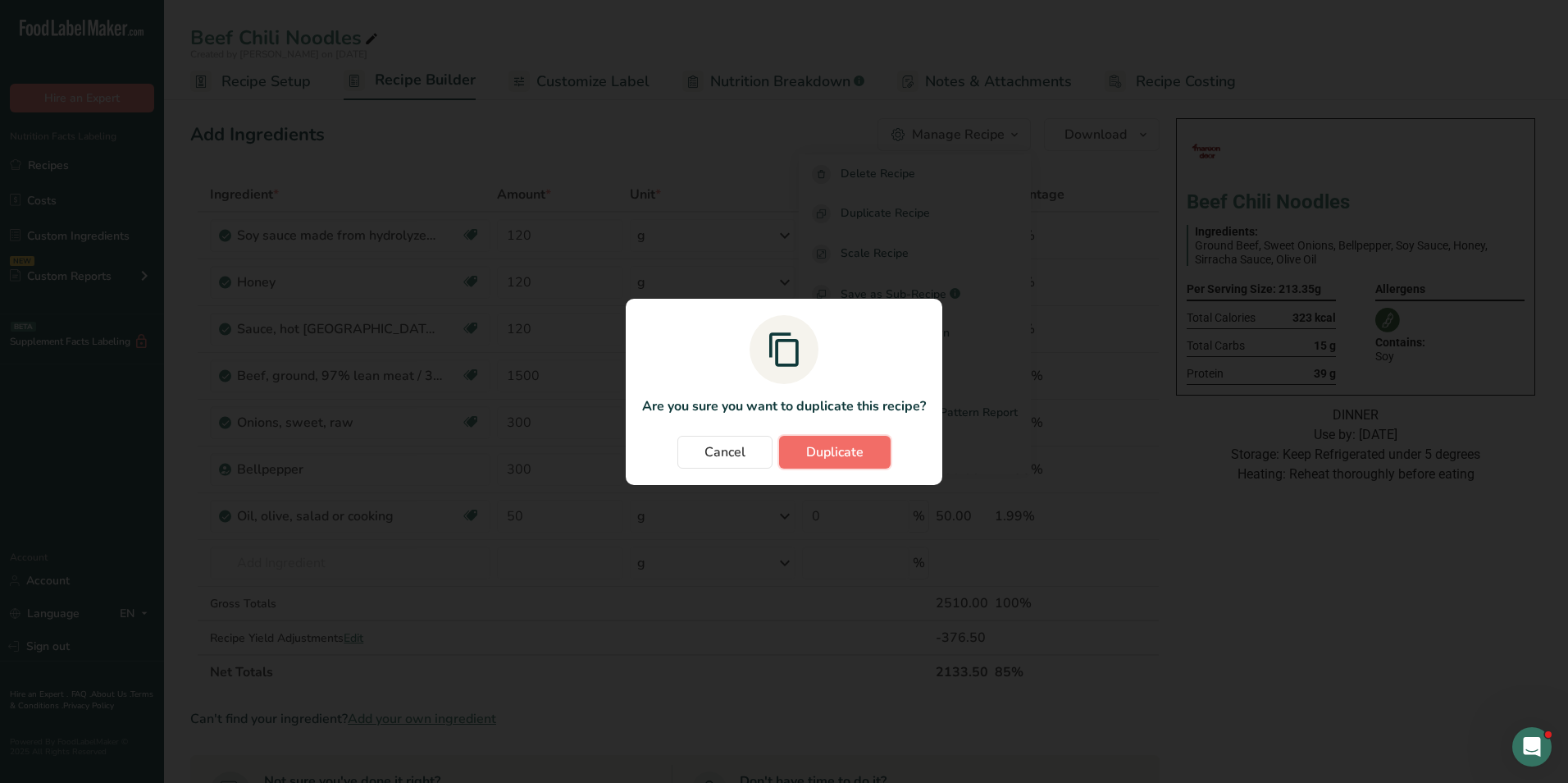
click at [840, 459] on span "Duplicate" at bounding box center [835, 452] width 57 height 20
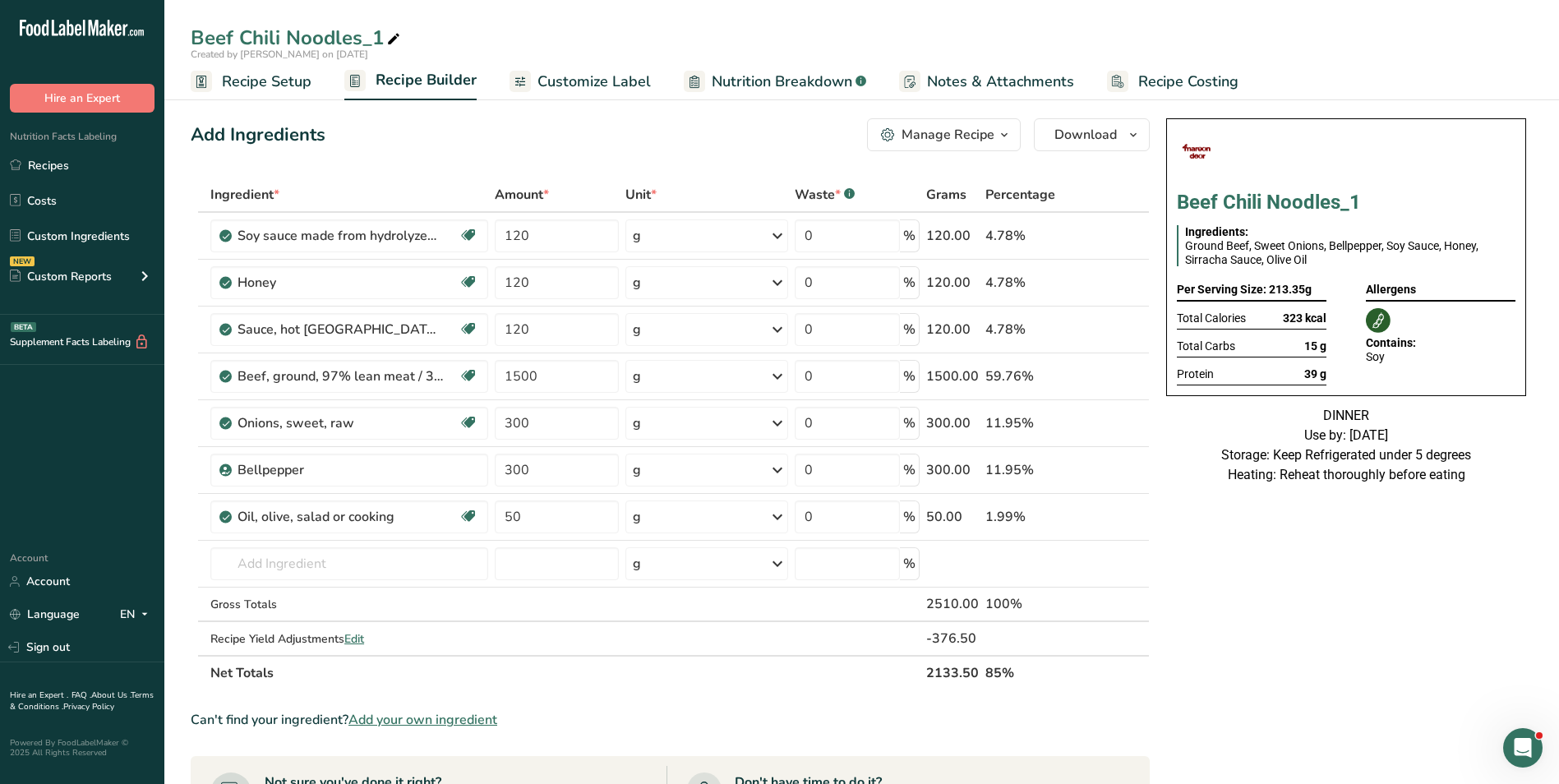
click at [394, 42] on icon at bounding box center [393, 39] width 14 height 23
type input "Beef Chili Noodles_Shujaat"
click at [458, 175] on div "Add Ingredients Manage Recipe Delete Recipe Duplicate Recipe Scale Recipe Save …" at bounding box center [675, 709] width 969 height 1194
click at [505, 377] on input "1500" at bounding box center [556, 376] width 124 height 33
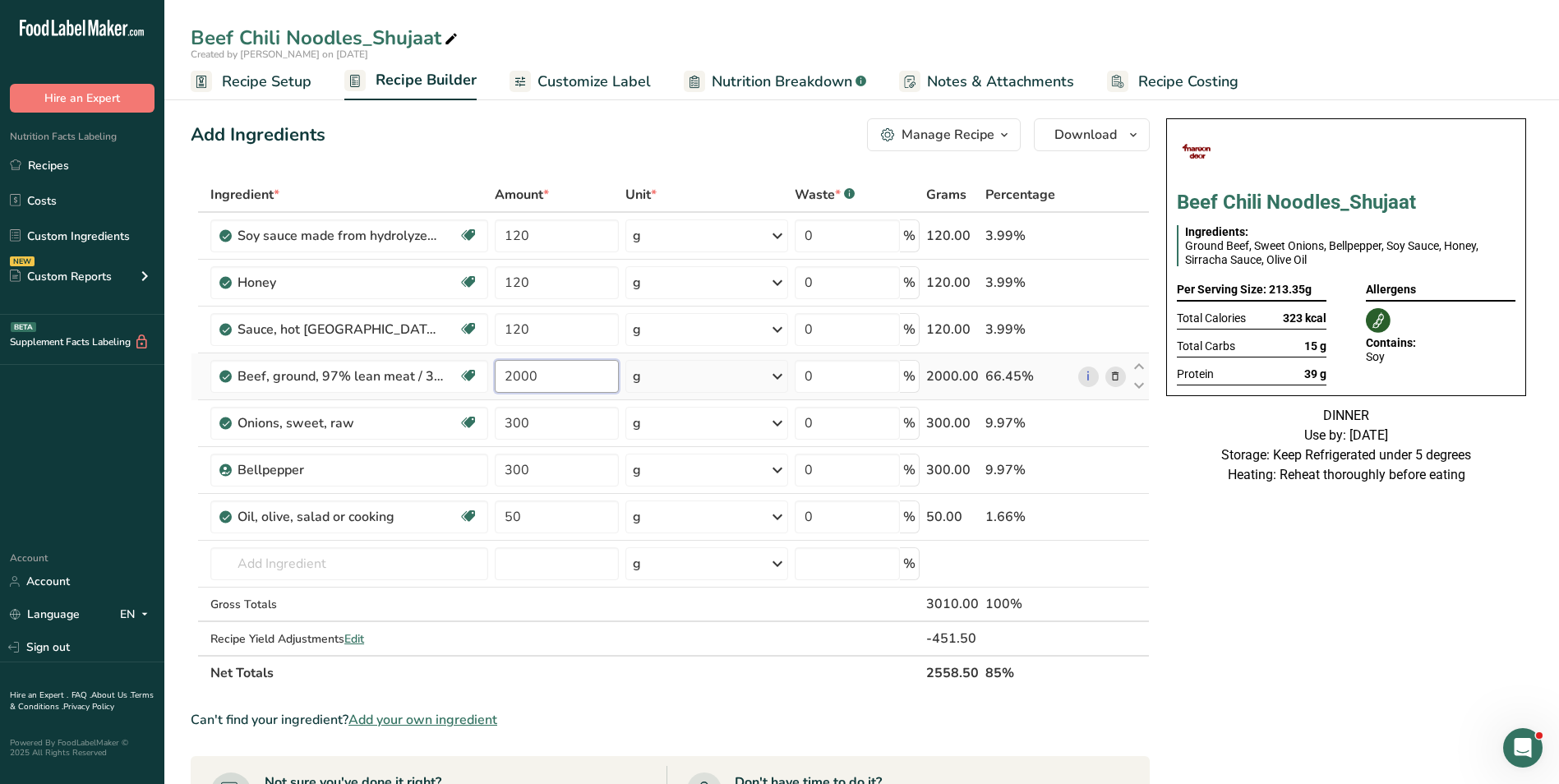
type input "2000"
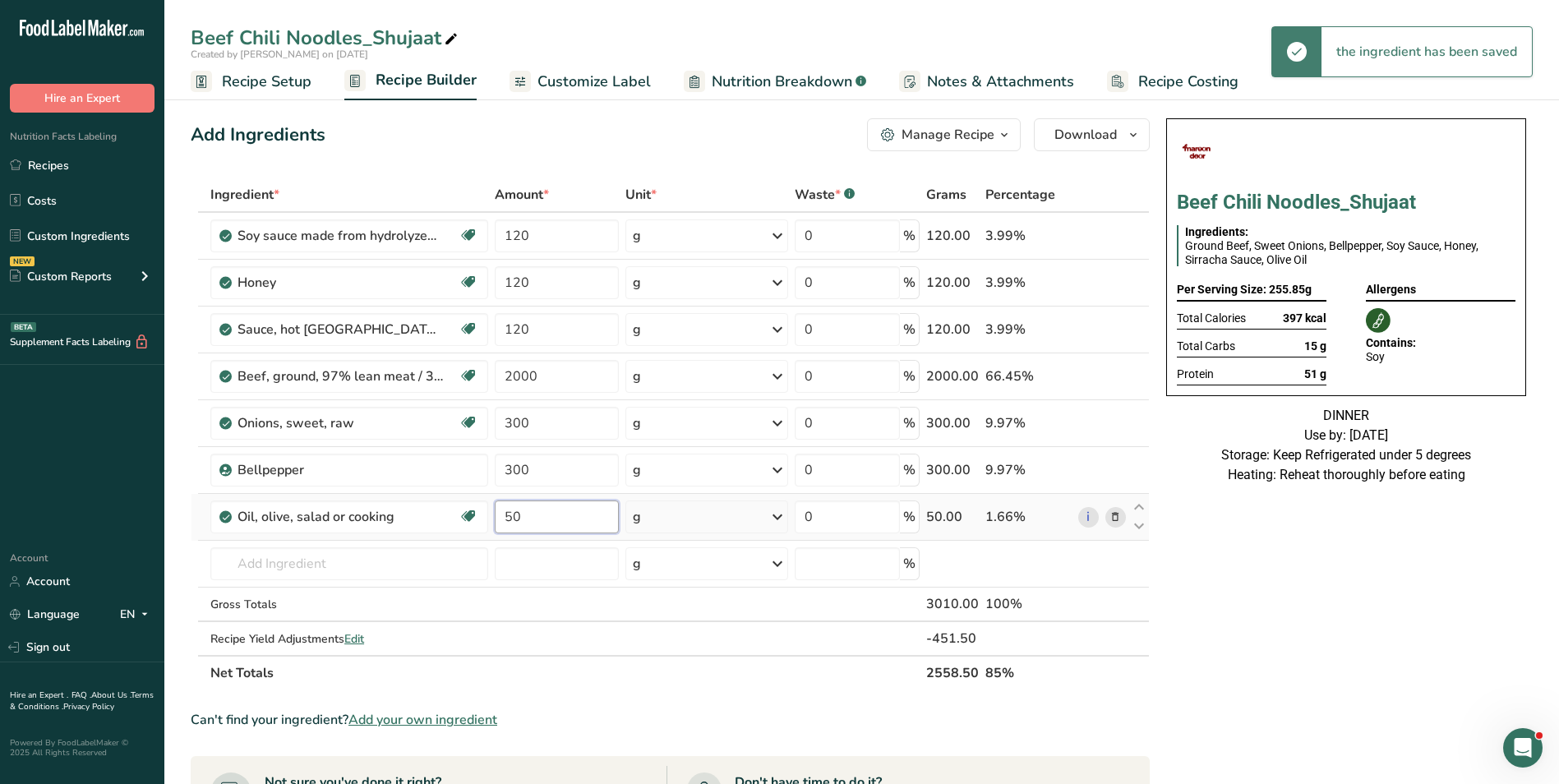
click at [498, 515] on input "50" at bounding box center [556, 517] width 124 height 33
type input "80"
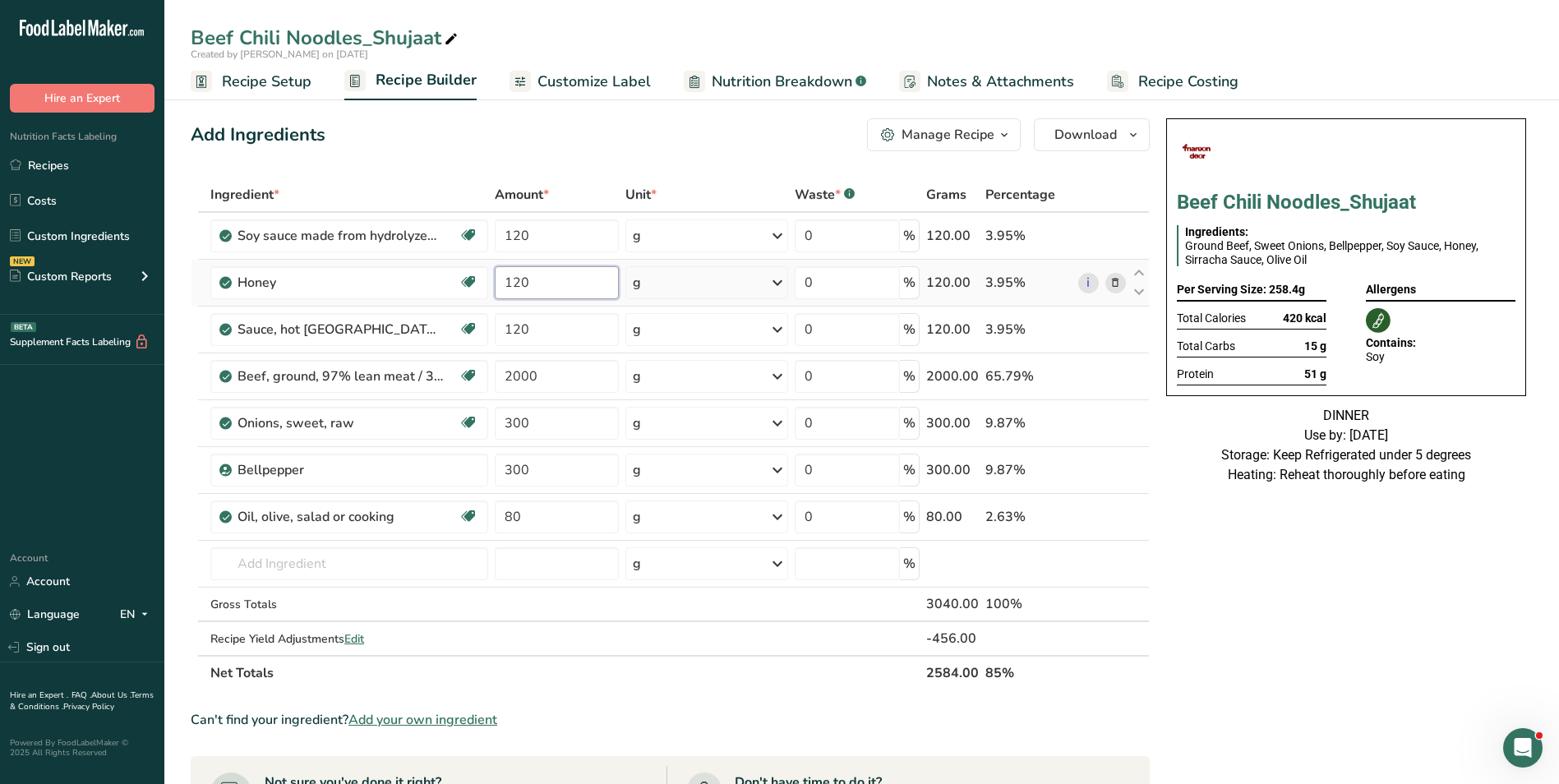
click at [507, 283] on input "120" at bounding box center [556, 283] width 124 height 33
type input "200"
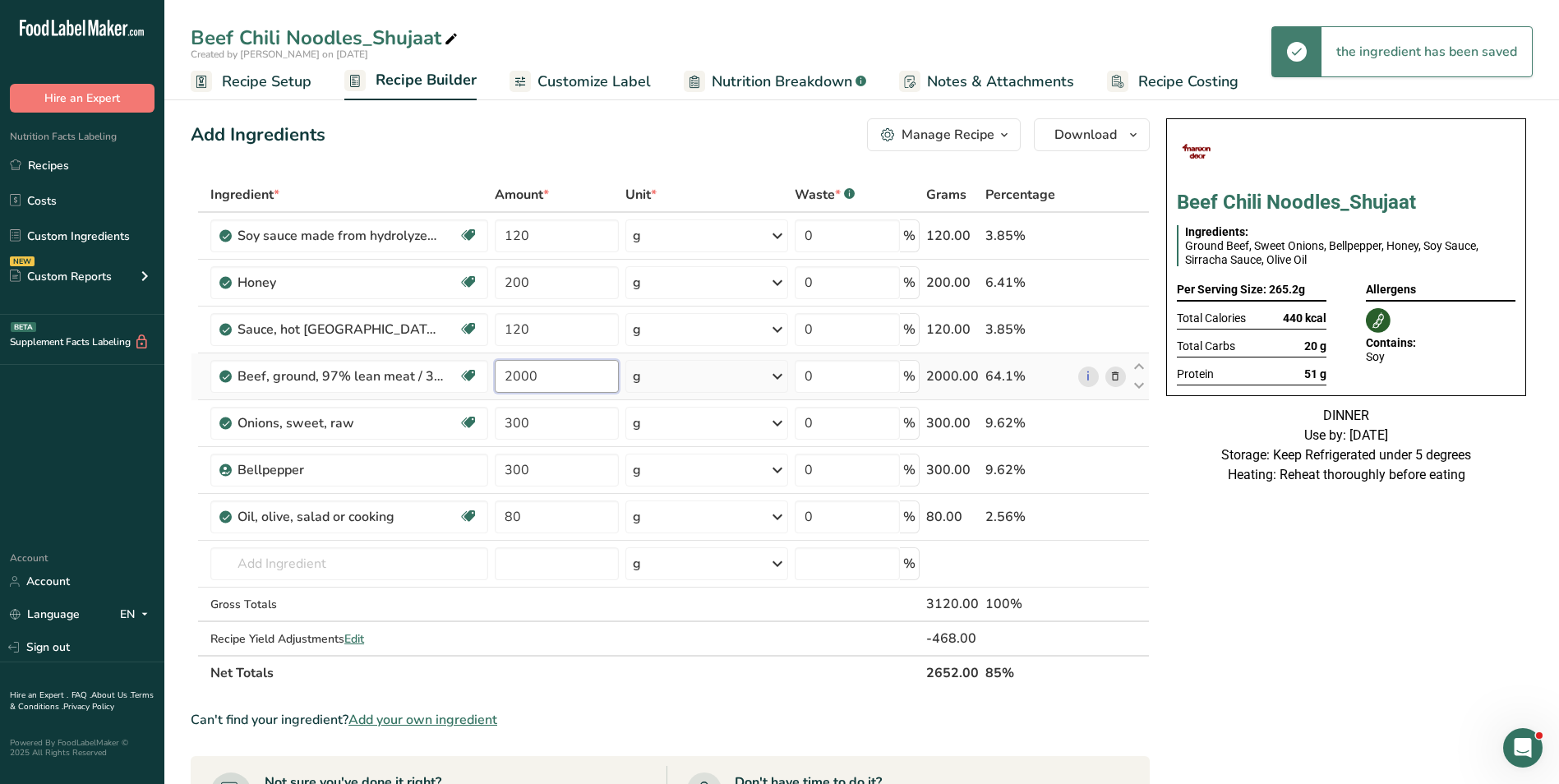
click at [524, 372] on input "2000" at bounding box center [556, 376] width 124 height 33
click at [523, 372] on input "2000" at bounding box center [556, 376] width 124 height 33
type input "4000"
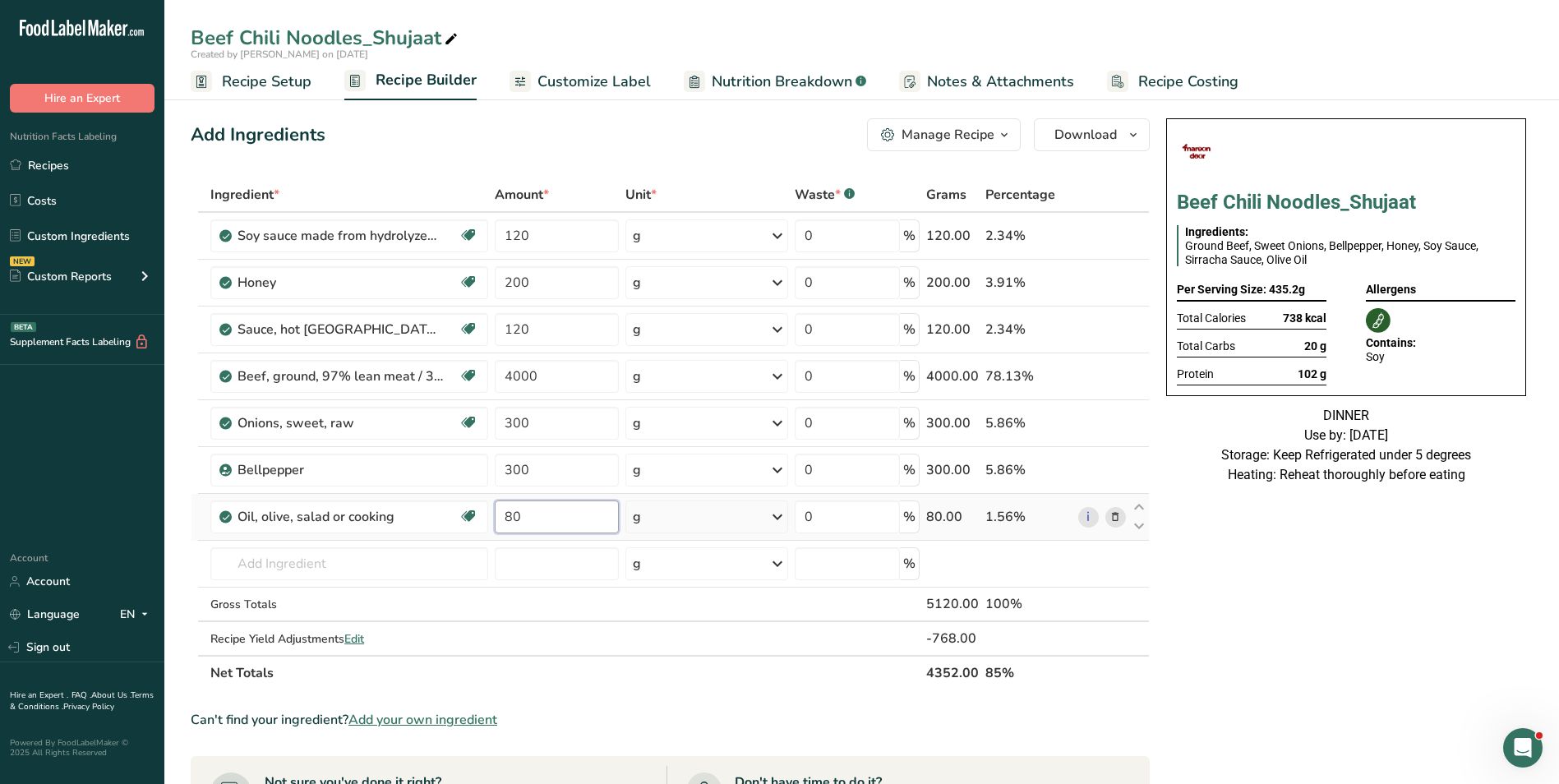
click at [515, 516] on input "80" at bounding box center [556, 517] width 124 height 33
type input "90"
click at [519, 426] on input "300" at bounding box center [556, 423] width 124 height 33
click at [518, 426] on input "300" at bounding box center [556, 423] width 124 height 33
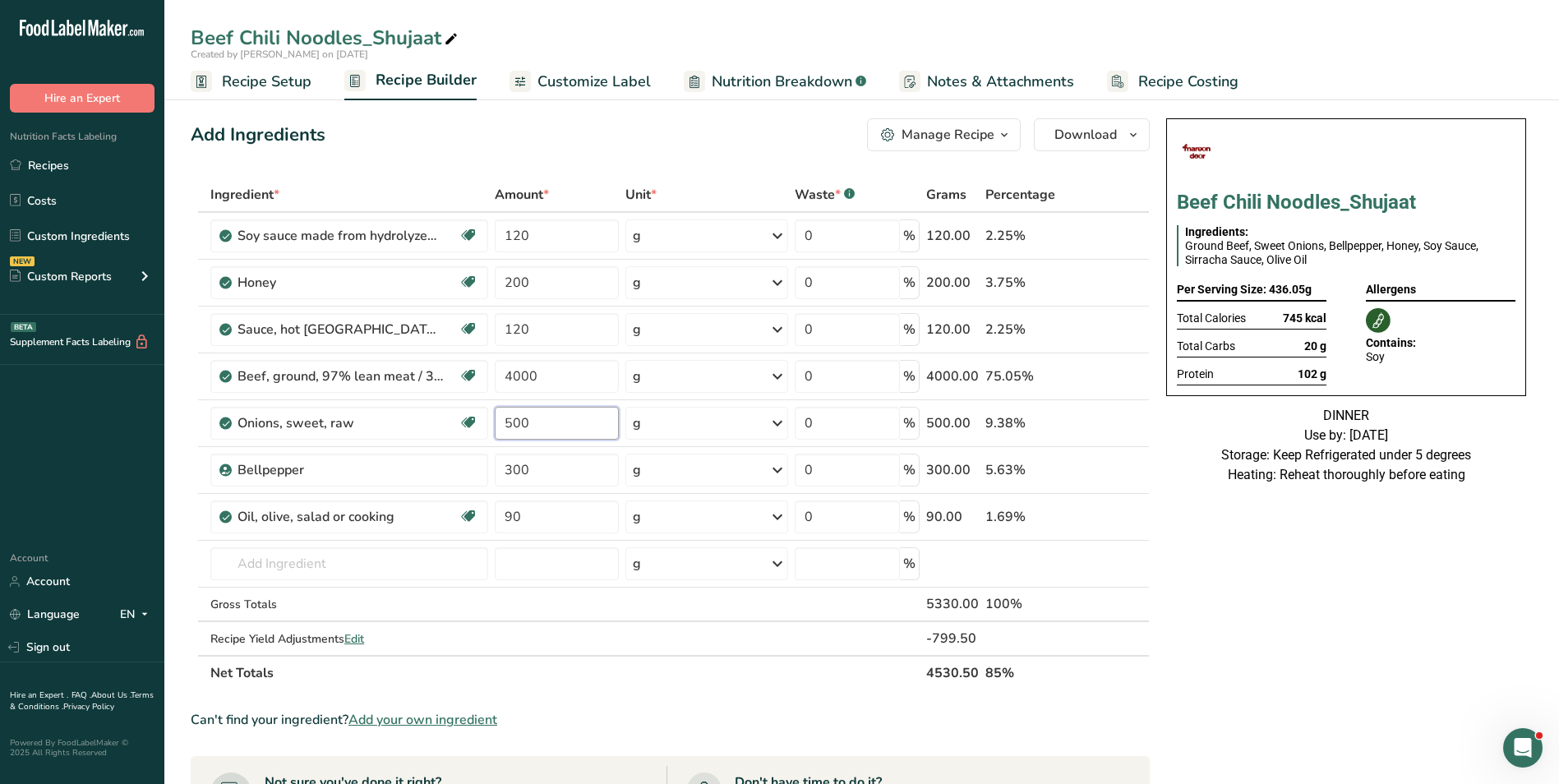
type input "500"
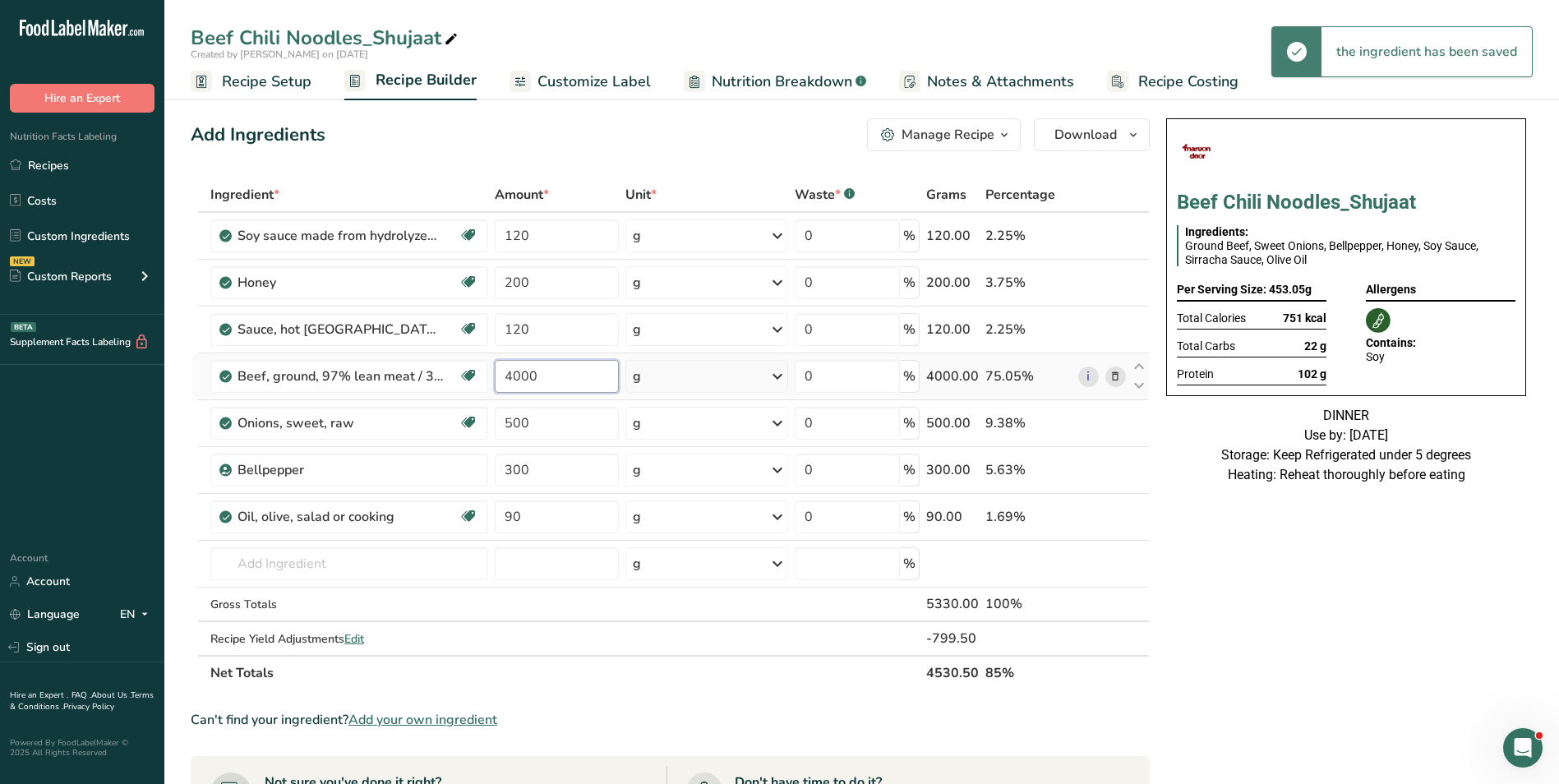
click at [519, 373] on input "4000" at bounding box center [556, 376] width 124 height 33
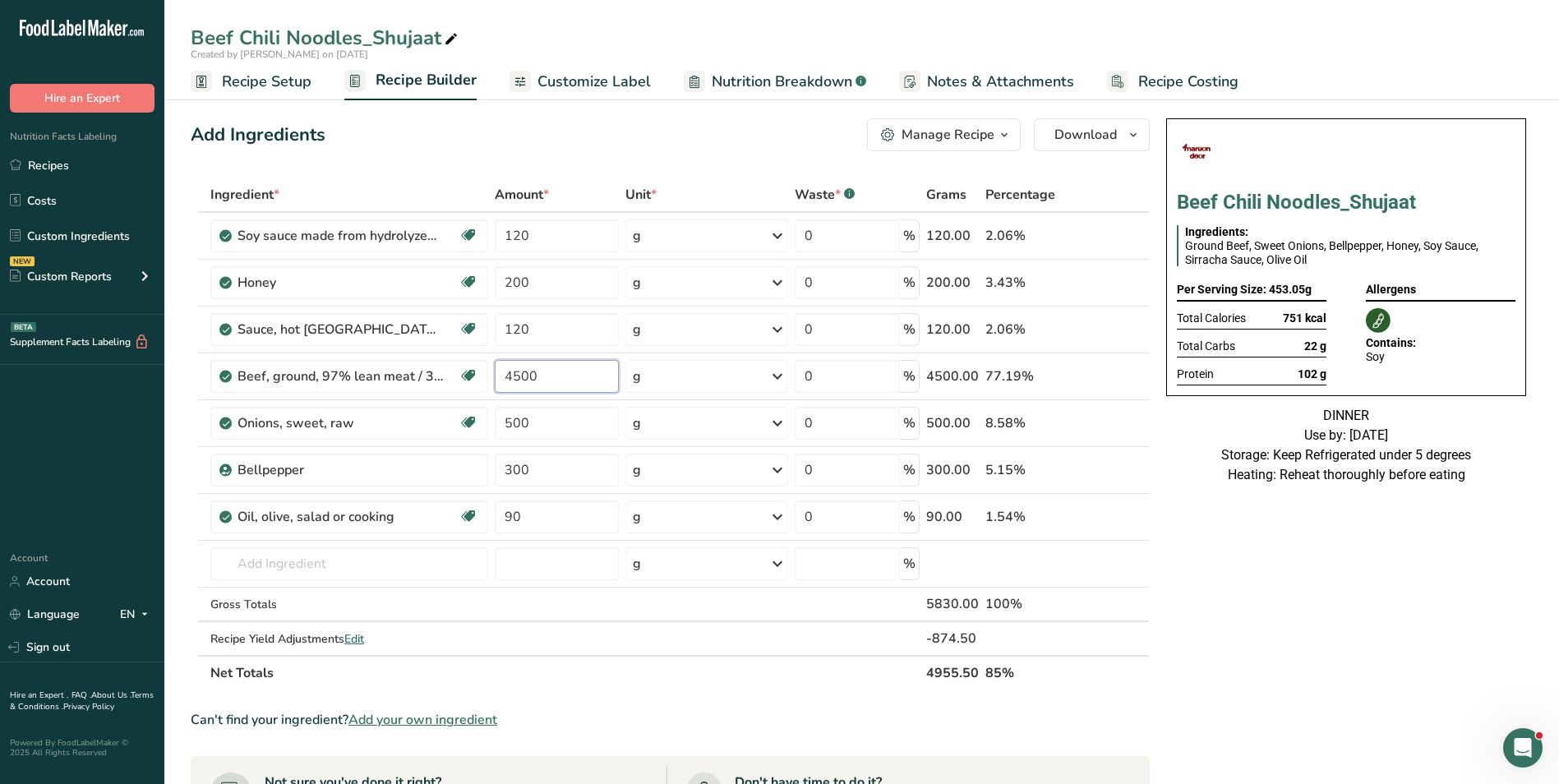
type input "4500"
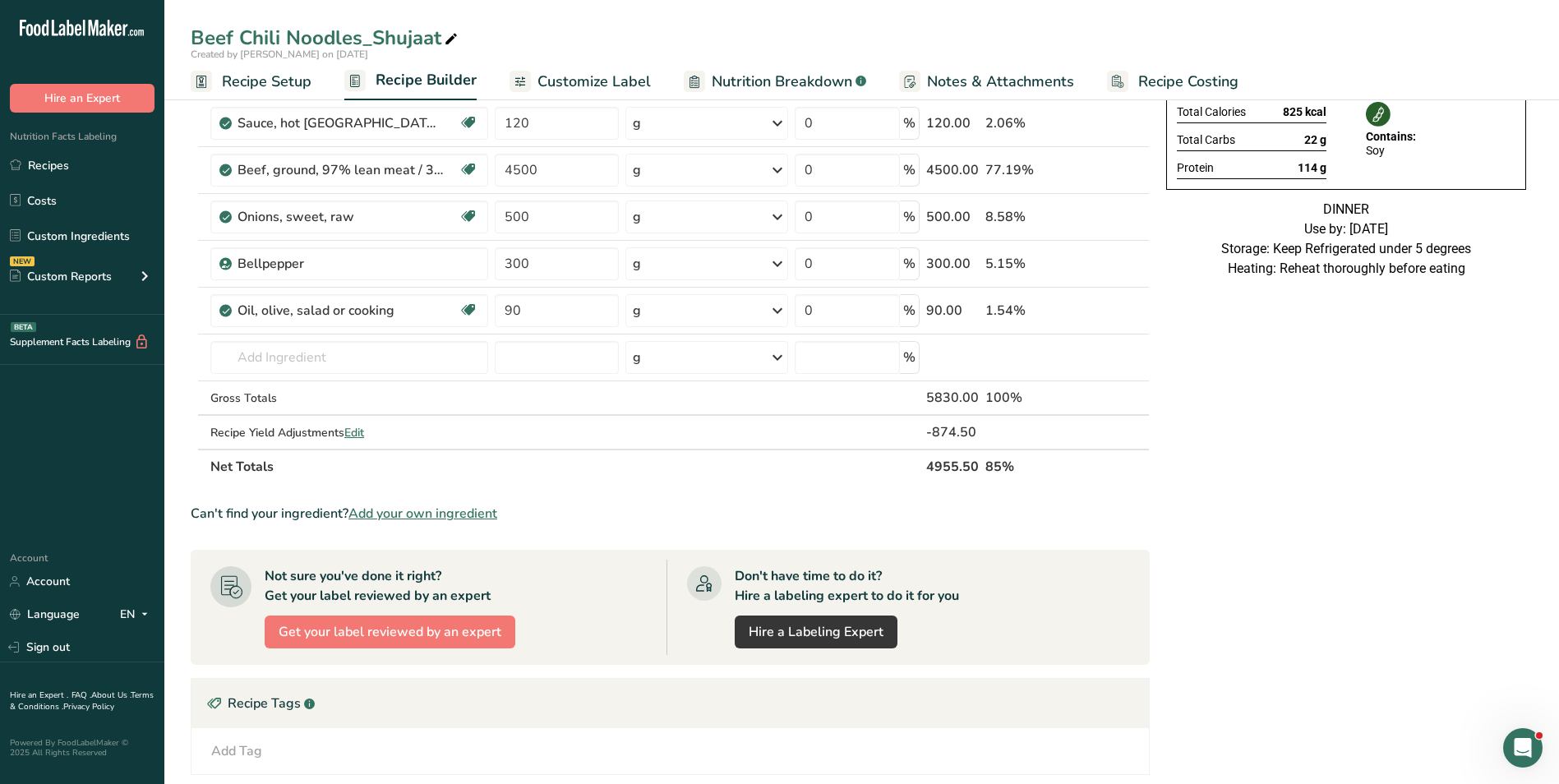
scroll to position [549, 0]
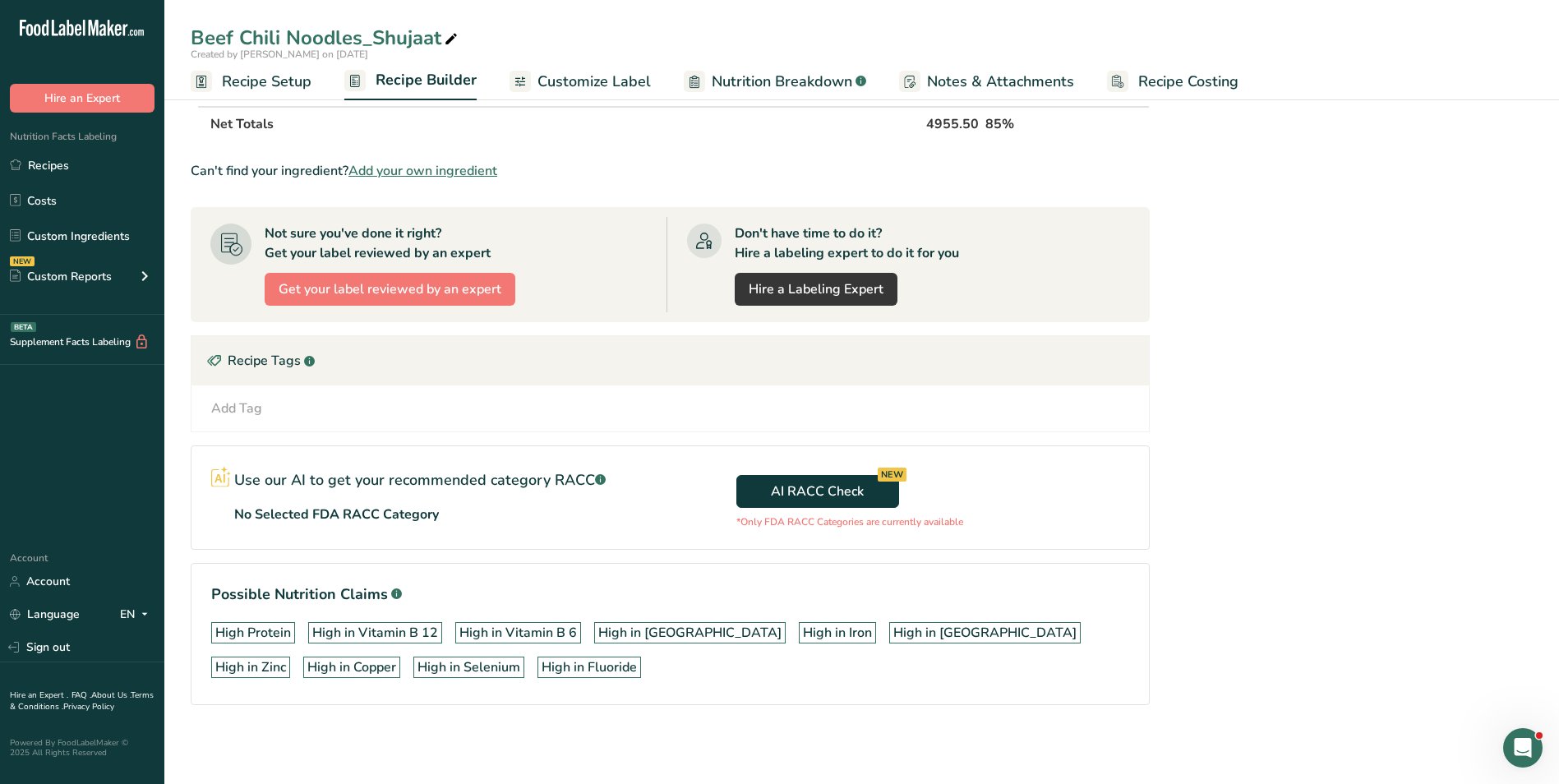
click at [338, 42] on div "Beef Chili Noodles_Shujaat" at bounding box center [326, 37] width 270 height 30
click at [338, 42] on input "Beef Chili" at bounding box center [862, 37] width 1342 height 30
type input "Beef Chili"
click at [624, 142] on section "Ingredient * Amount * Unit * Waste * .a-a{fill:#347362;}.b-a{fill:#fff;} Grams …" at bounding box center [670, 180] width 959 height 1102
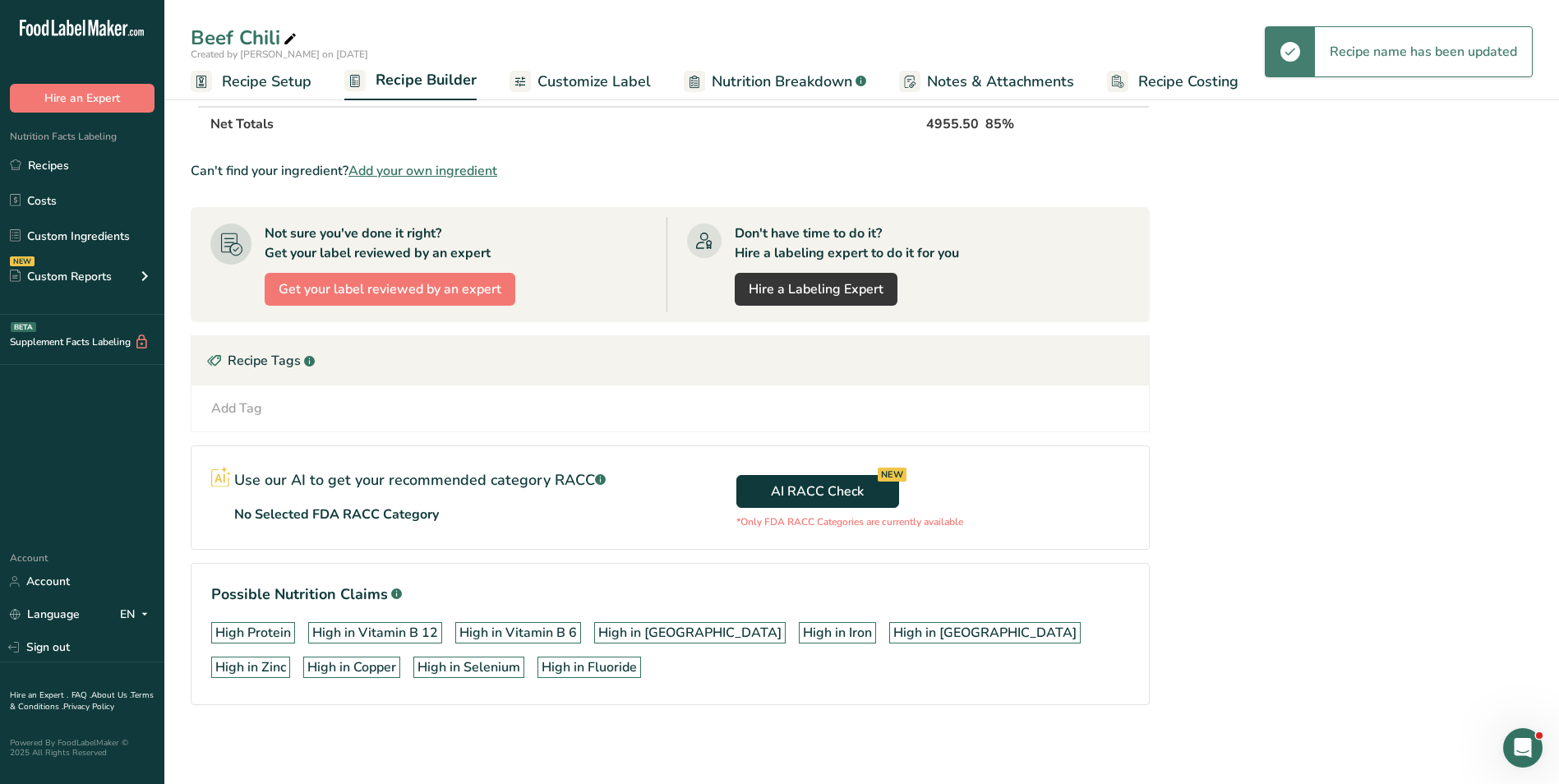
click at [289, 39] on icon at bounding box center [290, 39] width 14 height 23
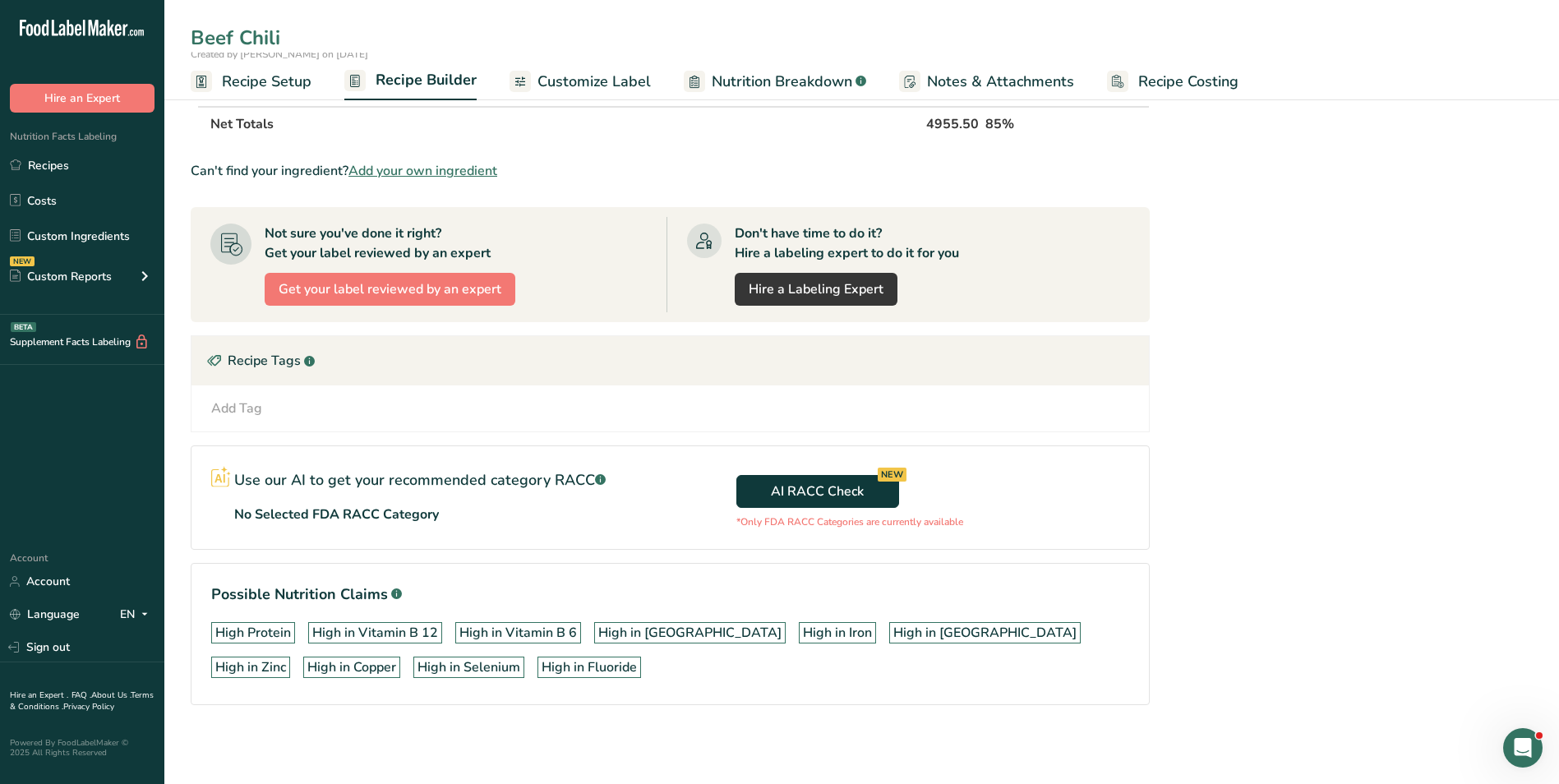
click at [291, 40] on input "Beef Chili" at bounding box center [862, 37] width 1342 height 30
click at [288, 32] on input "Beef Chili" at bounding box center [862, 37] width 1342 height 30
click at [217, 39] on input "Beef Chili_Shujaat" at bounding box center [862, 37] width 1342 height 30
type input "Chicken Chili_Shujaat"
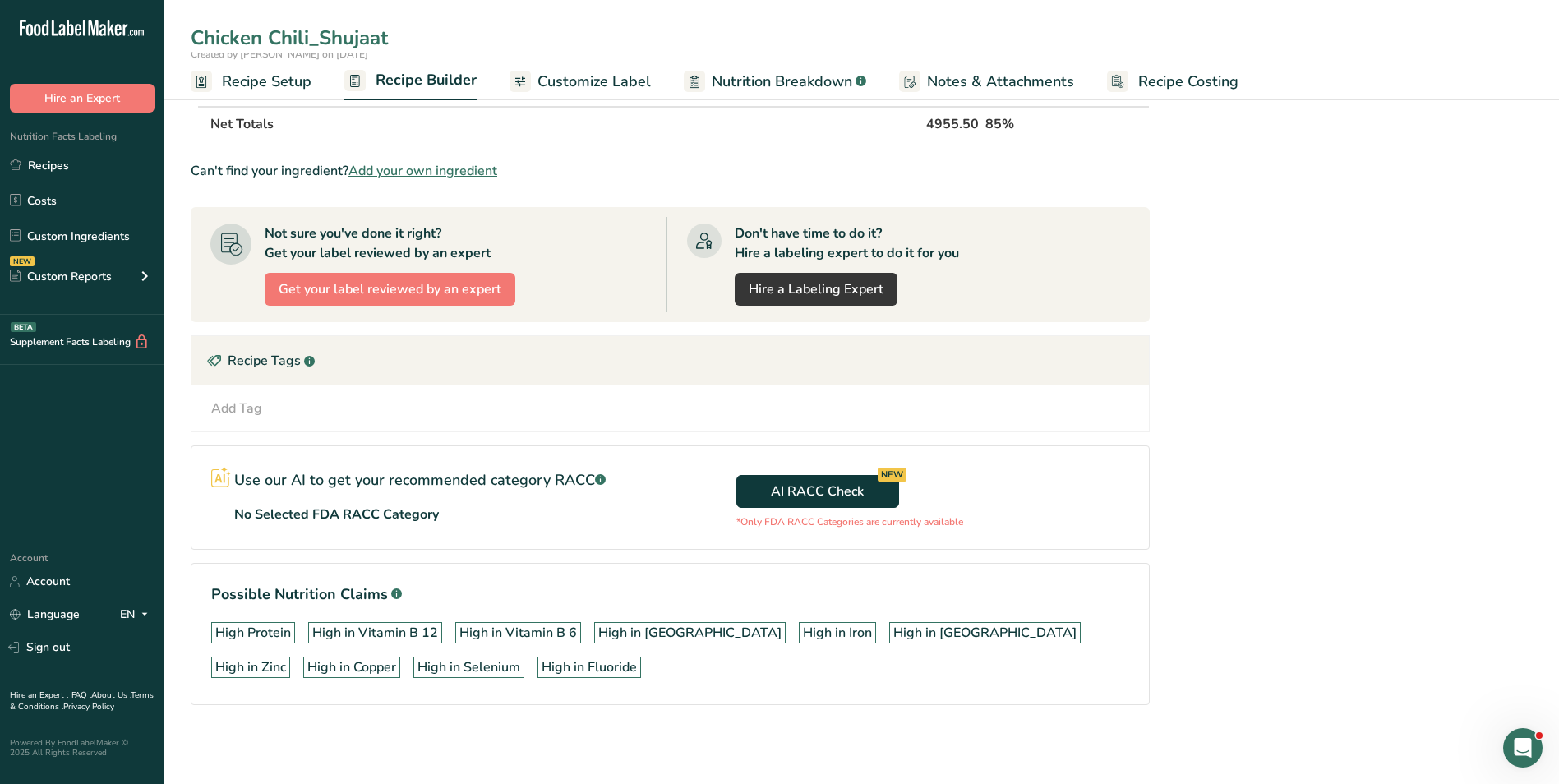
click at [176, 150] on section "Add Ingredients Manage Recipe Delete Recipe Duplicate Recipe Scale Recipe Save …" at bounding box center [861, 160] width 1395 height 1247
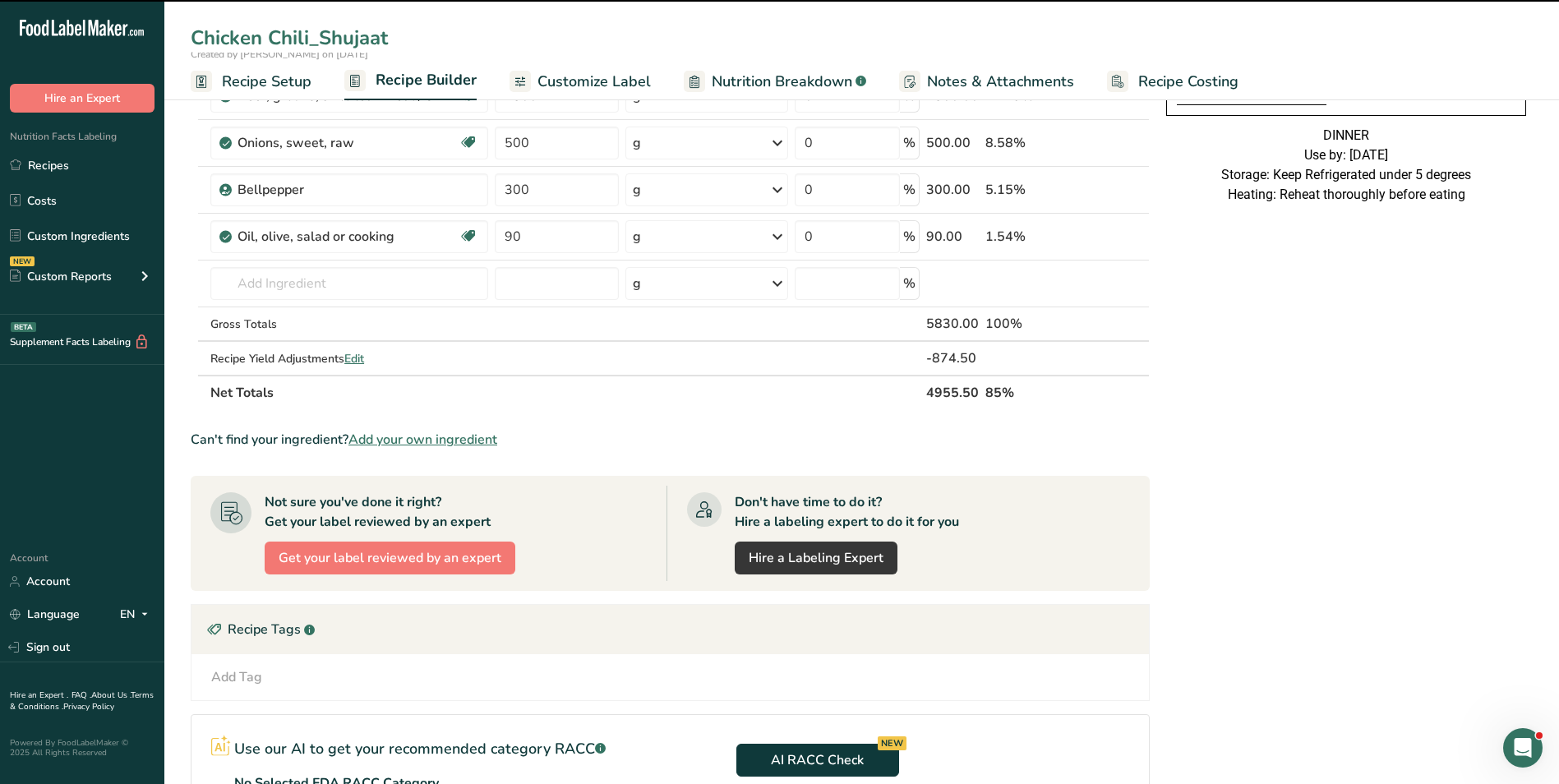
scroll to position [0, 0]
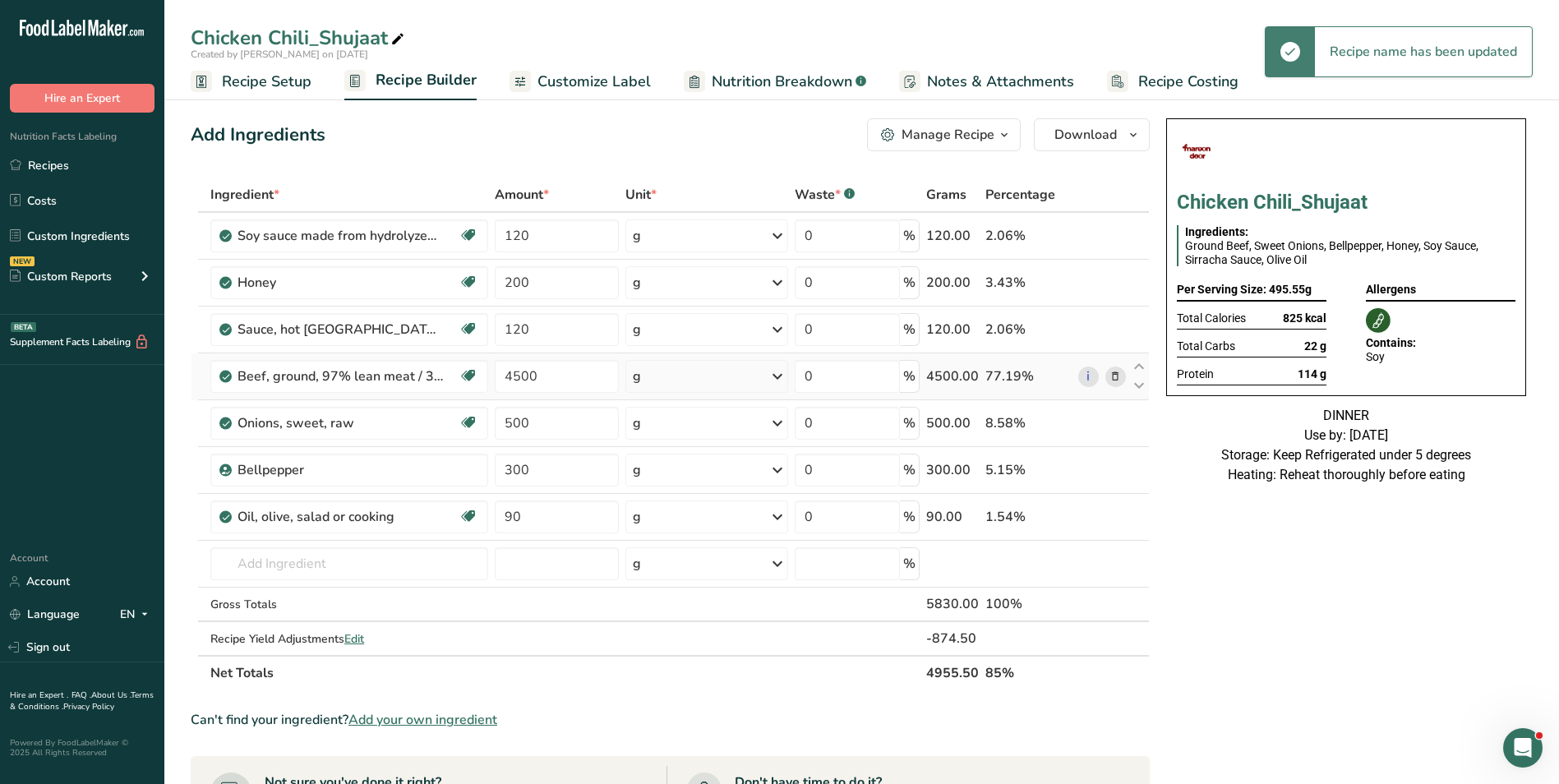
click at [1122, 378] on span at bounding box center [1115, 376] width 20 height 20
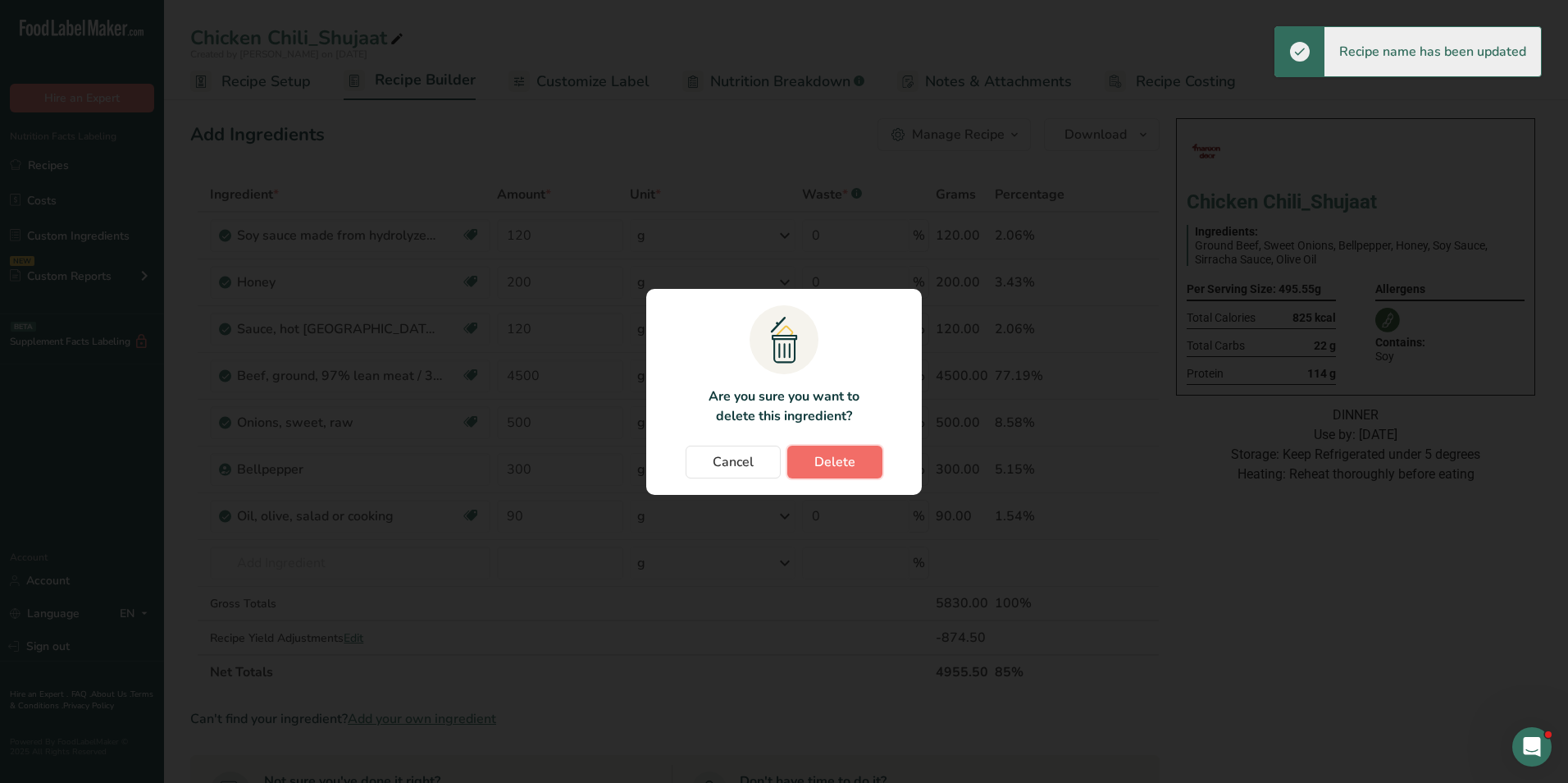
click at [836, 459] on span "Delete" at bounding box center [834, 461] width 41 height 20
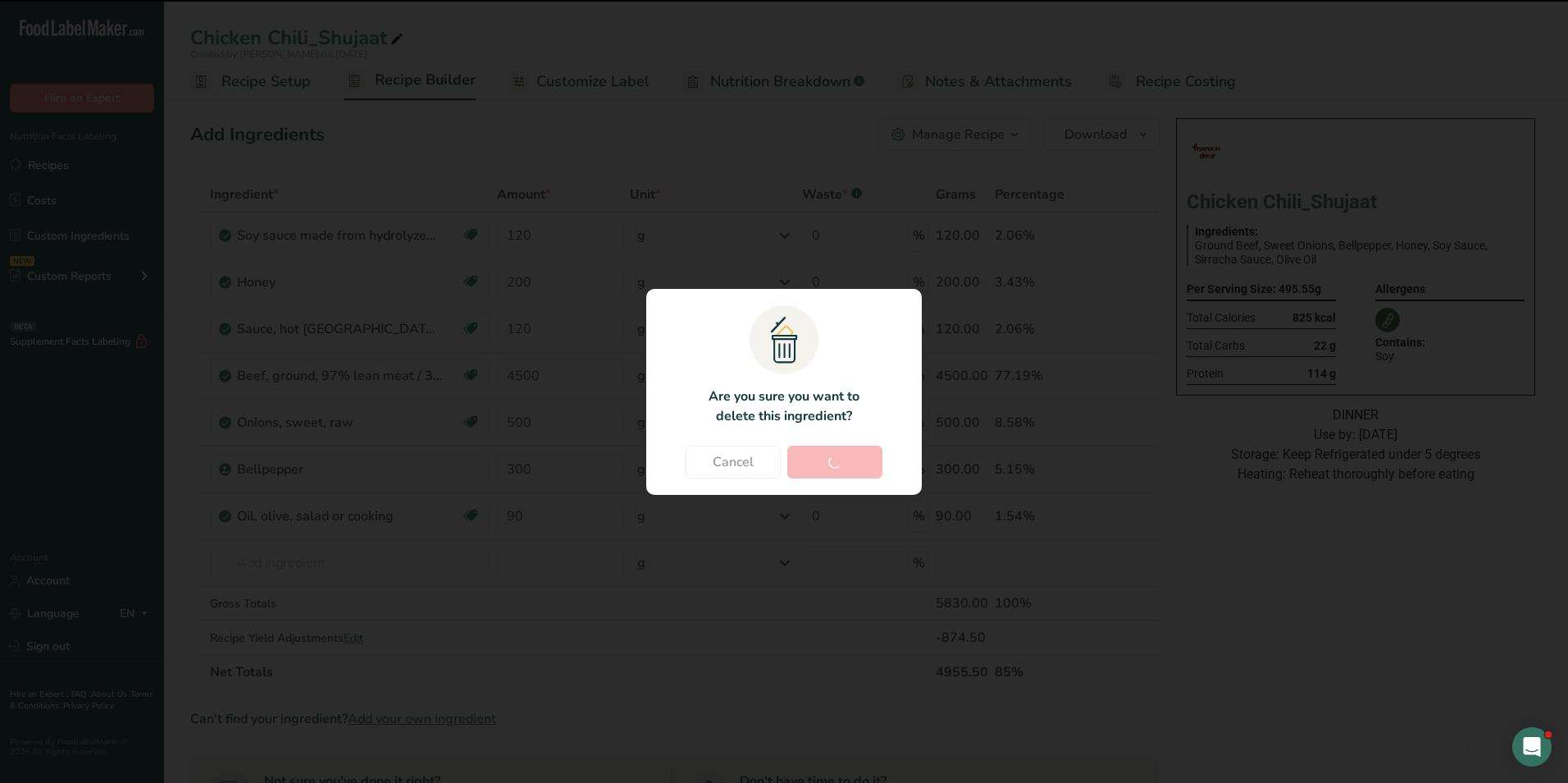
type input "500"
type input "300"
type input "90"
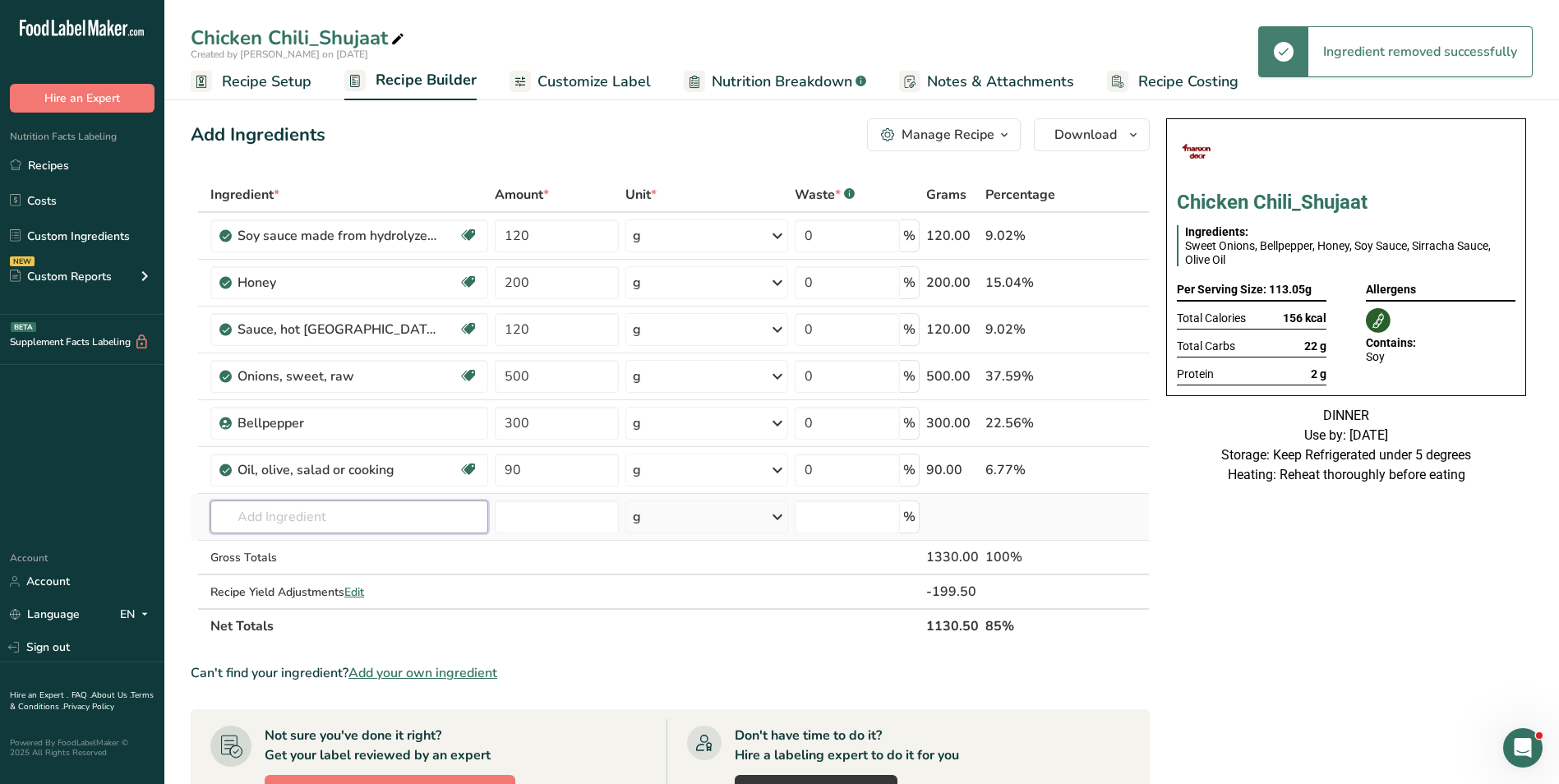
click at [314, 521] on input "text" at bounding box center [349, 517] width 278 height 33
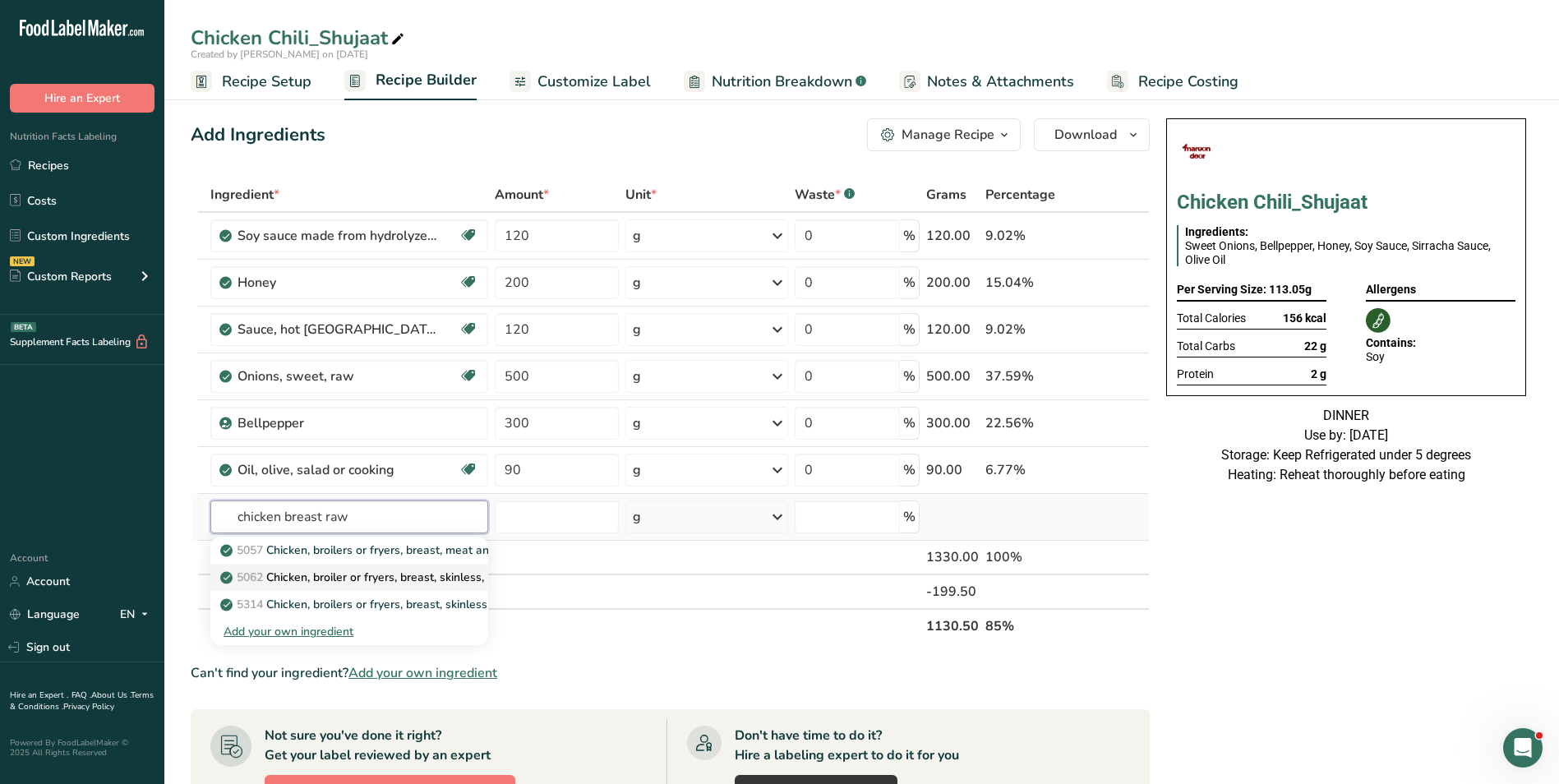
type input "chicken breast raw"
click at [368, 566] on link "5062 Chicken, broiler or fryers, breast, skinless, boneless, meat only, raw" at bounding box center [349, 577] width 278 height 27
type input "Chicken, broiler or fryers, breast, skinless, boneless, meat only, raw"
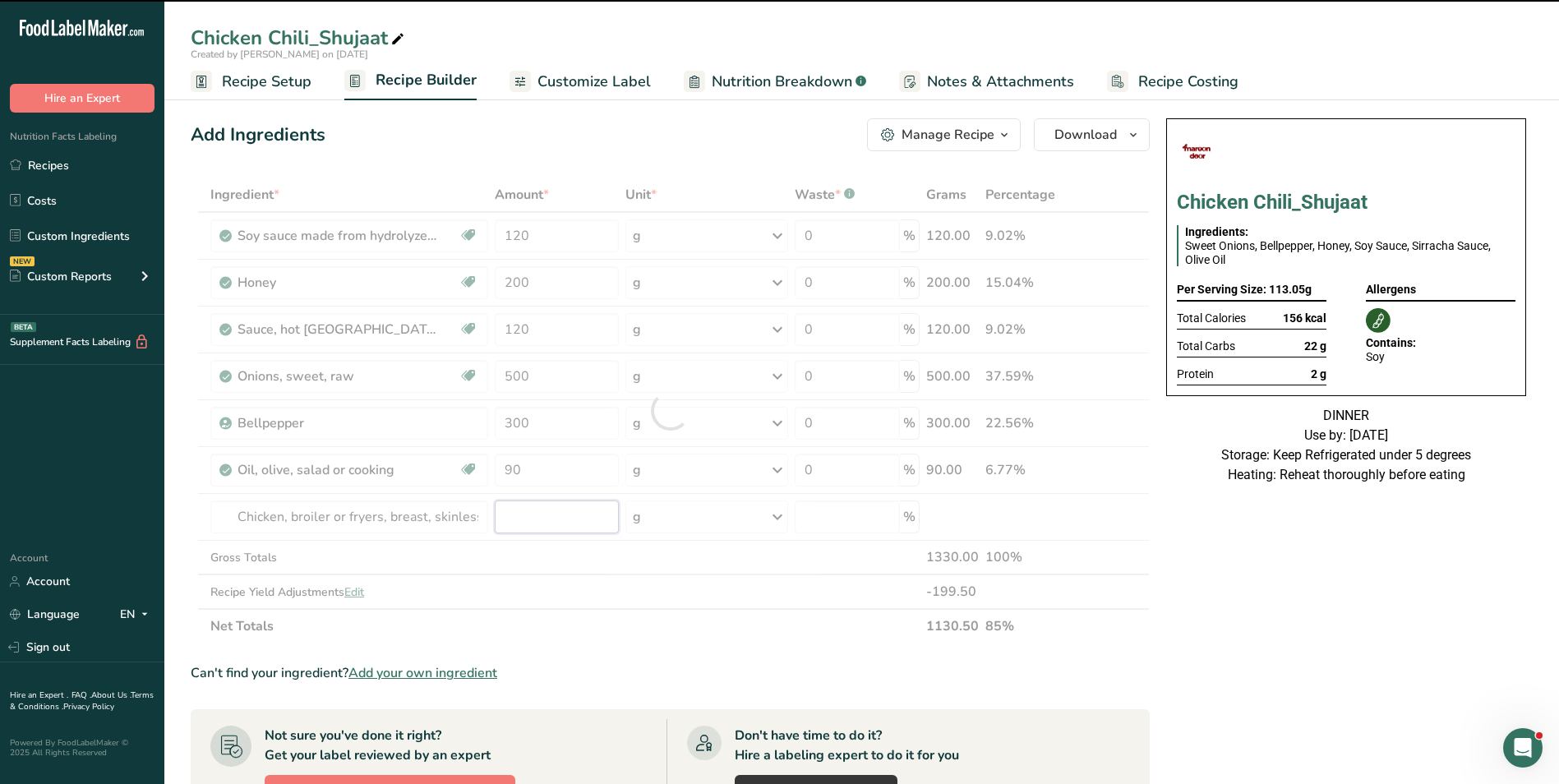
click at [519, 515] on input "number" at bounding box center [556, 517] width 124 height 33
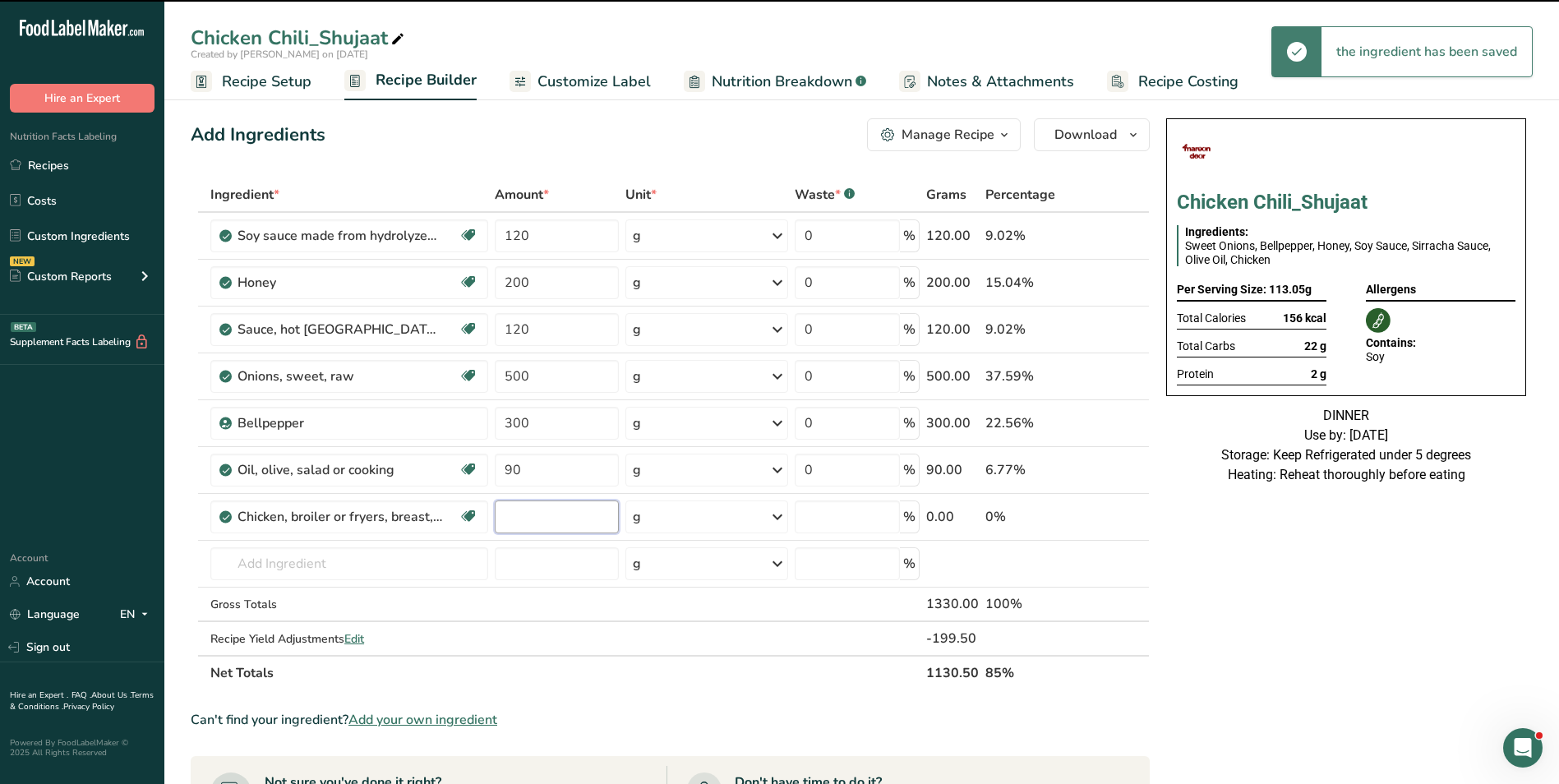
type input "0"
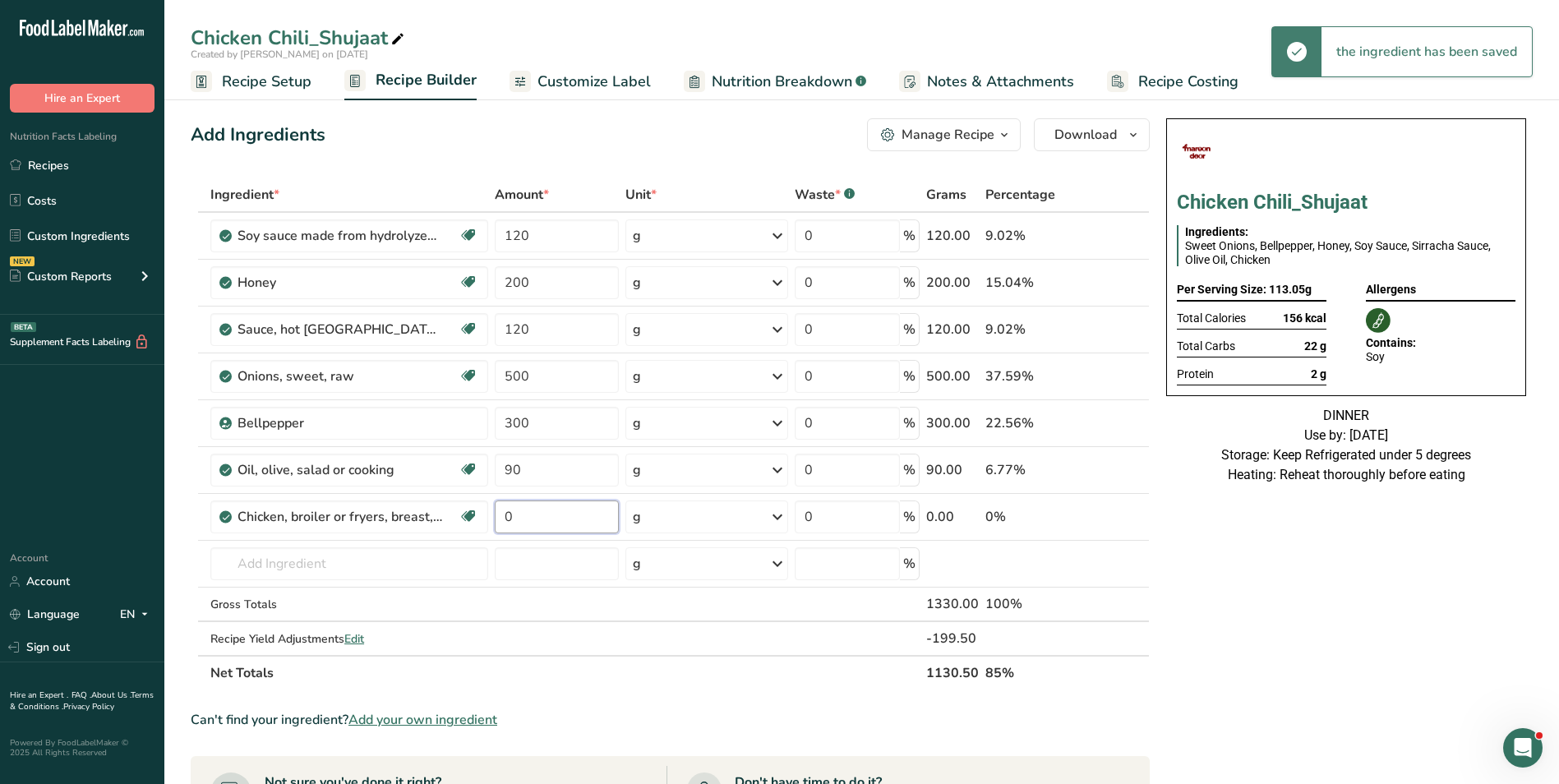
click at [519, 515] on input "0" at bounding box center [556, 517] width 124 height 33
type input "4500"
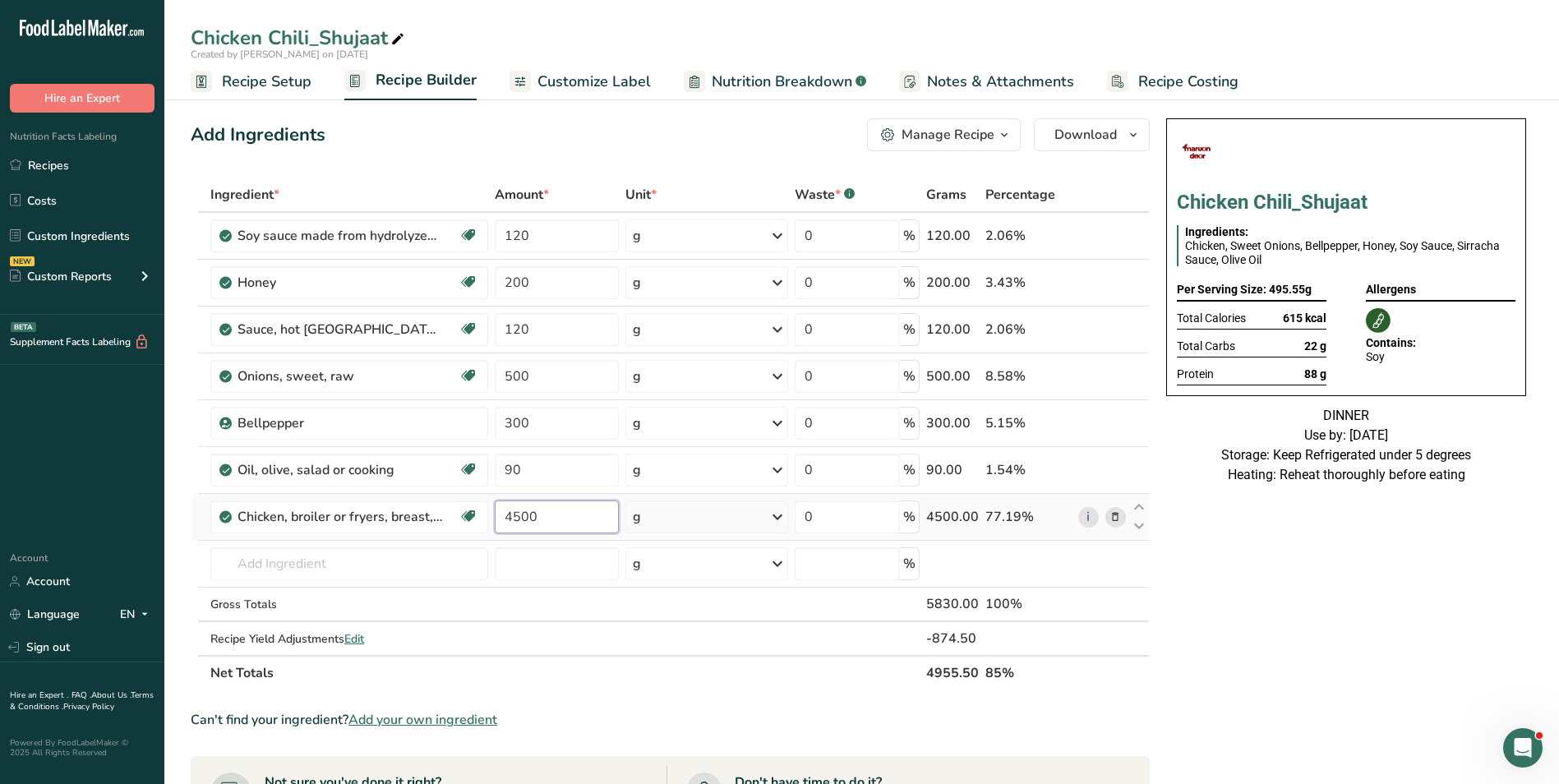
click at [515, 514] on input "4500" at bounding box center [556, 517] width 124 height 33
click at [515, 515] on input "4500" at bounding box center [556, 517] width 124 height 33
click at [268, 77] on span "Recipe Setup" at bounding box center [266, 81] width 89 height 22
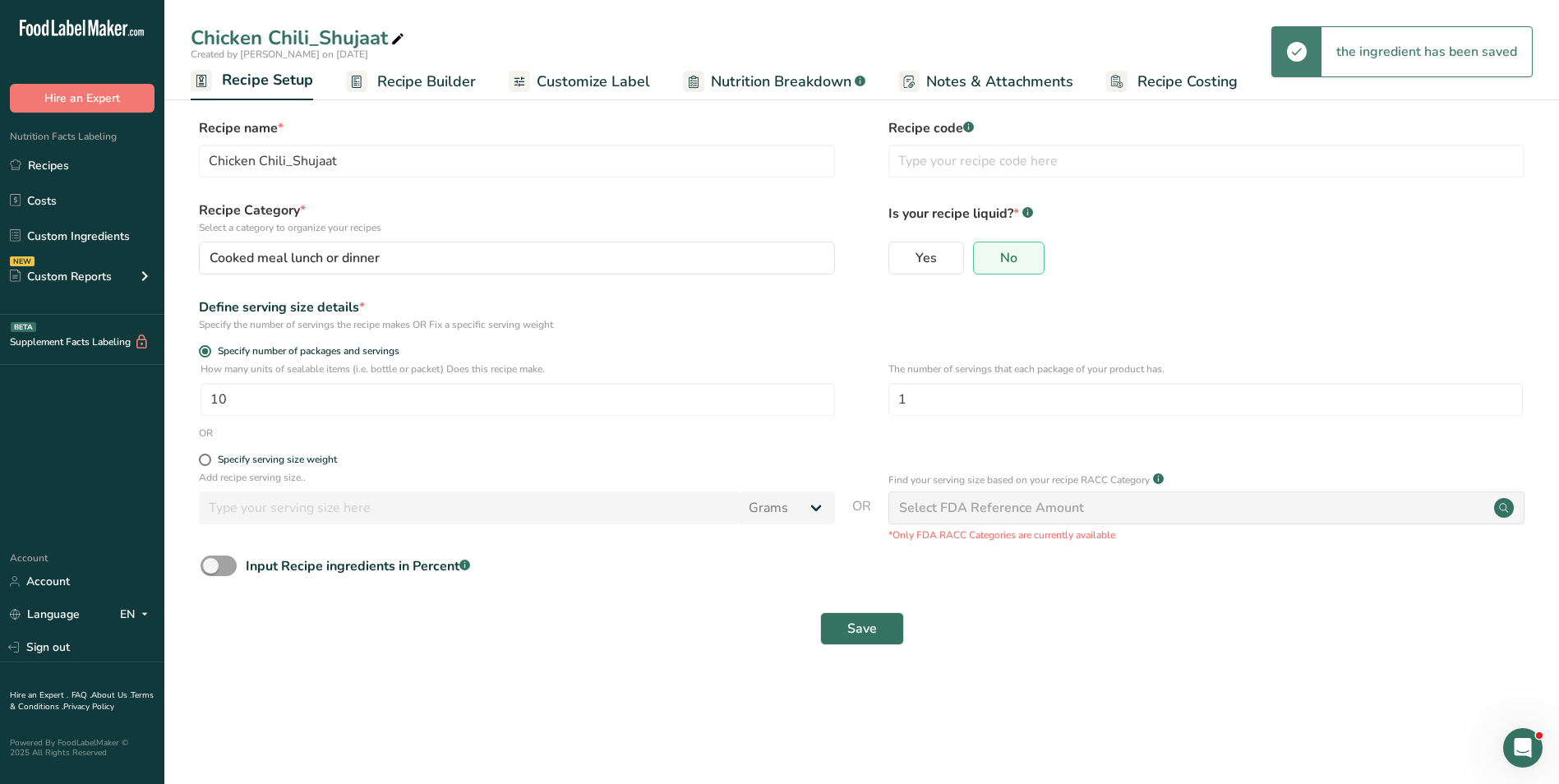
click at [411, 83] on span "Recipe Builder" at bounding box center [426, 81] width 99 height 22
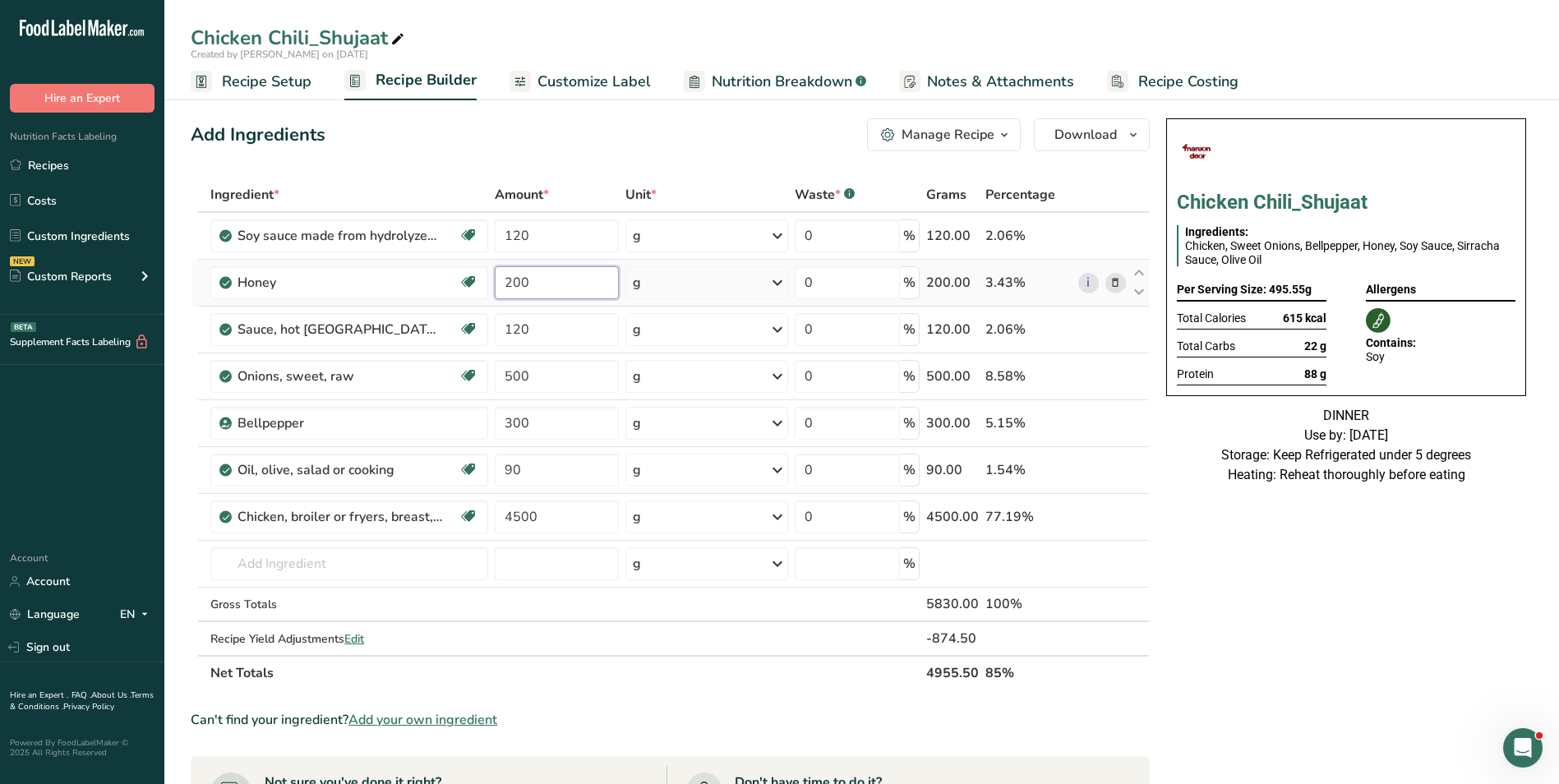
click at [505, 286] on input "200" at bounding box center [556, 283] width 124 height 33
type input "250"
click at [523, 515] on input "4500" at bounding box center [556, 517] width 124 height 33
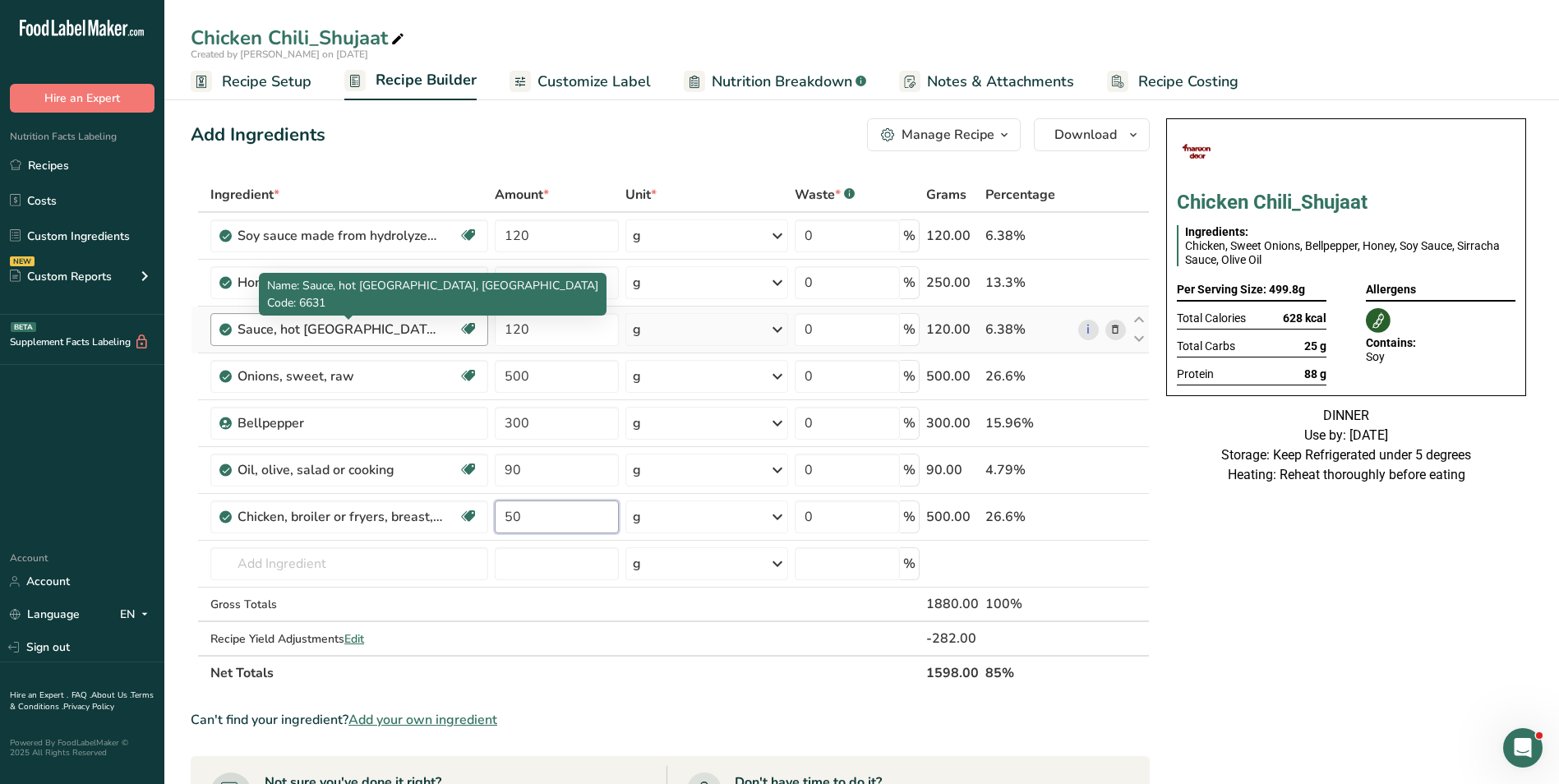
type input "5"
type input "4500"
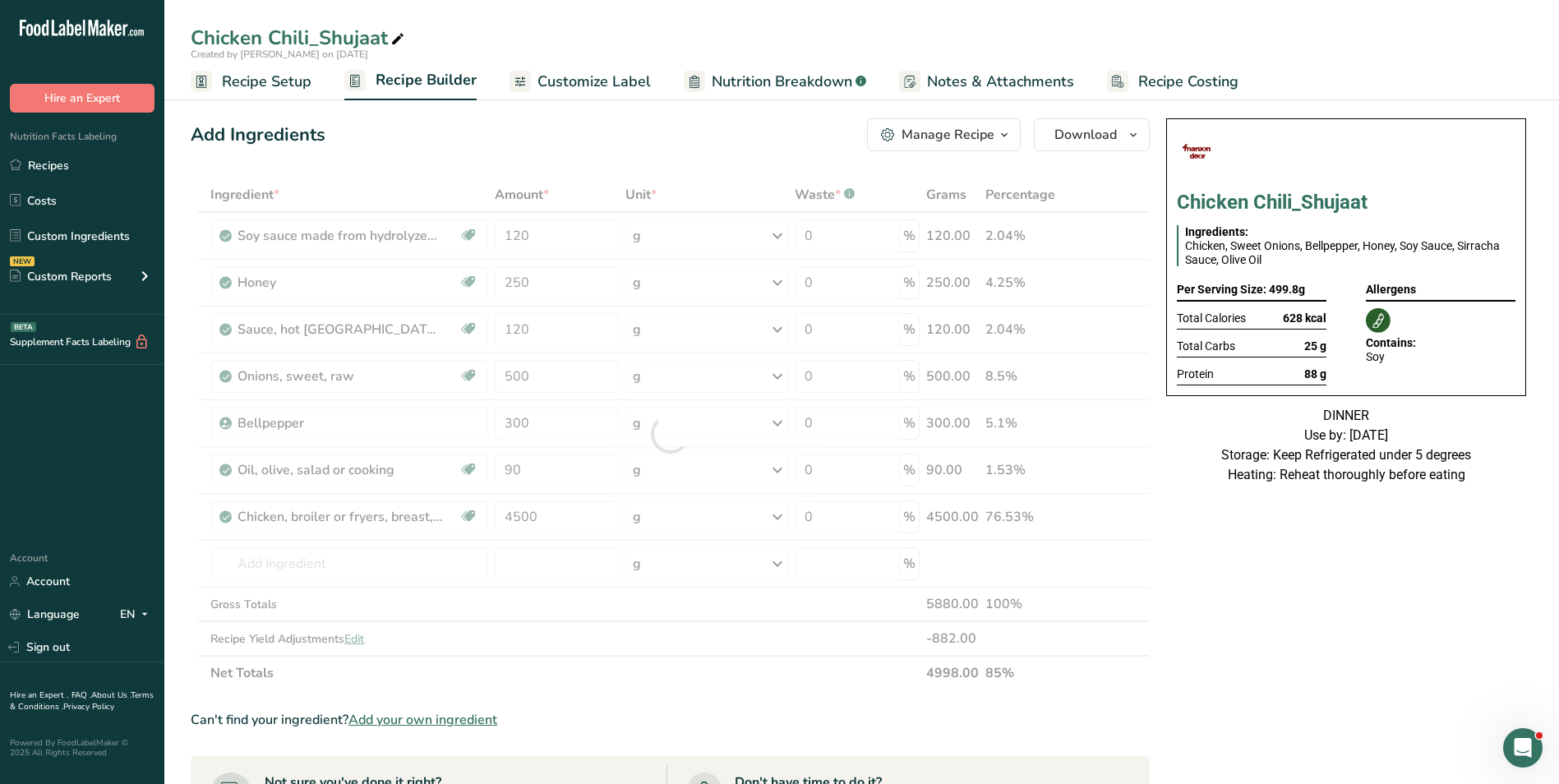
click at [361, 135] on div "Add Ingredients Manage Recipe Delete Recipe Duplicate Recipe Scale Recipe Save …" at bounding box center [670, 134] width 959 height 33
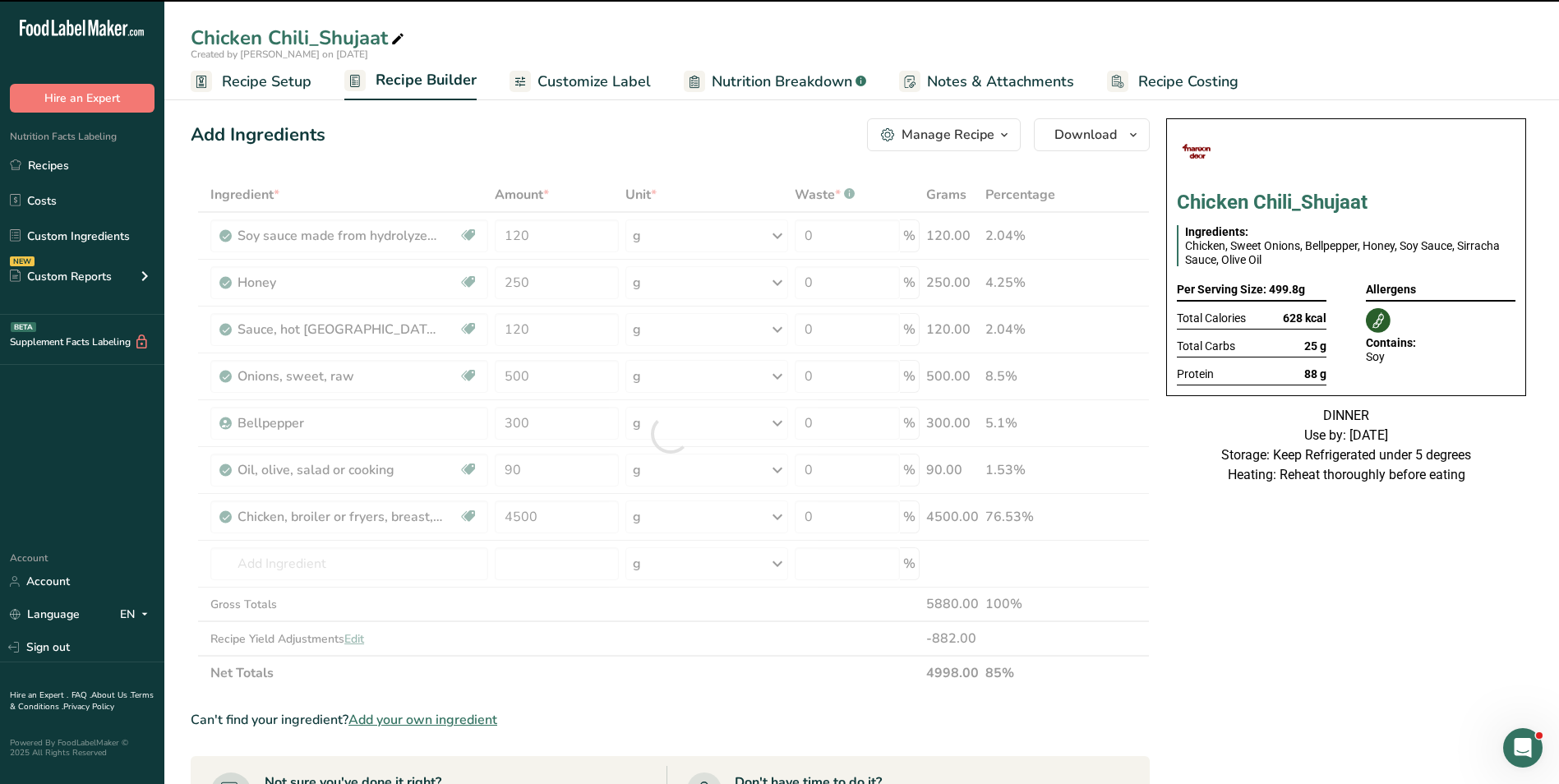
click at [405, 37] on icon at bounding box center [397, 39] width 14 height 23
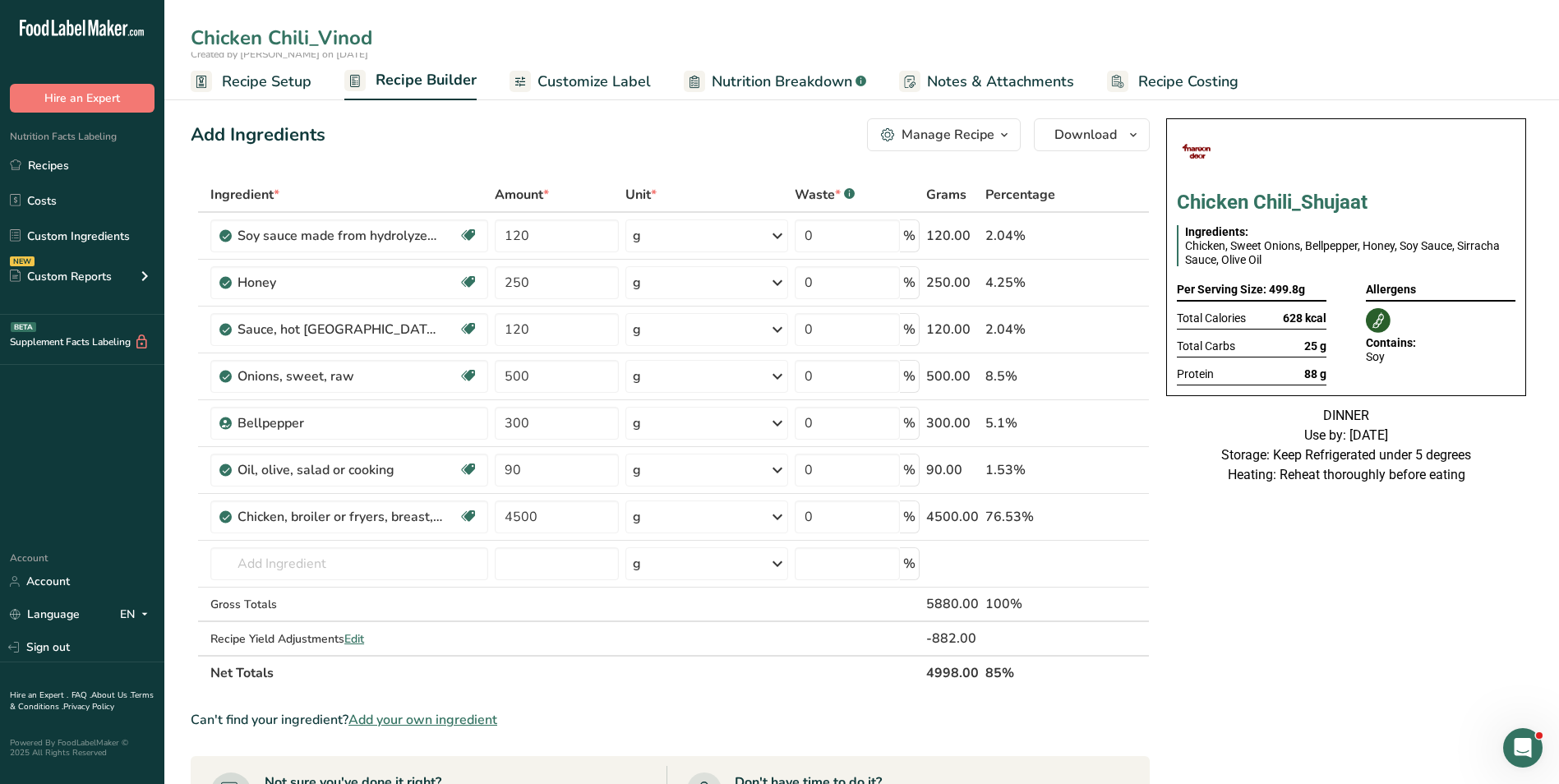
type input "Chicken Chili_Vinod"
click at [584, 91] on span "Customize Label" at bounding box center [594, 81] width 113 height 22
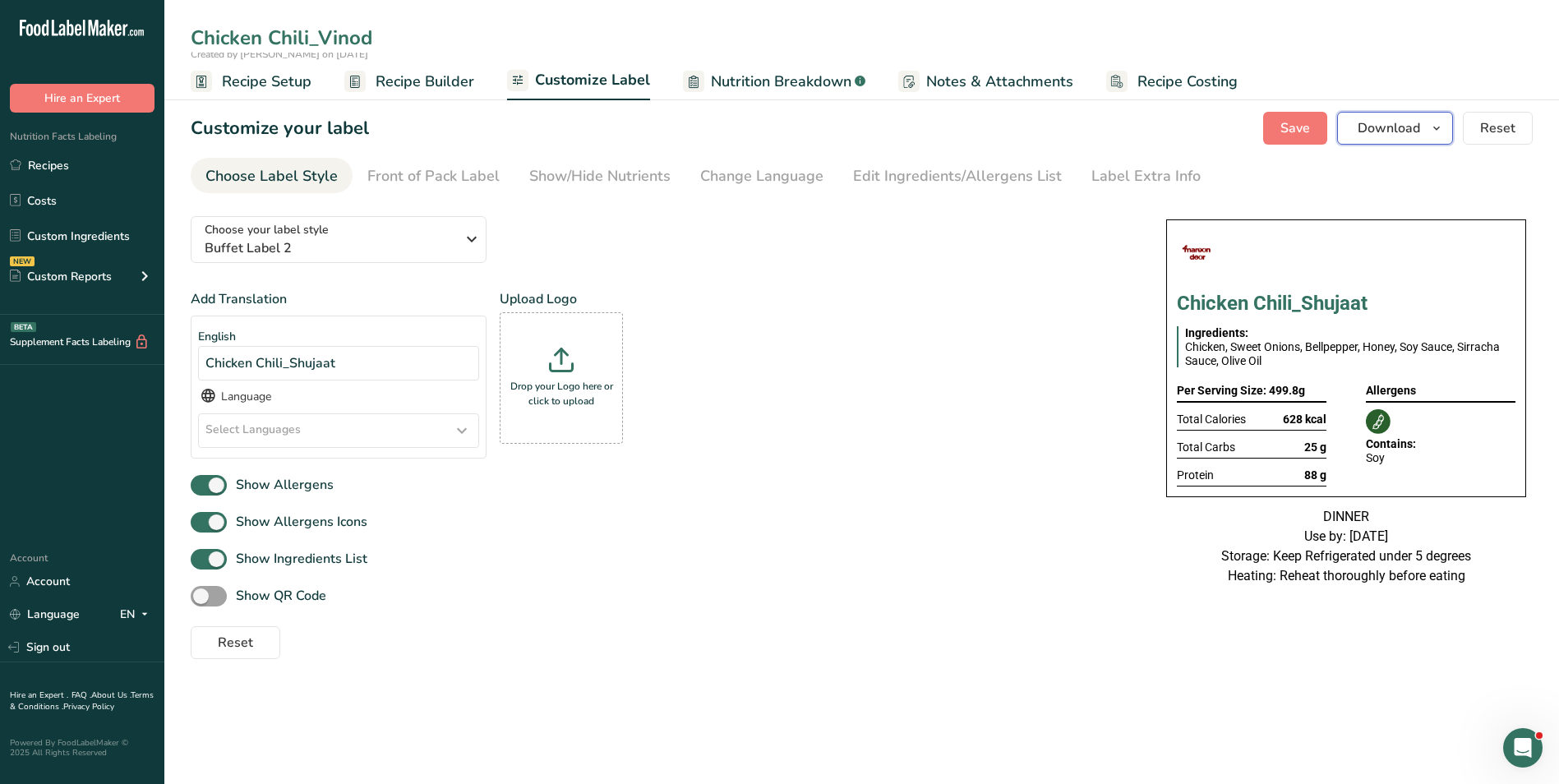
click at [1399, 142] on button "Download" at bounding box center [1395, 128] width 116 height 33
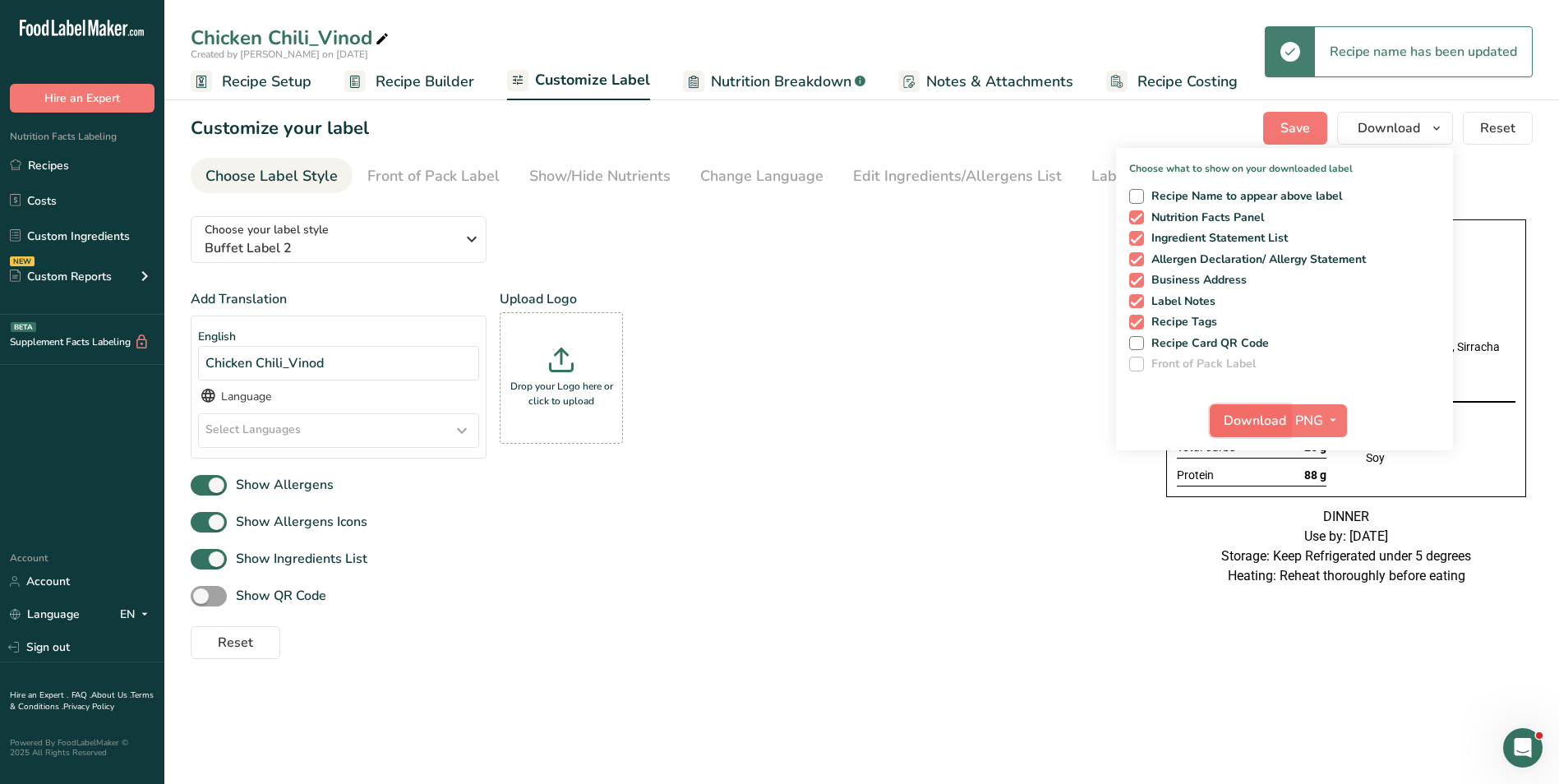
click at [1246, 421] on span "Download" at bounding box center [1254, 421] width 62 height 20
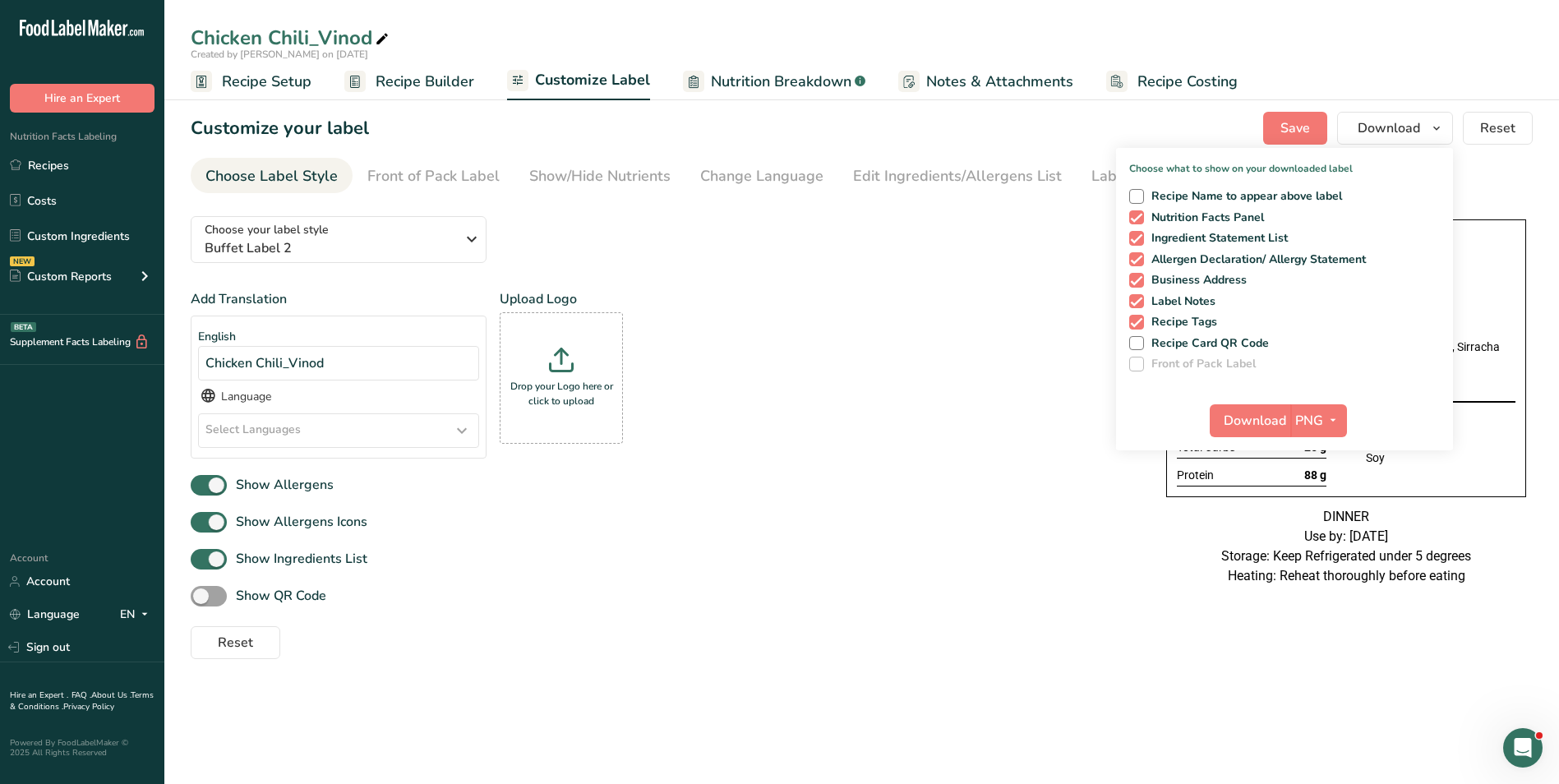
click at [989, 407] on div "Add Translation English Chicken Chili_Vinod Language Select Languages Afar Abkh…" at bounding box center [662, 380] width 942 height 182
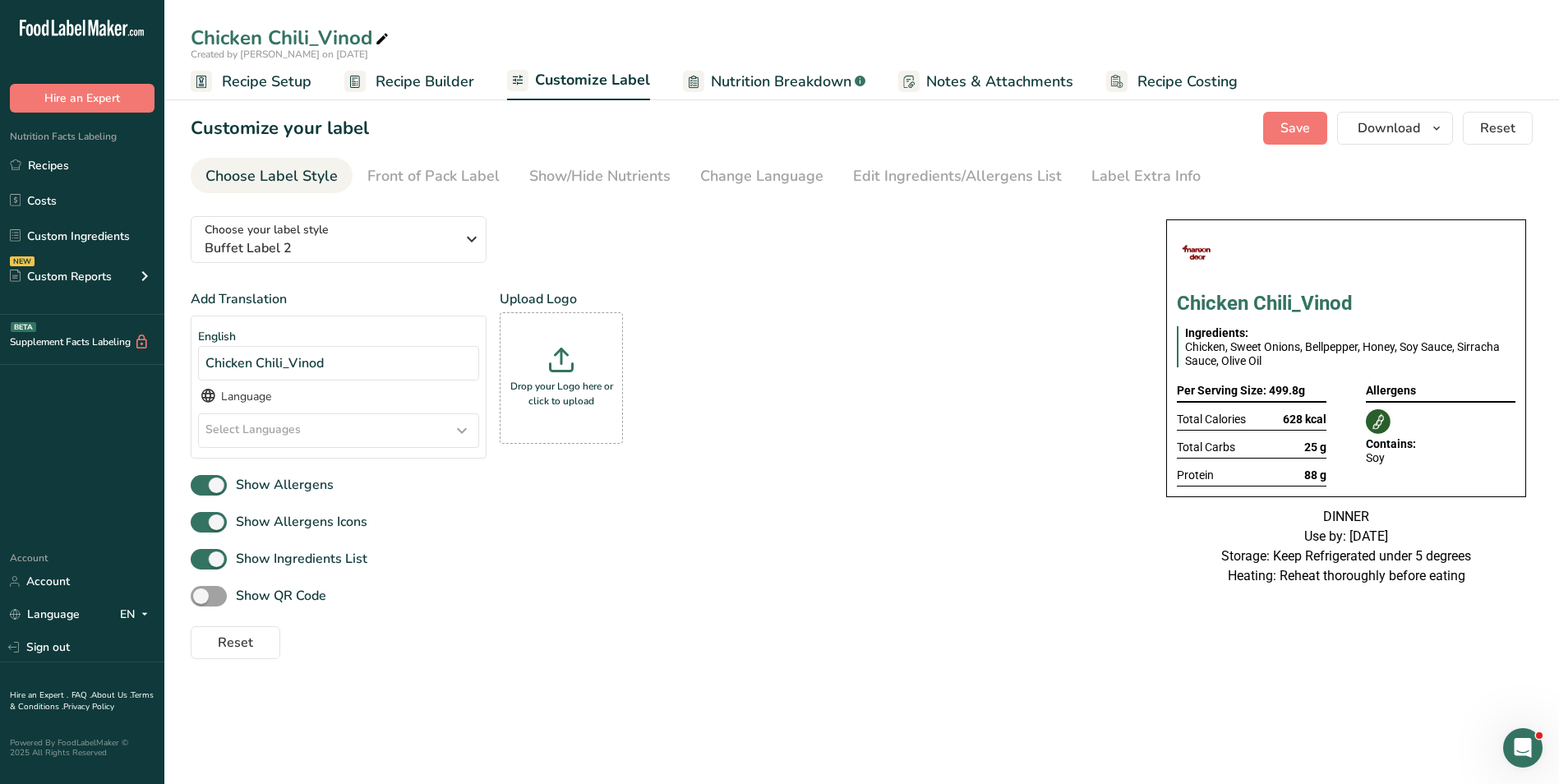
click at [427, 78] on span "Recipe Builder" at bounding box center [425, 81] width 99 height 22
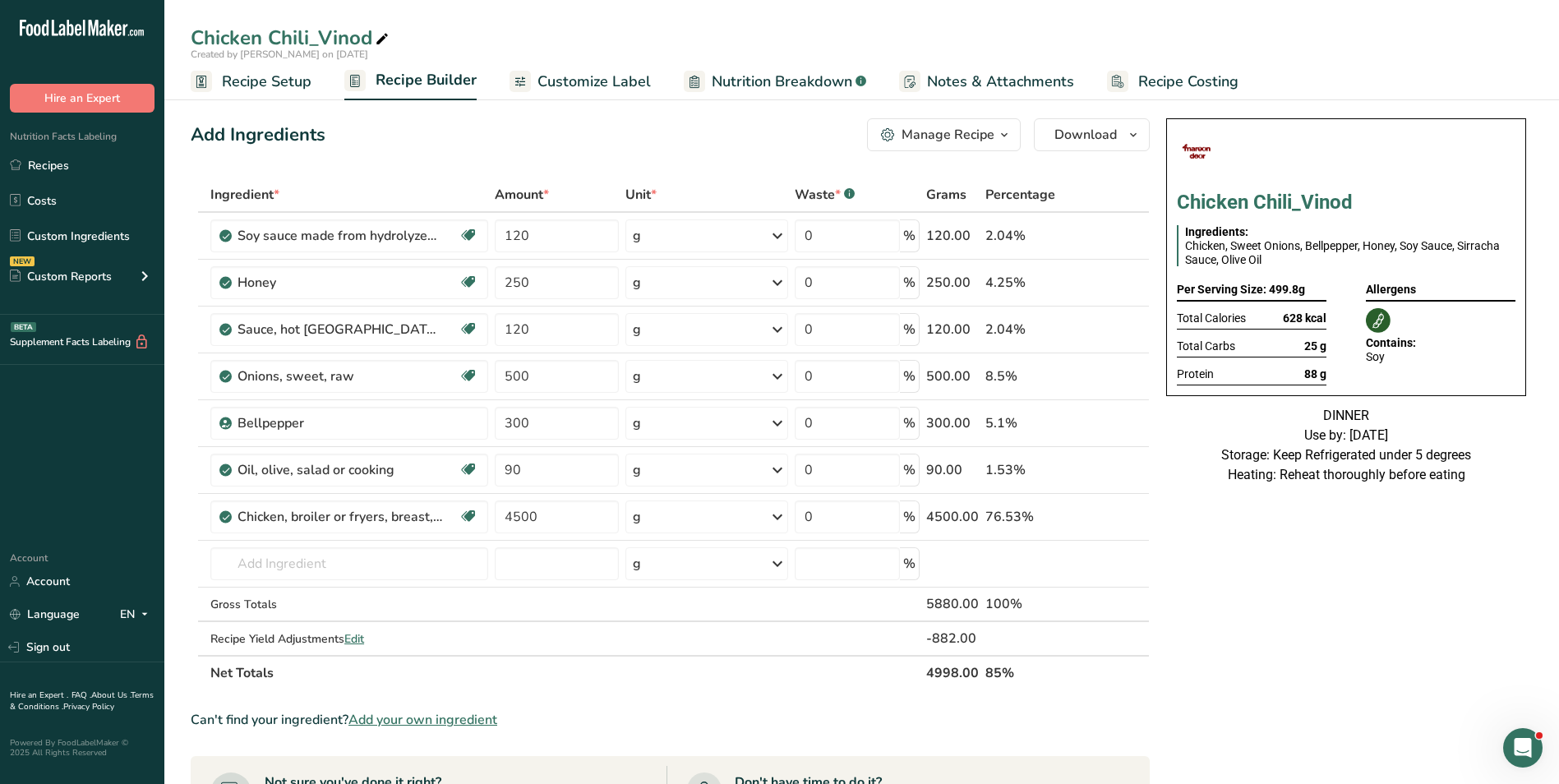
click at [386, 42] on icon at bounding box center [382, 39] width 14 height 23
type input "Chicken Chili_Shujaat"
click at [509, 469] on input "90" at bounding box center [556, 470] width 124 height 33
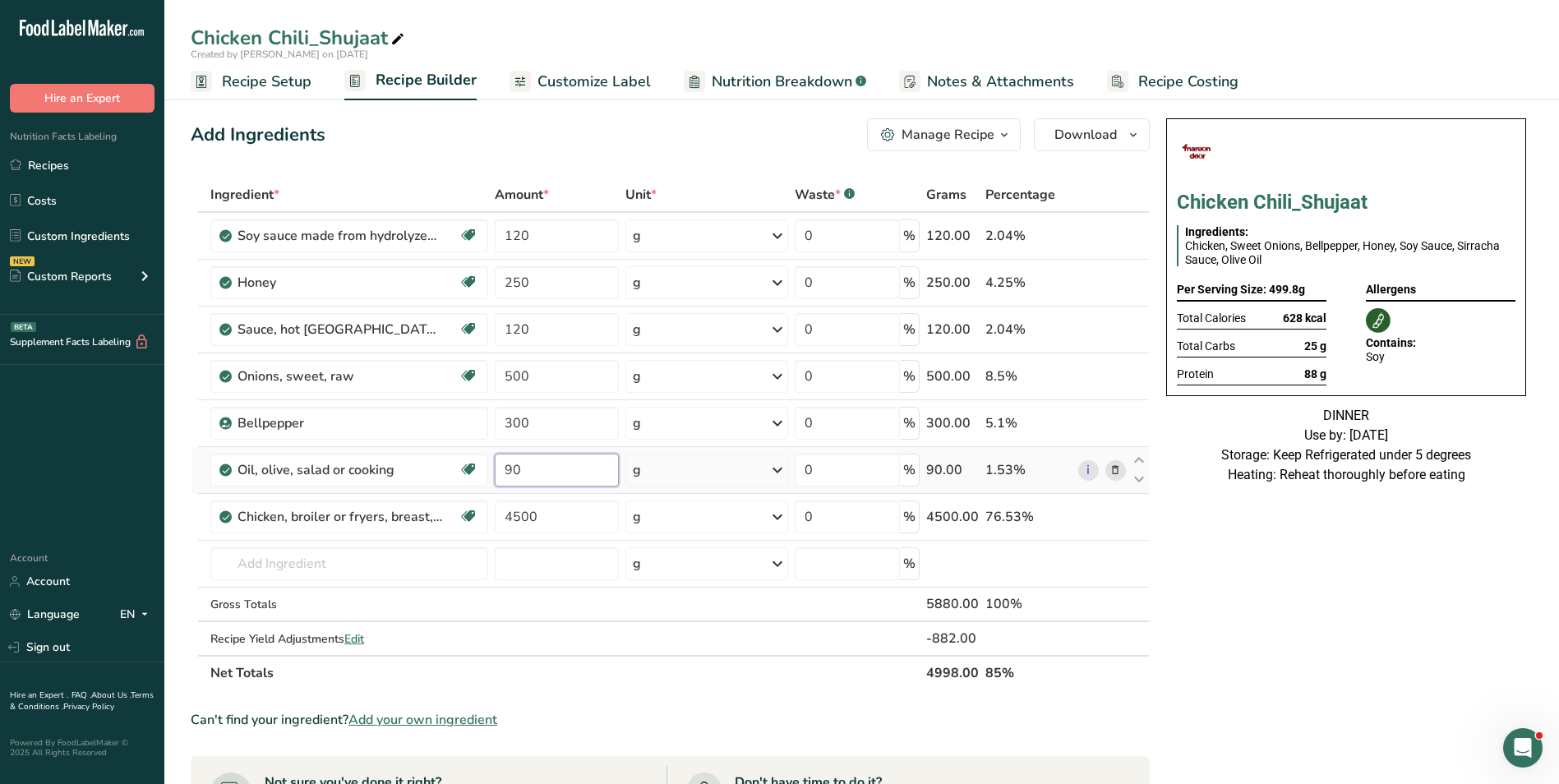
click at [509, 469] on input "90" at bounding box center [556, 470] width 124 height 33
click at [507, 473] on input "150" at bounding box center [556, 470] width 124 height 33
type input "200"
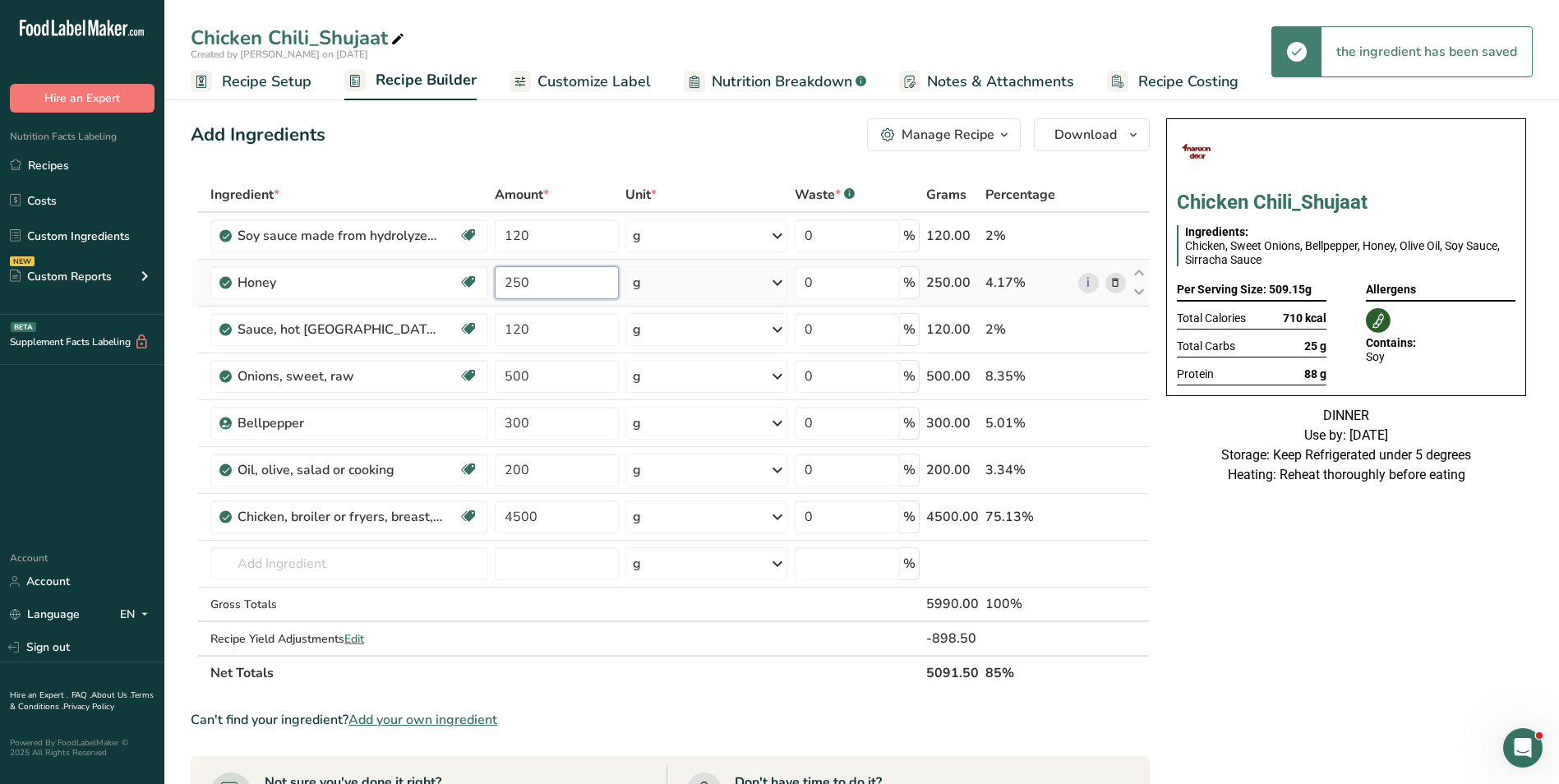
click at [519, 284] on input "250" at bounding box center [556, 283] width 124 height 33
type input "300"
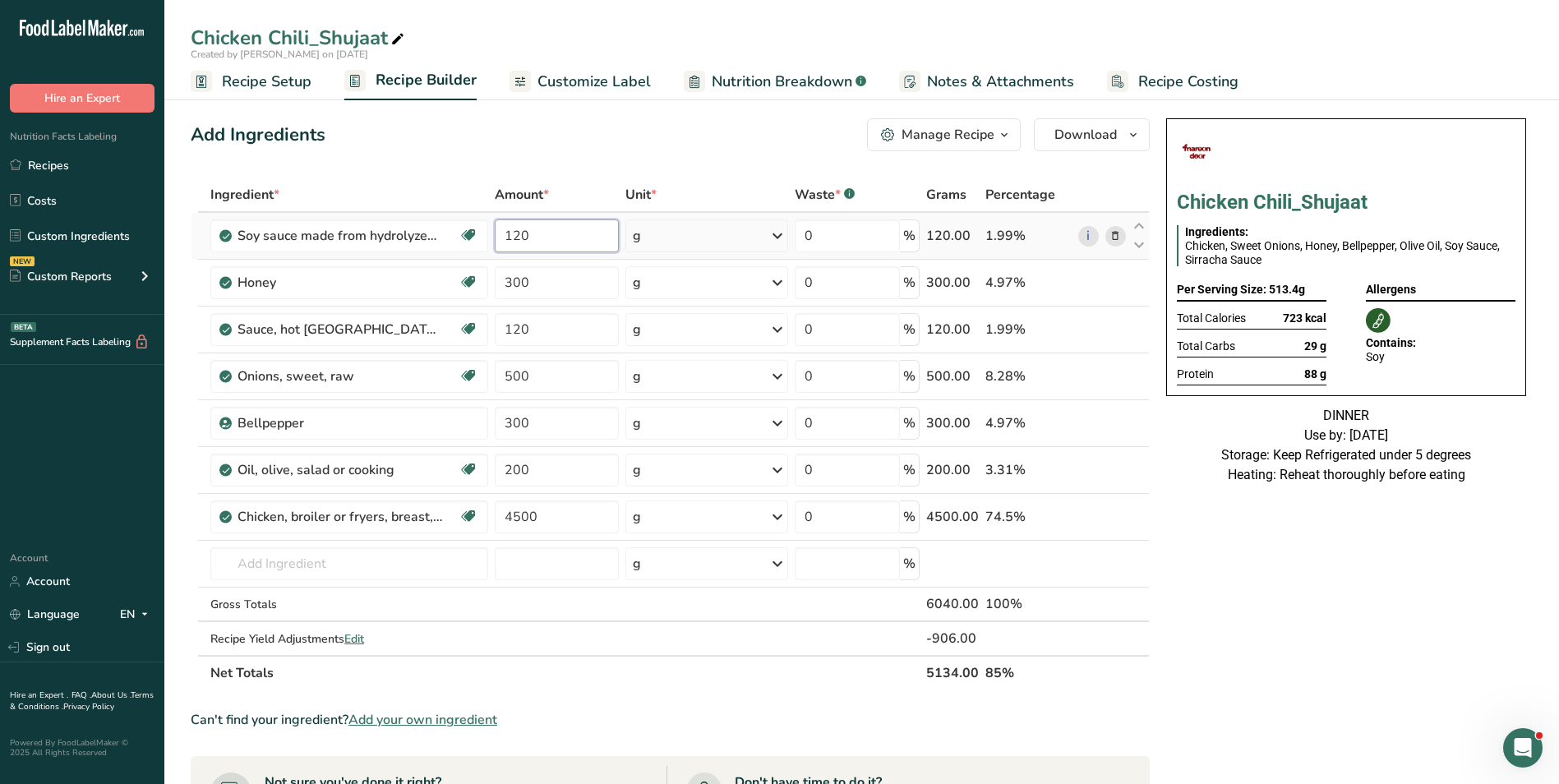
click at [503, 234] on input "120" at bounding box center [556, 236] width 124 height 33
type input "150"
click at [567, 81] on span "Customize Label" at bounding box center [594, 81] width 113 height 22
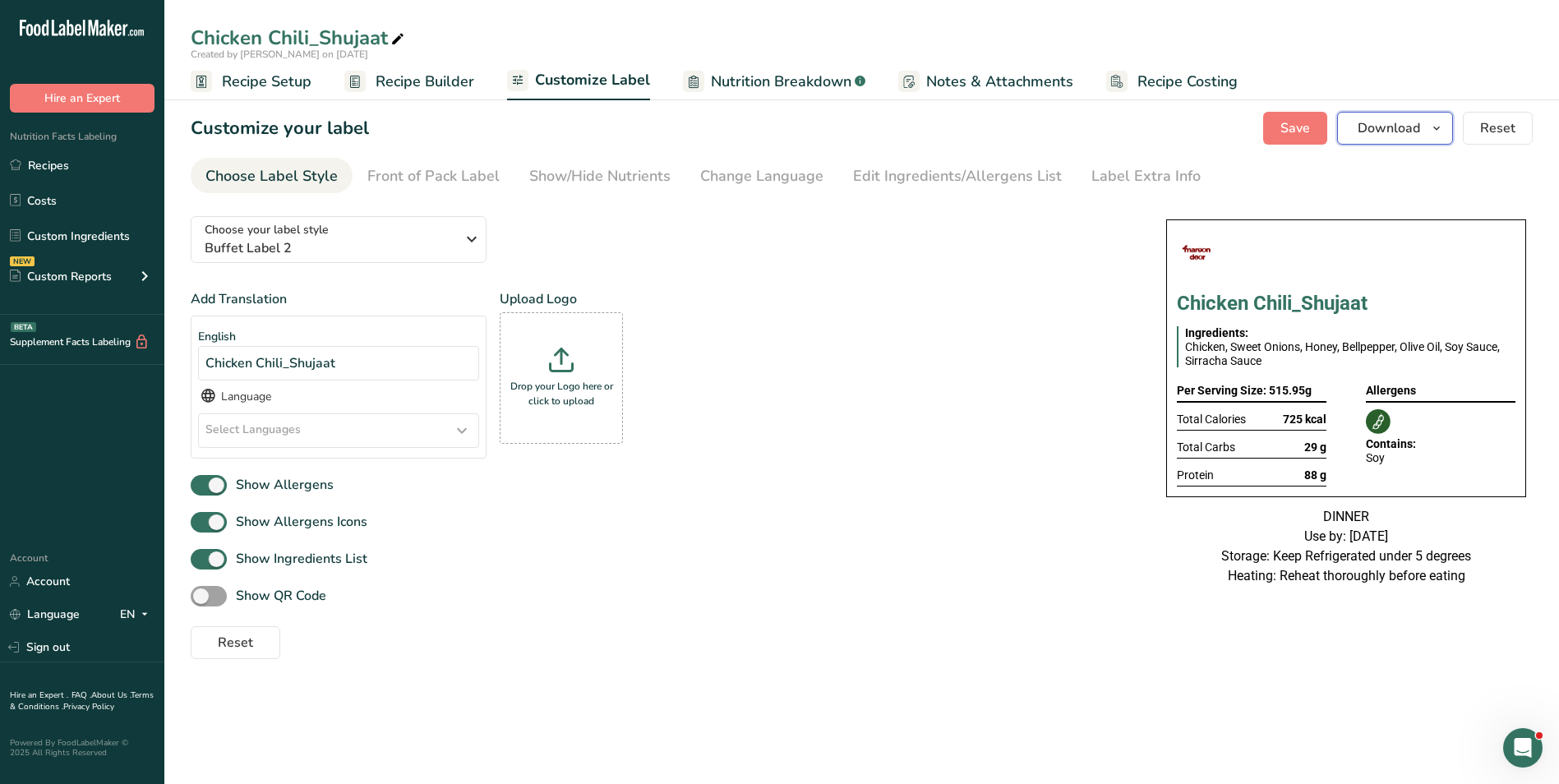
click at [1407, 125] on span "Download" at bounding box center [1388, 127] width 62 height 20
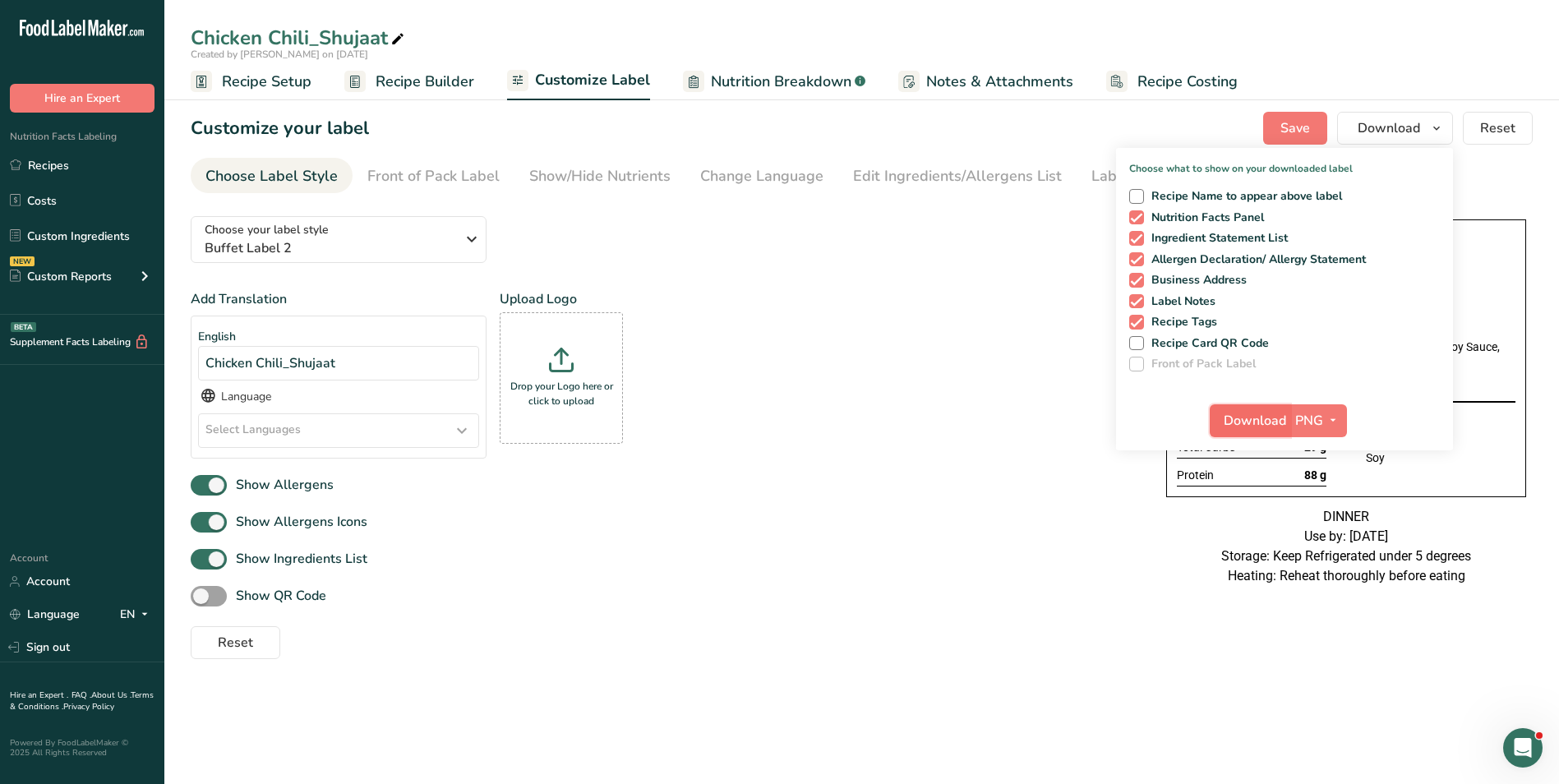
click at [1269, 427] on span "Download" at bounding box center [1254, 421] width 62 height 20
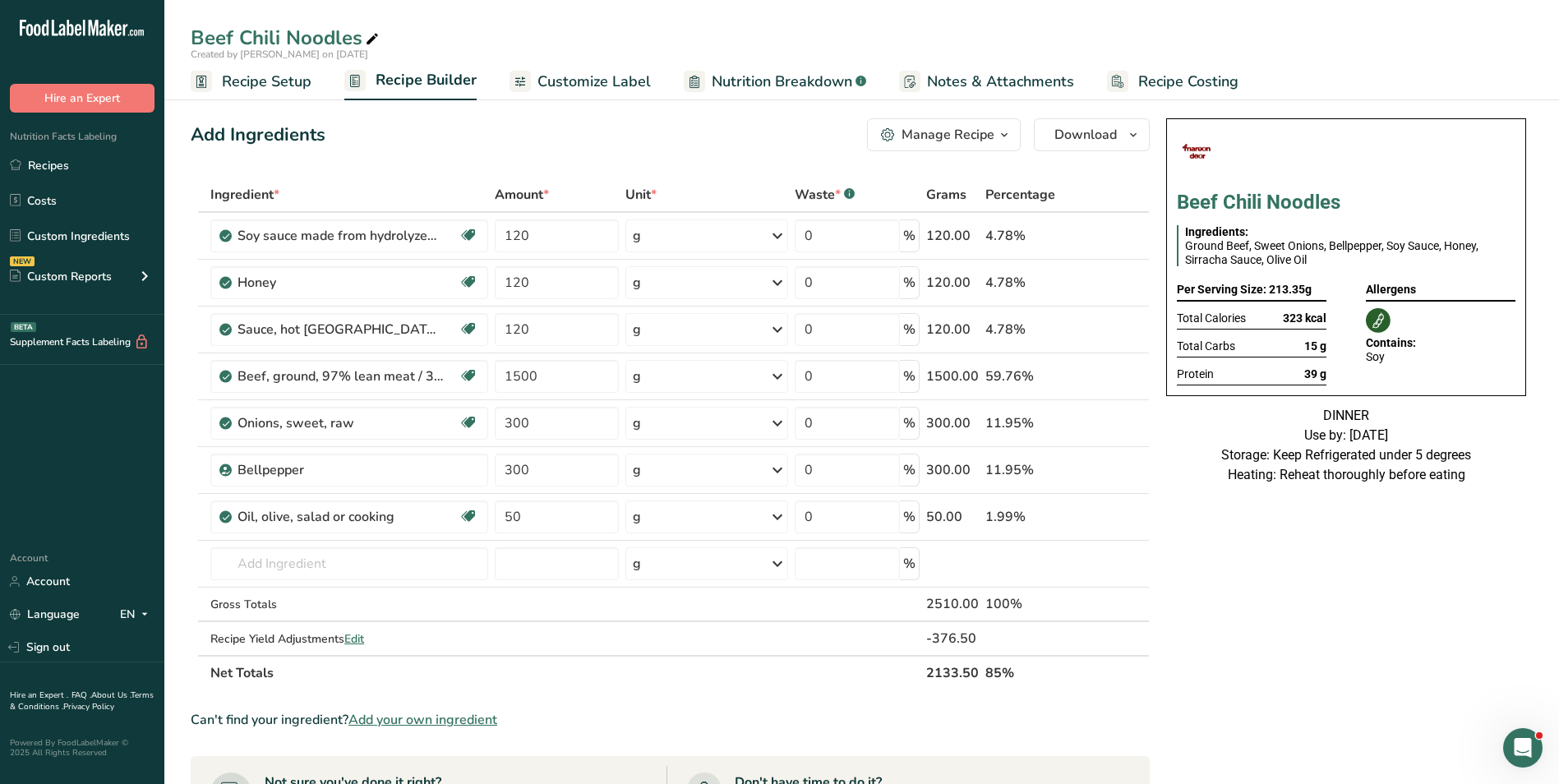
click at [371, 37] on icon at bounding box center [372, 39] width 14 height 23
type input "Beef Chili"
click at [498, 136] on div "Add Ingredients Manage Recipe Delete Recipe Duplicate Recipe Scale Recipe Save …" at bounding box center [670, 134] width 959 height 33
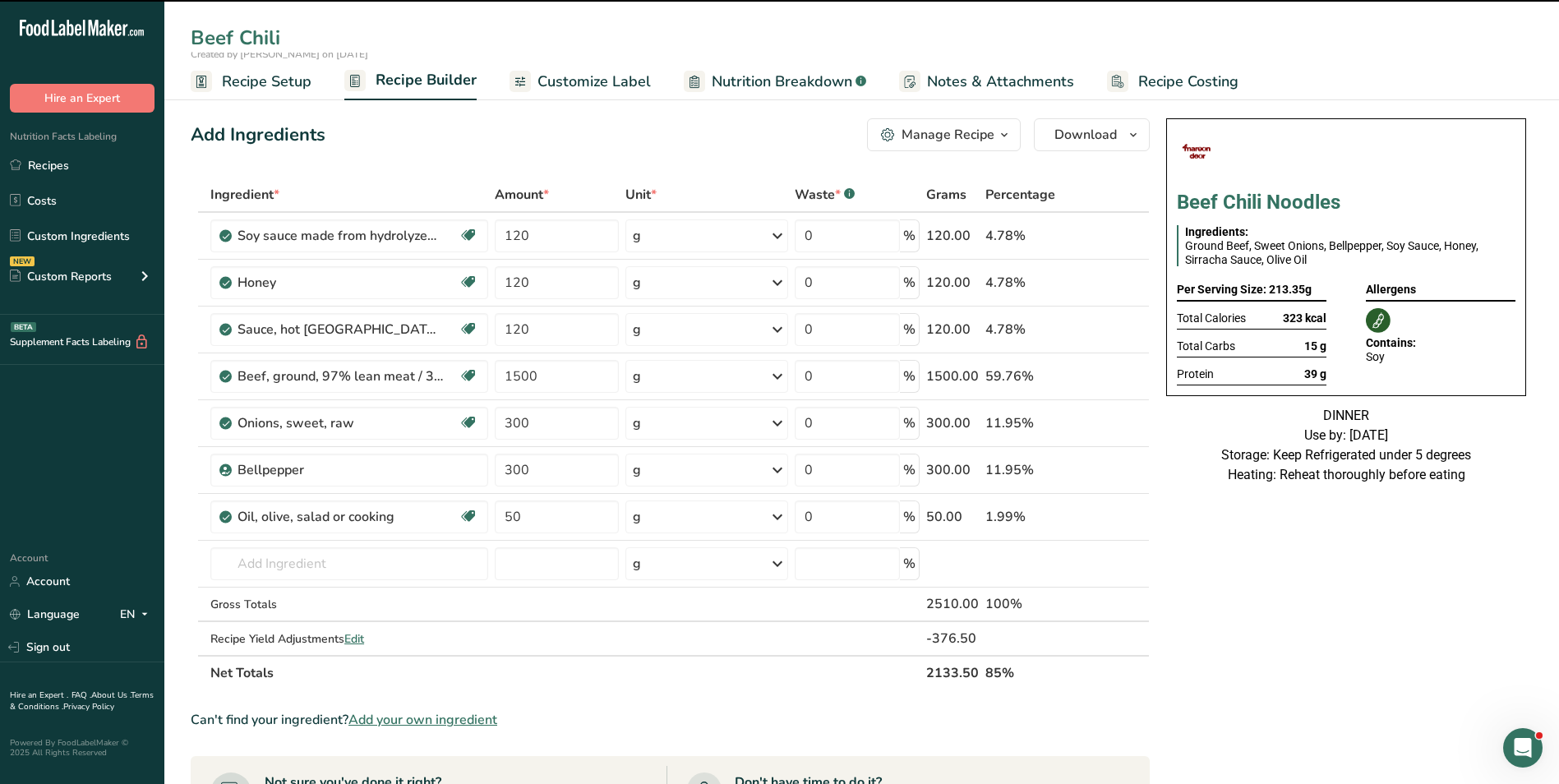
click at [594, 79] on span "Customize Label" at bounding box center [594, 81] width 113 height 22
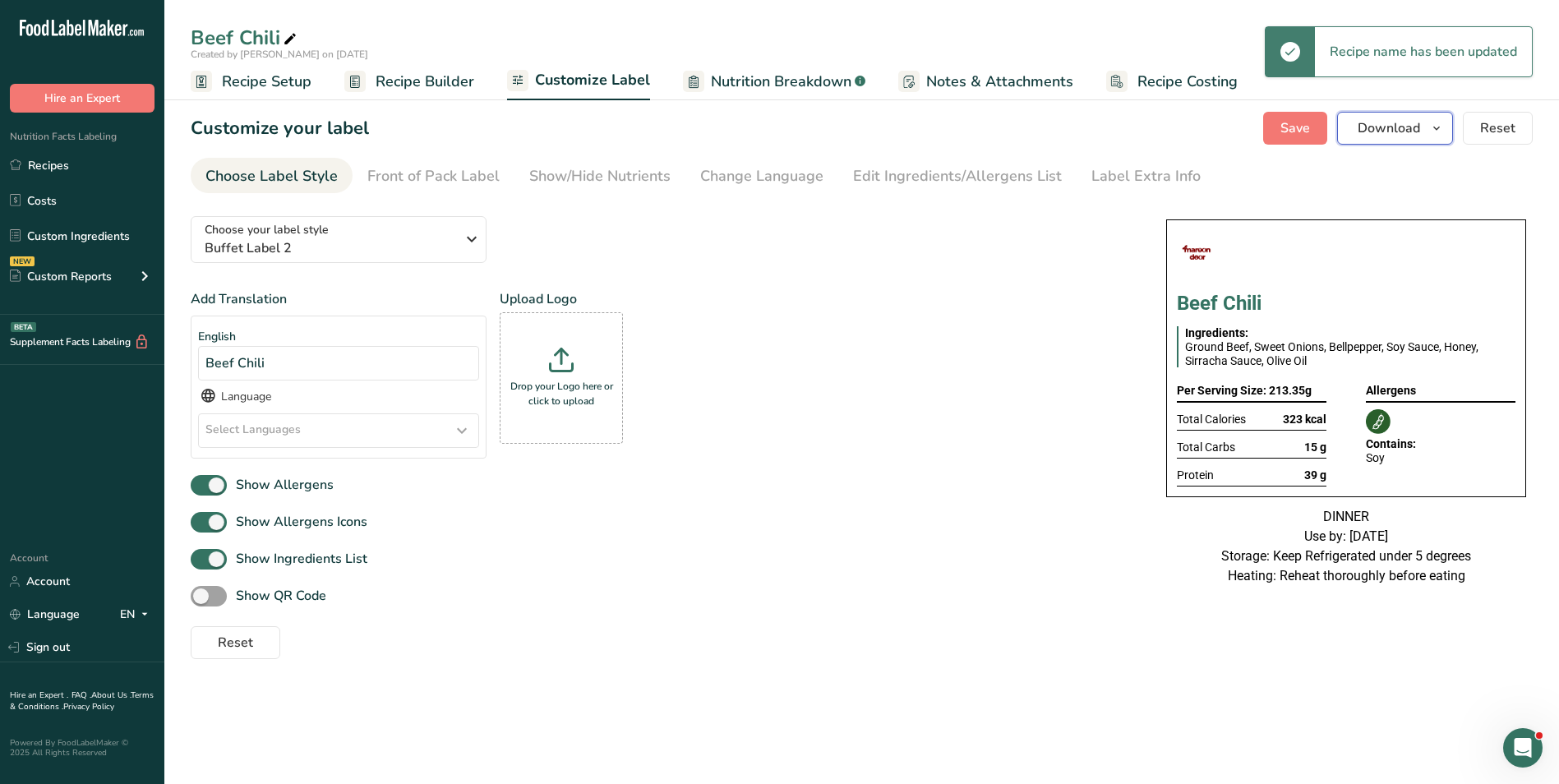
click at [1423, 133] on button "Download" at bounding box center [1395, 128] width 116 height 33
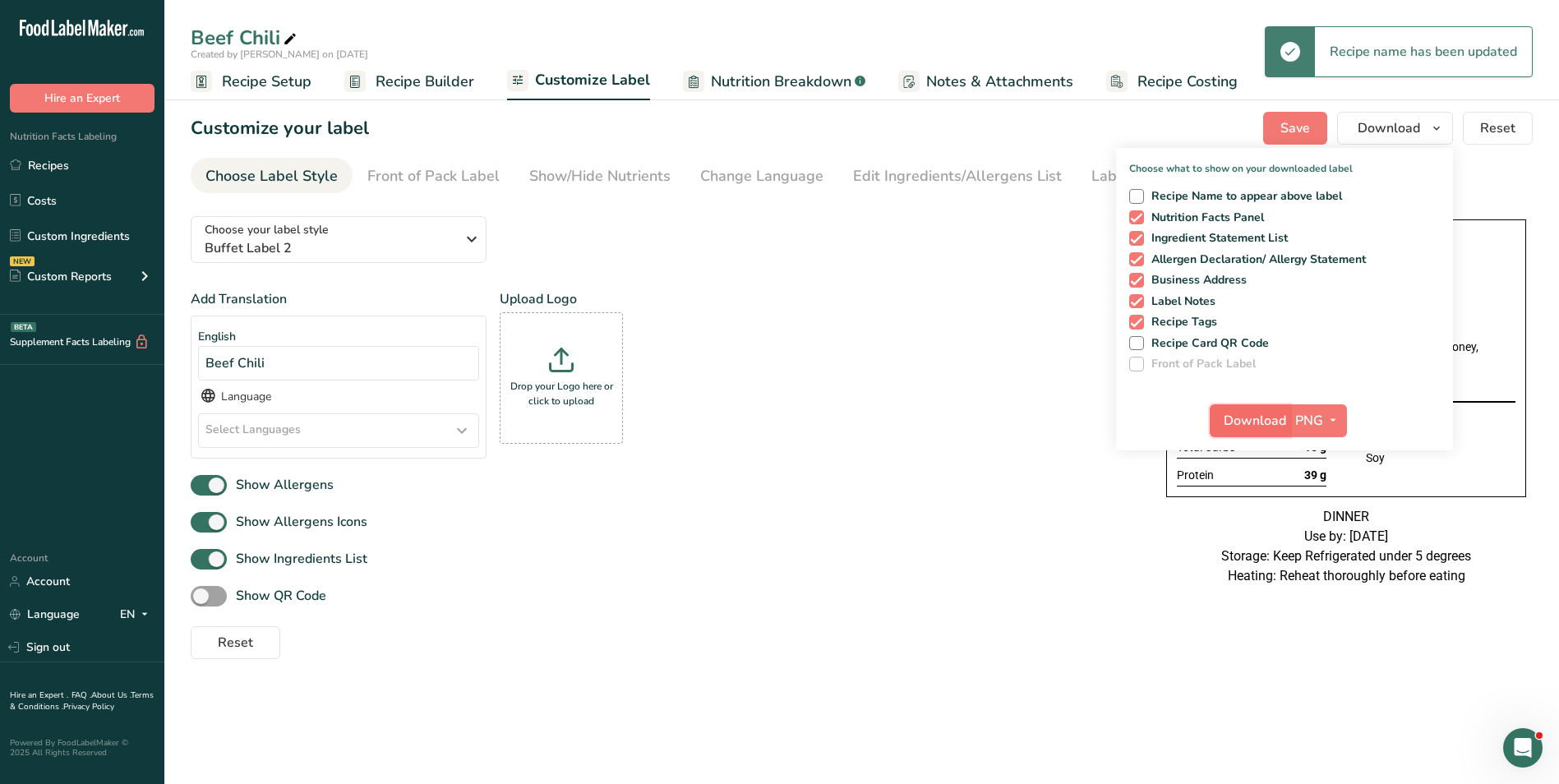
click at [1256, 413] on span "Download" at bounding box center [1254, 421] width 62 height 20
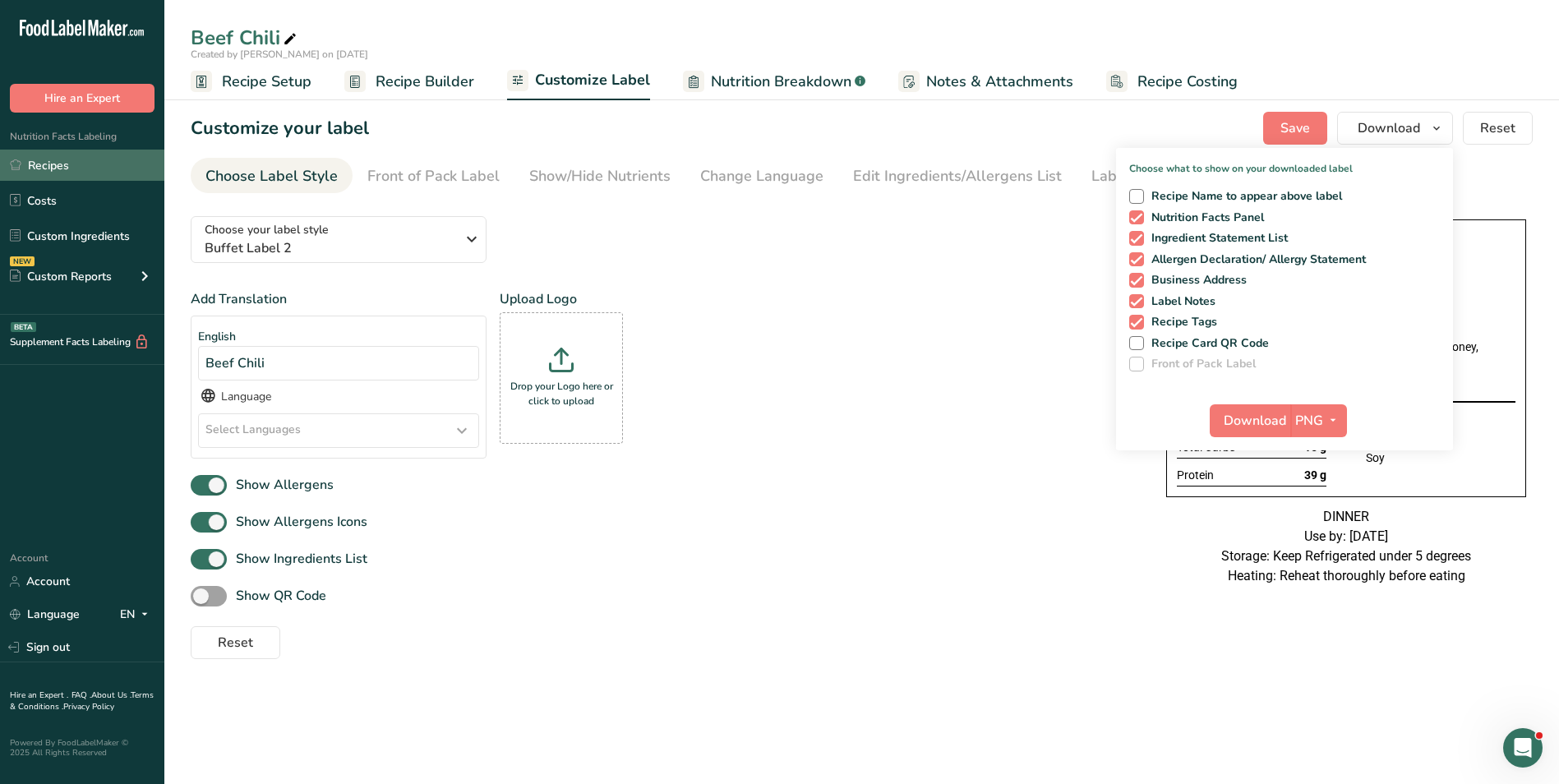
click at [86, 155] on link "Recipes" at bounding box center [81, 165] width 164 height 32
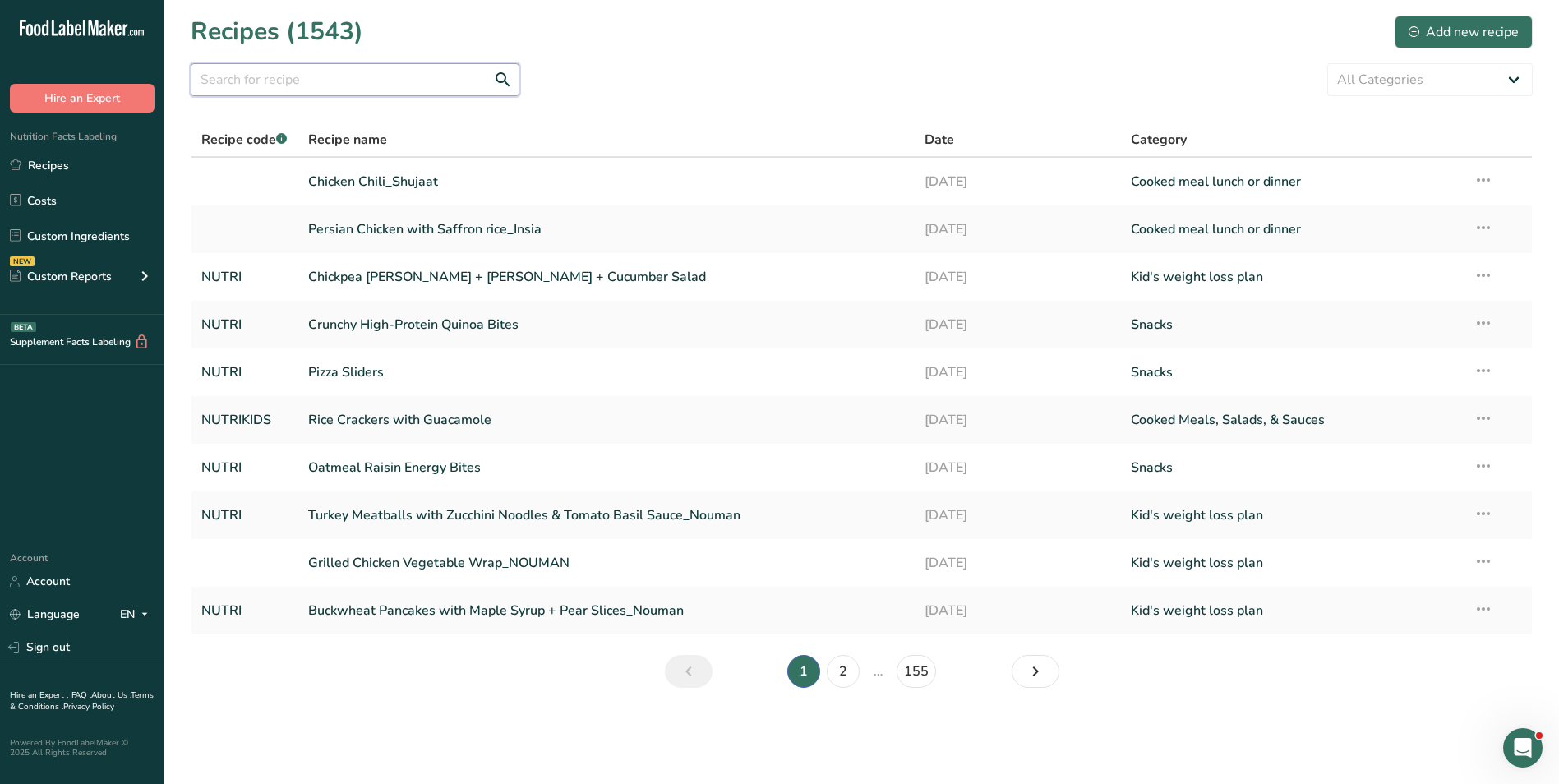
click at [410, 67] on input "text" at bounding box center [355, 80] width 329 height 33
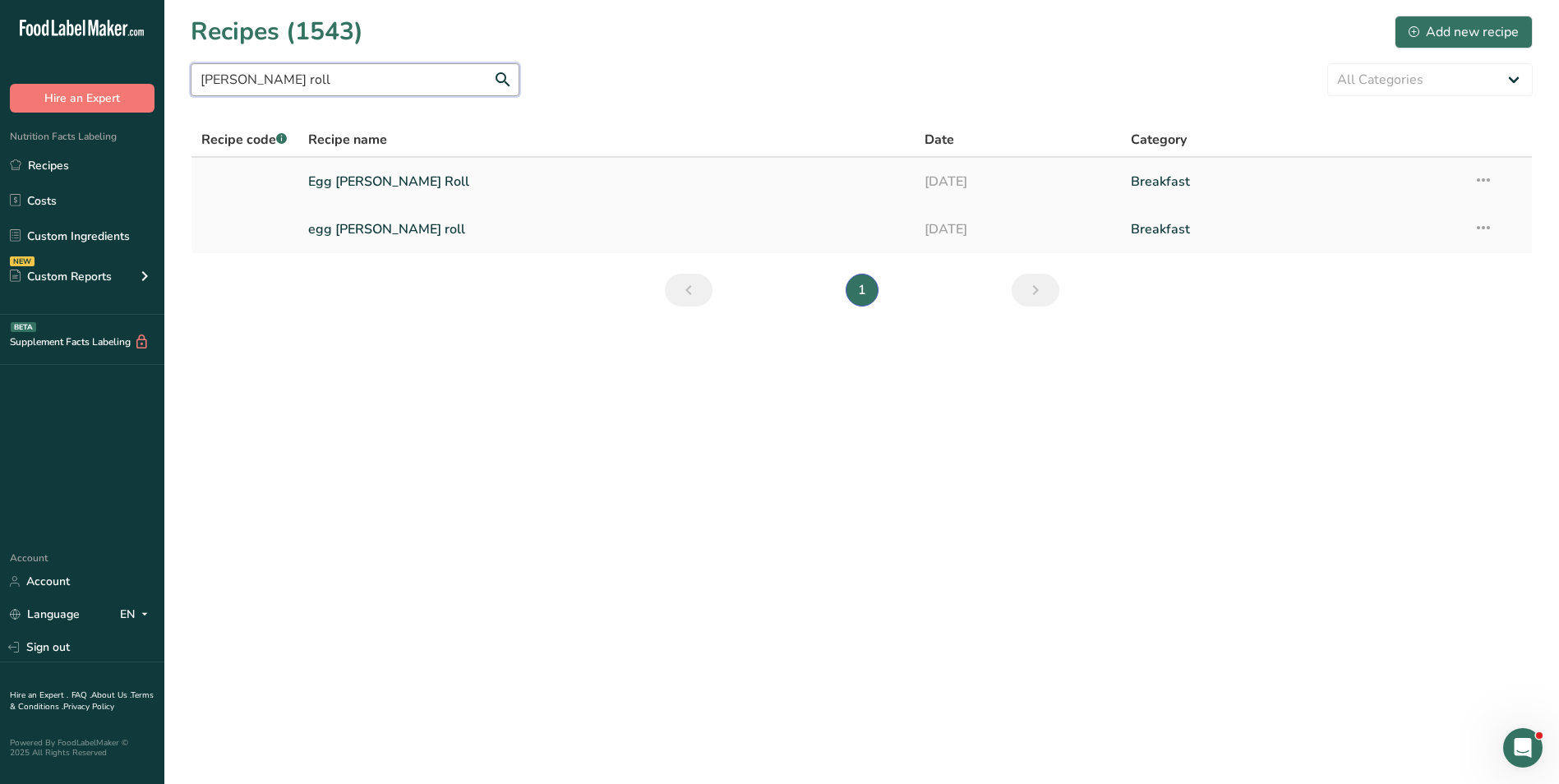
type input "khati roll"
click at [395, 178] on link "Egg [PERSON_NAME] Roll" at bounding box center [606, 181] width 597 height 35
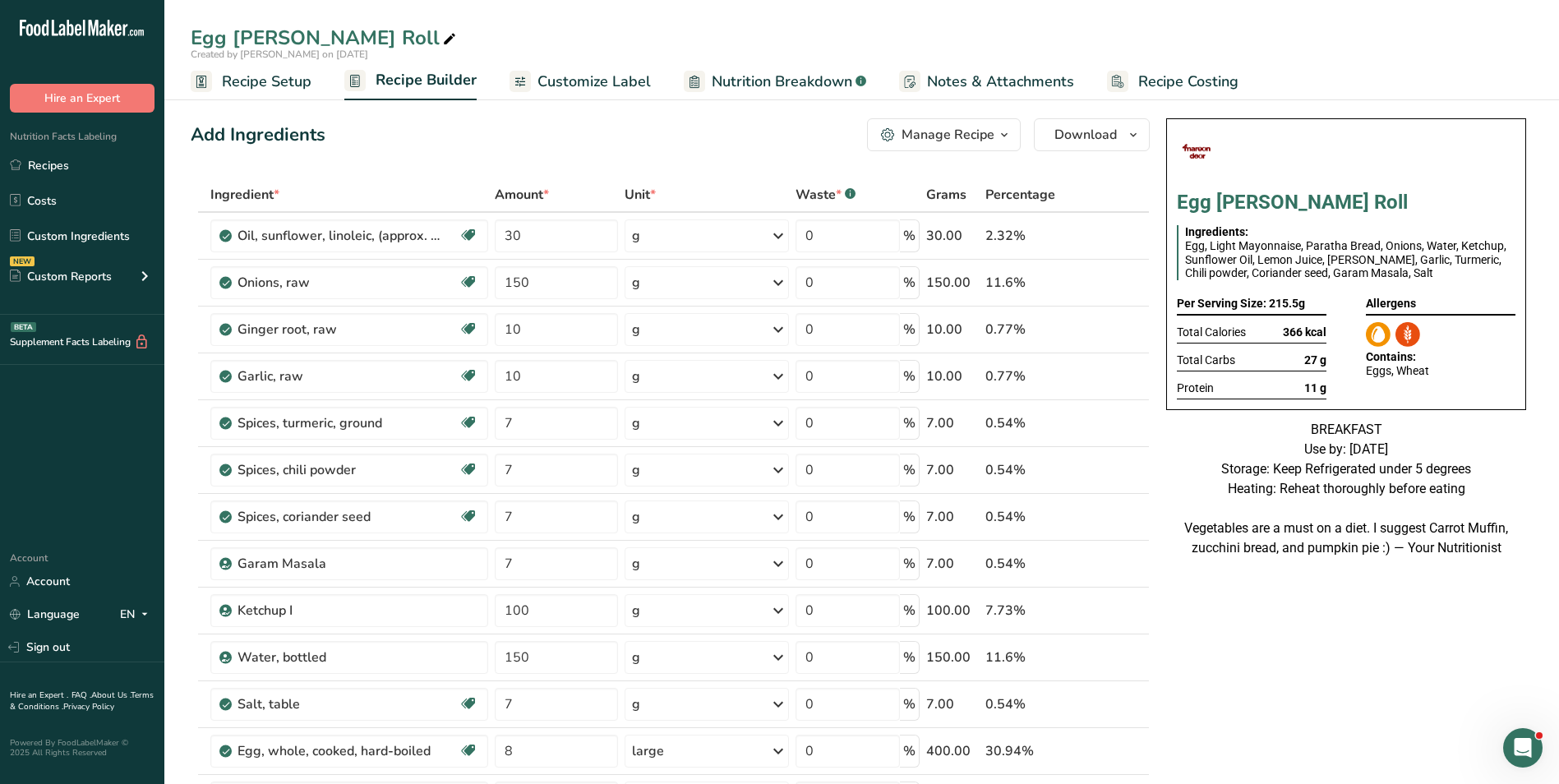
click at [929, 129] on div "Manage Recipe" at bounding box center [947, 134] width 93 height 20
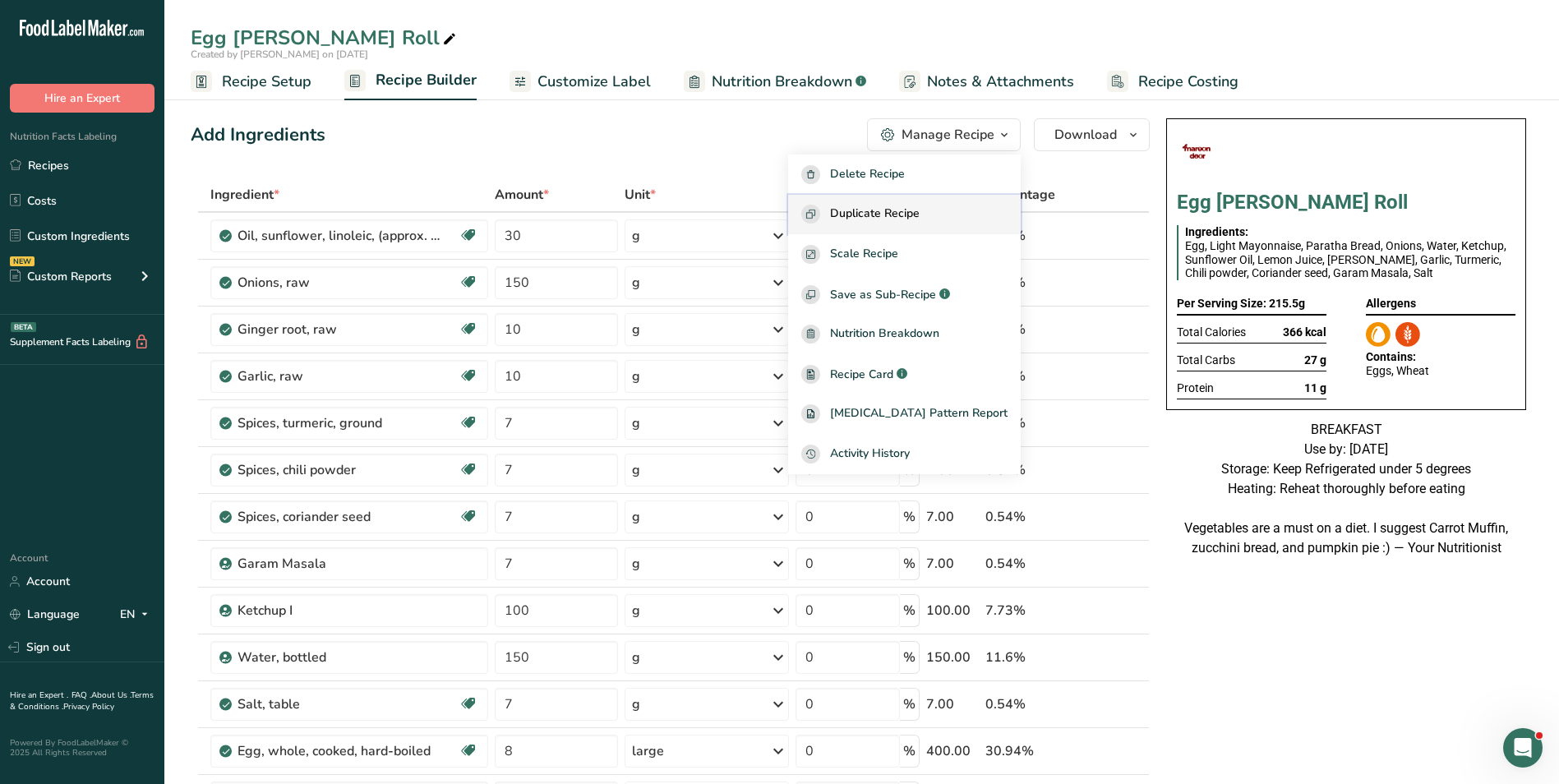
click at [888, 203] on button "Duplicate Recipe" at bounding box center [904, 215] width 233 height 40
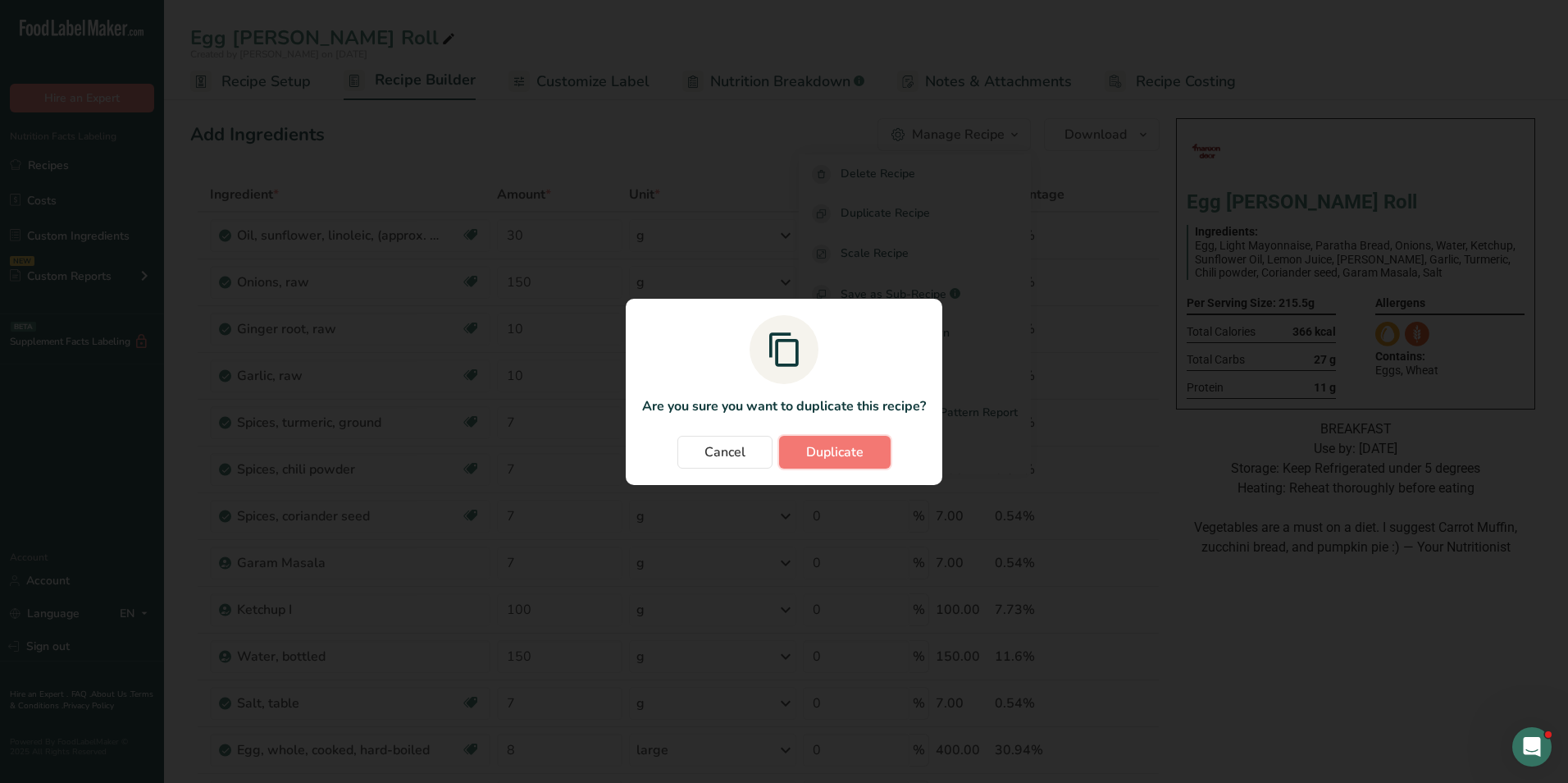
click at [840, 456] on span "Duplicate" at bounding box center [835, 452] width 57 height 20
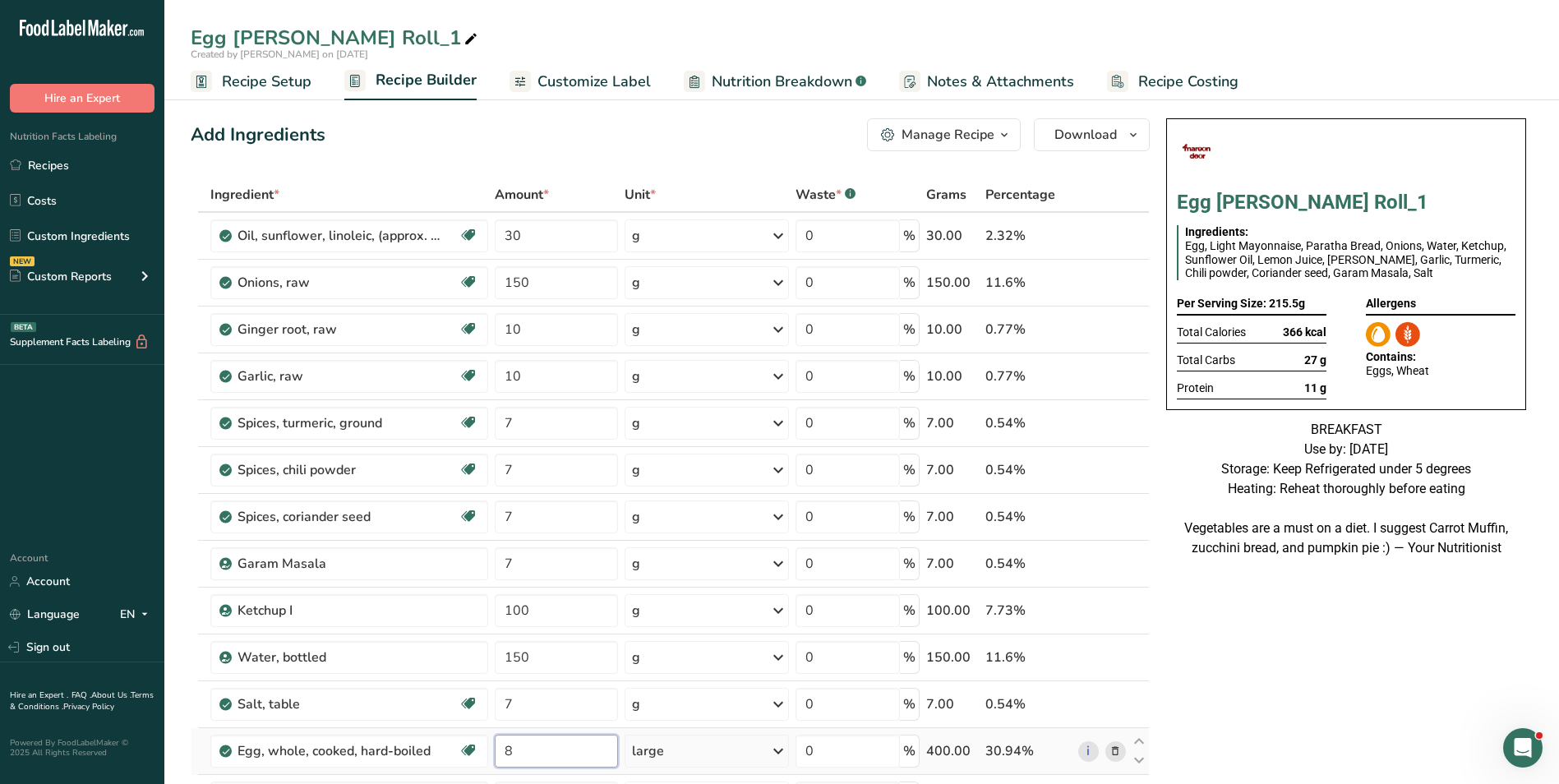
click at [498, 750] on input "8" at bounding box center [556, 750] width 124 height 33
type input "10"
click at [513, 241] on input "30" at bounding box center [556, 236] width 124 height 33
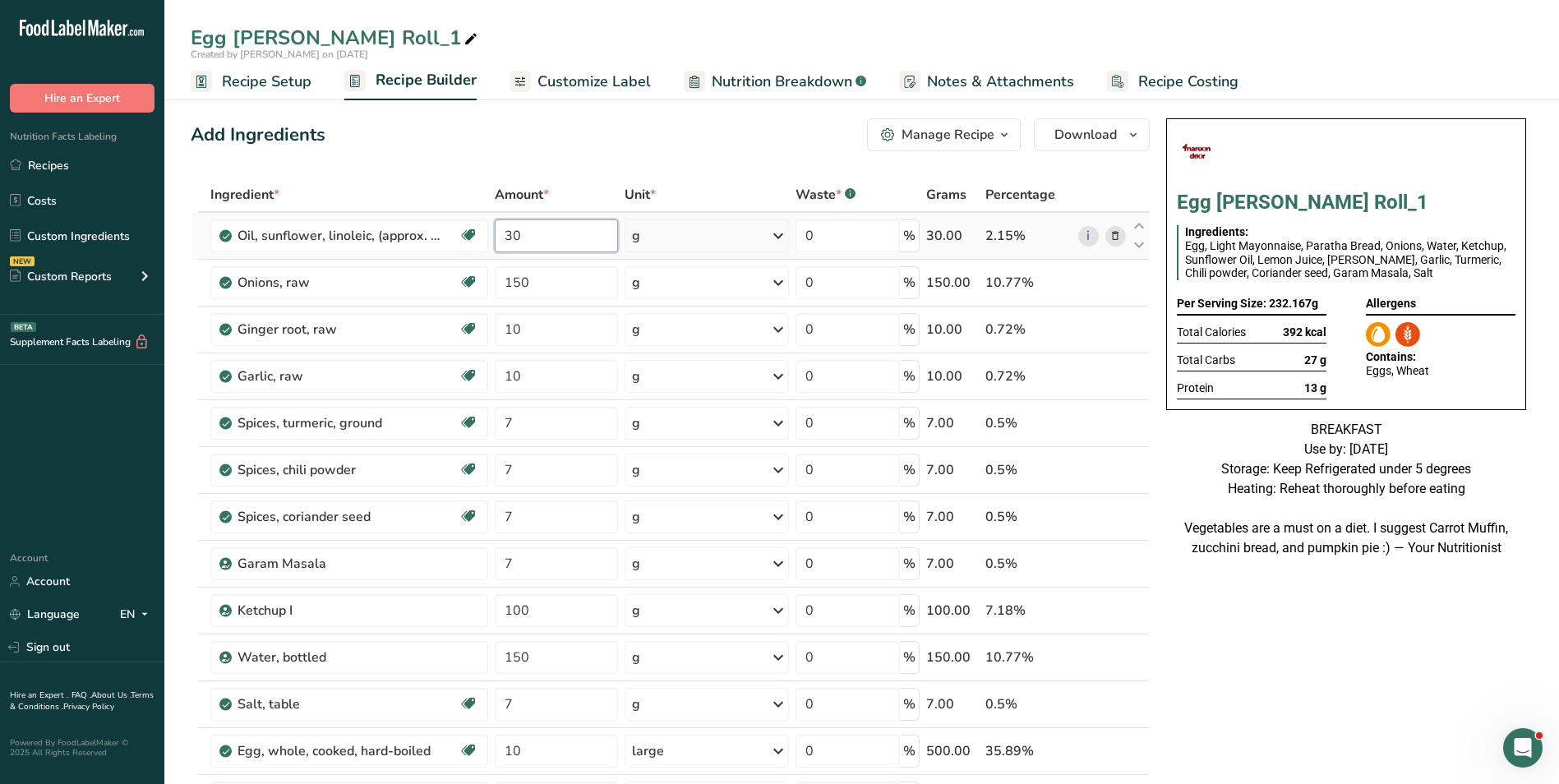
click at [513, 241] on input "30" at bounding box center [556, 236] width 124 height 33
type input "50"
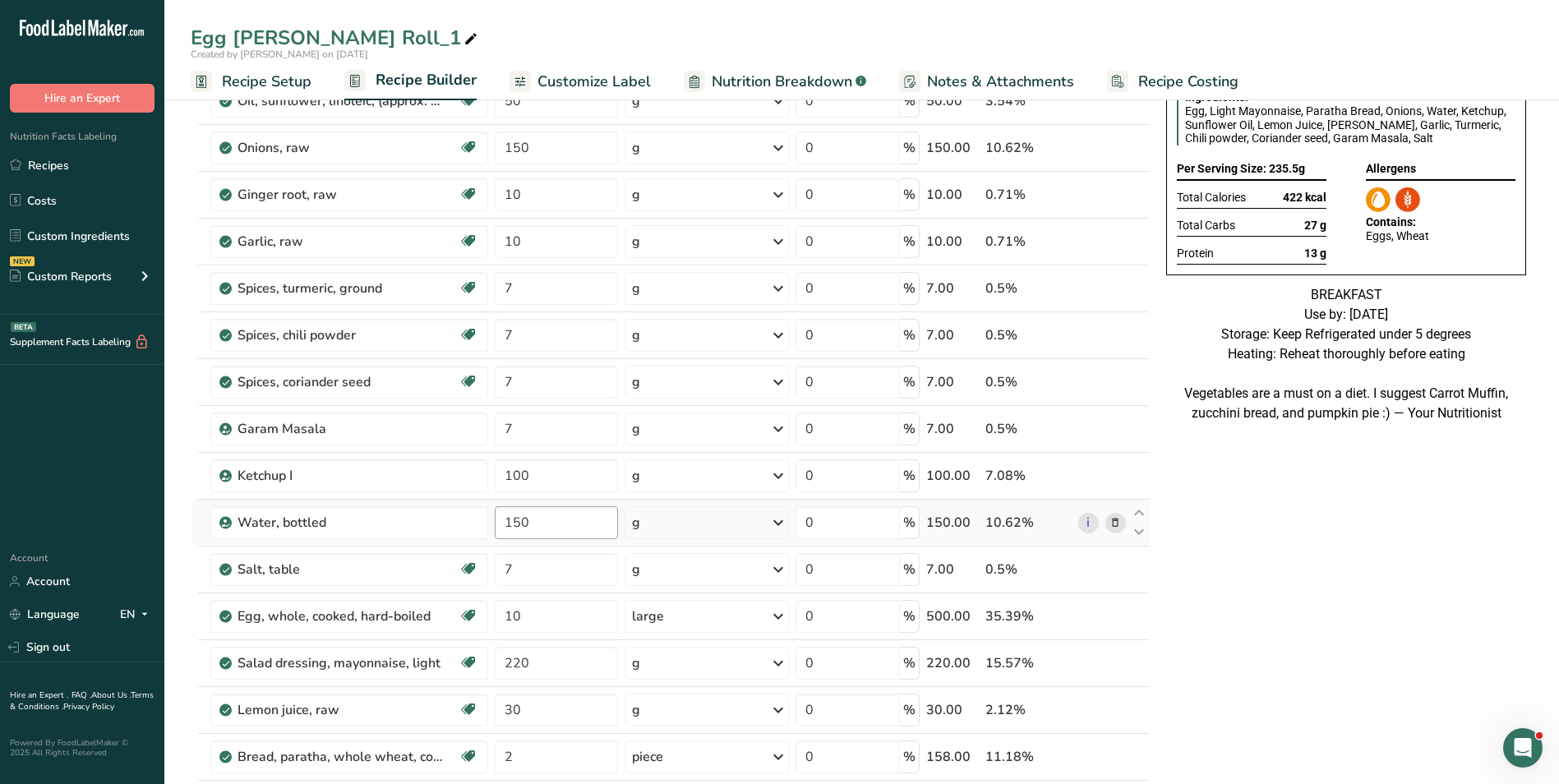
scroll to position [164, 0]
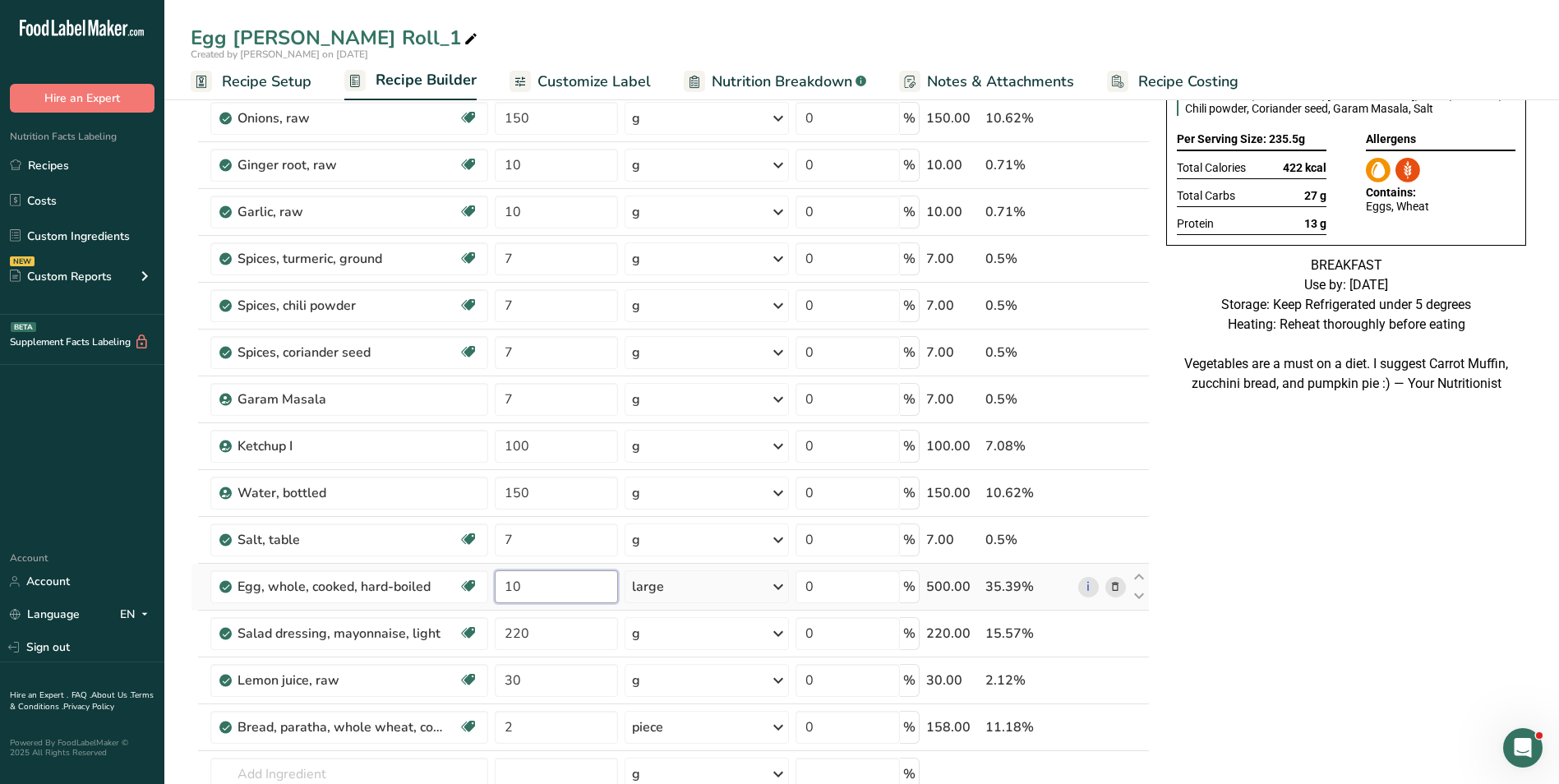
click at [503, 587] on input "10" at bounding box center [556, 587] width 124 height 33
type input "15"
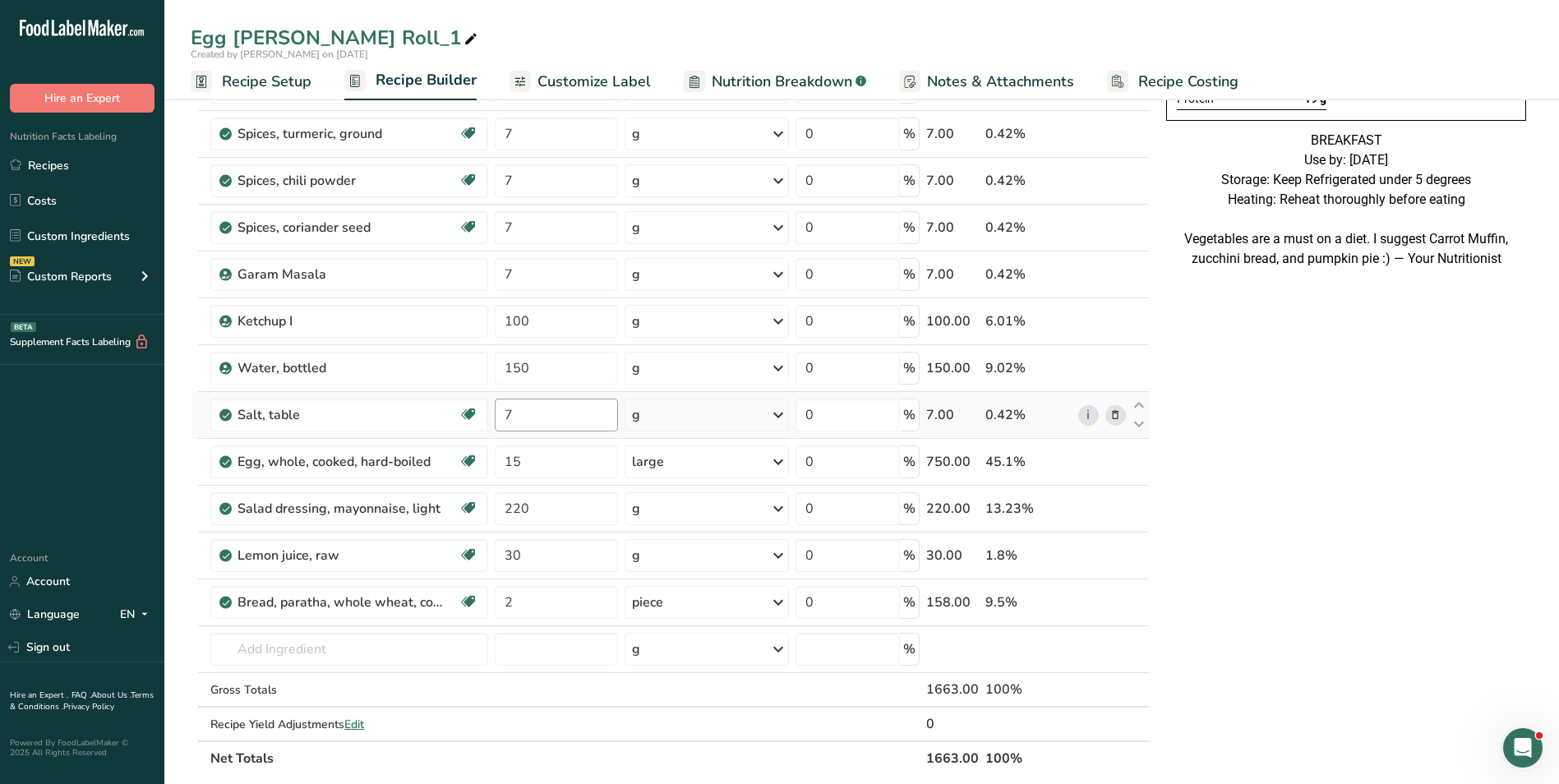
scroll to position [329, 0]
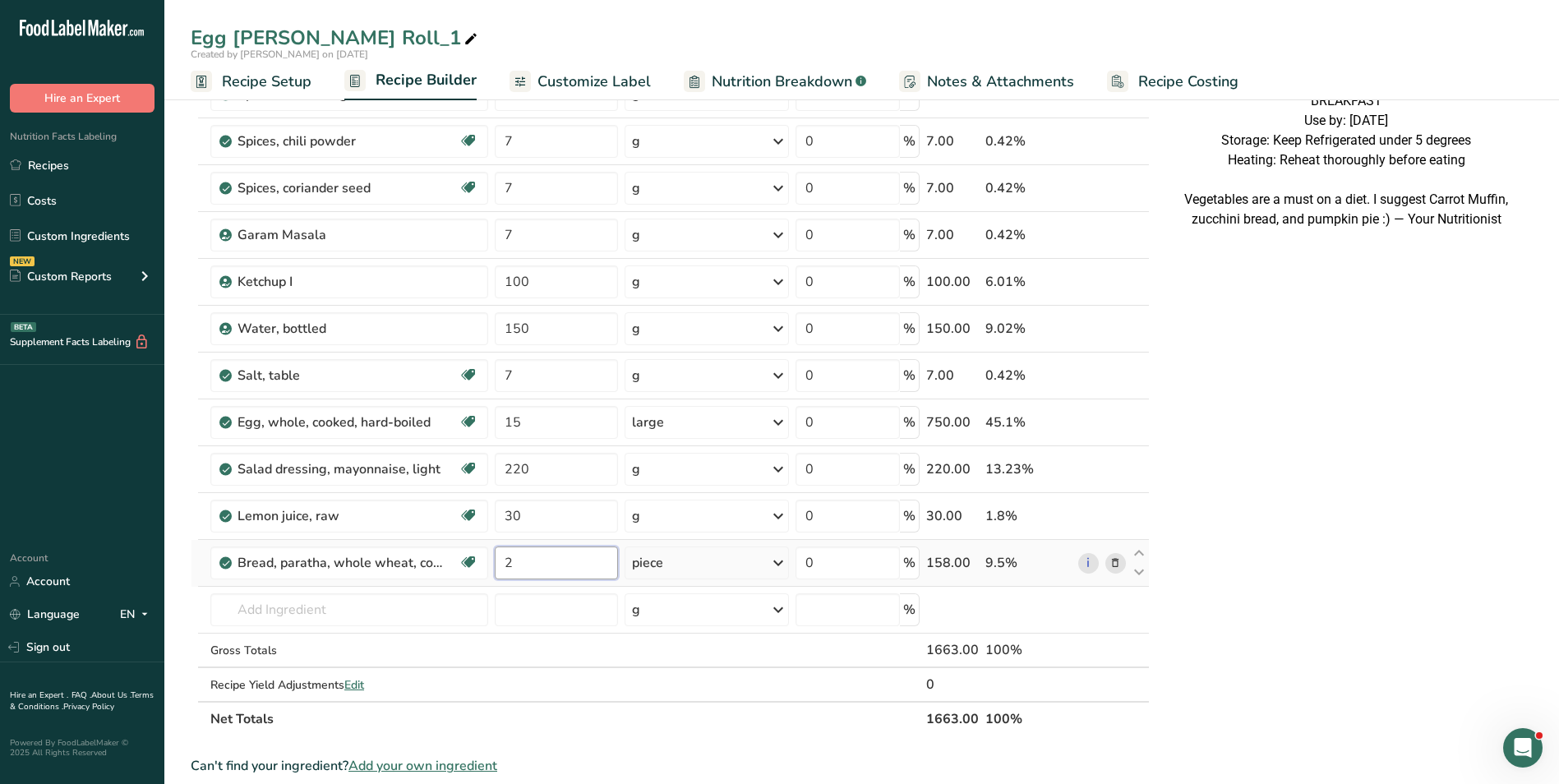
click at [501, 565] on input "2" at bounding box center [556, 563] width 124 height 33
type input "3"
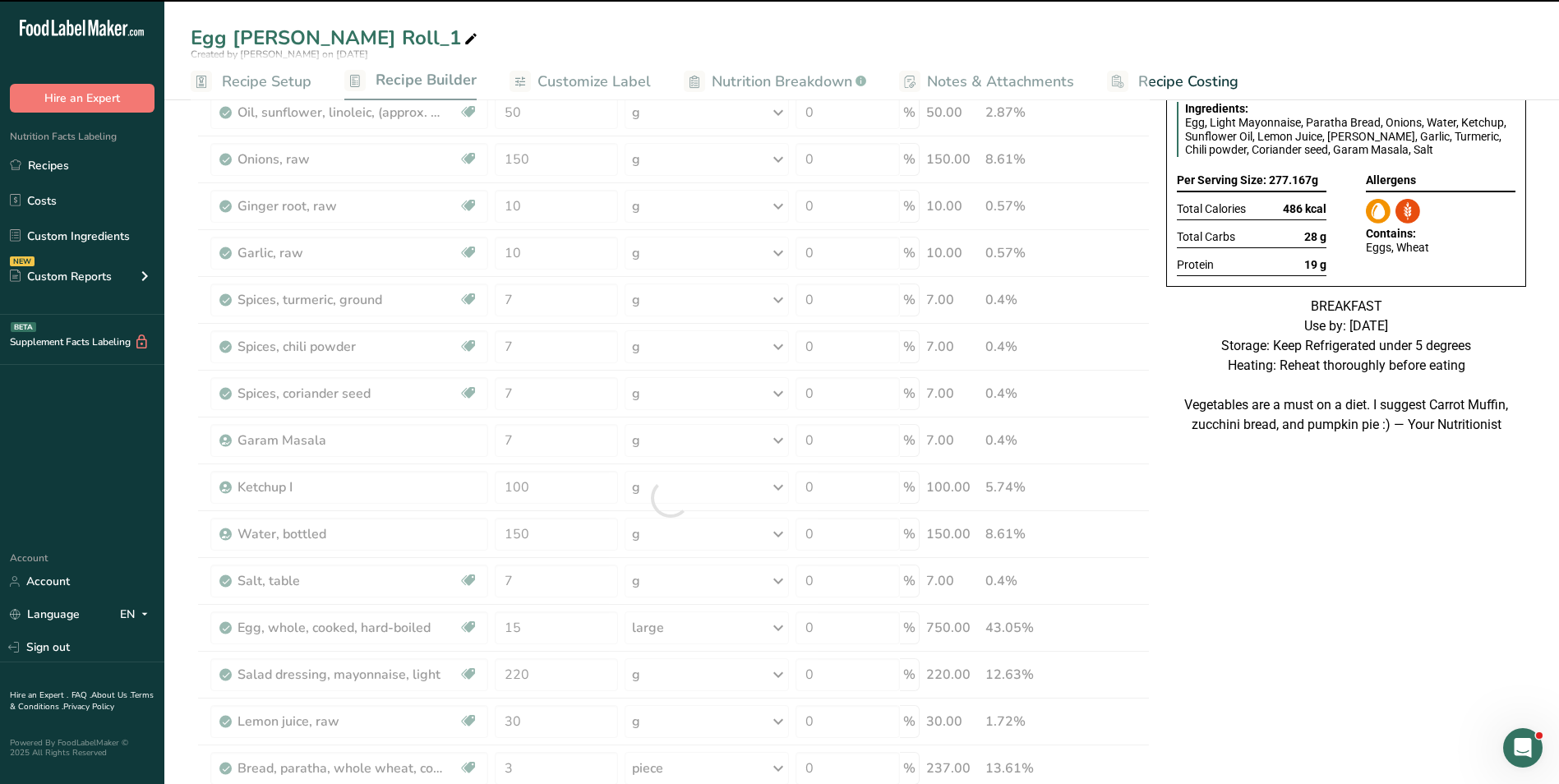
scroll to position [0, 0]
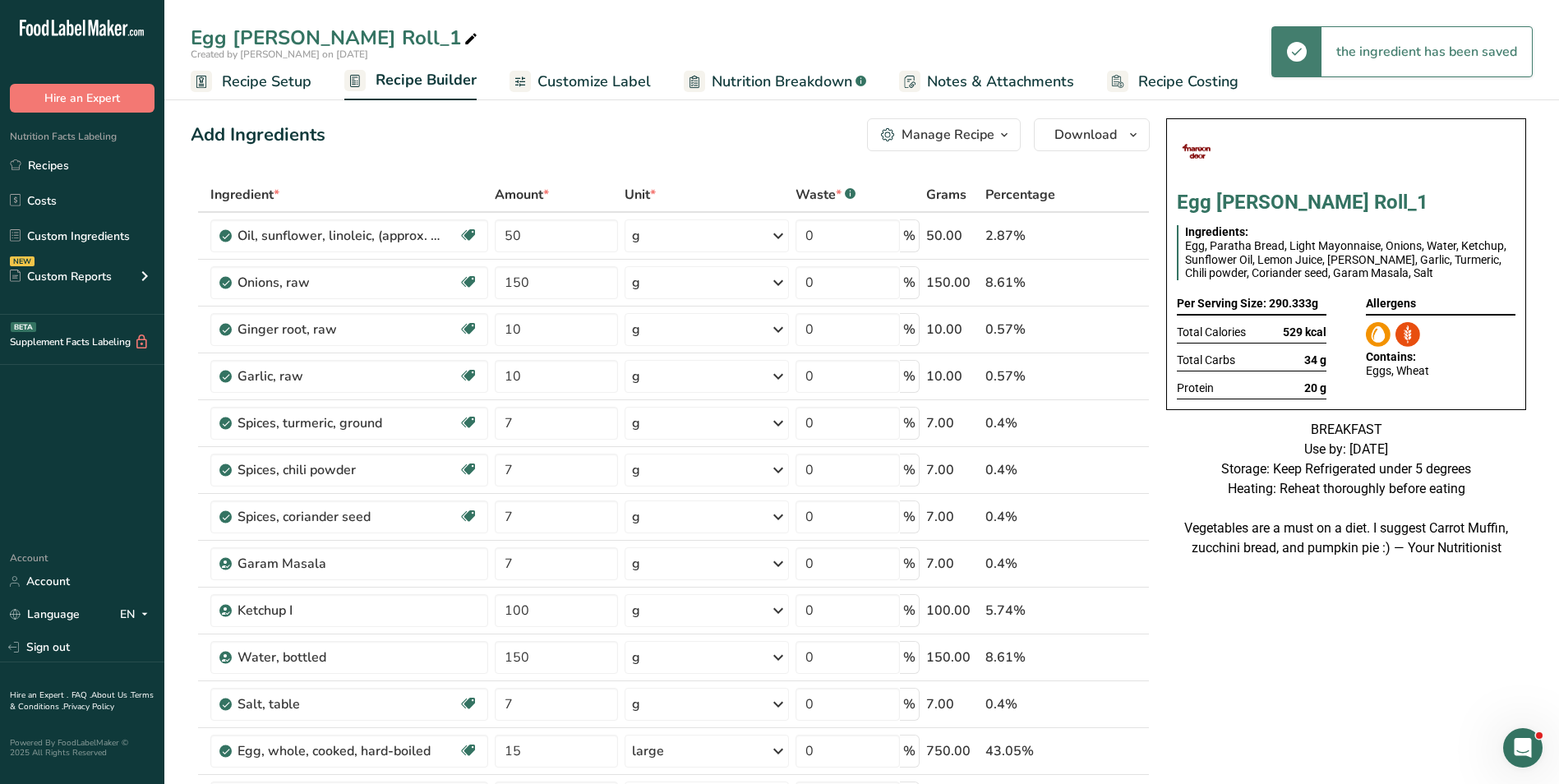
click at [463, 34] on icon at bounding box center [470, 39] width 14 height 23
type input "Egg [PERSON_NAME] Roll_Vinod"
drag, startPoint x: 416, startPoint y: 171, endPoint x: 440, endPoint y: 158, distance: 27.3
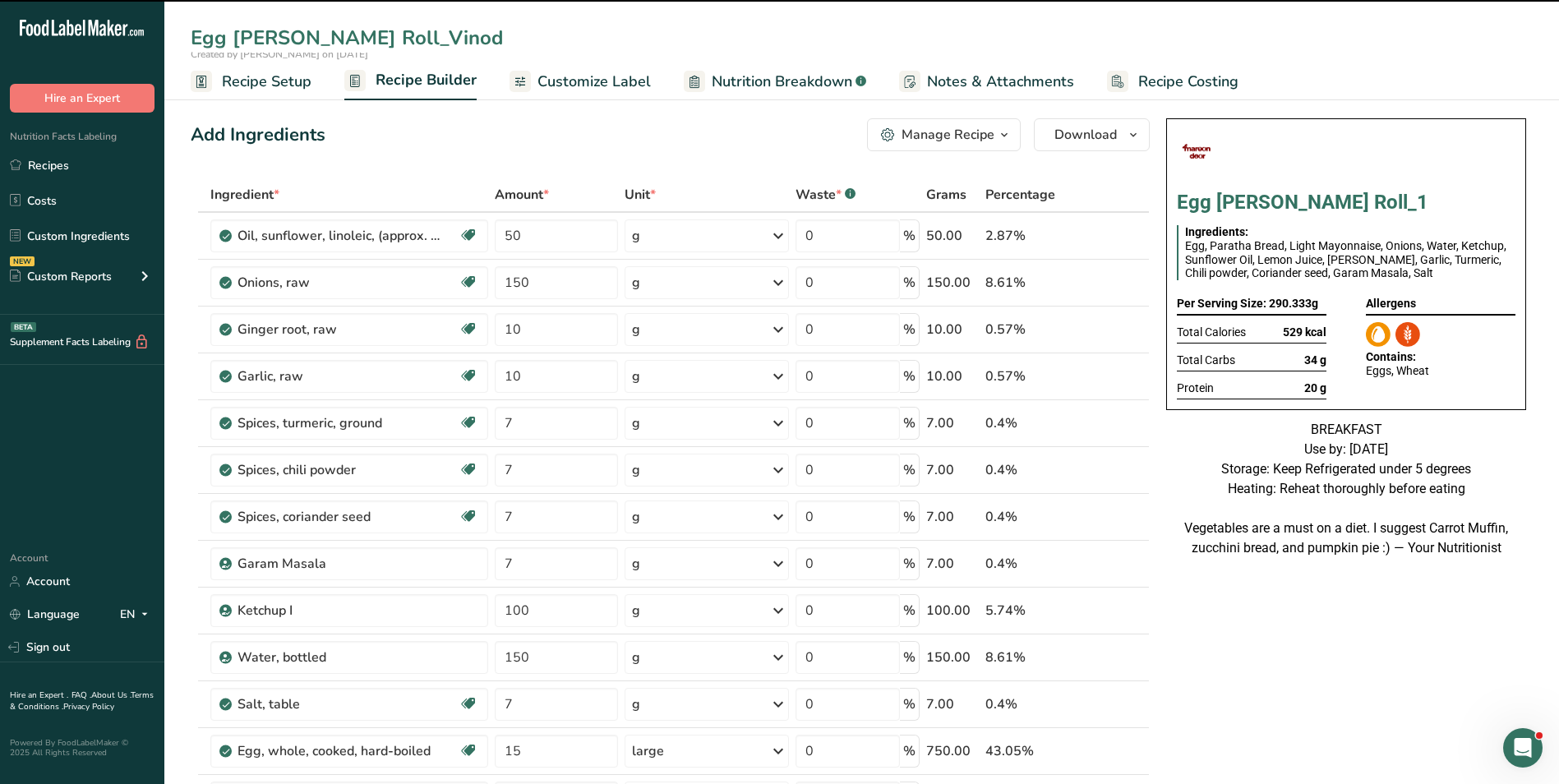
click at [578, 78] on span "Customize Label" at bounding box center [594, 81] width 113 height 22
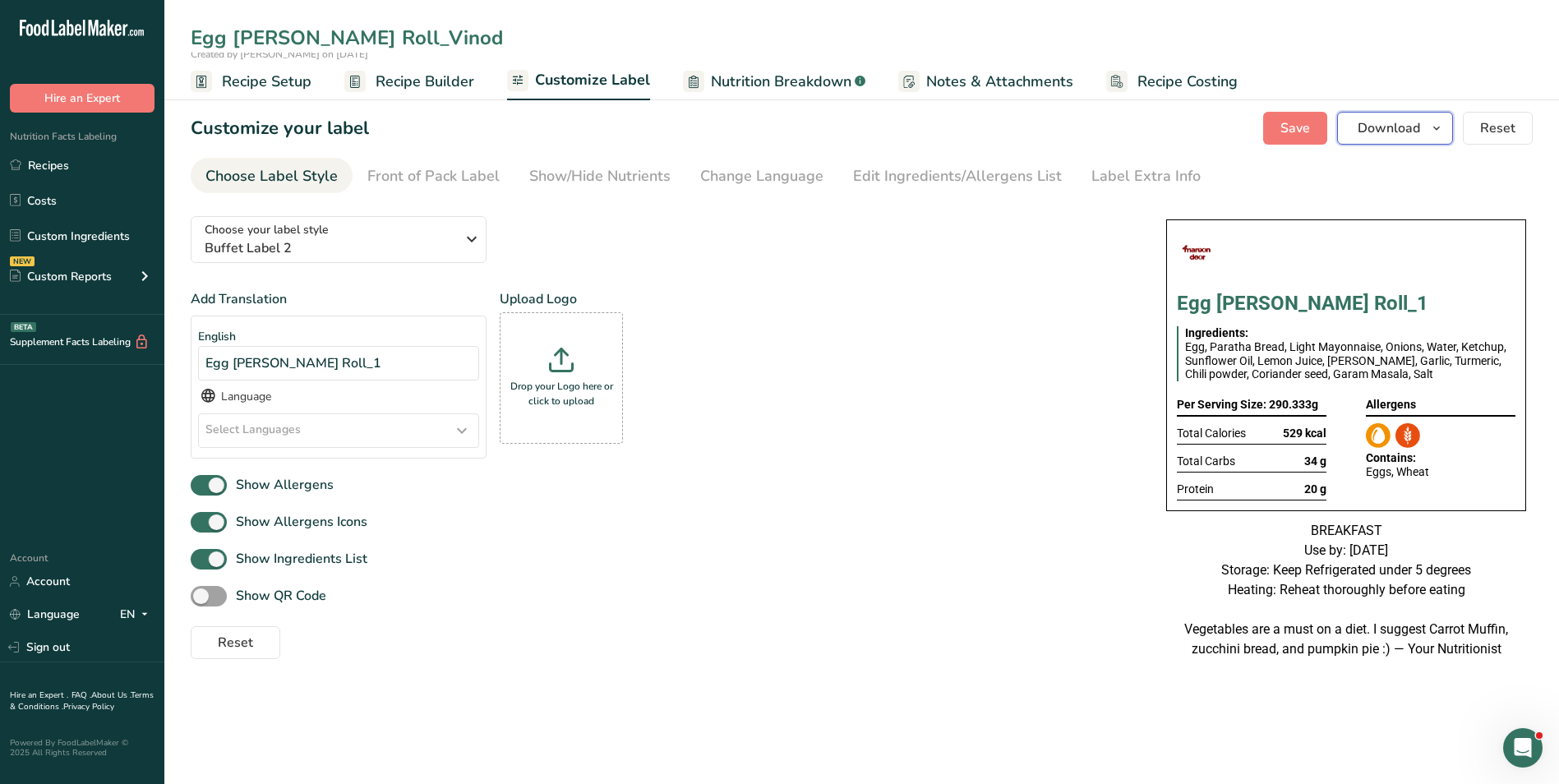
click at [1424, 120] on button "Download" at bounding box center [1395, 128] width 116 height 33
click at [0, 0] on span "Download" at bounding box center [0, 0] width 0 height 0
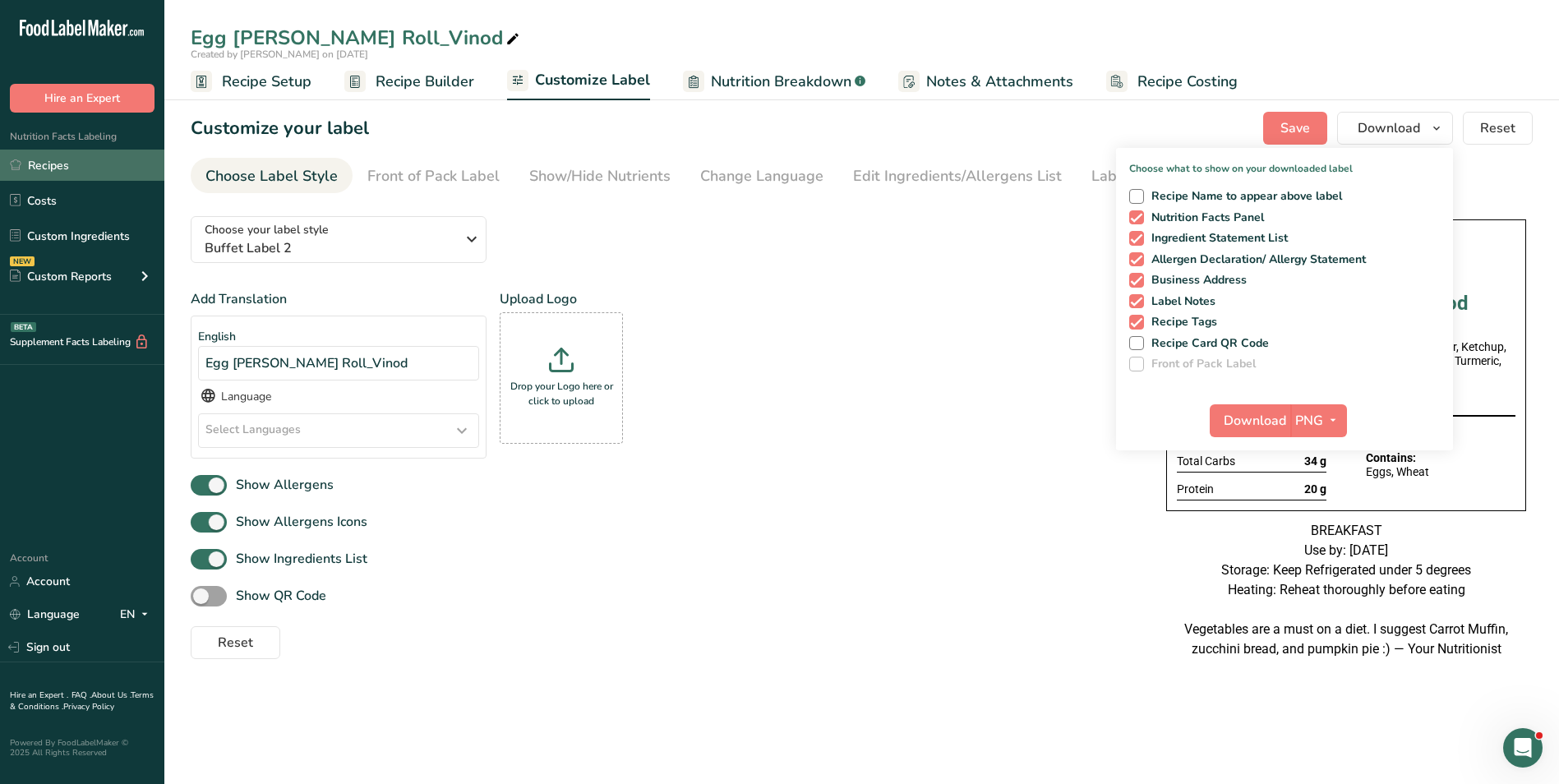
click at [54, 181] on link "Recipes" at bounding box center [81, 165] width 164 height 32
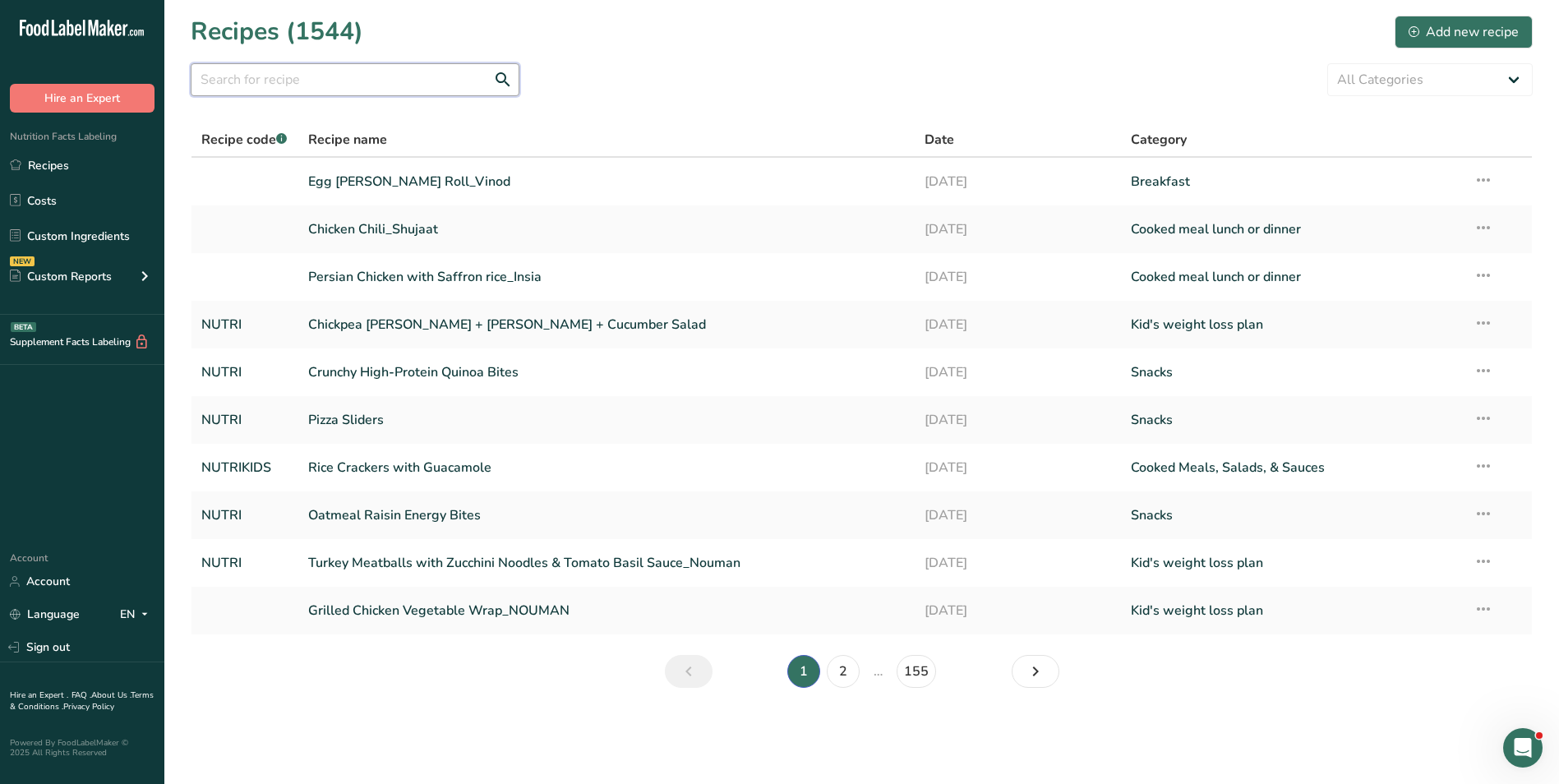
click at [406, 87] on input "text" at bounding box center [355, 80] width 329 height 33
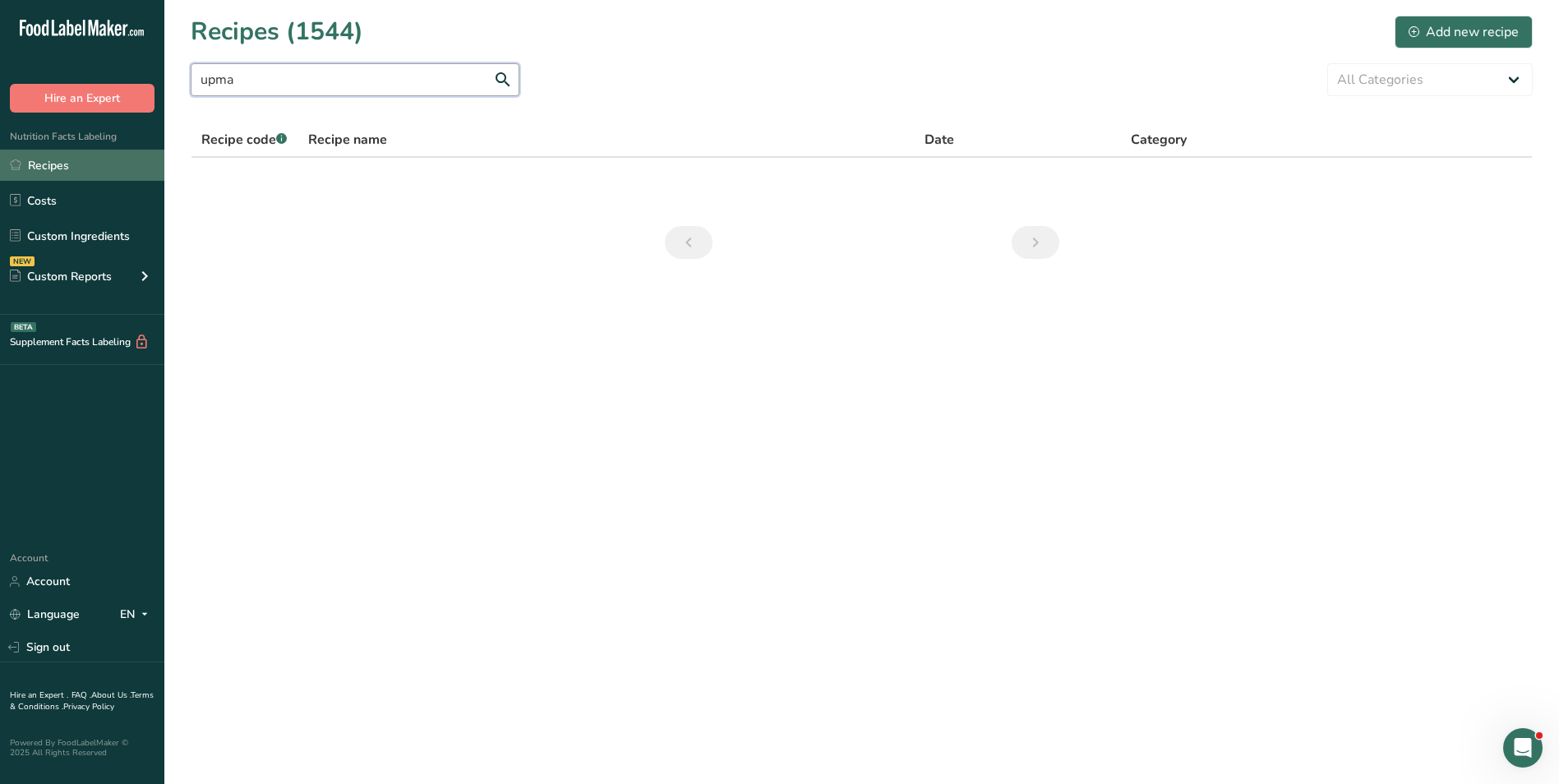
type input "upma"
click at [92, 179] on link "Recipes" at bounding box center [81, 165] width 164 height 32
click at [462, 81] on input "upma" at bounding box center [355, 80] width 329 height 33
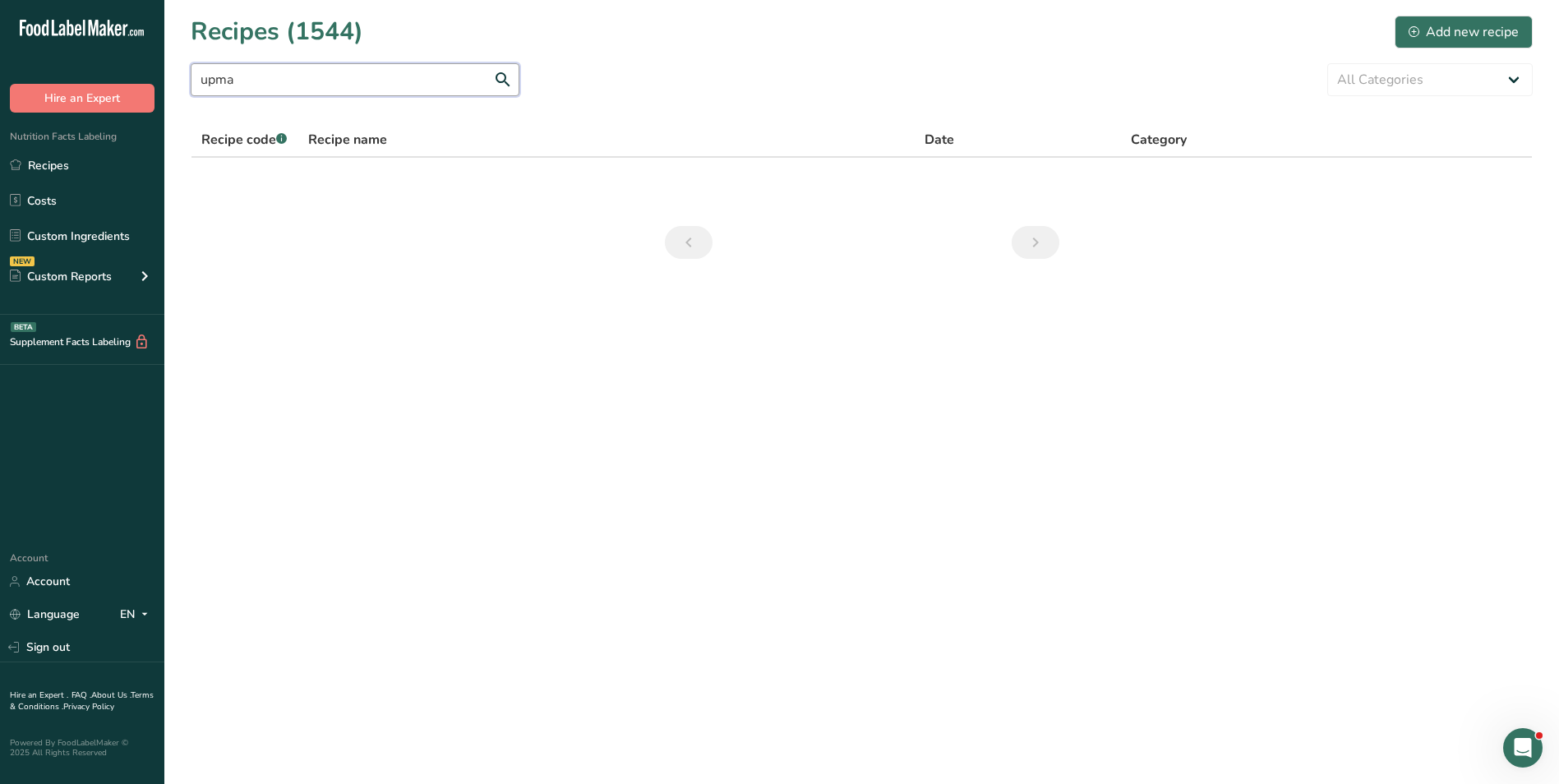
click at [462, 81] on input "upma" at bounding box center [355, 80] width 329 height 33
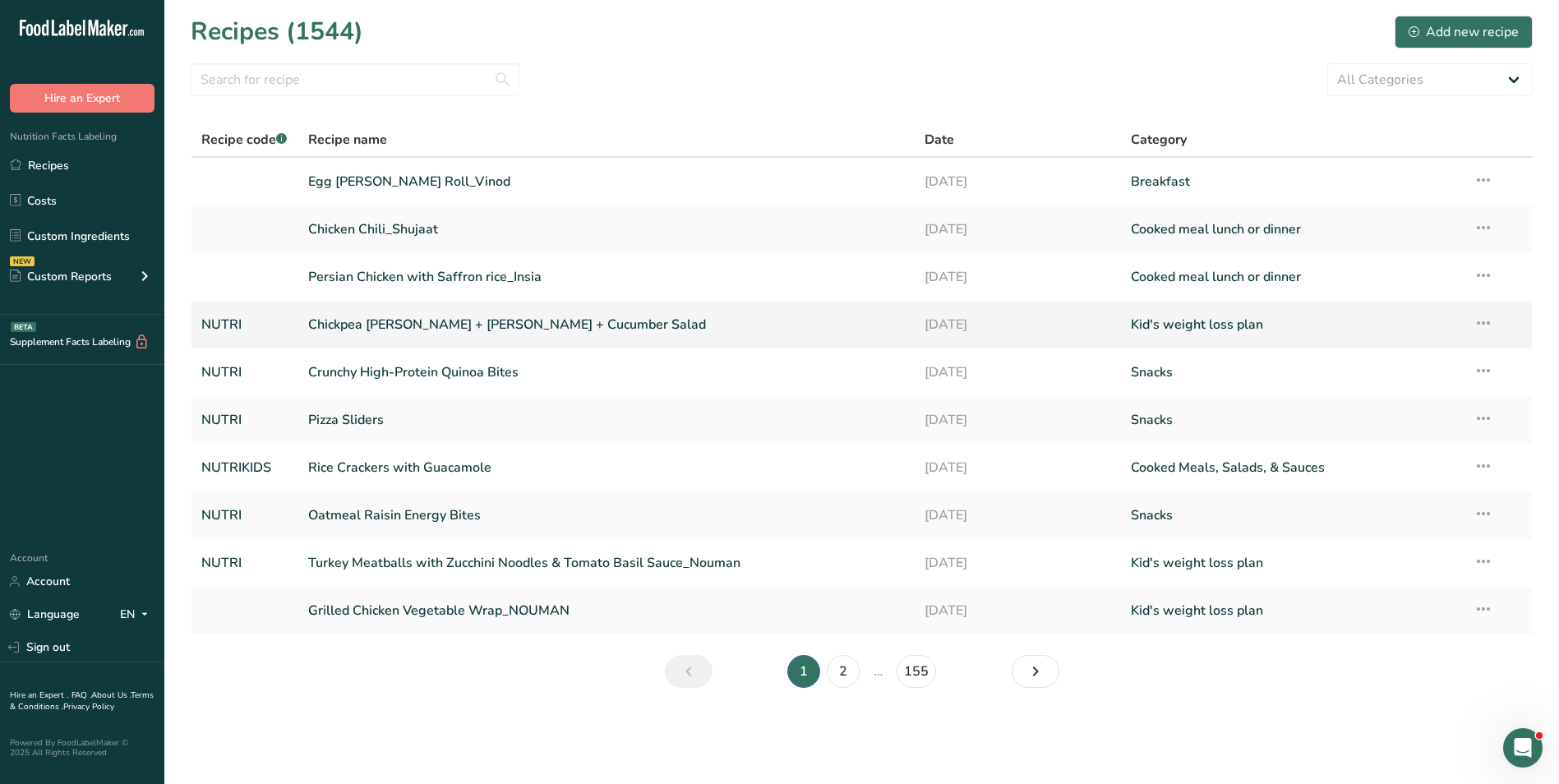
click at [402, 323] on link "Chickpea [PERSON_NAME] + [PERSON_NAME] + Cucumber Salad" at bounding box center [606, 325] width 597 height 35
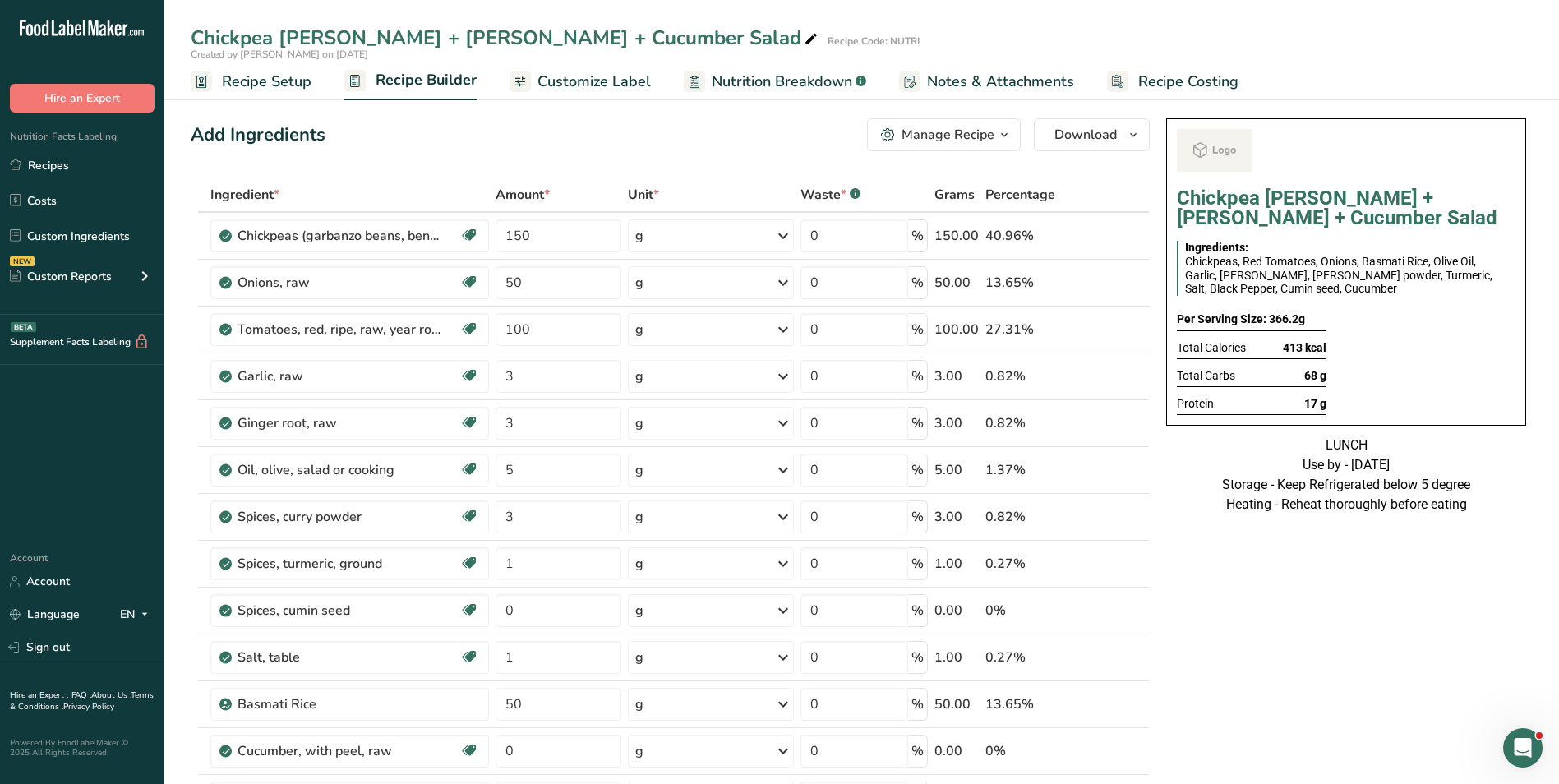
click at [578, 89] on span "Customize Label" at bounding box center [594, 81] width 113 height 22
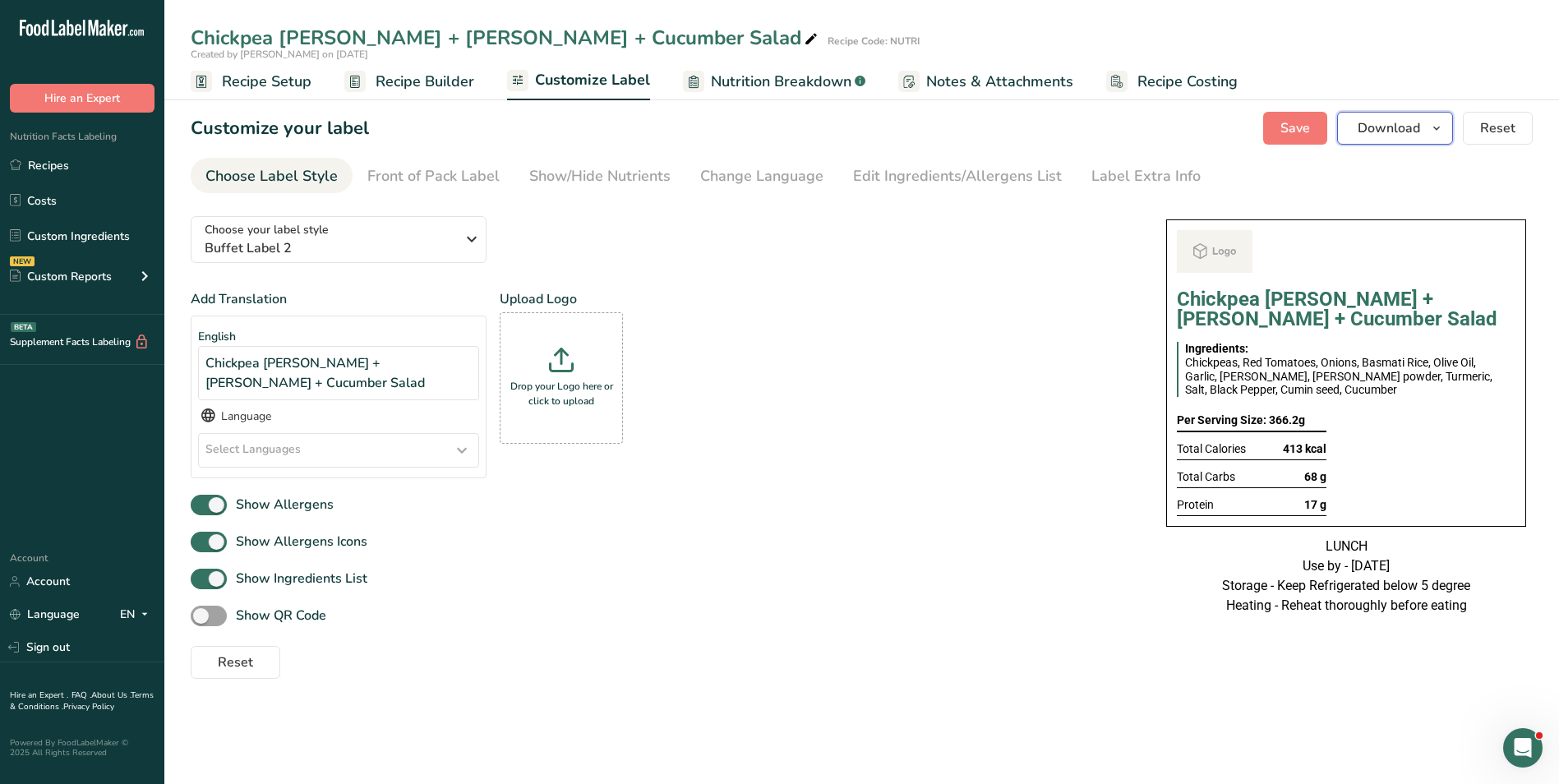
click at [1409, 139] on button "Download" at bounding box center [1395, 128] width 116 height 33
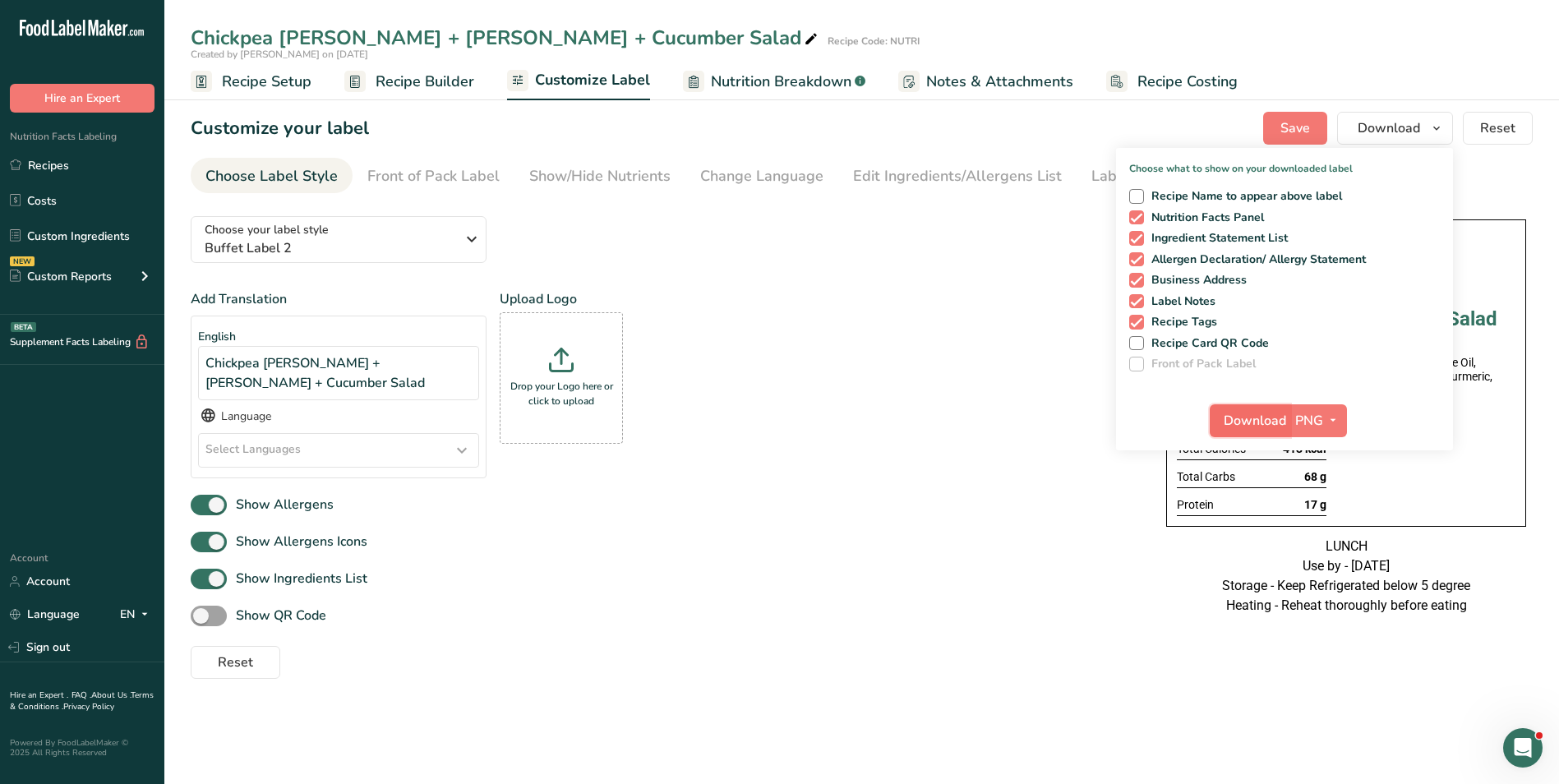
click at [1252, 412] on span "Download" at bounding box center [1254, 421] width 62 height 20
click at [102, 155] on link "Recipes" at bounding box center [81, 165] width 164 height 32
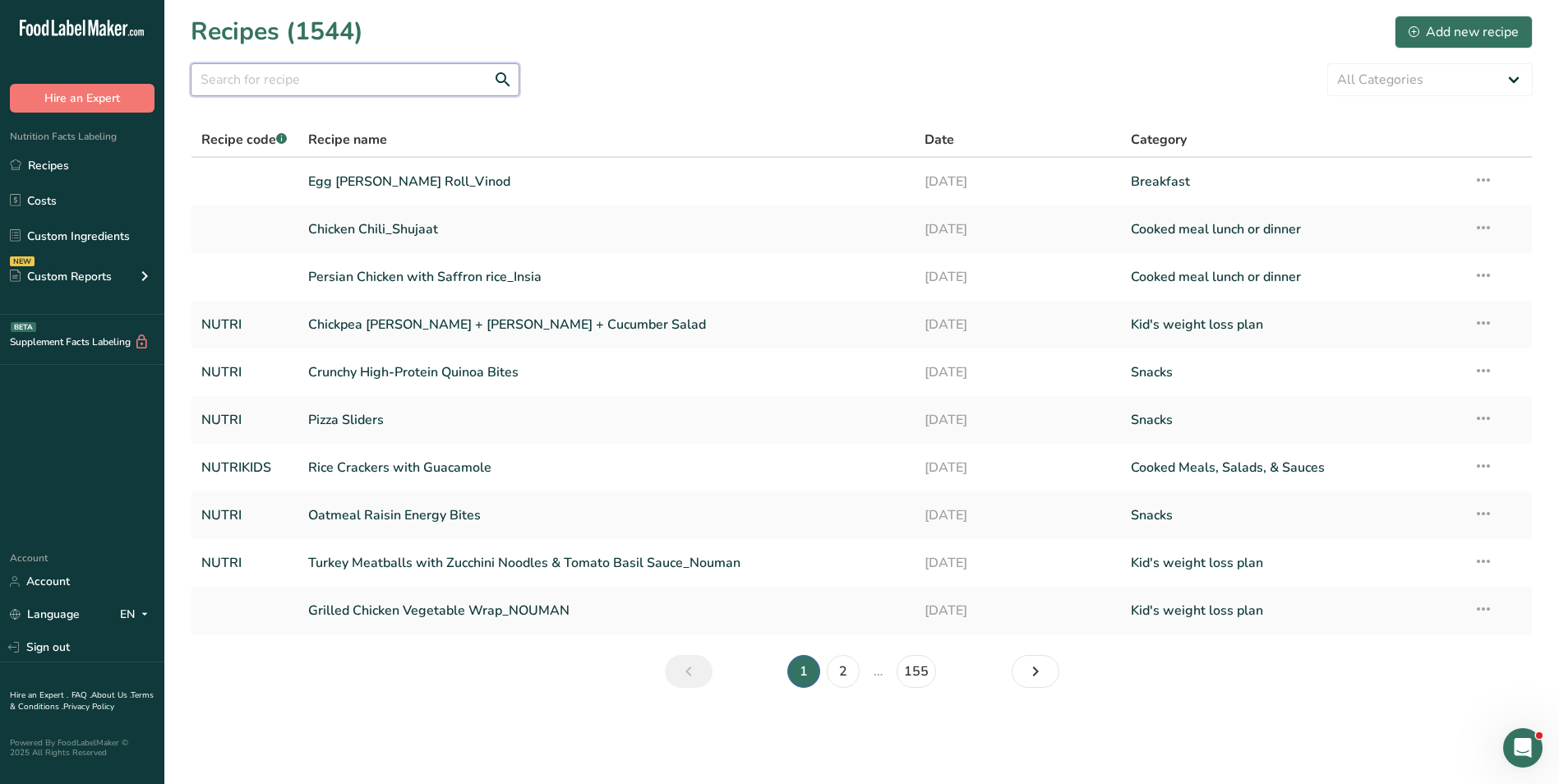
click at [244, 80] on input "text" at bounding box center [355, 80] width 329 height 33
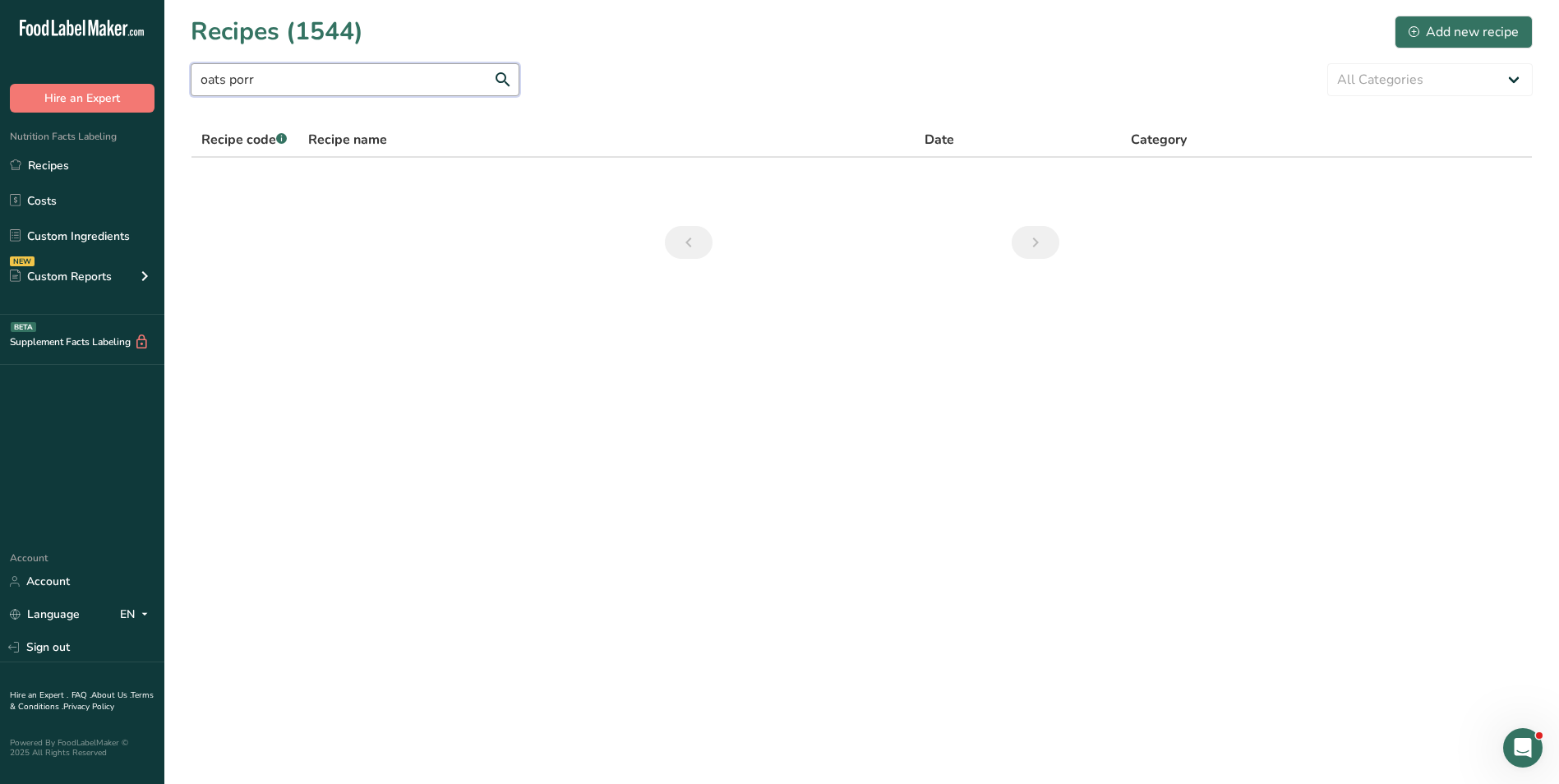
click at [237, 84] on input "oats porr" at bounding box center [355, 80] width 329 height 33
click at [313, 85] on input "oats porr" at bounding box center [355, 80] width 329 height 33
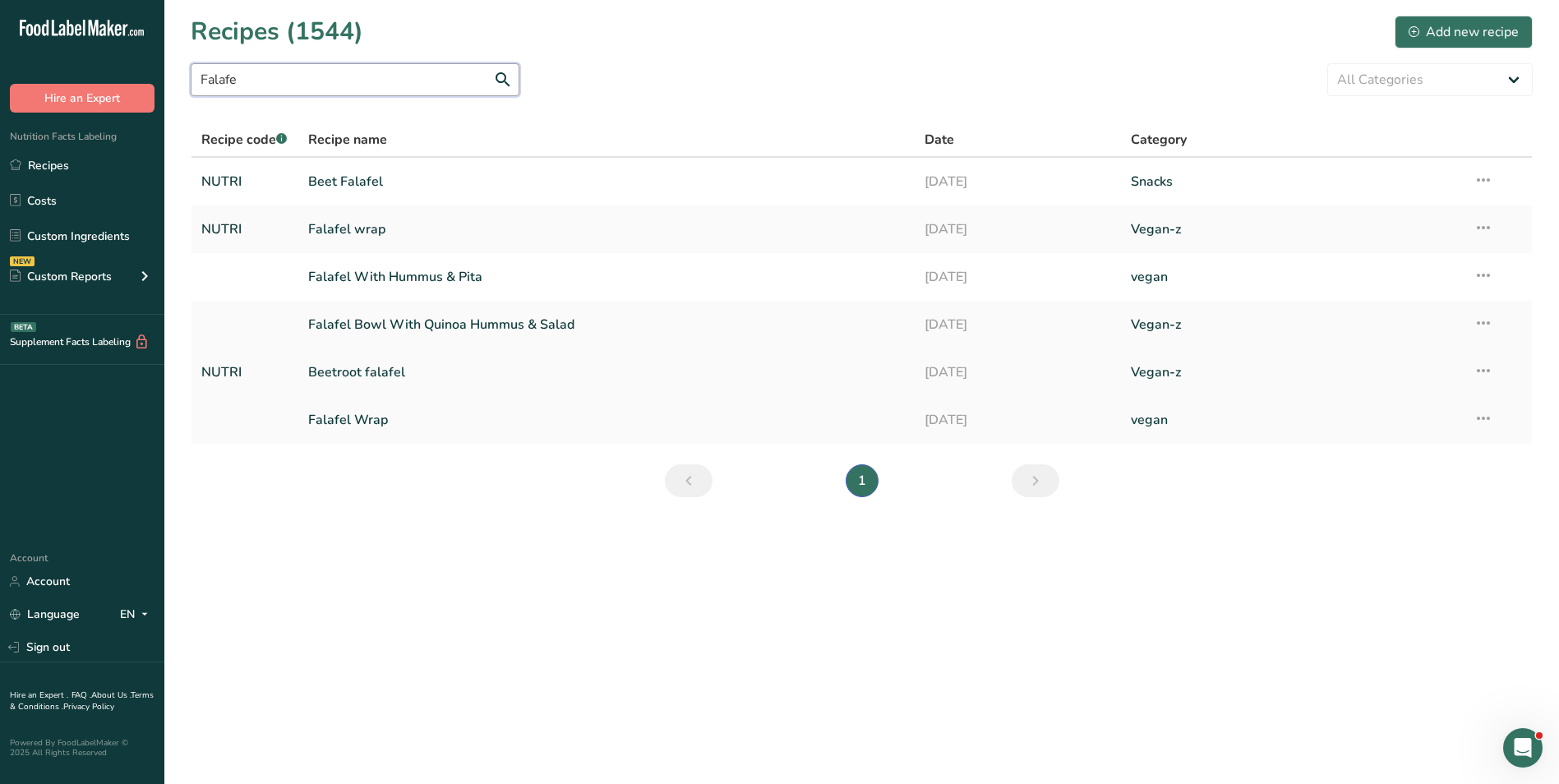
type input "Falafe"
